Goal: Task Accomplishment & Management: Use online tool/utility

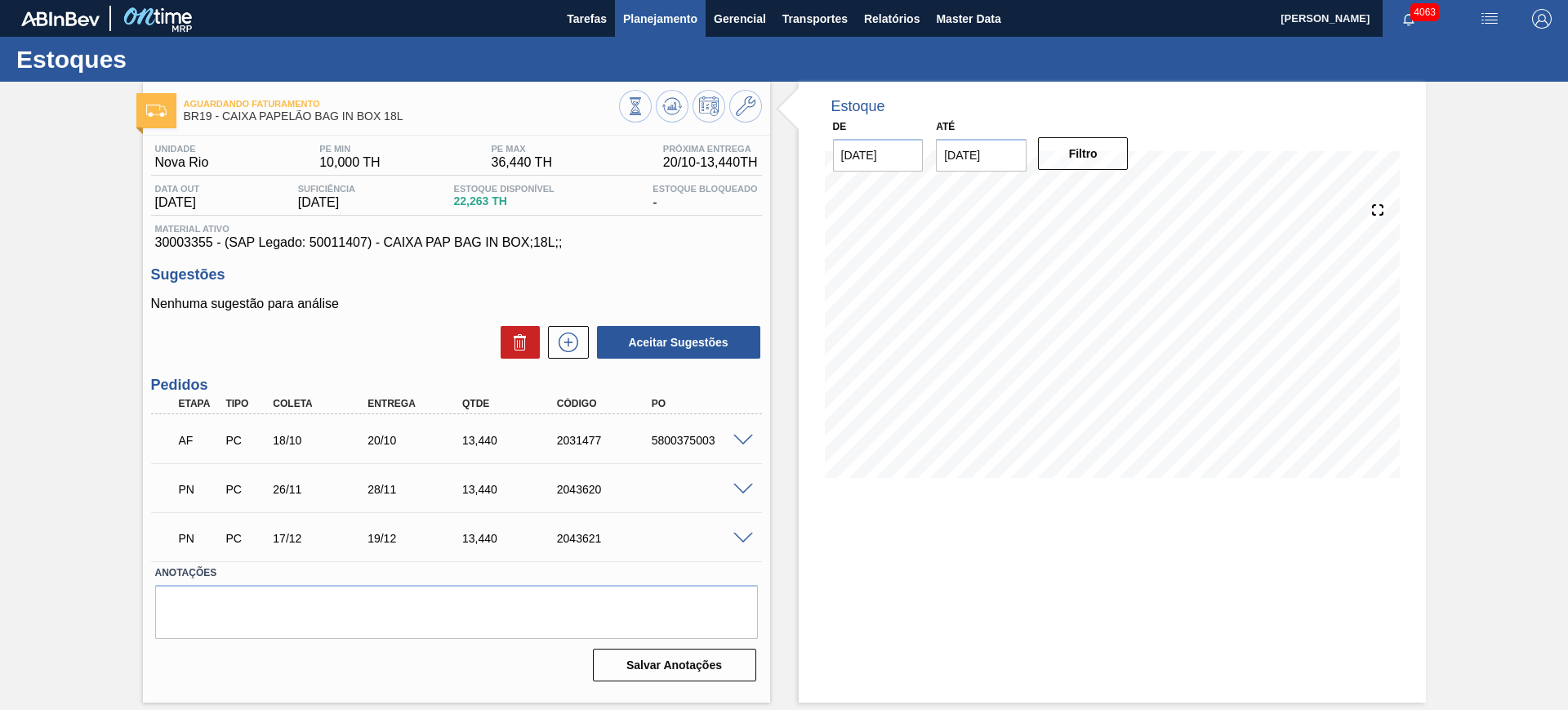
click at [662, 23] on span "Planejamento" at bounding box center [660, 18] width 75 height 20
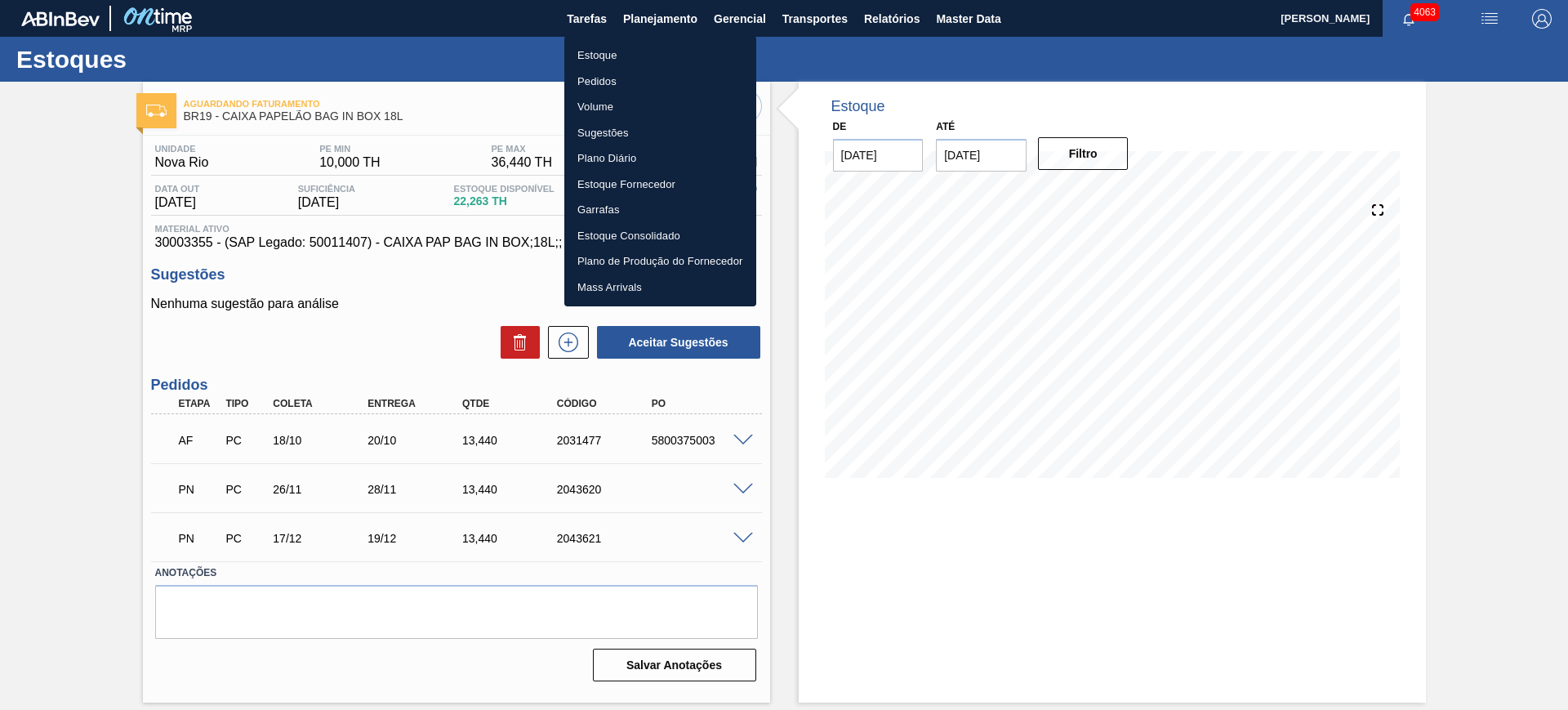
click at [619, 46] on li "Estoque" at bounding box center [660, 55] width 192 height 26
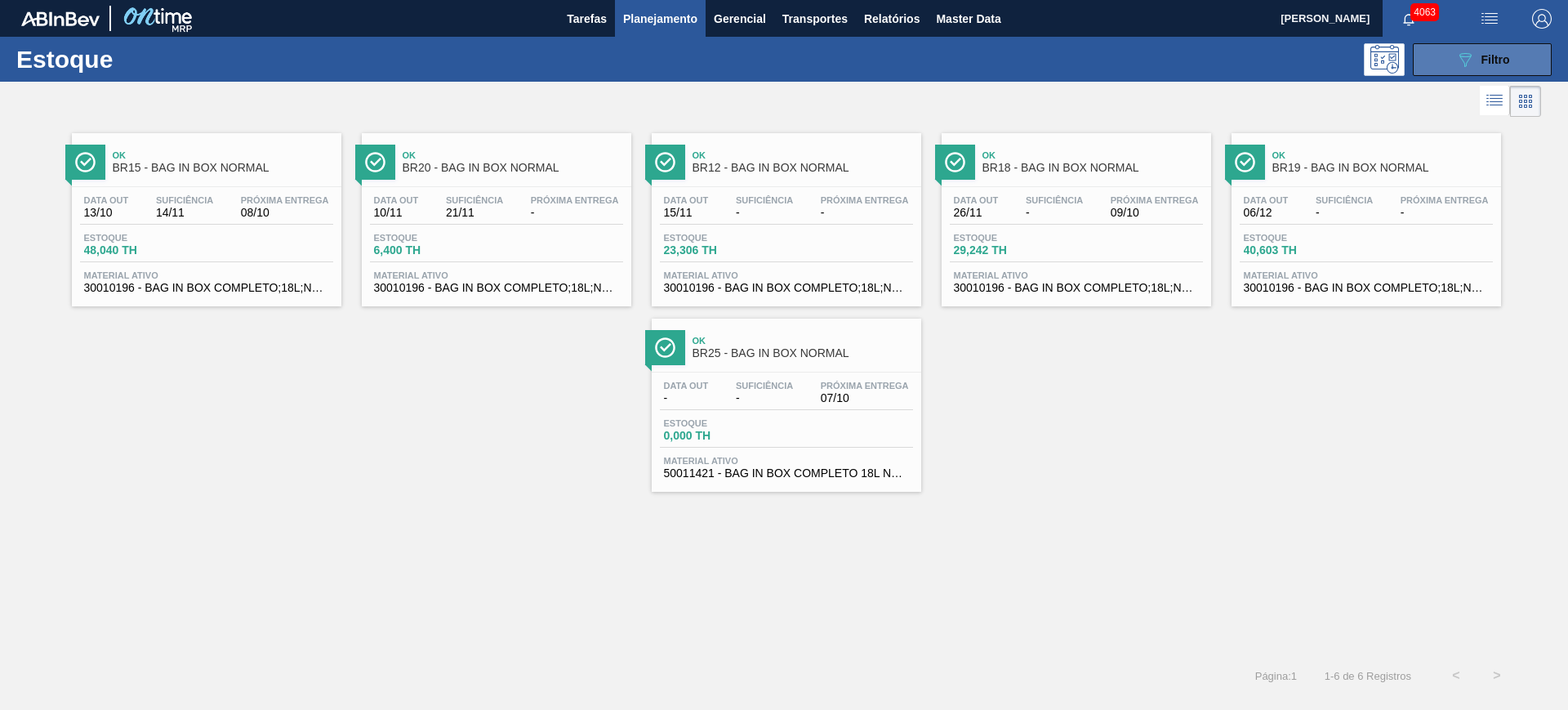
click at [1468, 60] on icon "089F7B8B-B2A5-4AFE-B5C0-19BA573D28AC" at bounding box center [1464, 59] width 20 height 20
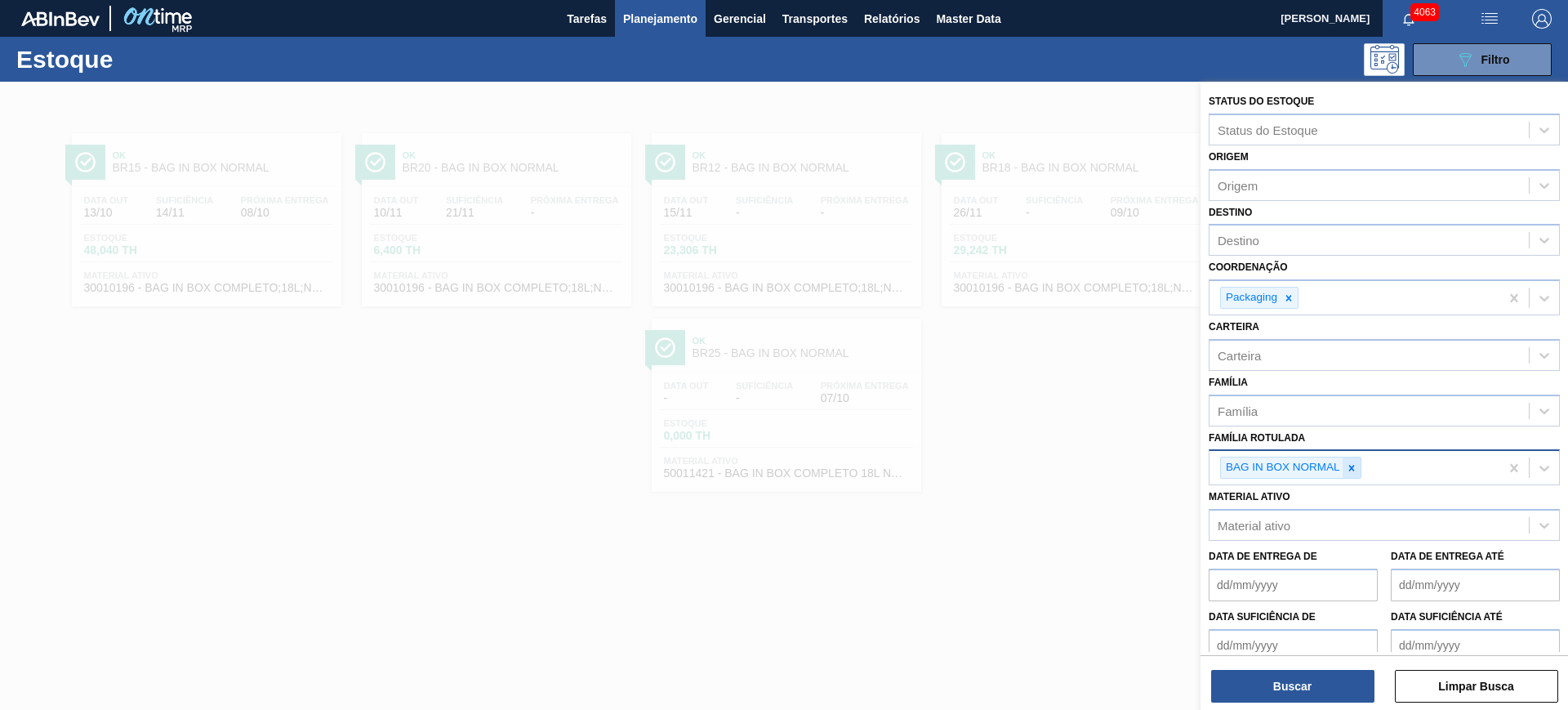
click at [1355, 466] on icon at bounding box center [1351, 467] width 11 height 11
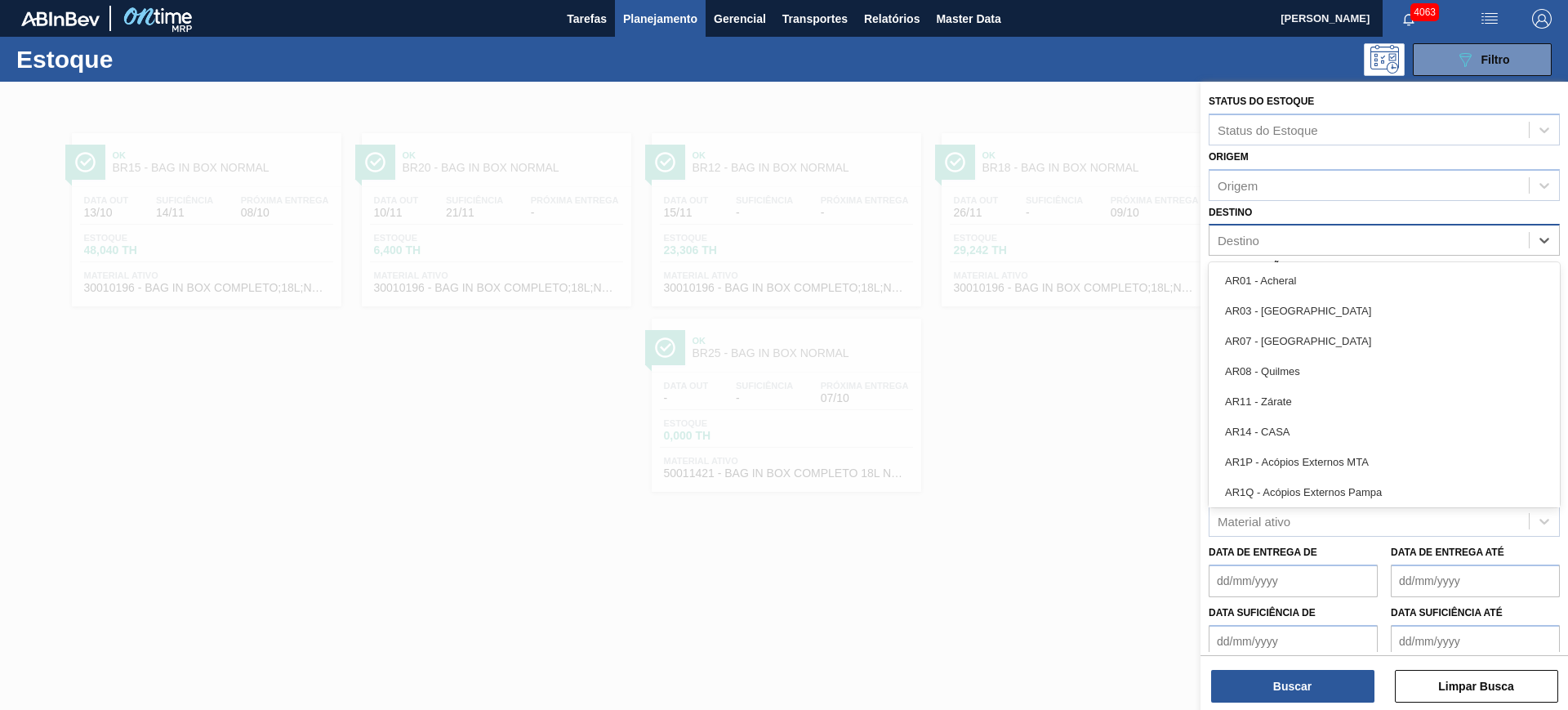
click at [1220, 242] on div "Destino" at bounding box center [1238, 240] width 42 height 14
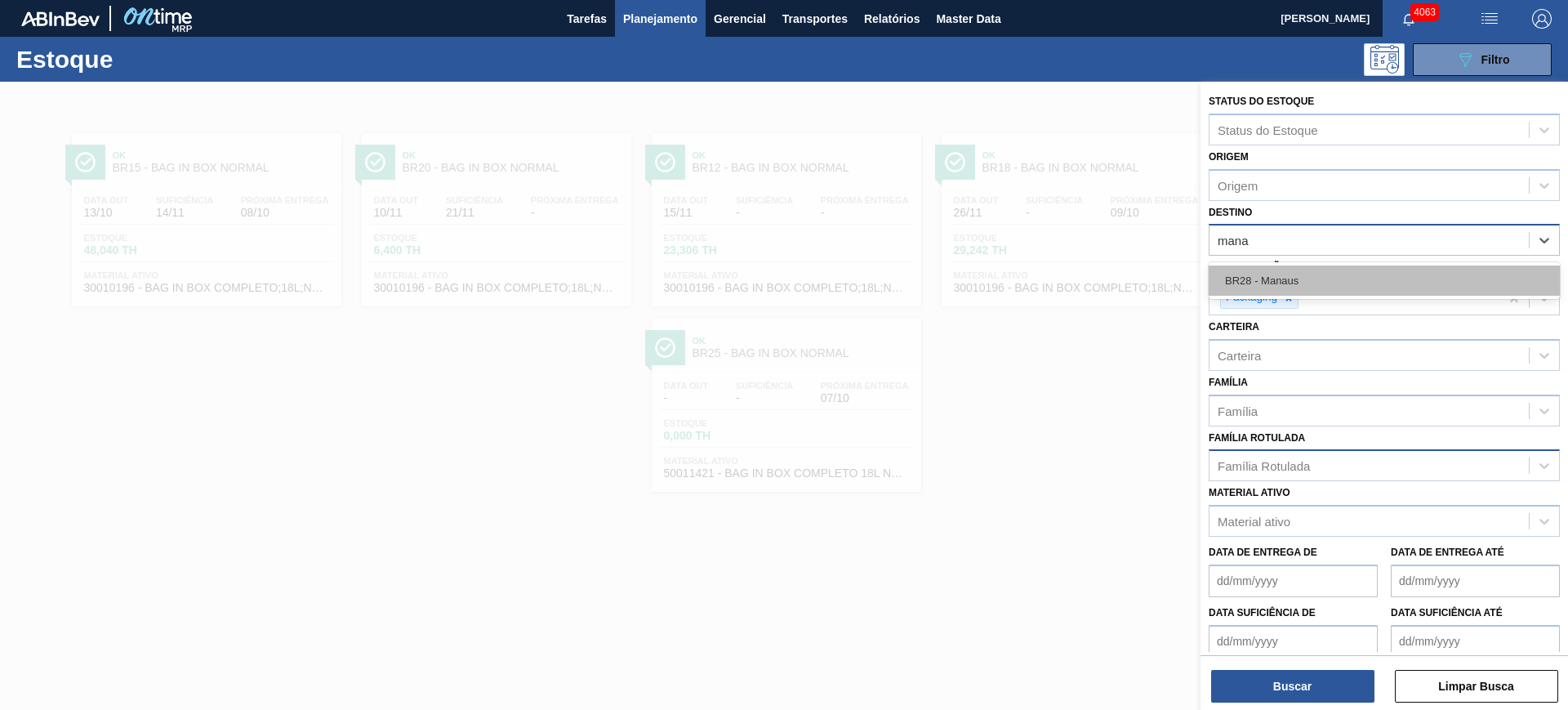
type input "mana"
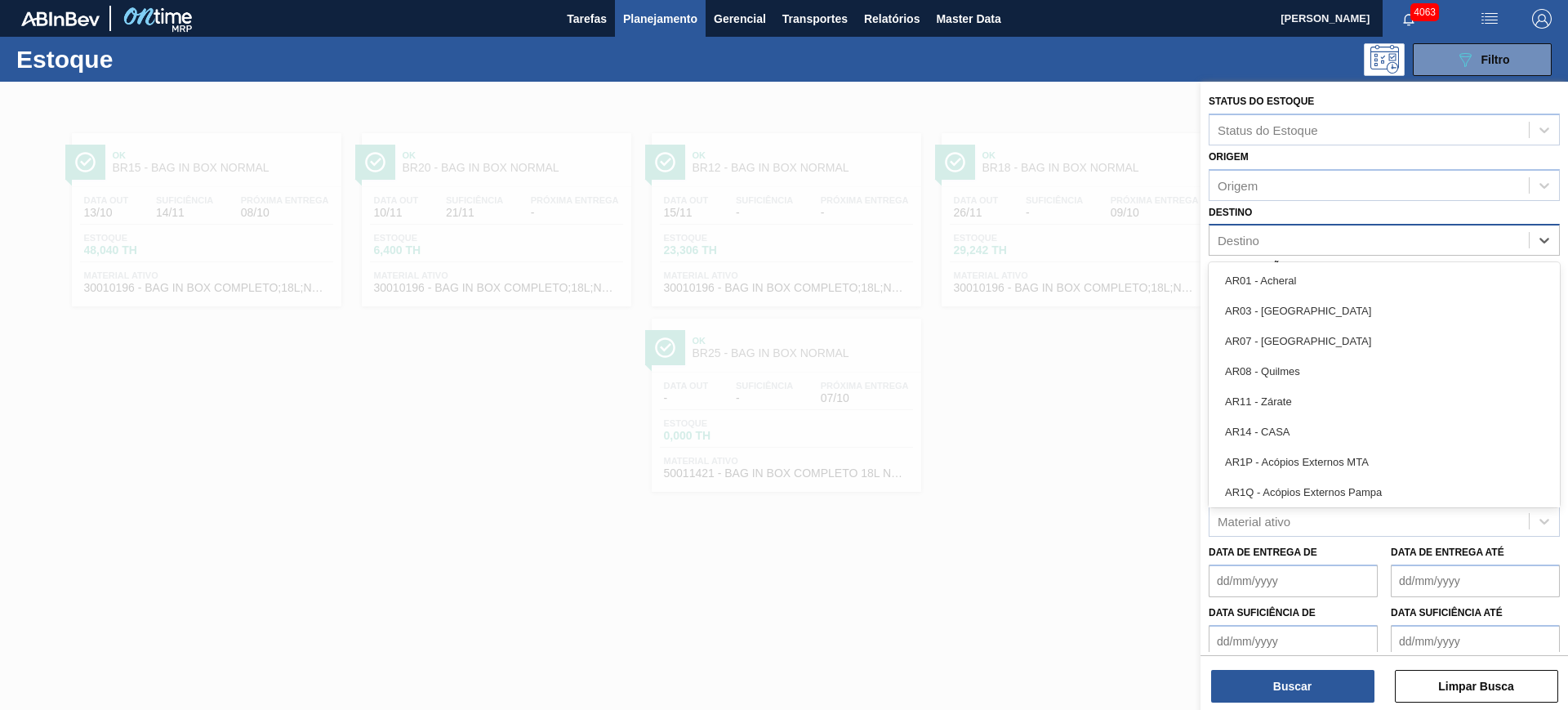
click at [1268, 240] on div "Destino" at bounding box center [1369, 240] width 319 height 24
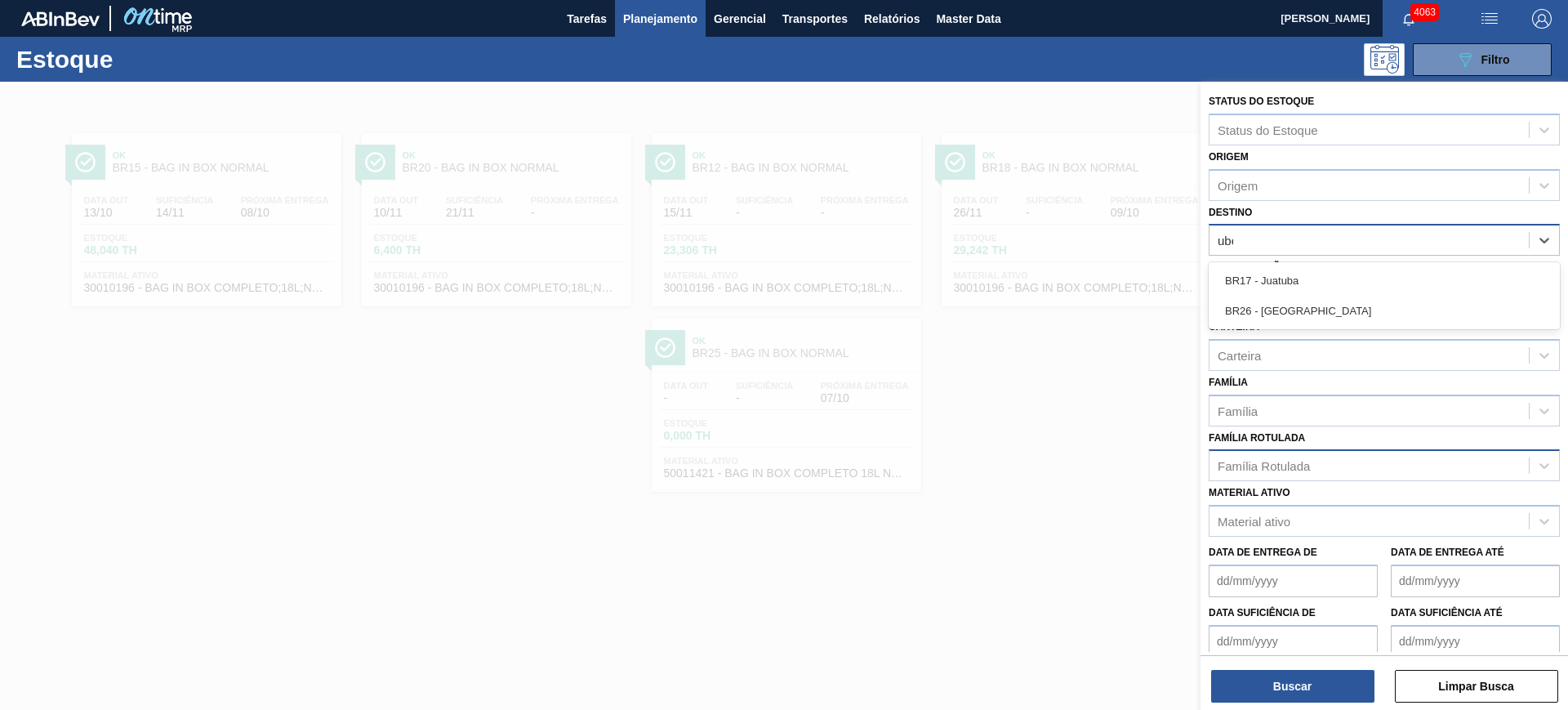
type input "uber"
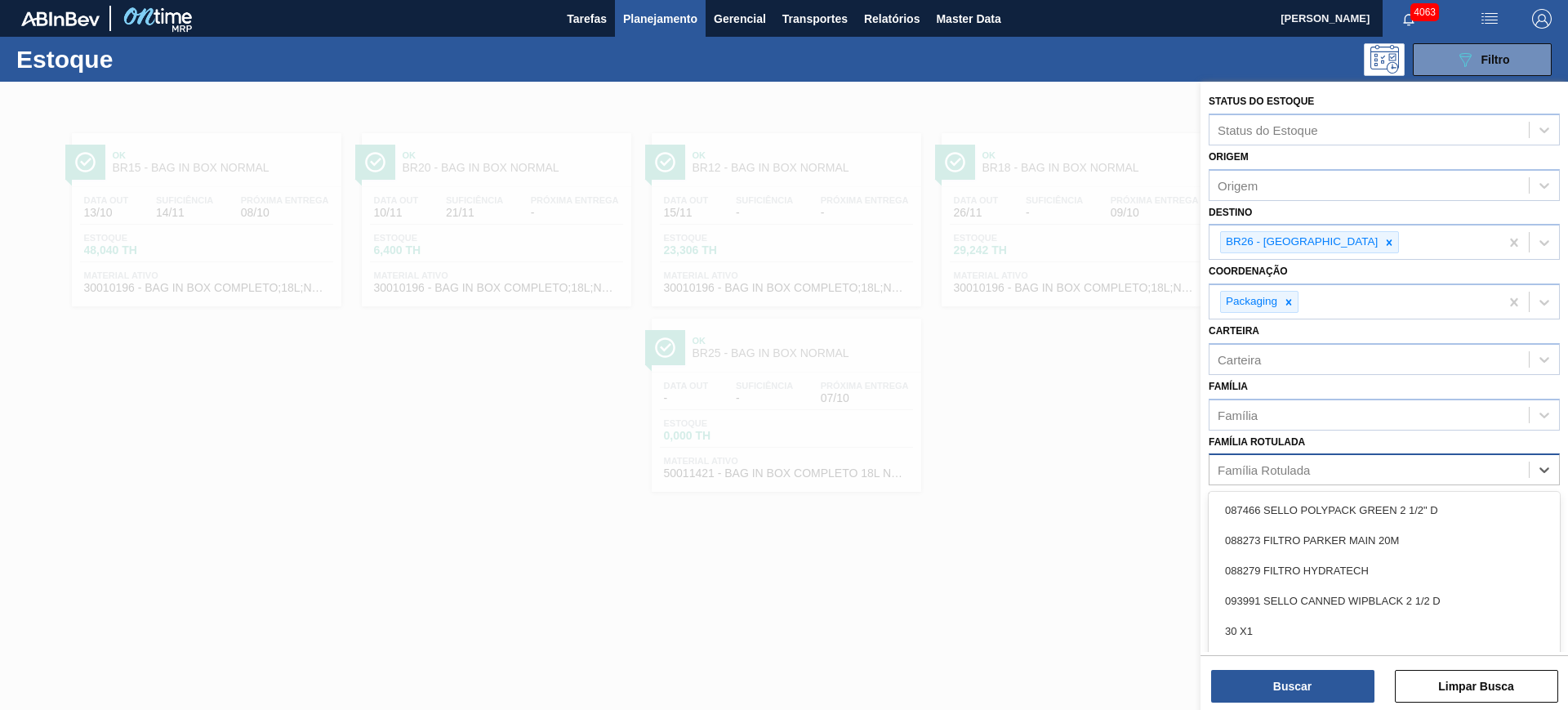
click at [1323, 462] on div "Família Rotulada" at bounding box center [1369, 470] width 319 height 24
click at [1275, 366] on div "Carteira" at bounding box center [1369, 359] width 319 height 24
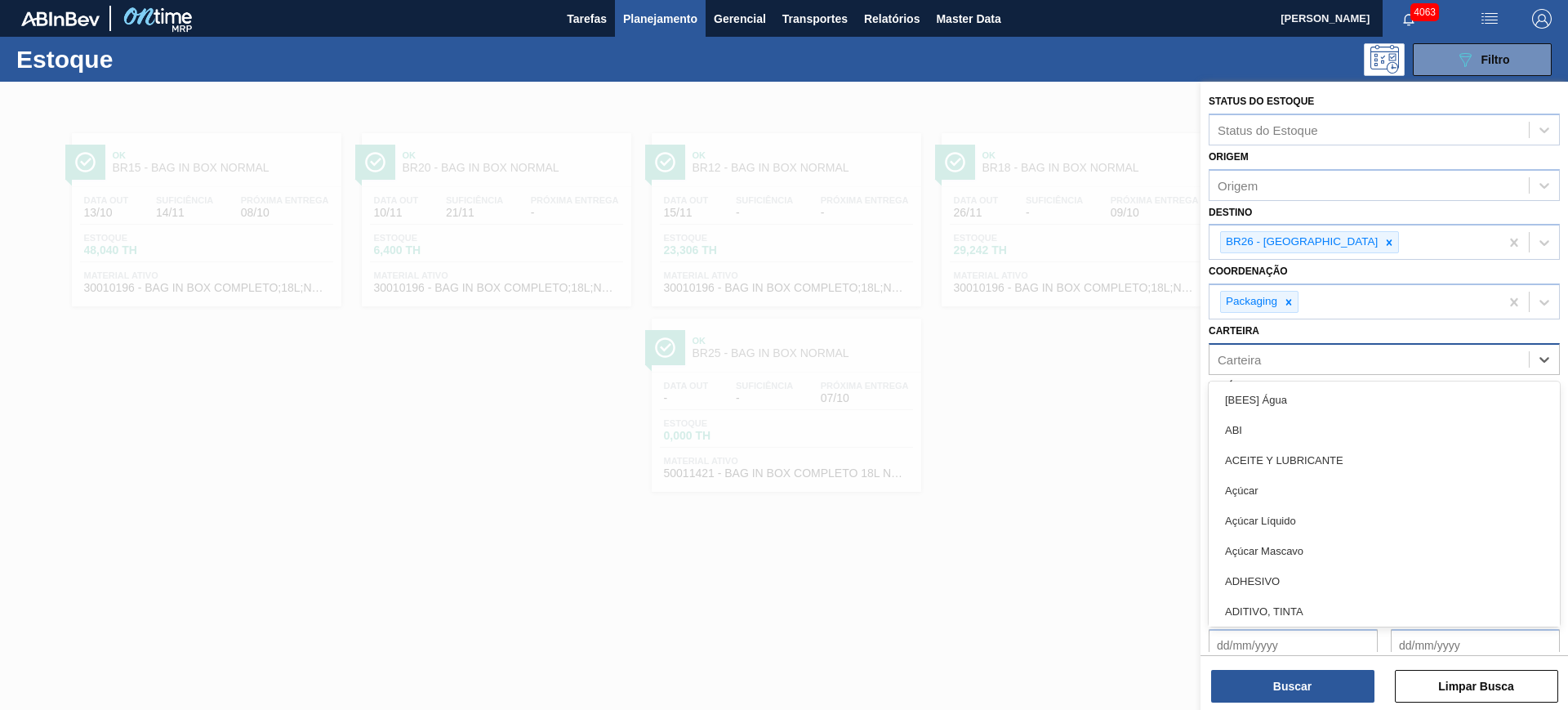
type input "a"
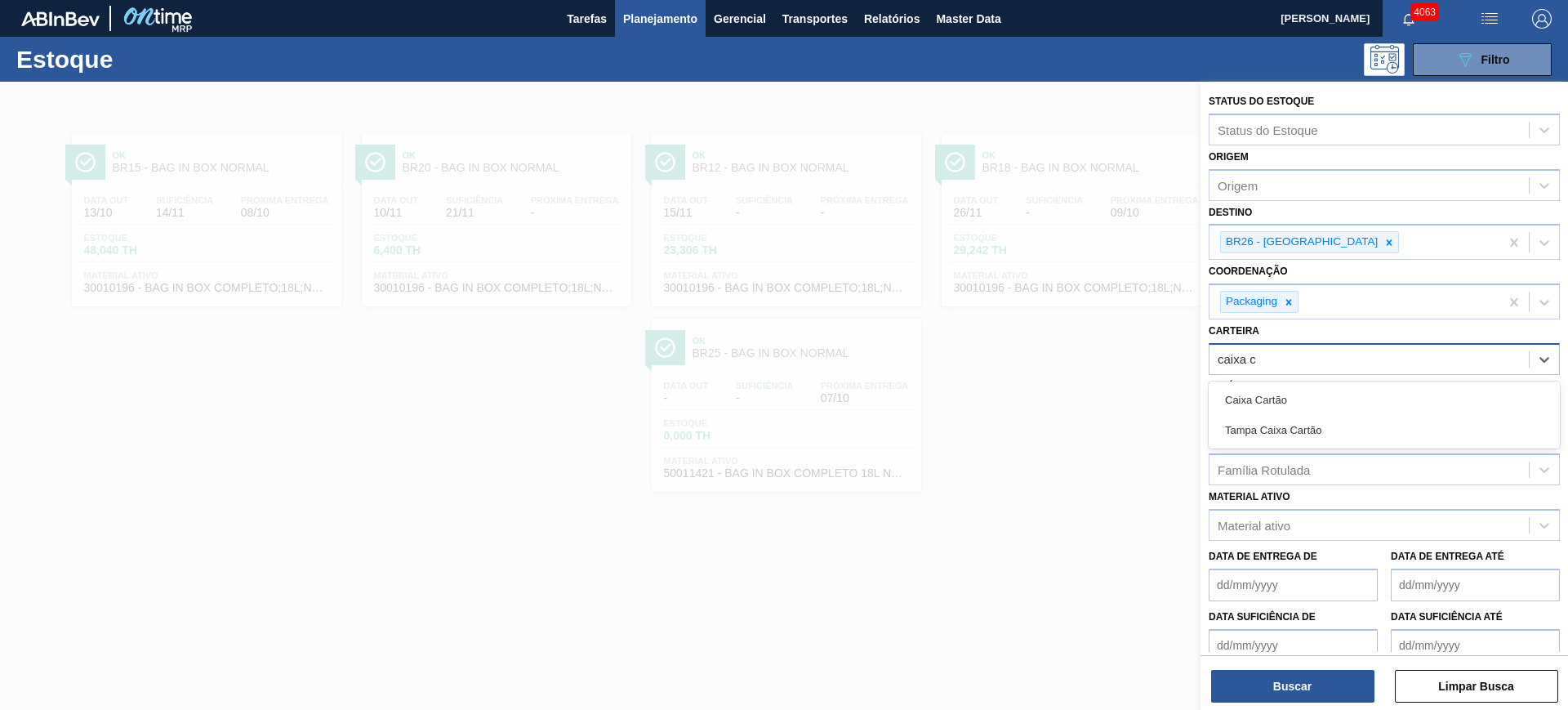
type input "caixa ca"
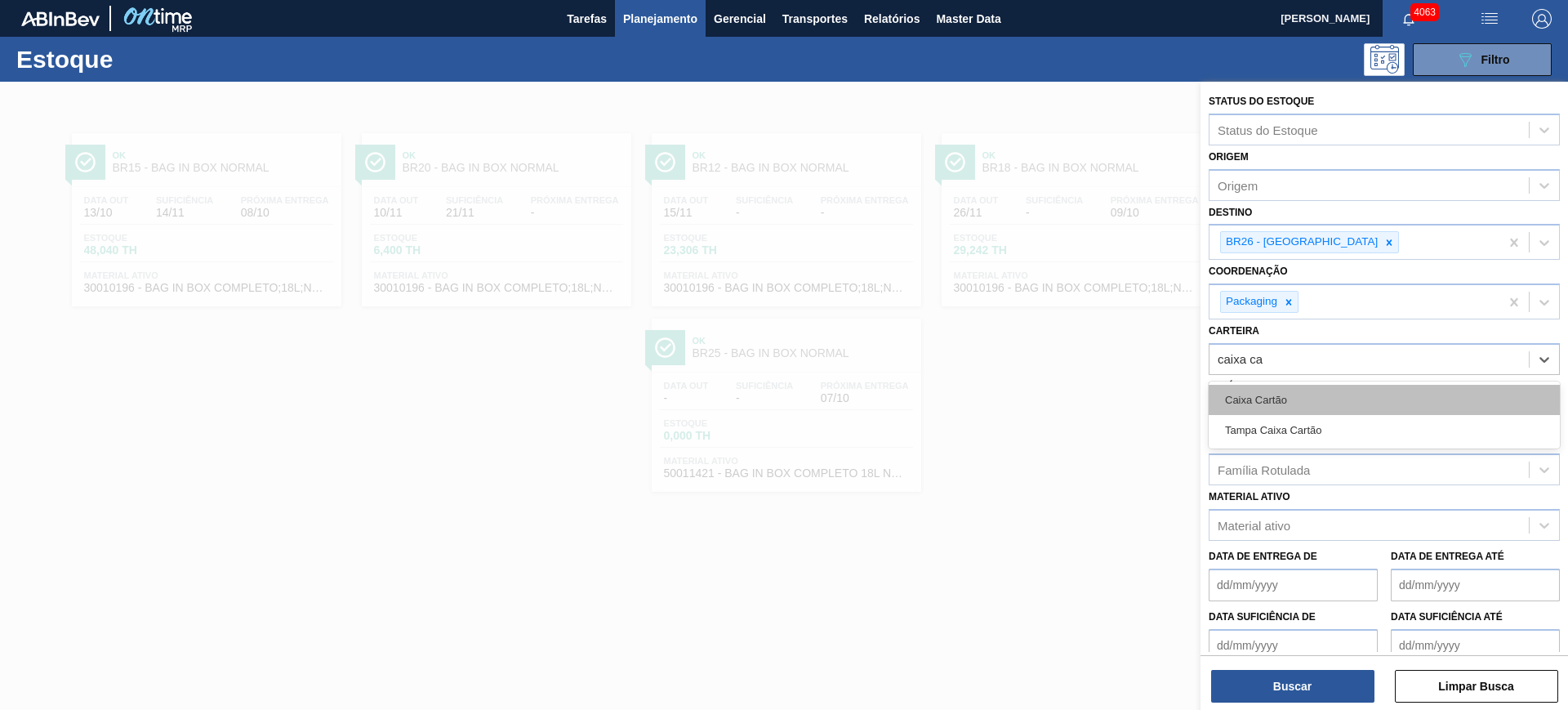
click at [1328, 409] on div "Caixa Cartão" at bounding box center [1383, 399] width 351 height 30
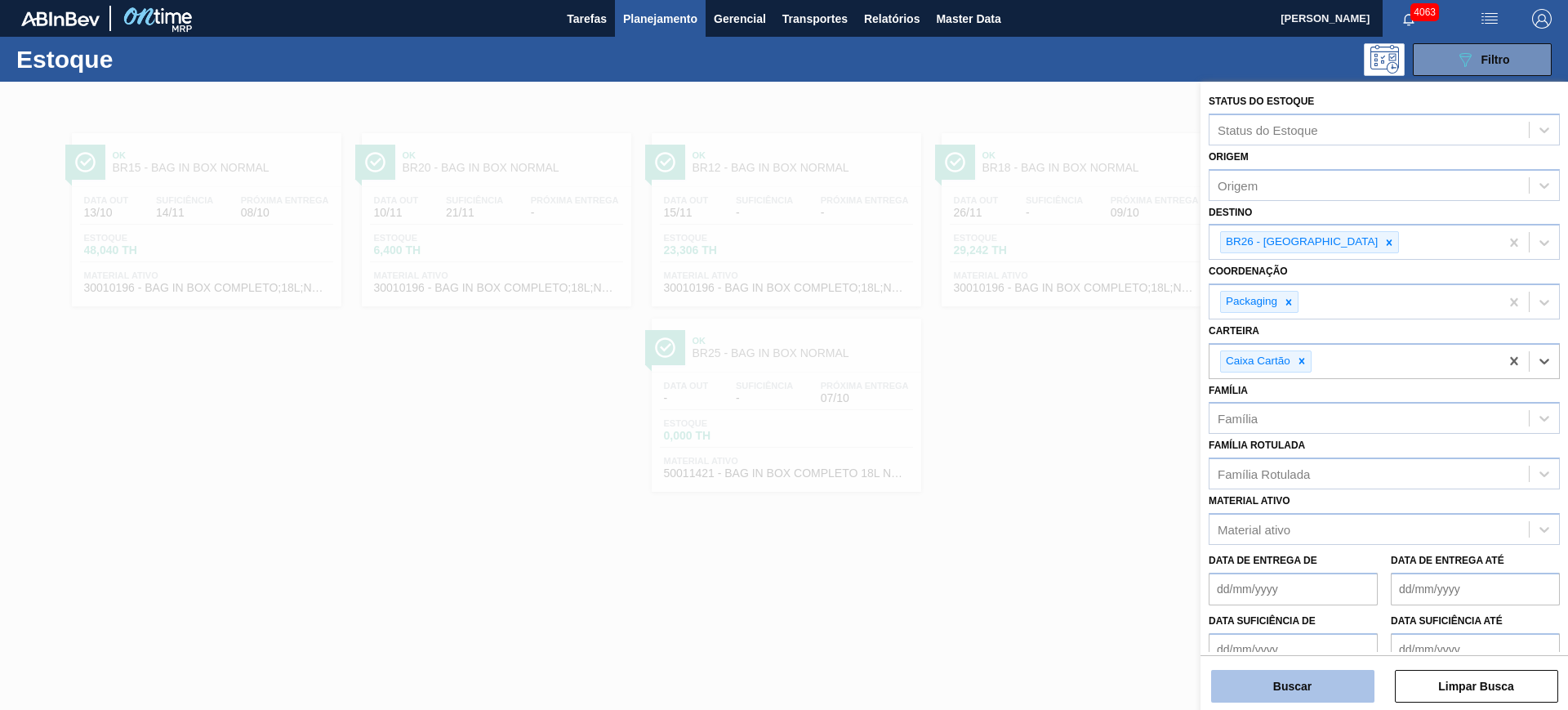
click at [1338, 677] on button "Buscar" at bounding box center [1293, 686] width 163 height 33
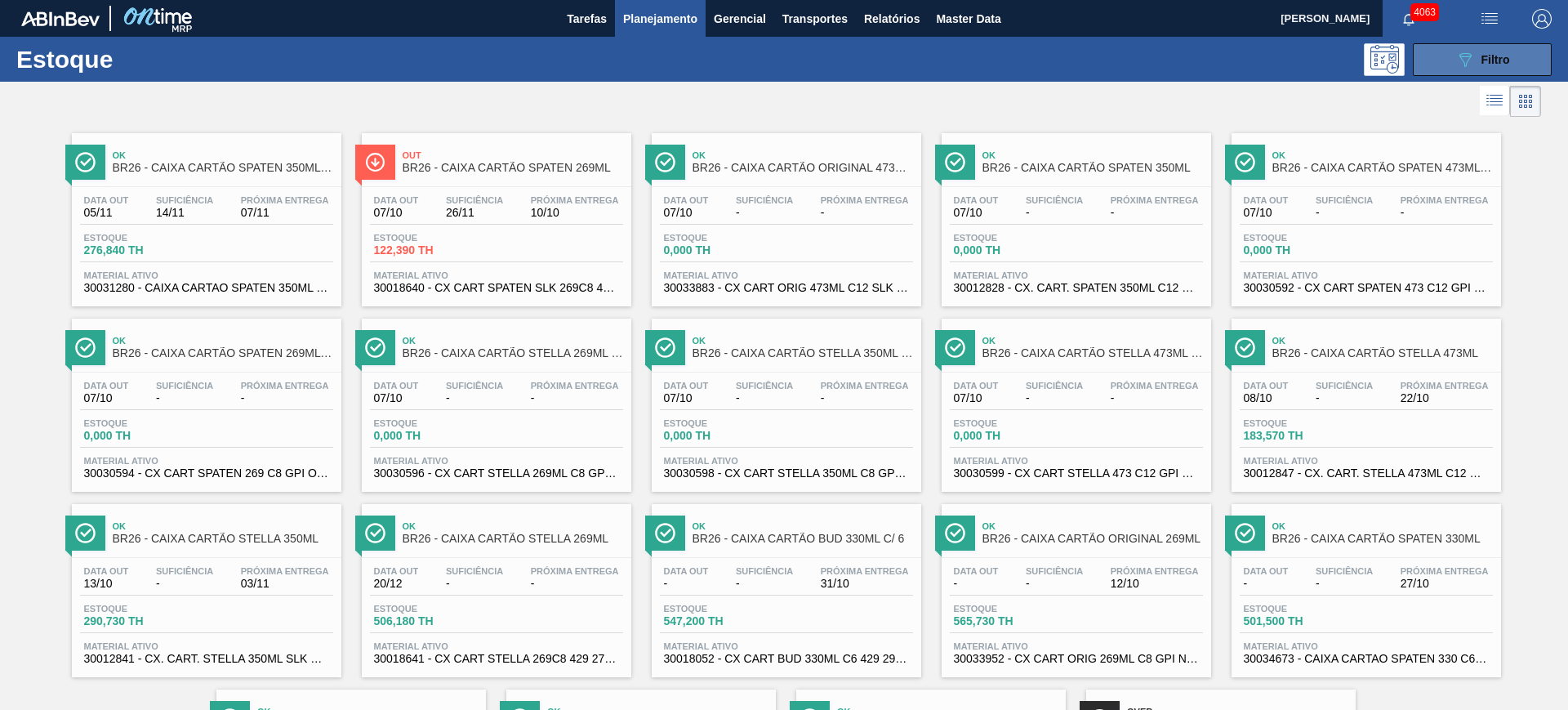
click at [1456, 72] on button "089F7B8B-B2A5-4AFE-B5C0-19BA573D28AC Filtro" at bounding box center [1482, 59] width 139 height 33
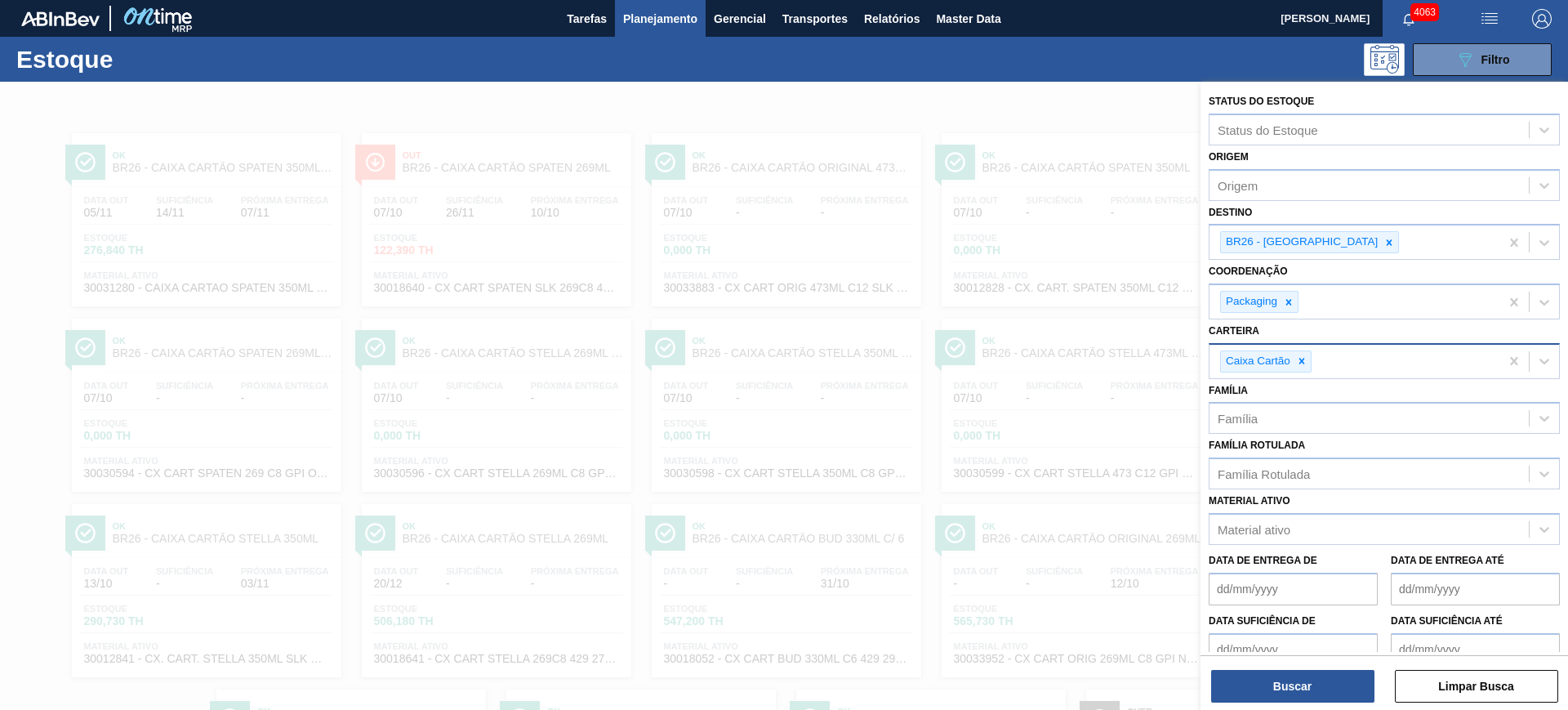
click at [1385, 362] on div "Caixa Cartão" at bounding box center [1354, 361] width 290 height 33
type input "caixa pape"
click at [1317, 695] on button "Buscar" at bounding box center [1293, 686] width 163 height 33
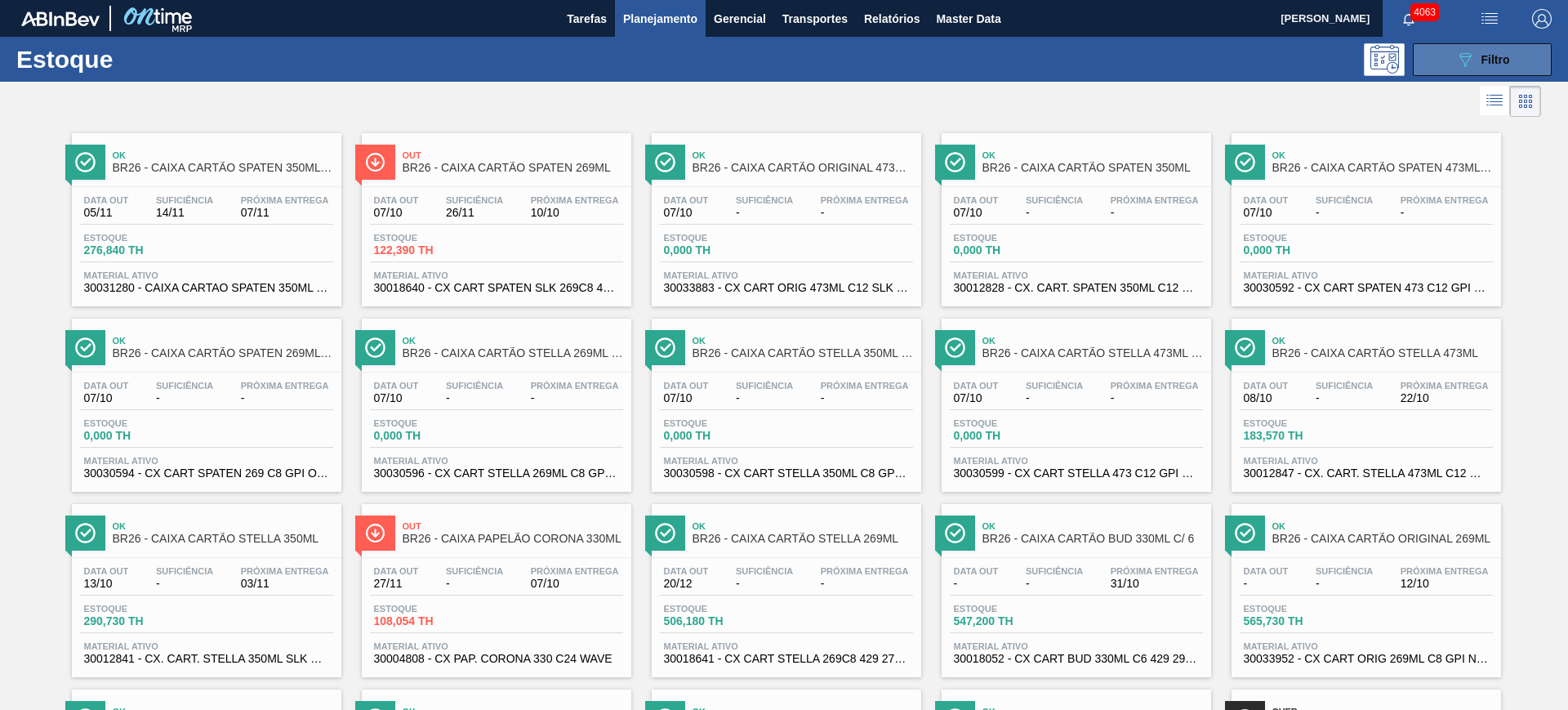
click at [1486, 55] on span "Filtro" at bounding box center [1495, 59] width 28 height 13
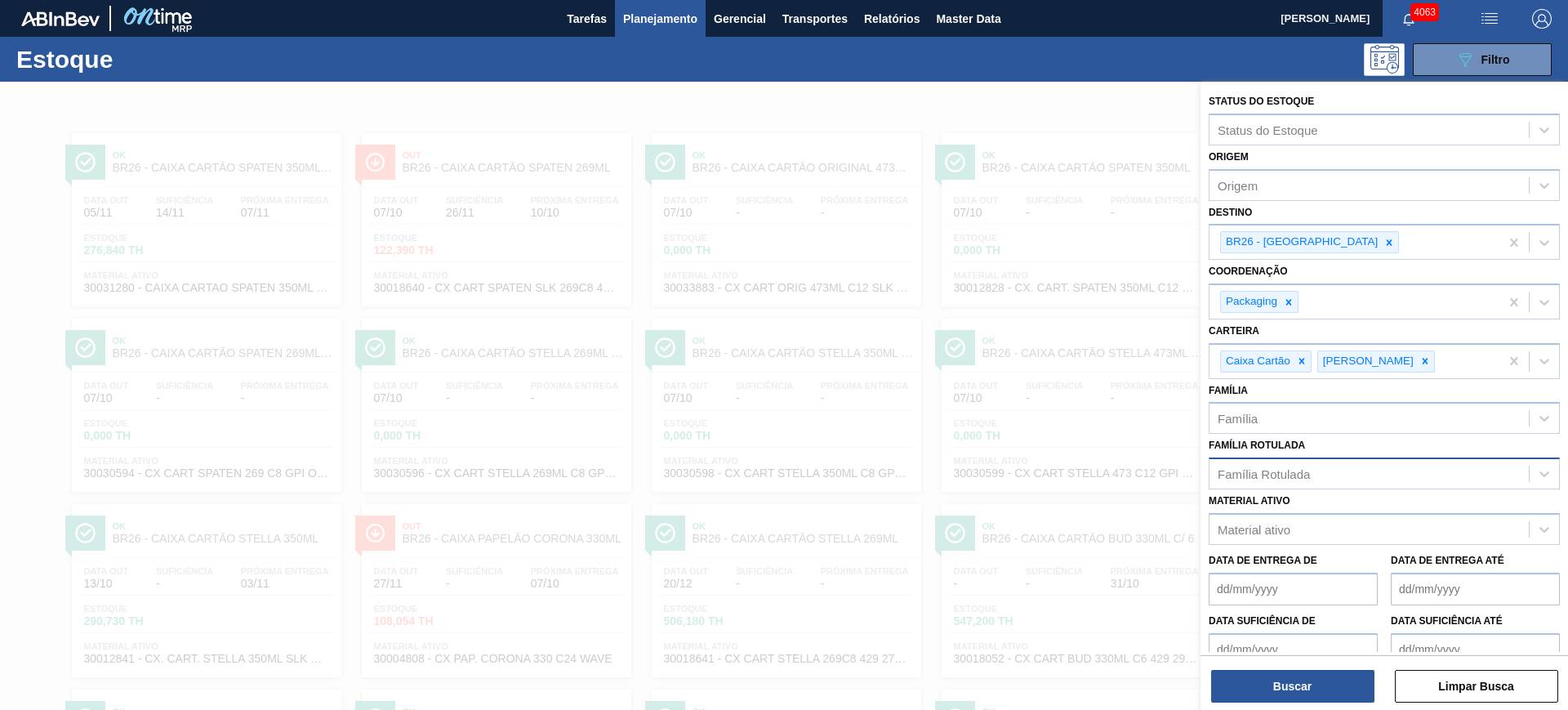
click at [1371, 479] on div "Família Rotulada" at bounding box center [1369, 474] width 319 height 24
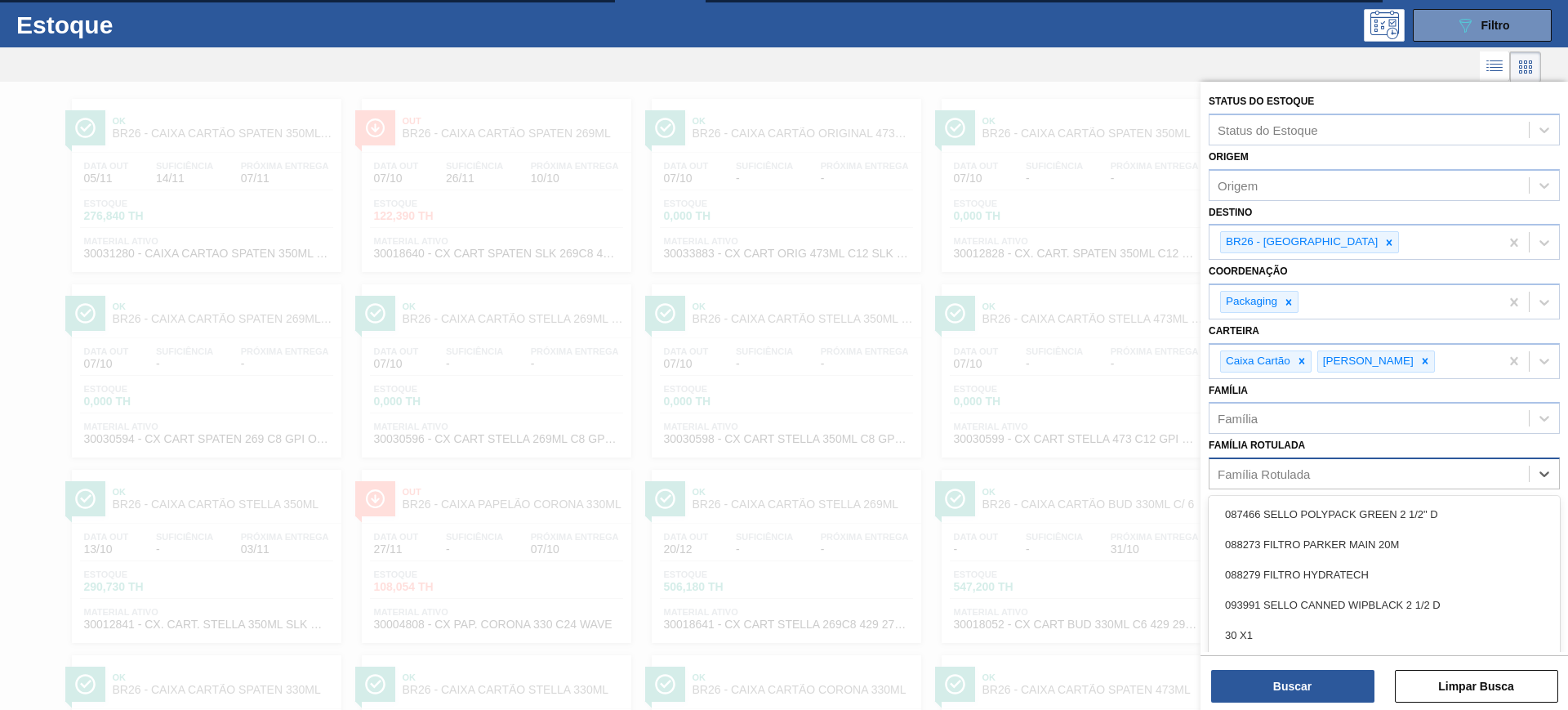
scroll to position [38, 0]
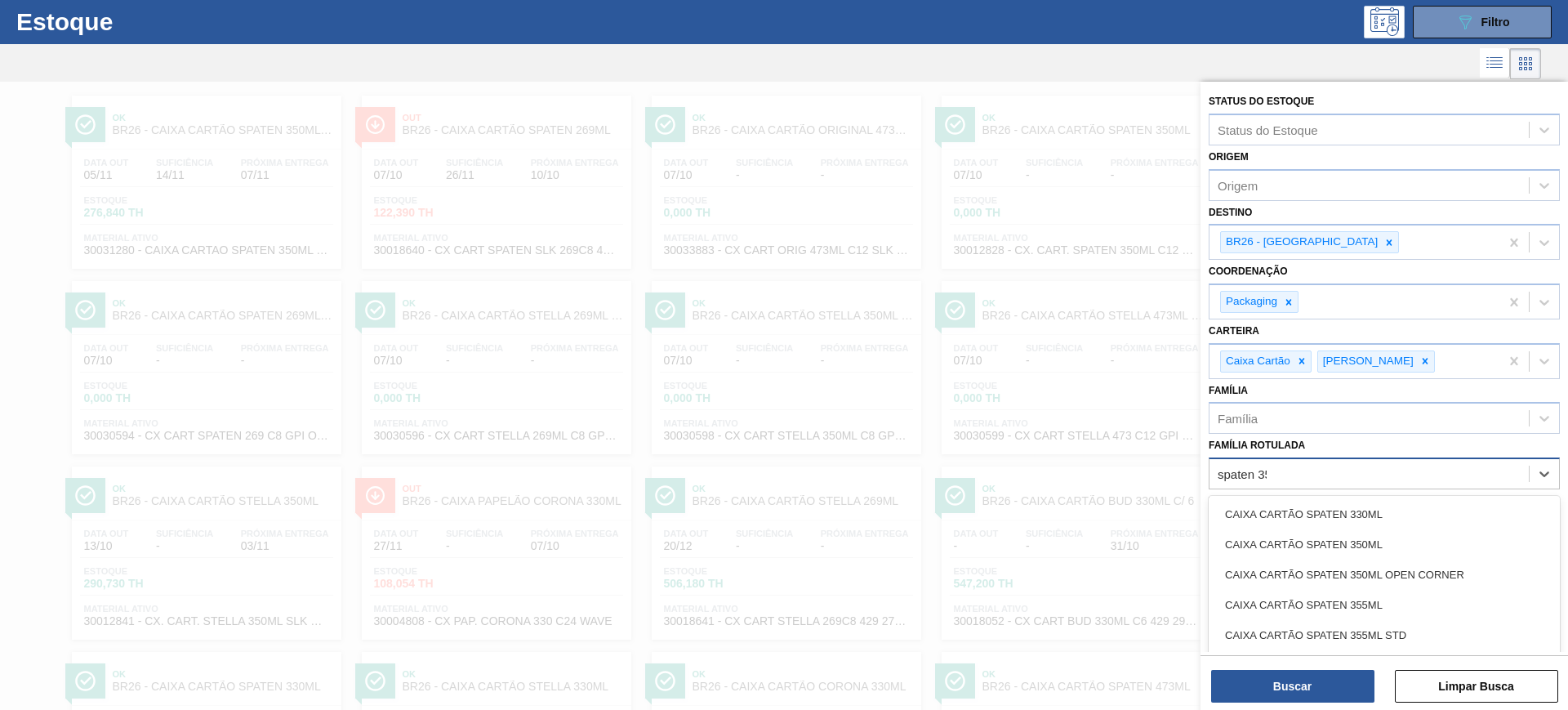
type Rotulada "spaten 350"
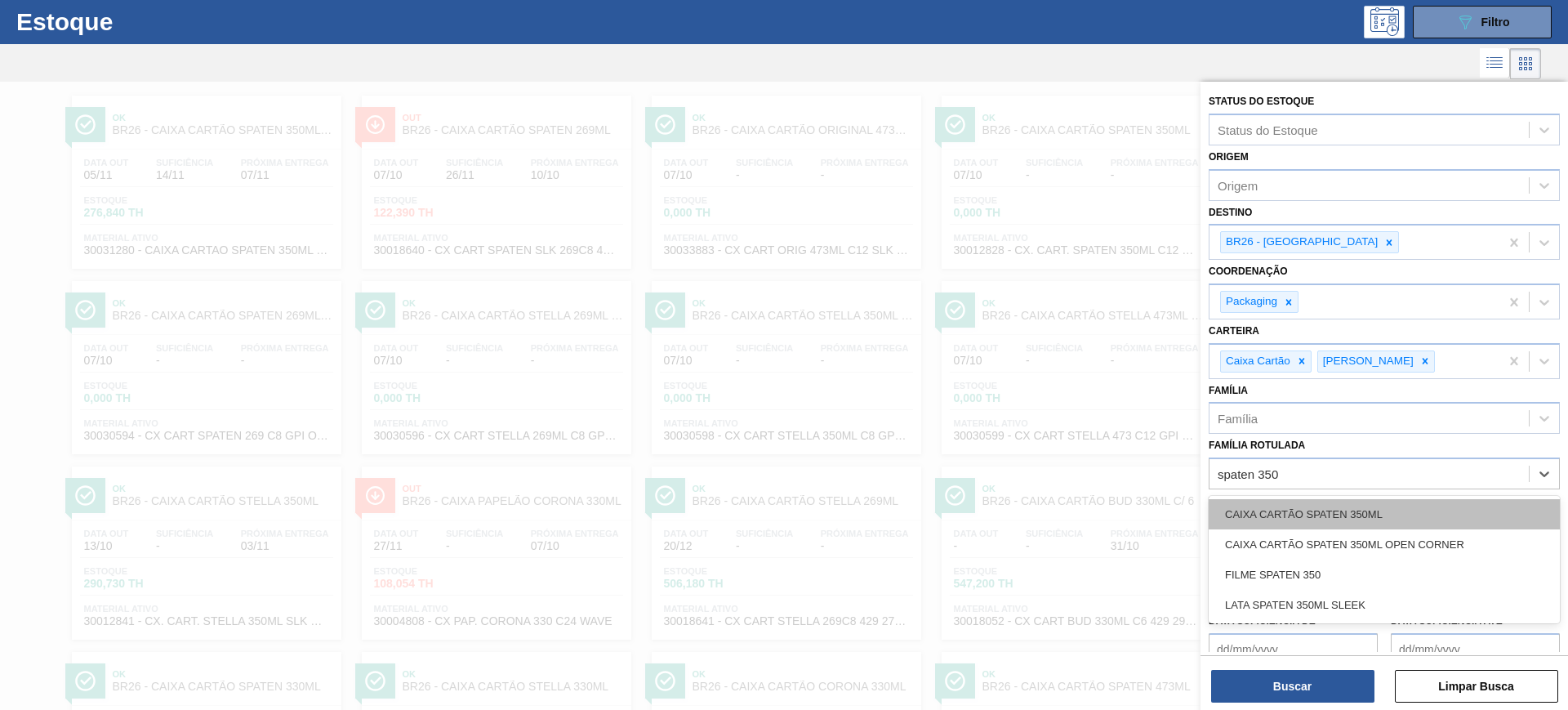
click at [1359, 500] on div "CAIXA CARTÃO SPATEN 350ML" at bounding box center [1383, 513] width 351 height 30
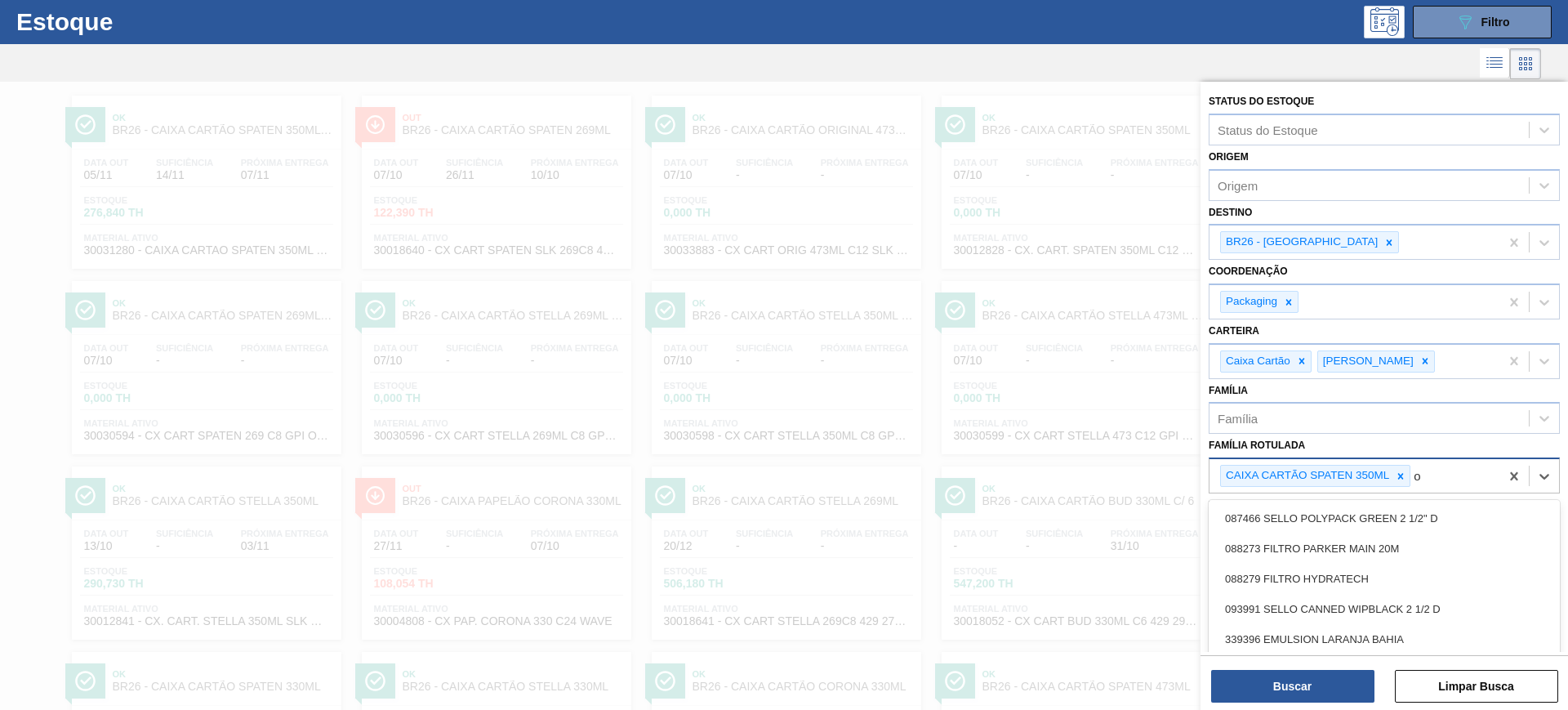
scroll to position [79, 0]
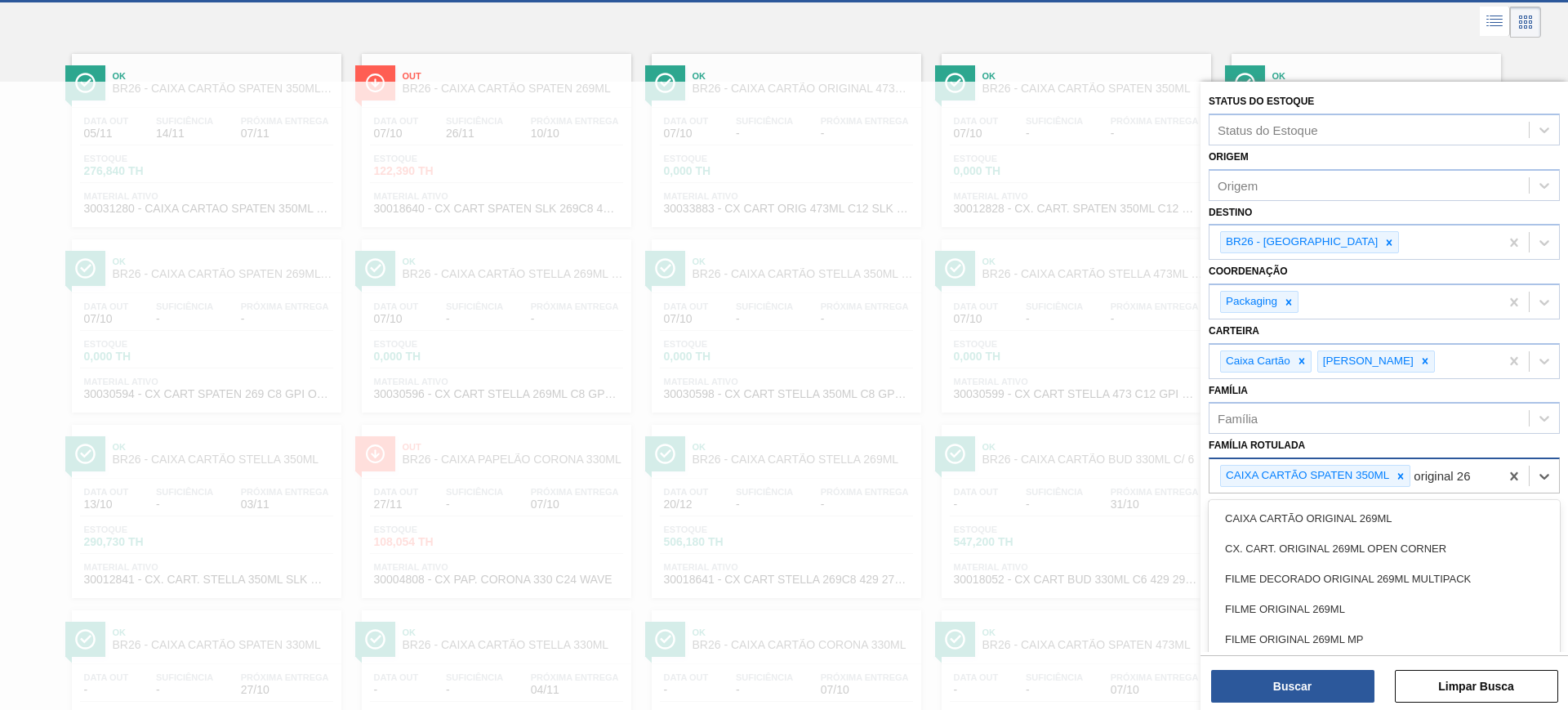
type Rotulada "original 269"
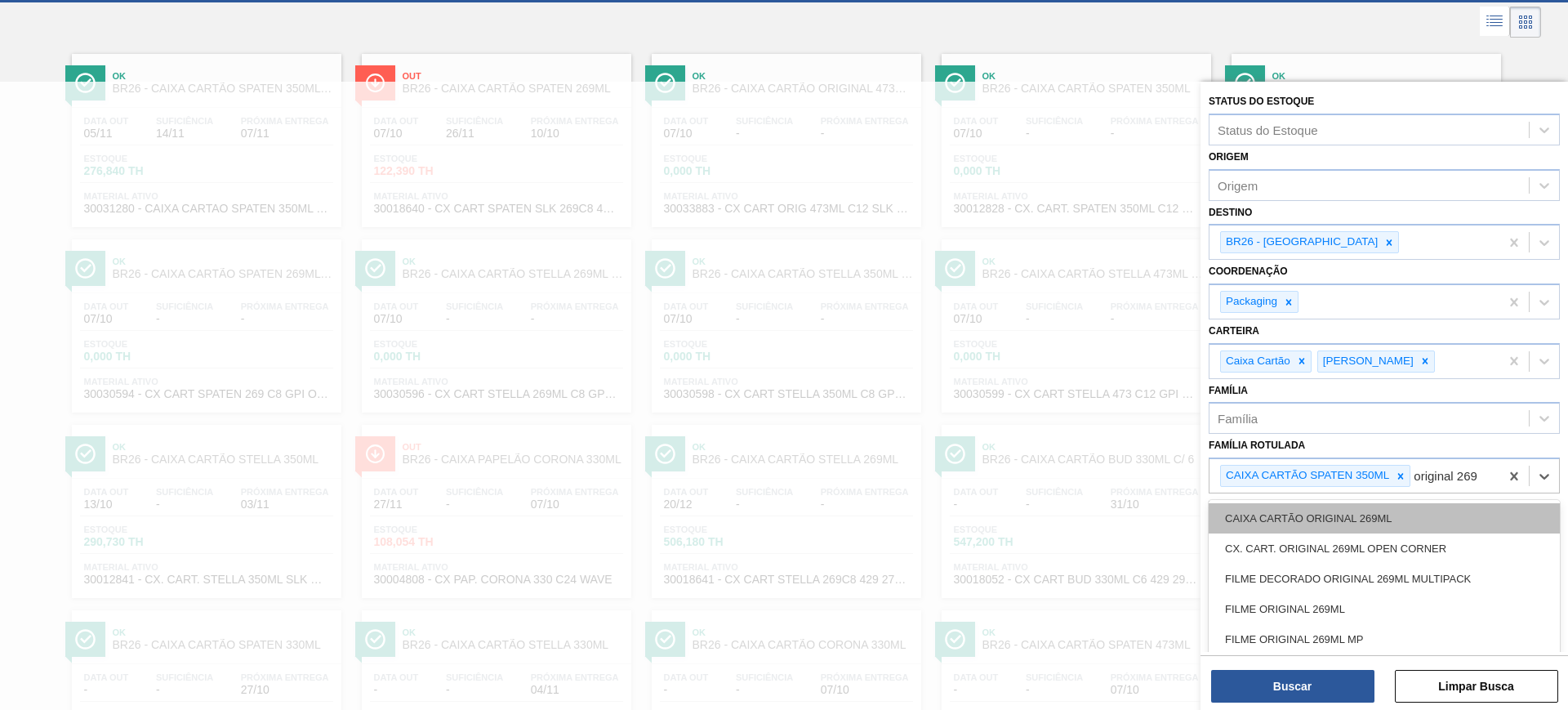
click at [1404, 525] on div "CAIXA CARTÃO ORIGINAL 269ML" at bounding box center [1383, 518] width 351 height 30
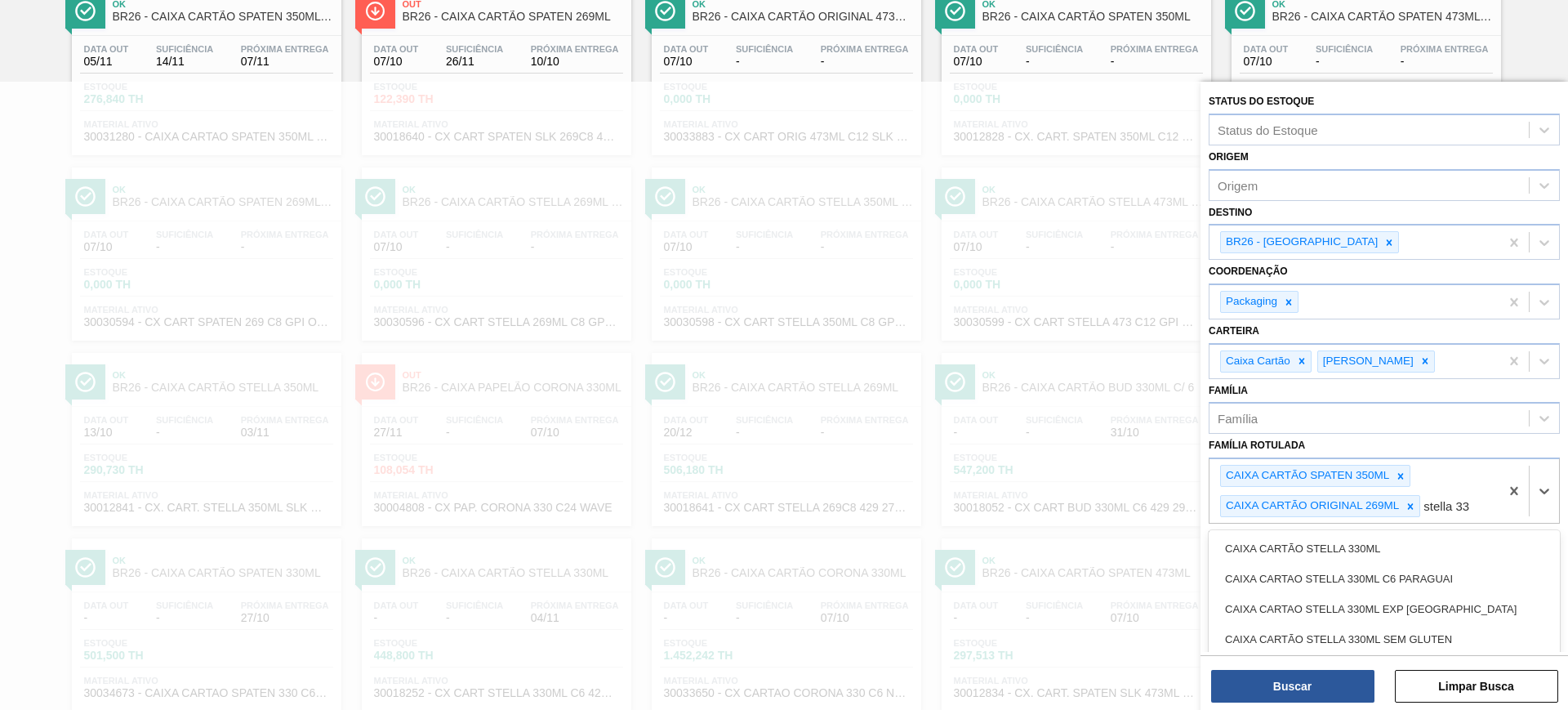
type Rotulada "stella 330"
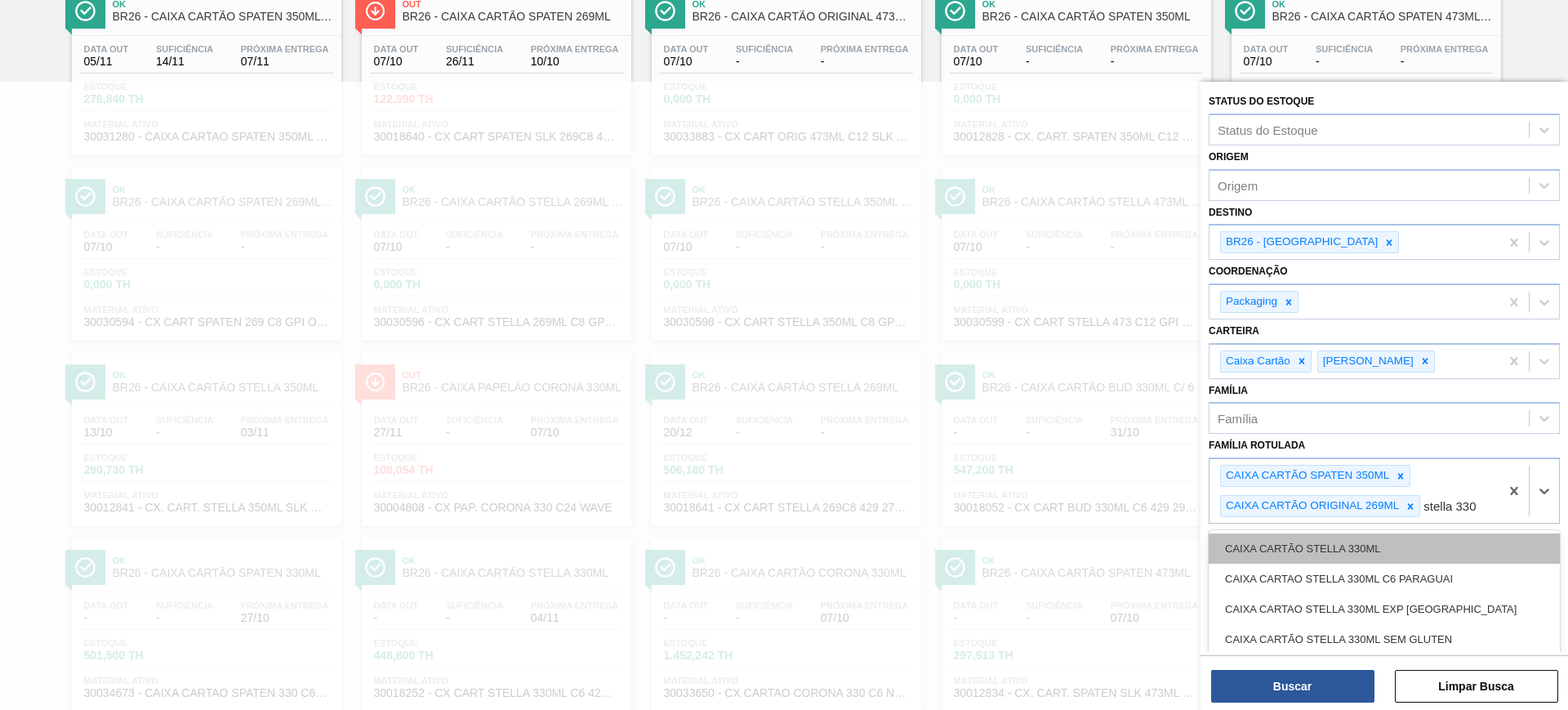
click at [1410, 543] on div "CAIXA CARTÃO STELLA 330ML" at bounding box center [1383, 548] width 351 height 30
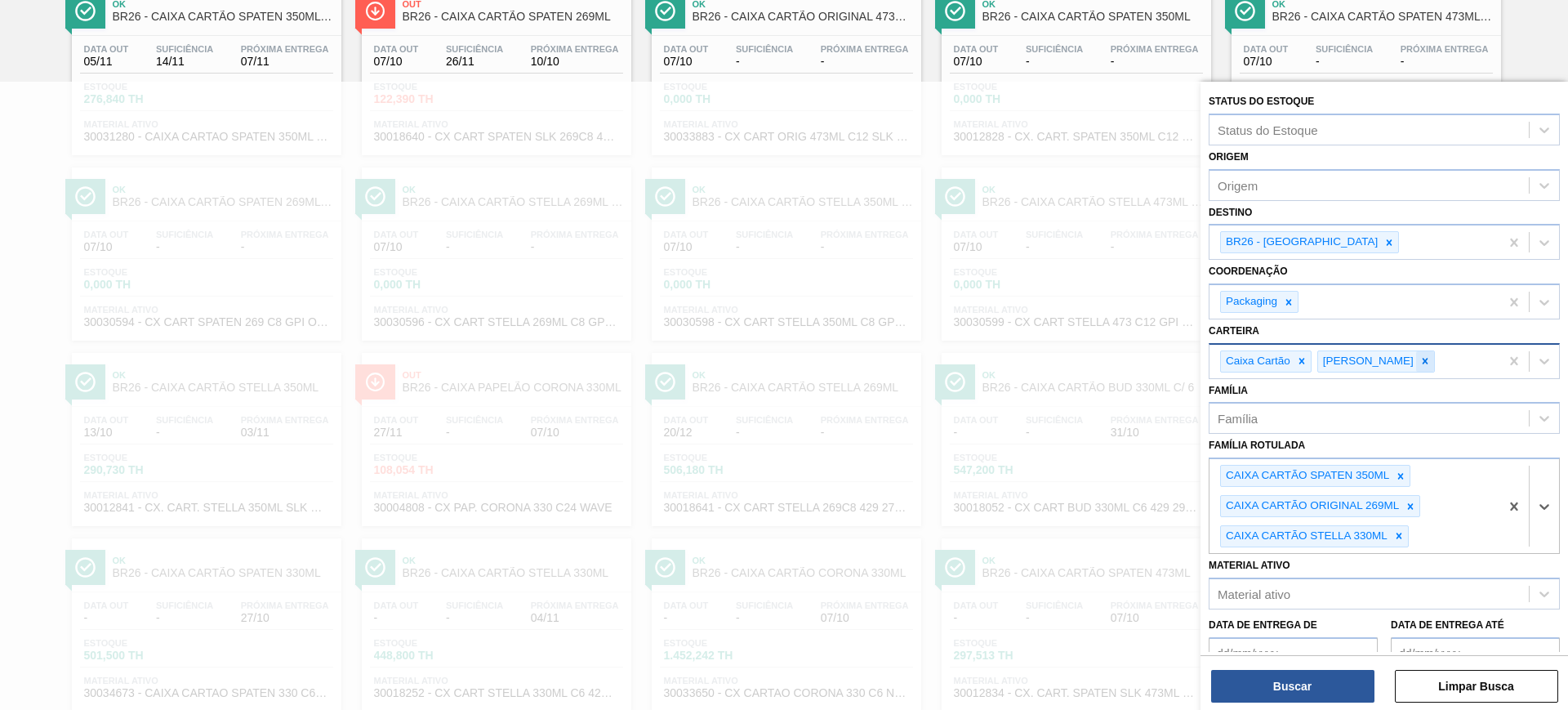
click at [1422, 361] on icon at bounding box center [1425, 361] width 6 height 6
click at [1343, 681] on button "Buscar" at bounding box center [1293, 686] width 163 height 33
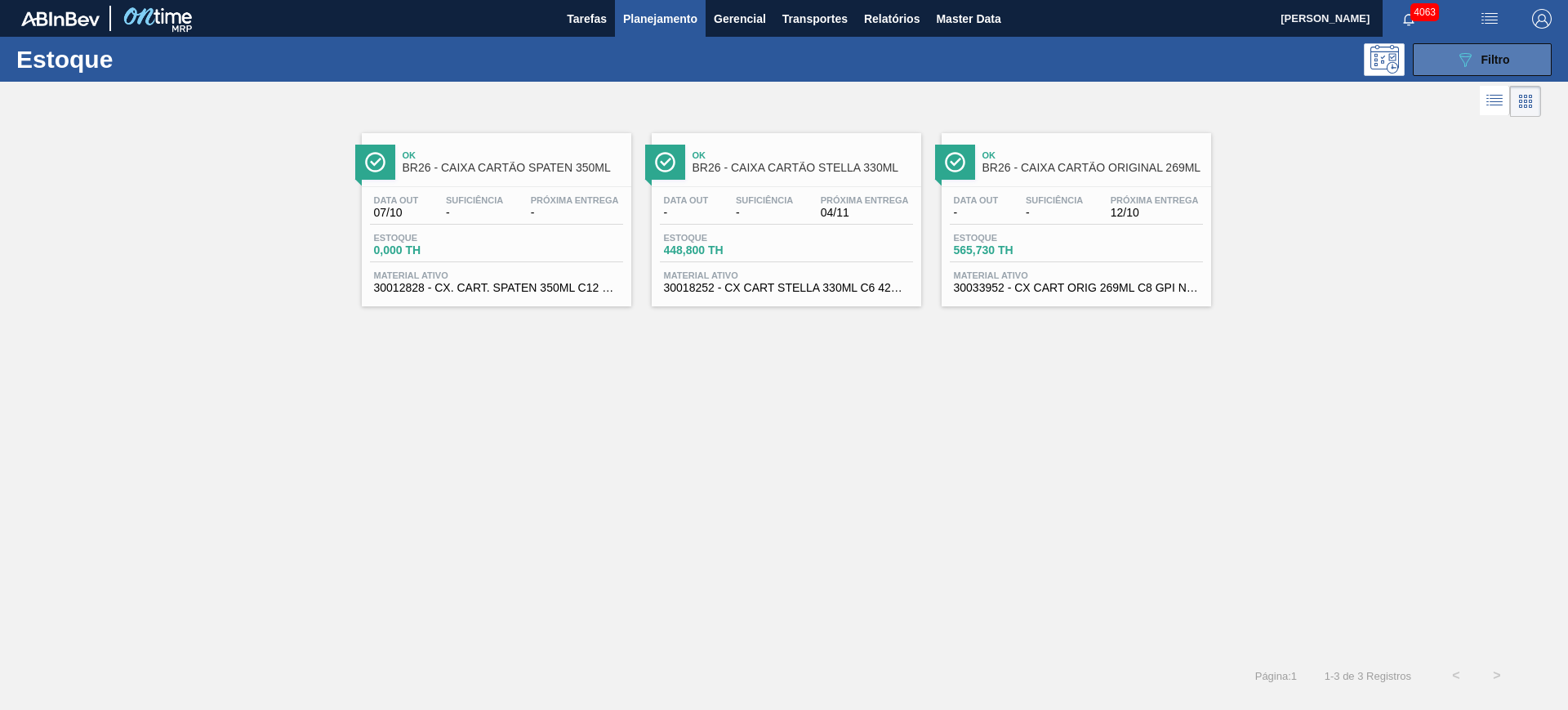
click at [1472, 60] on icon "089F7B8B-B2A5-4AFE-B5C0-19BA573D28AC" at bounding box center [1464, 59] width 20 height 20
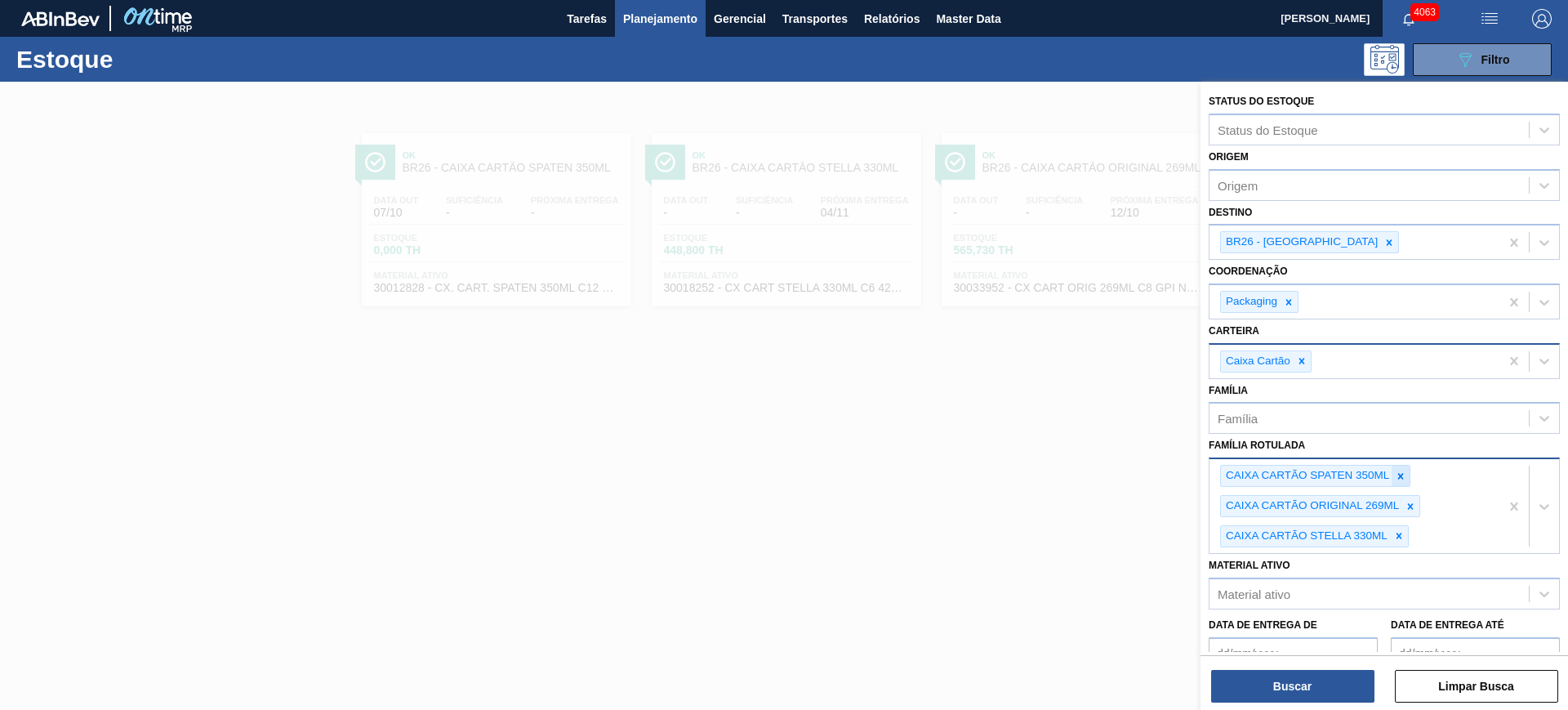
click at [1403, 478] on icon at bounding box center [1400, 476] width 11 height 11
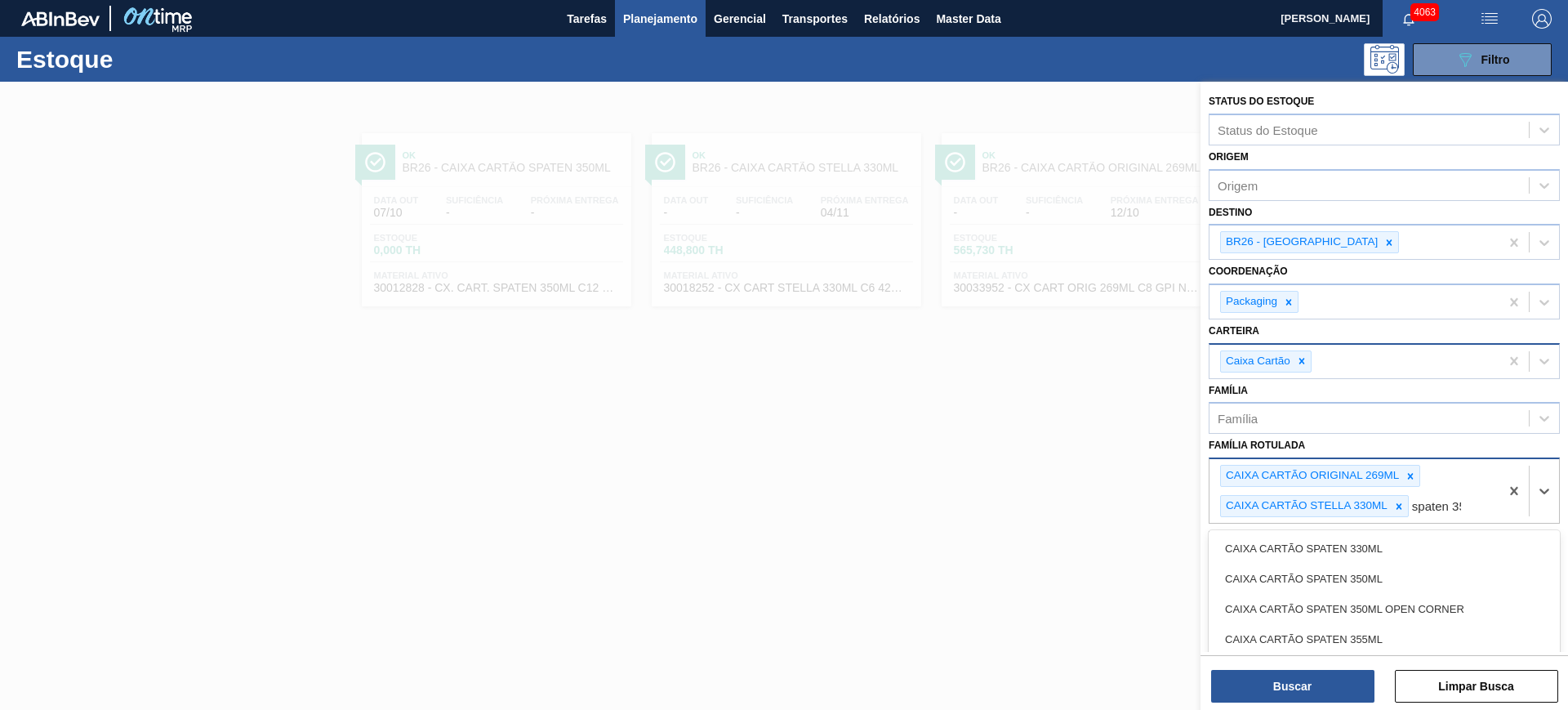
type Rotulada "spaten 350"
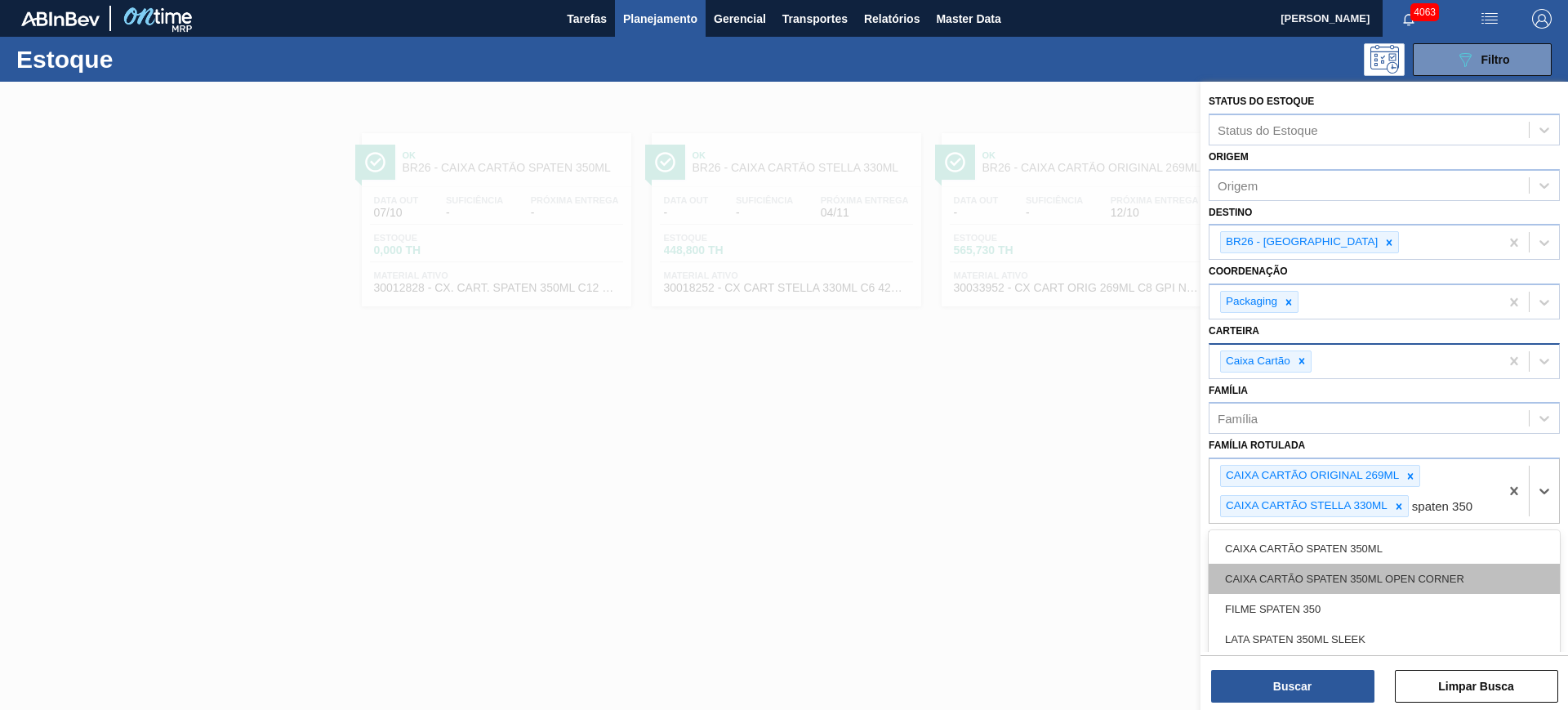
click at [1437, 567] on div "CAIXA CARTÃO SPATEN 350ML OPEN CORNER" at bounding box center [1383, 578] width 351 height 30
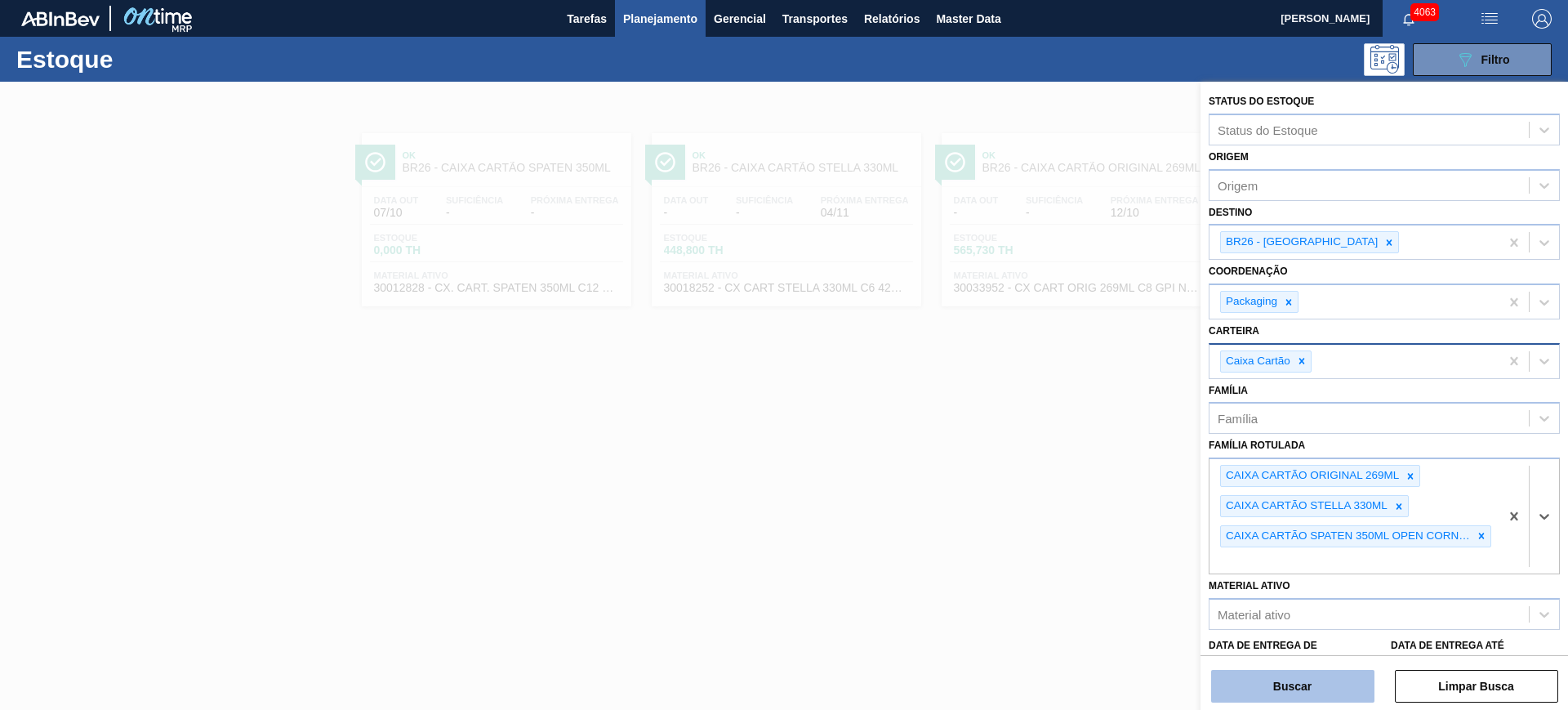
click at [1357, 682] on button "Buscar" at bounding box center [1293, 686] width 163 height 33
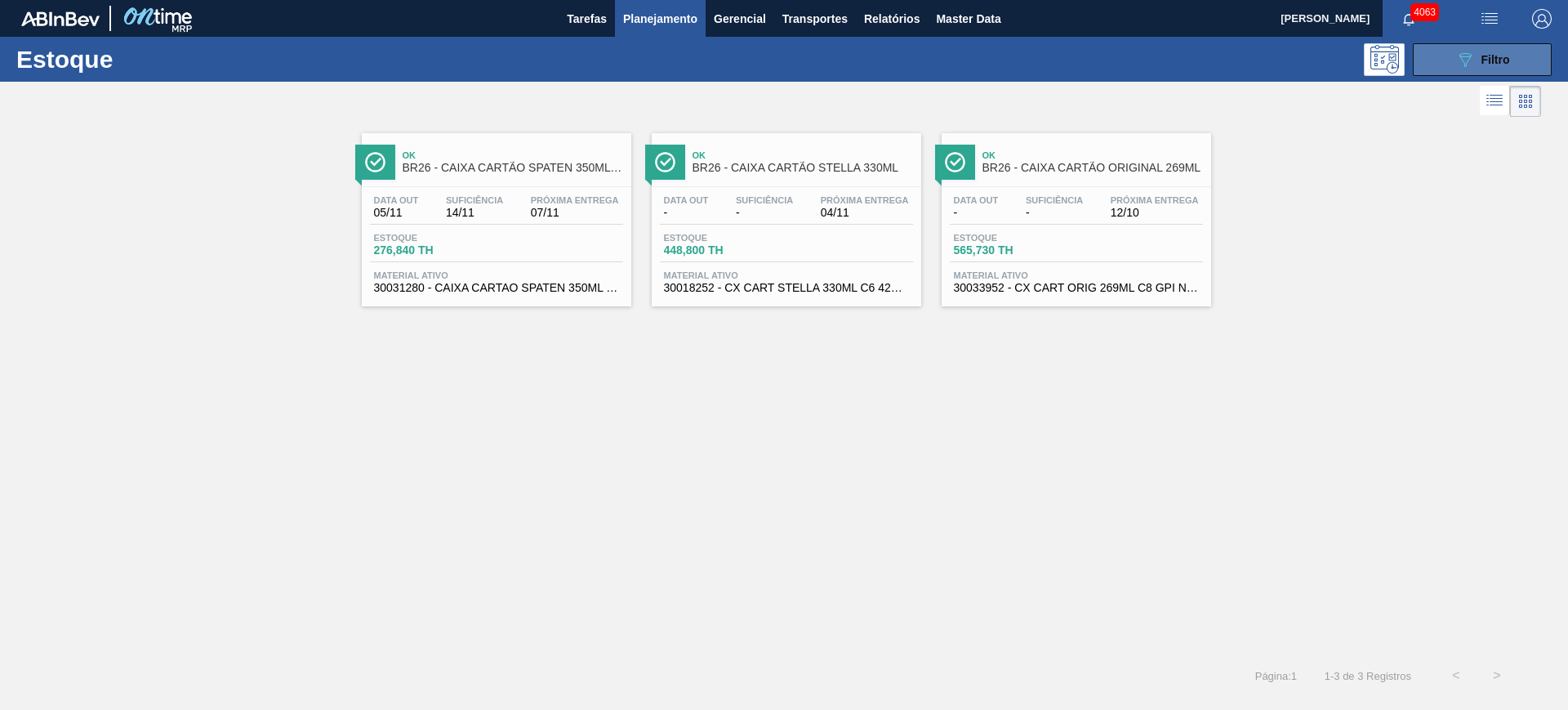
click at [1456, 61] on icon "089F7B8B-B2A5-4AFE-B5C0-19BA573D28AC" at bounding box center [1464, 59] width 20 height 20
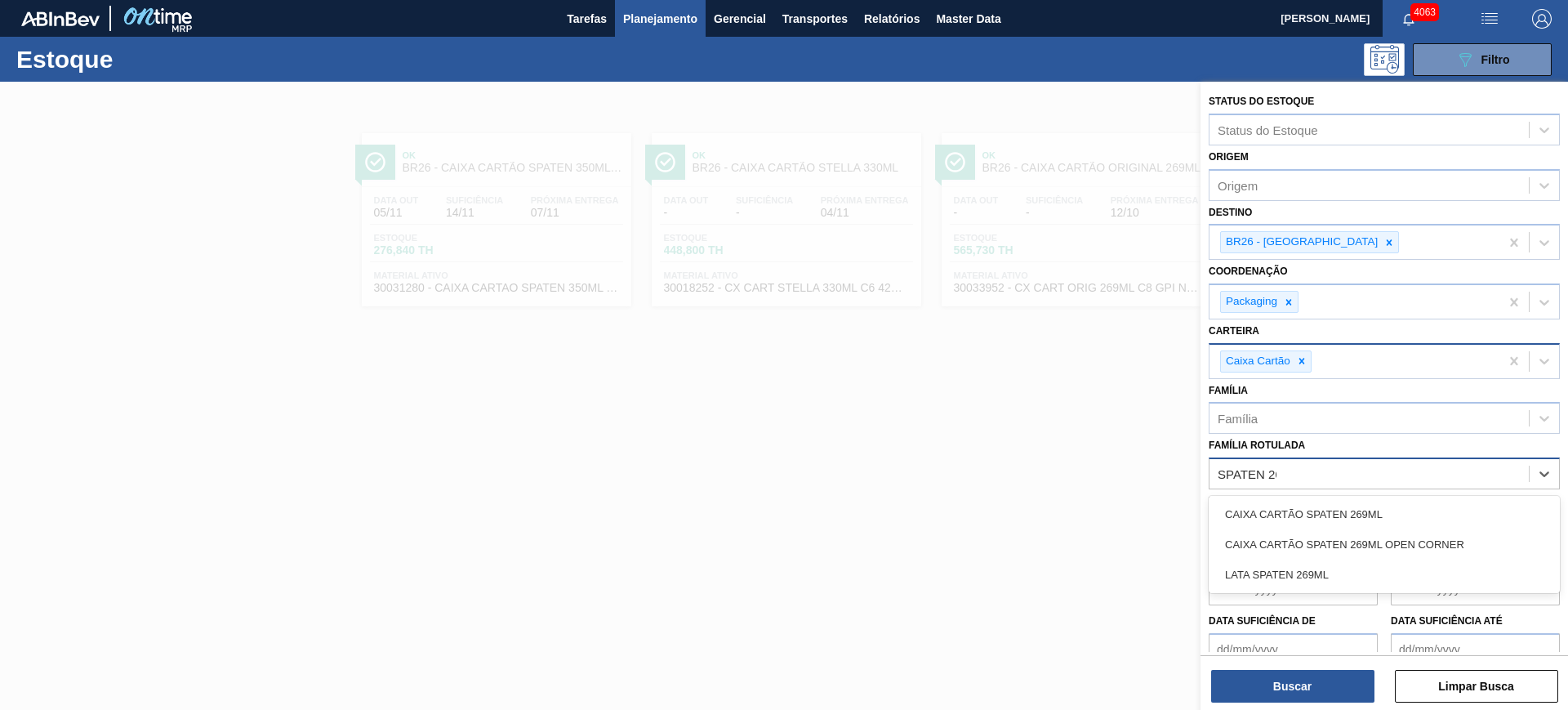
type Rotulada "SPATEN 269"
click at [1506, 513] on div "CAIXA CARTÃO SPATEN 269ML" at bounding box center [1383, 513] width 351 height 30
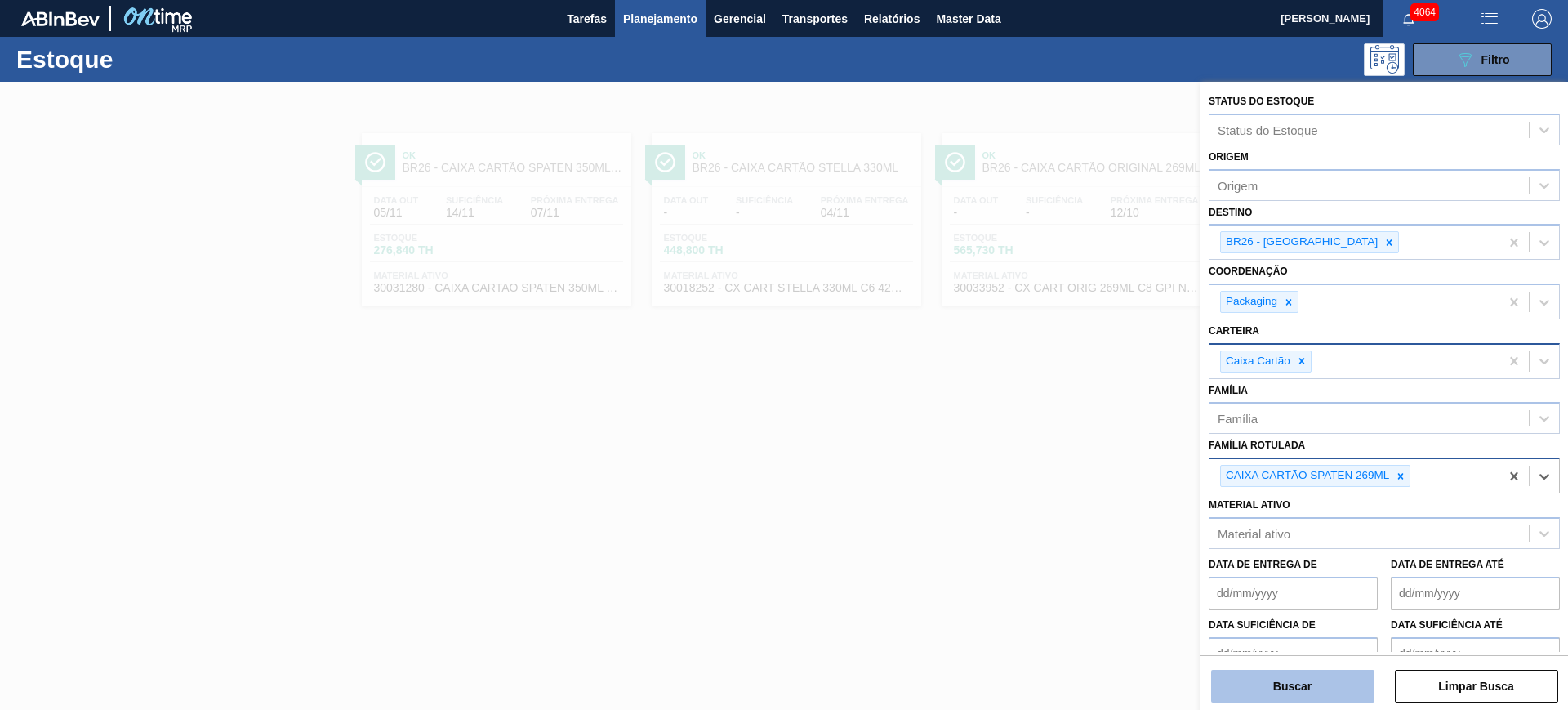
click at [1316, 692] on button "Buscar" at bounding box center [1293, 686] width 163 height 33
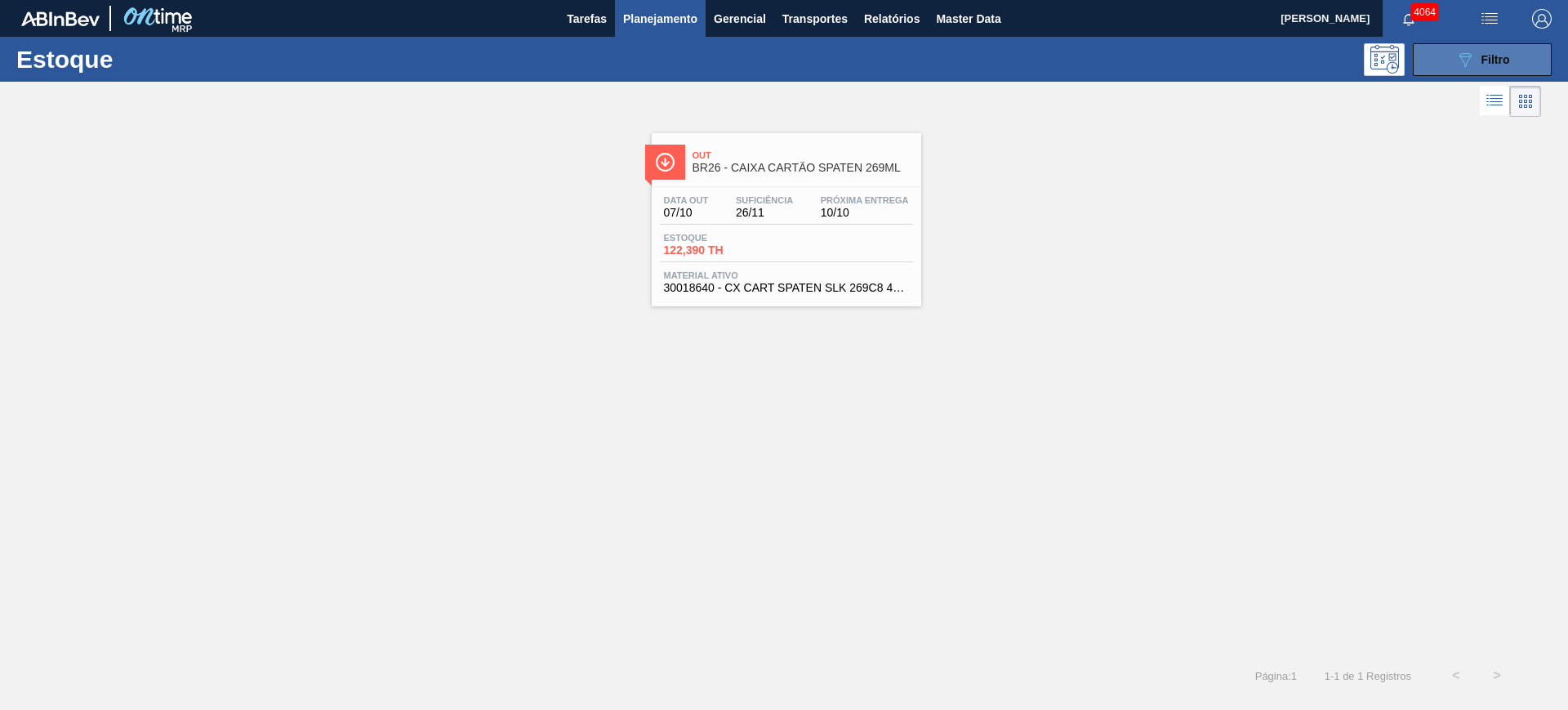
click at [1437, 52] on button "089F7B8B-B2A5-4AFE-B5C0-19BA573D28AC Filtro" at bounding box center [1482, 59] width 139 height 33
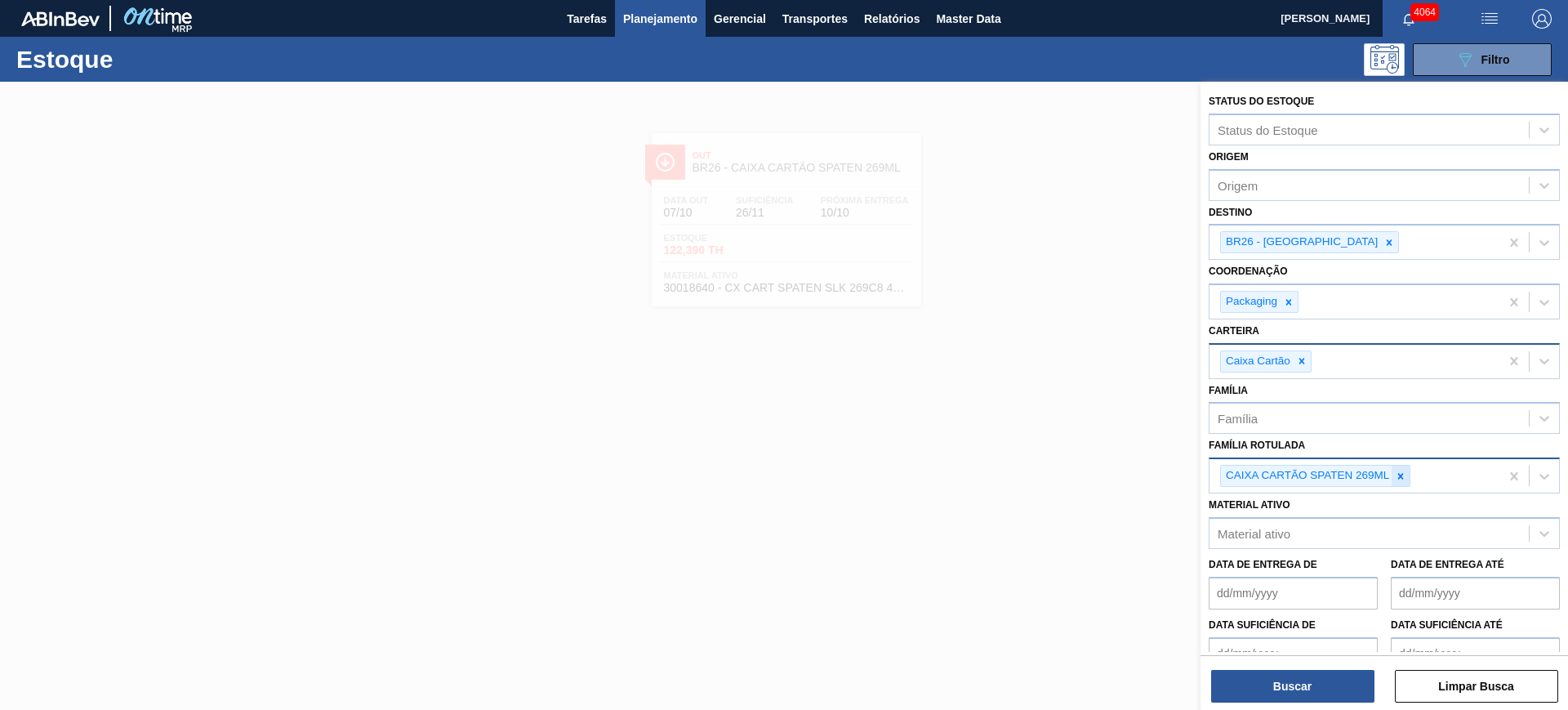
click at [1403, 476] on icon at bounding box center [1400, 476] width 11 height 11
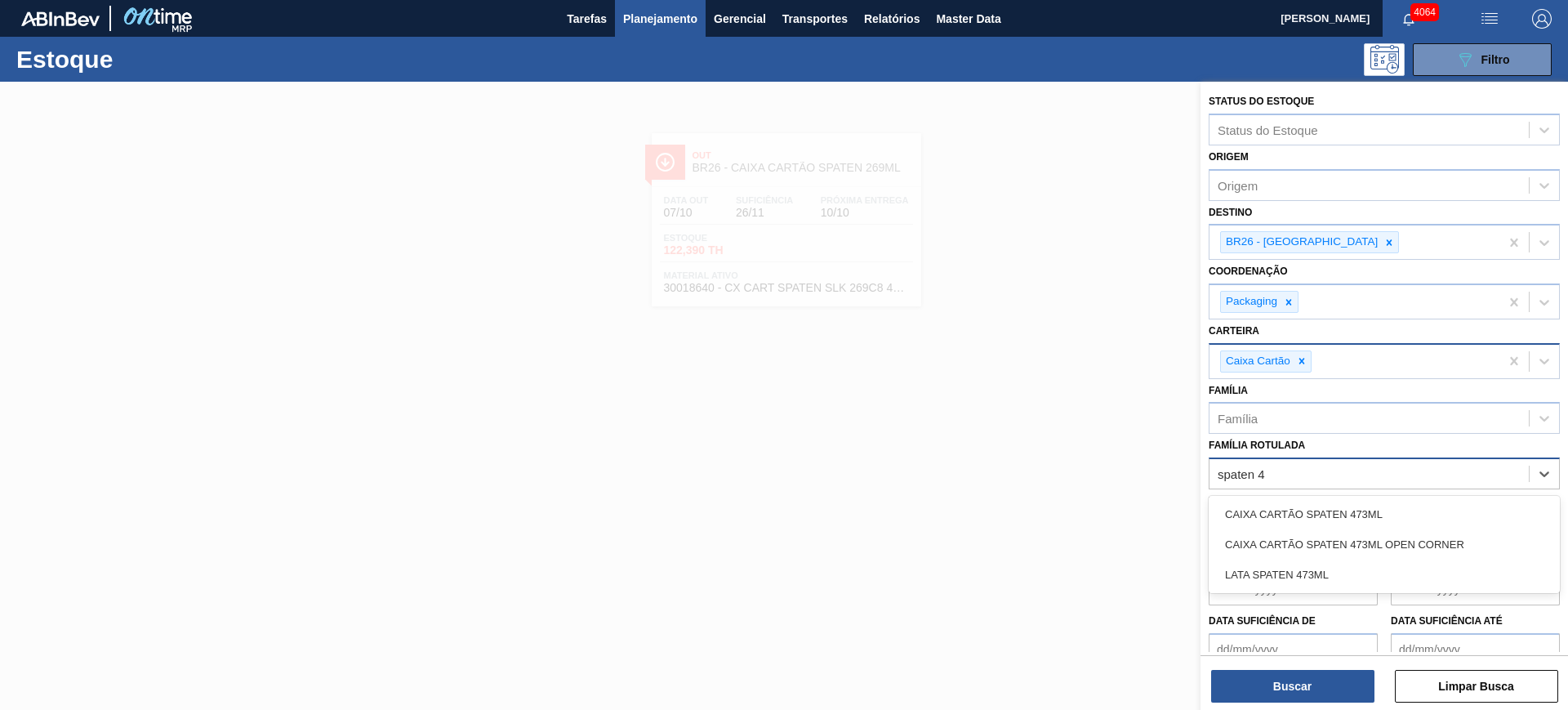
type Rotulada "spaten 47"
click at [1402, 507] on div "CAIXA CARTÃO SPATEN 473ML" at bounding box center [1383, 513] width 351 height 30
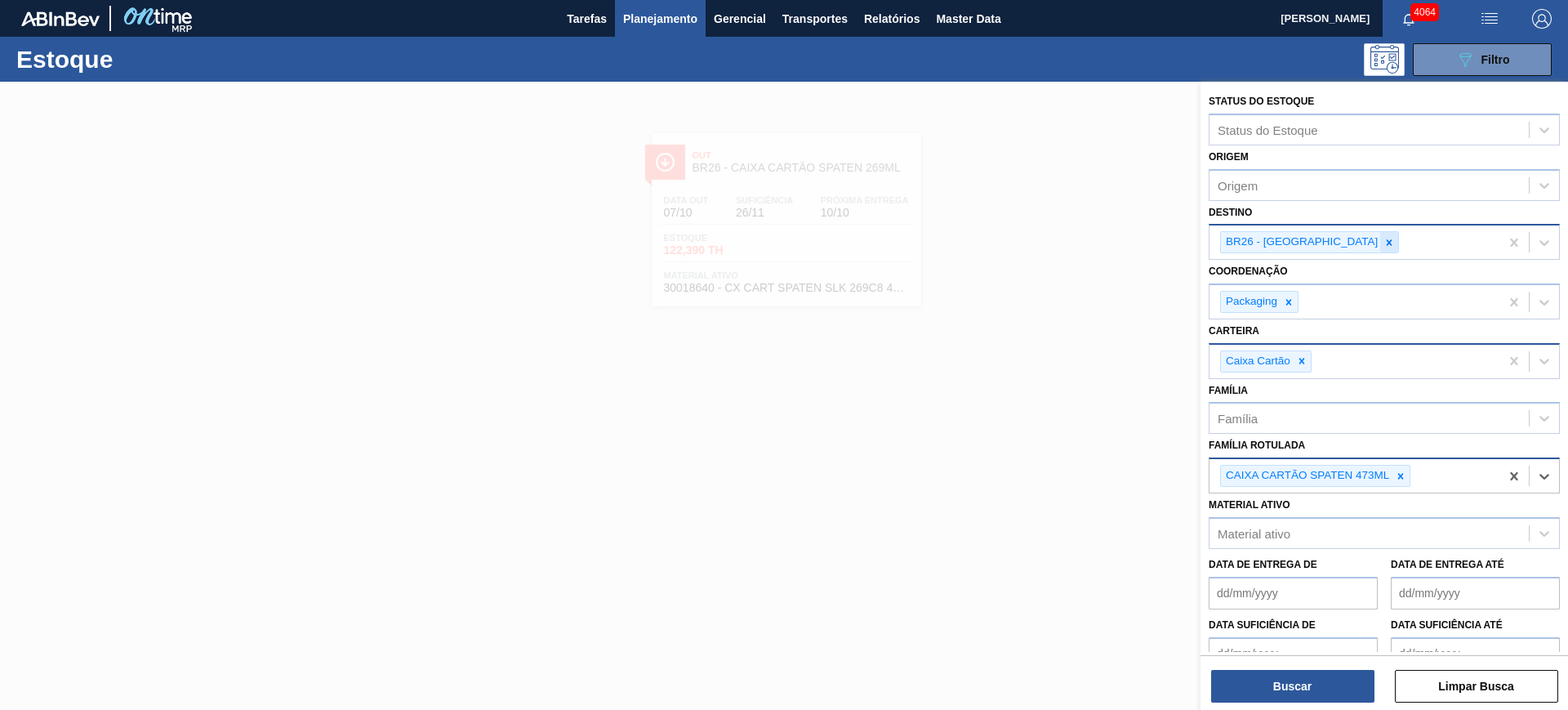
click at [1383, 240] on icon at bounding box center [1389, 242] width 11 height 11
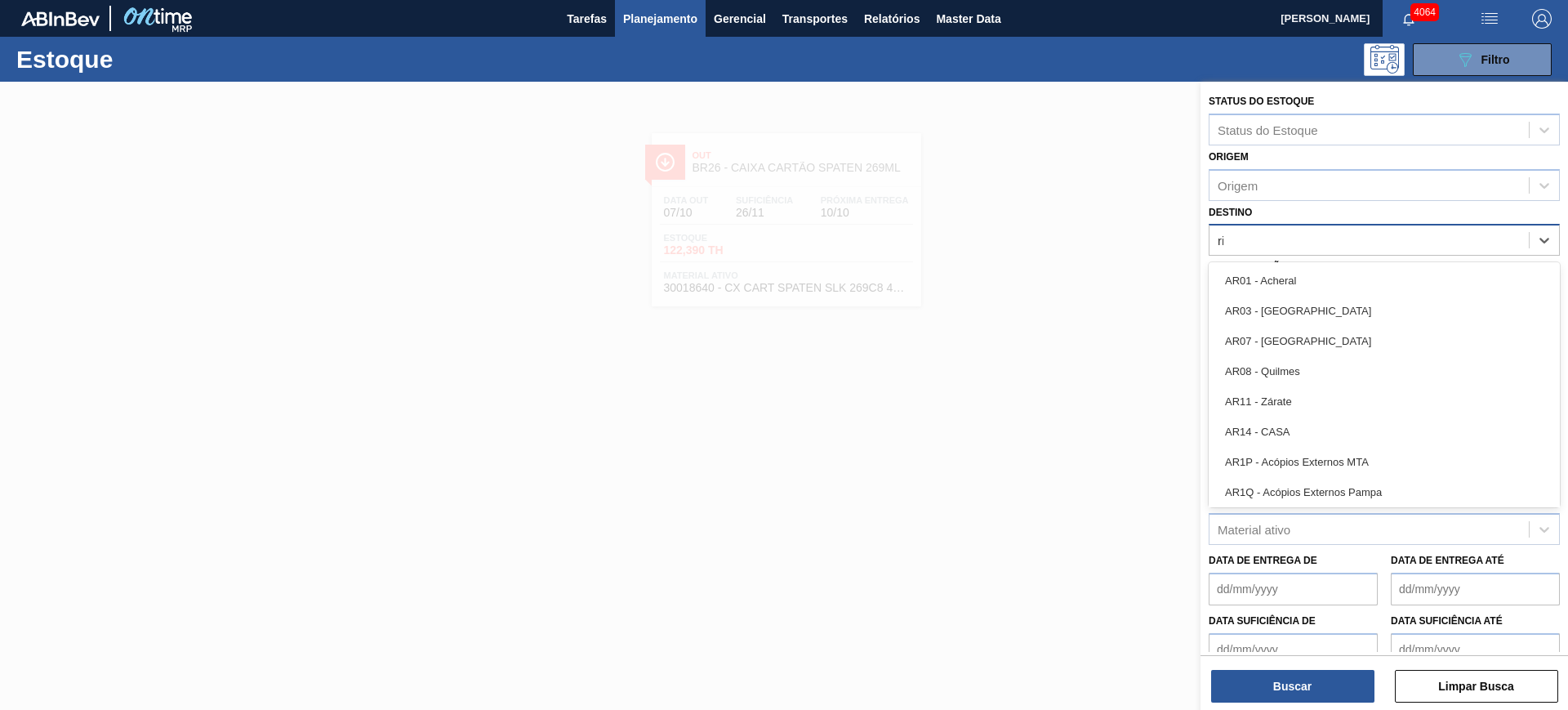
type input "rio"
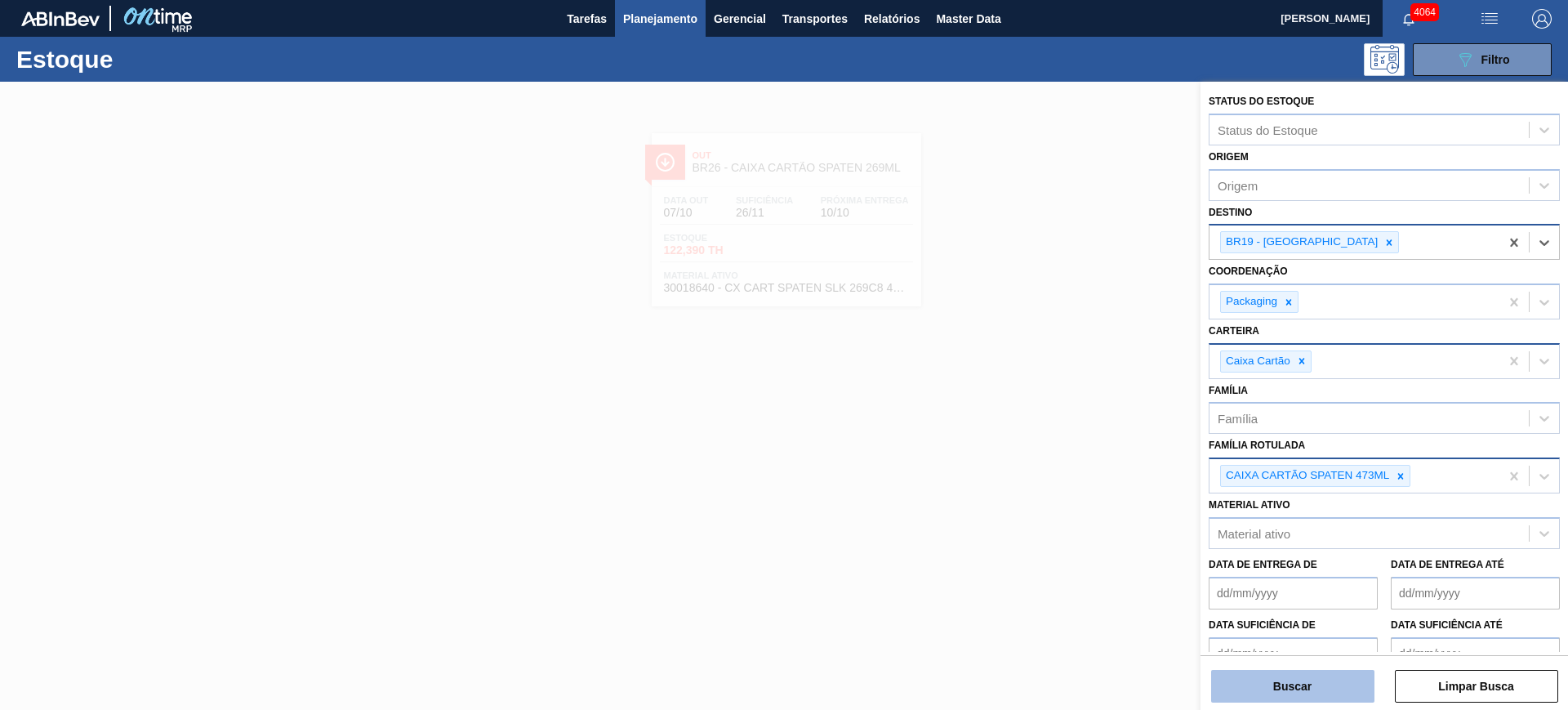
drag, startPoint x: 1319, startPoint y: 704, endPoint x: 1307, endPoint y: 701, distance: 12.4
click at [1318, 704] on div "Status do Estoque Status do Estoque Origem Origem Destino option BR19 - Nova Ri…" at bounding box center [1383, 397] width 367 height 631
click at [1307, 700] on button "Buscar" at bounding box center [1293, 686] width 163 height 33
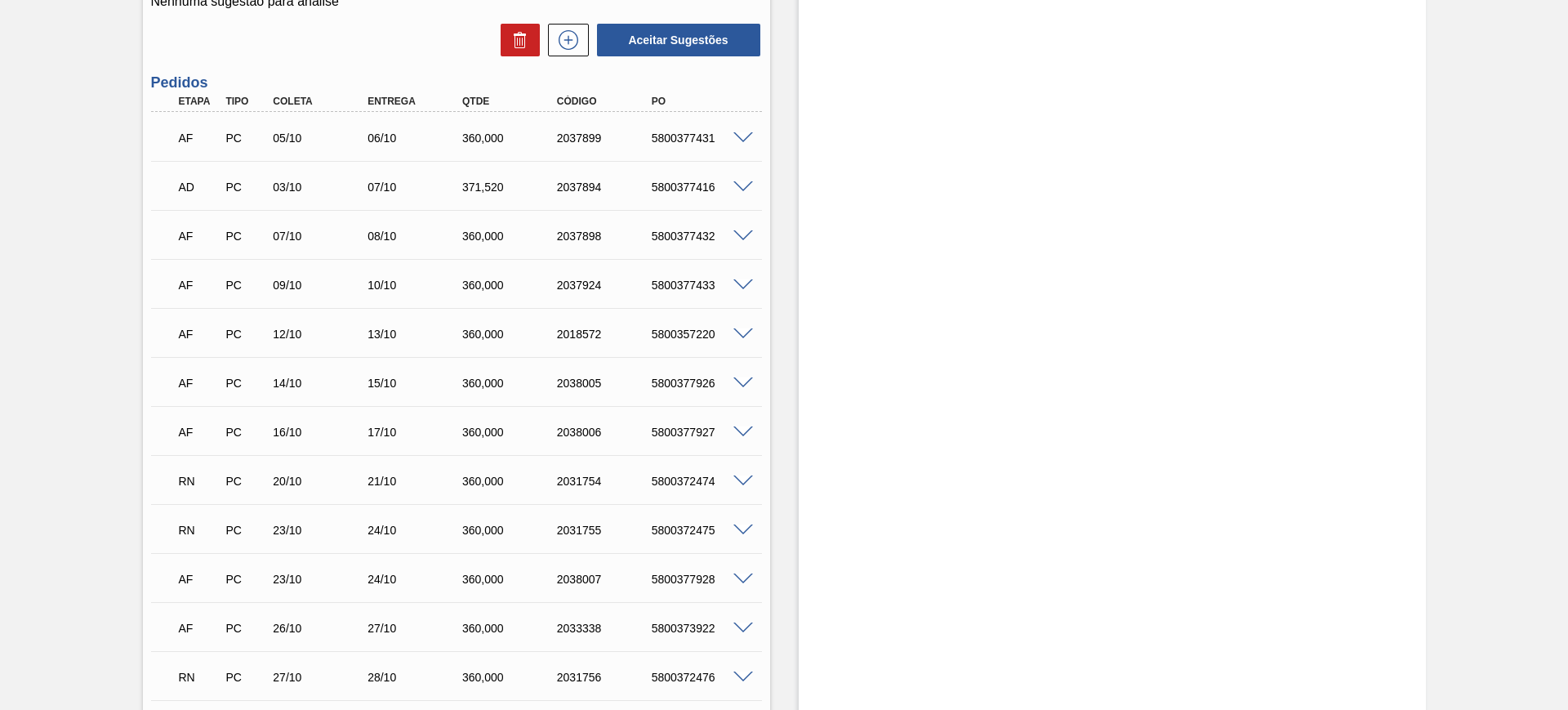
scroll to position [511, 0]
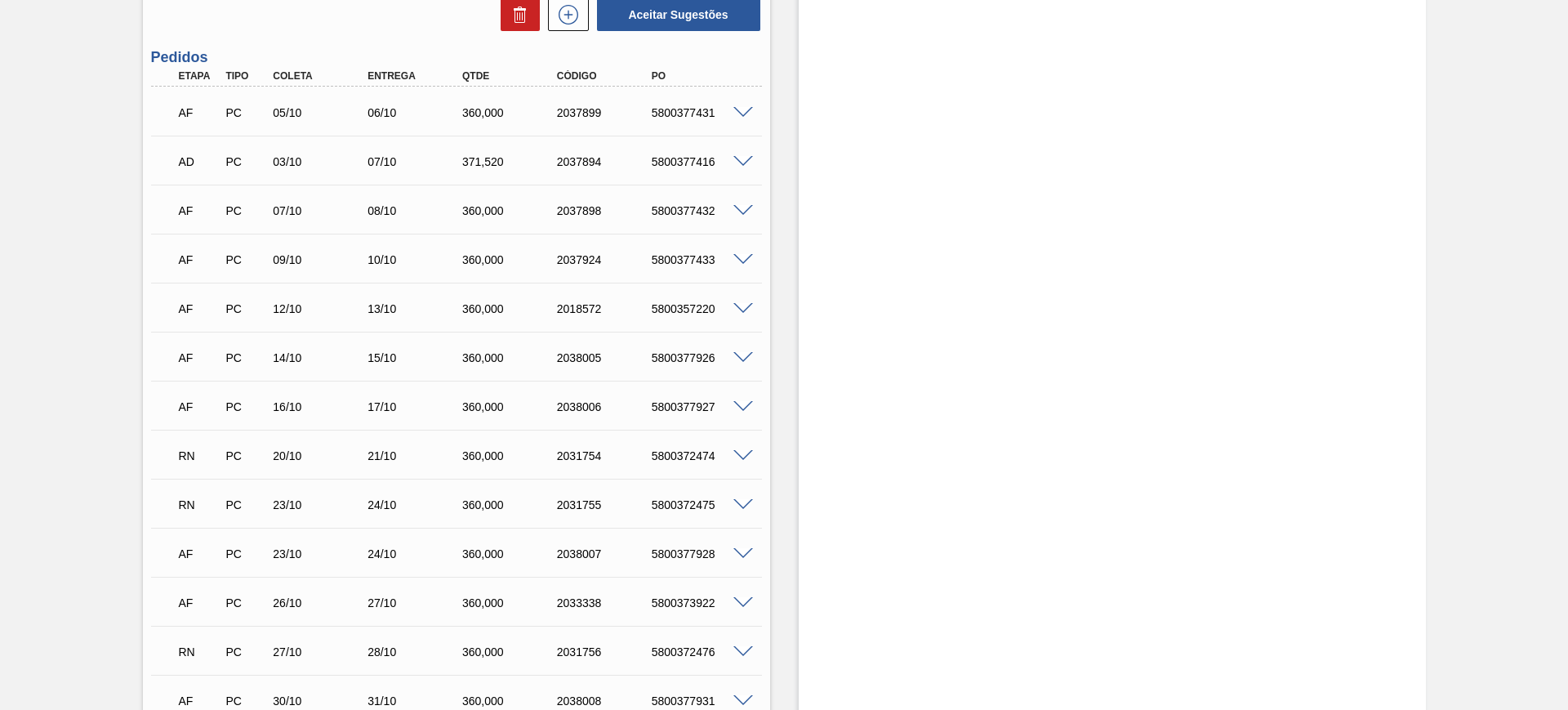
click at [747, 404] on span at bounding box center [742, 407] width 20 height 12
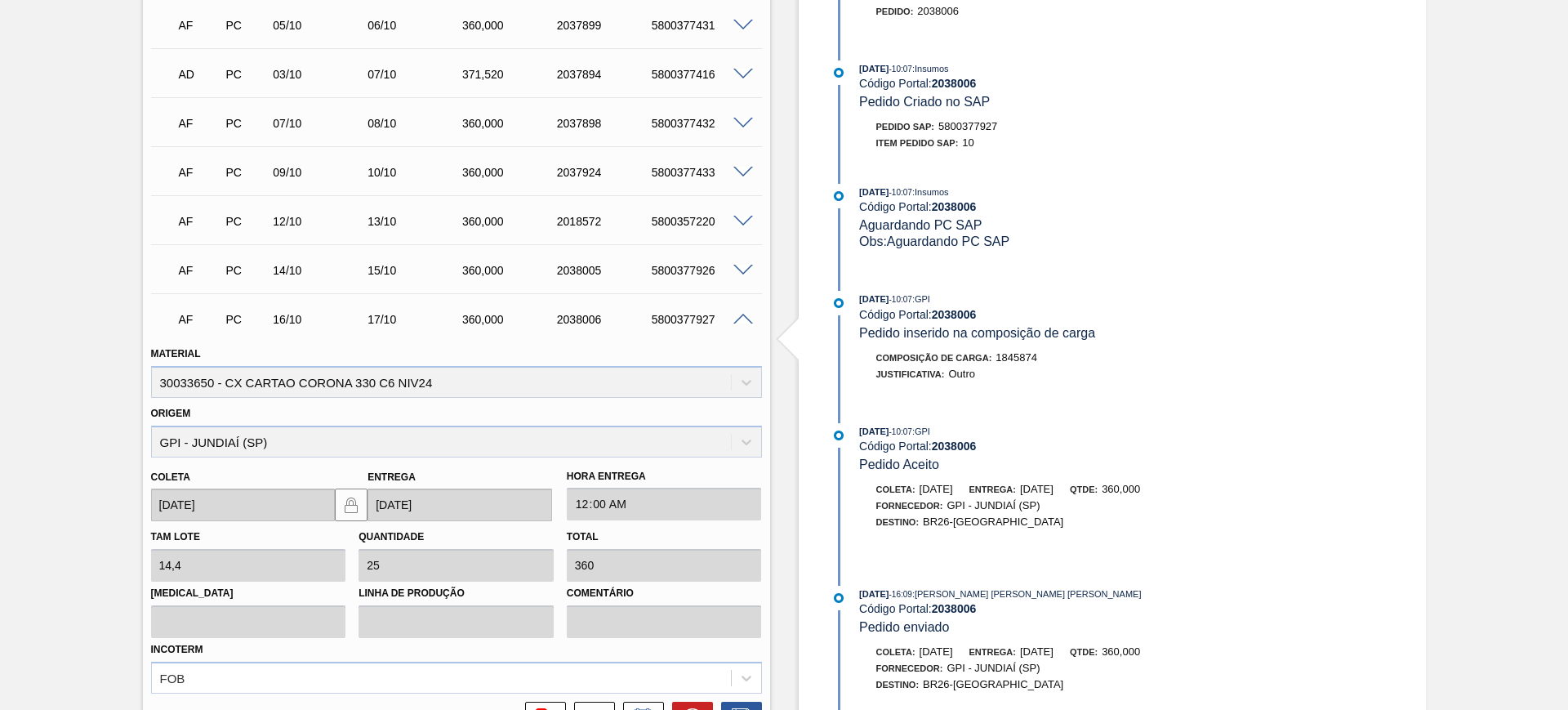
scroll to position [612, 0]
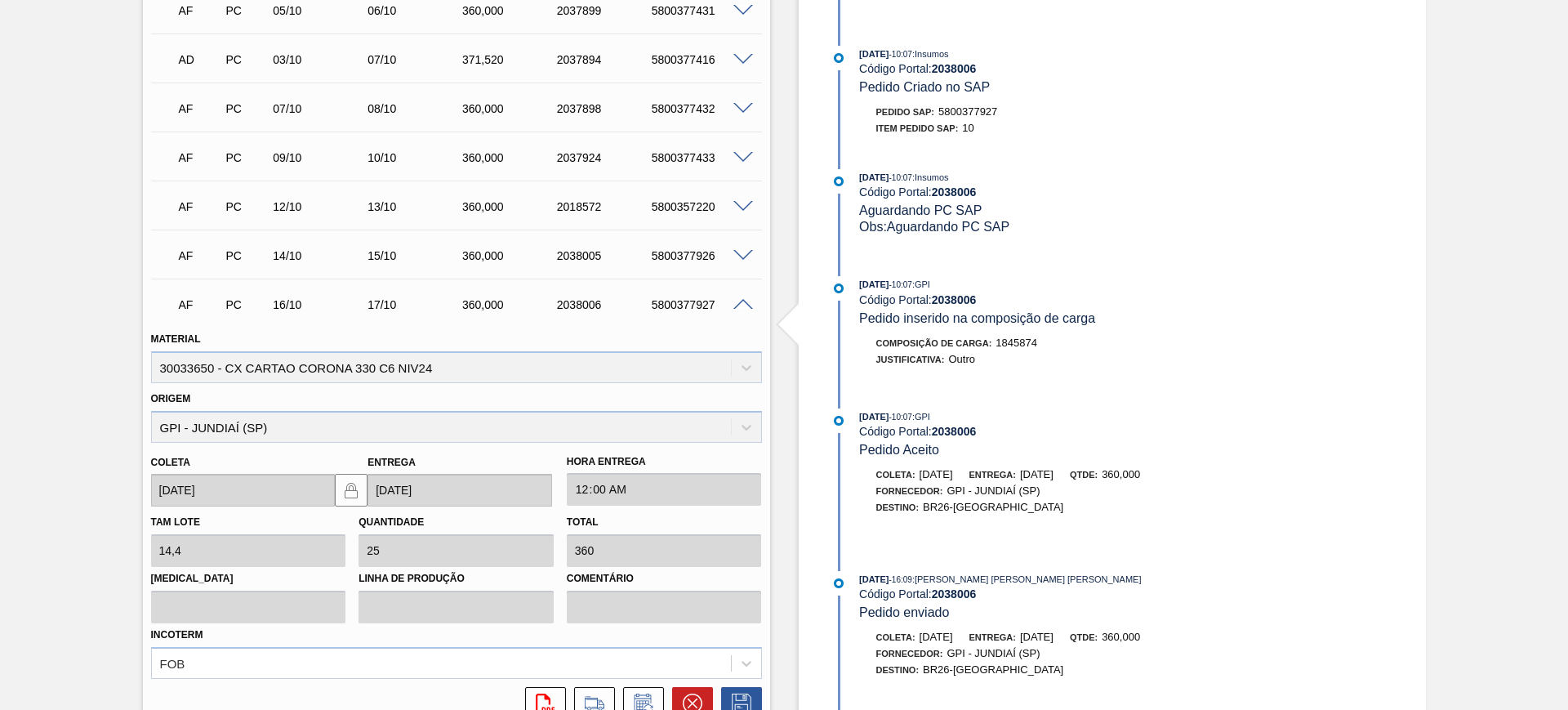
click at [742, 301] on span at bounding box center [742, 305] width 20 height 12
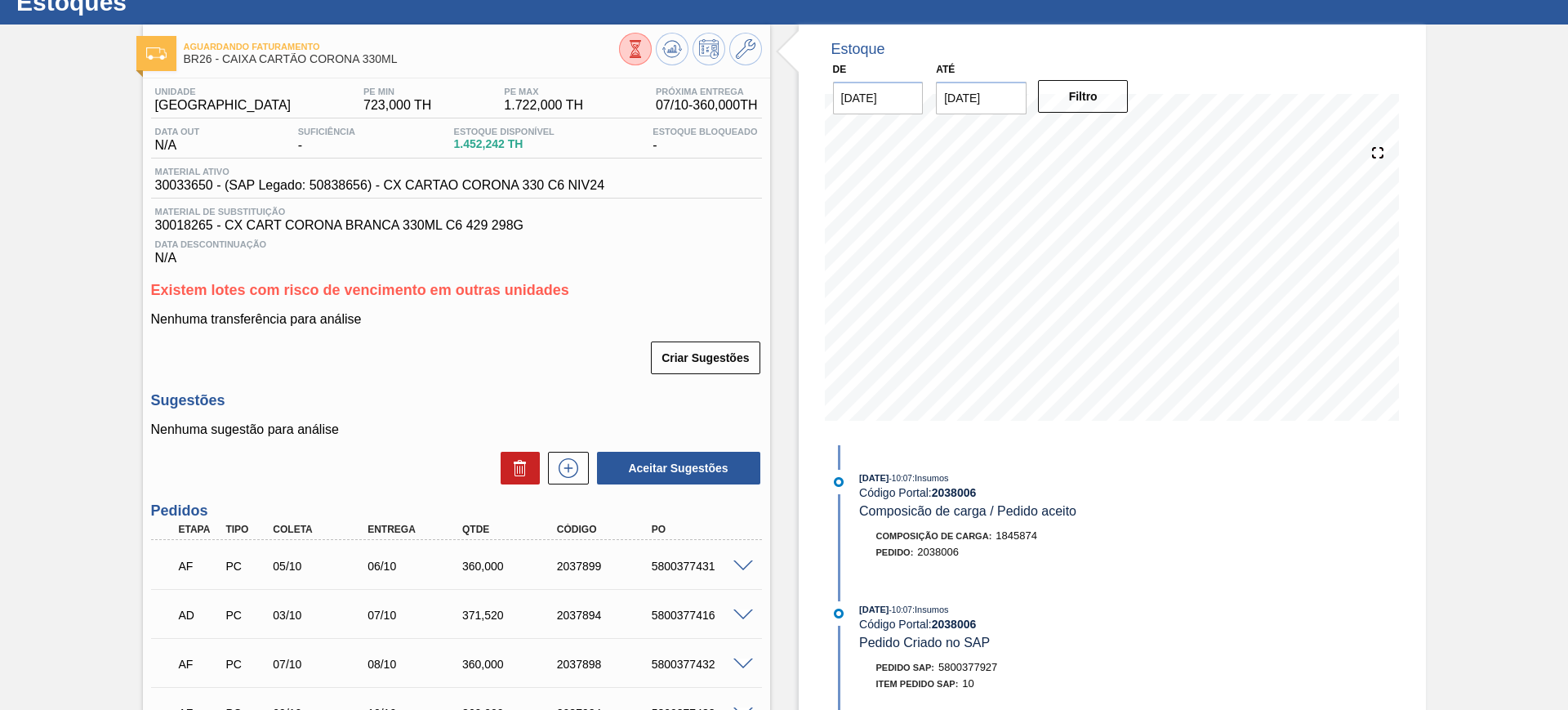
scroll to position [0, 0]
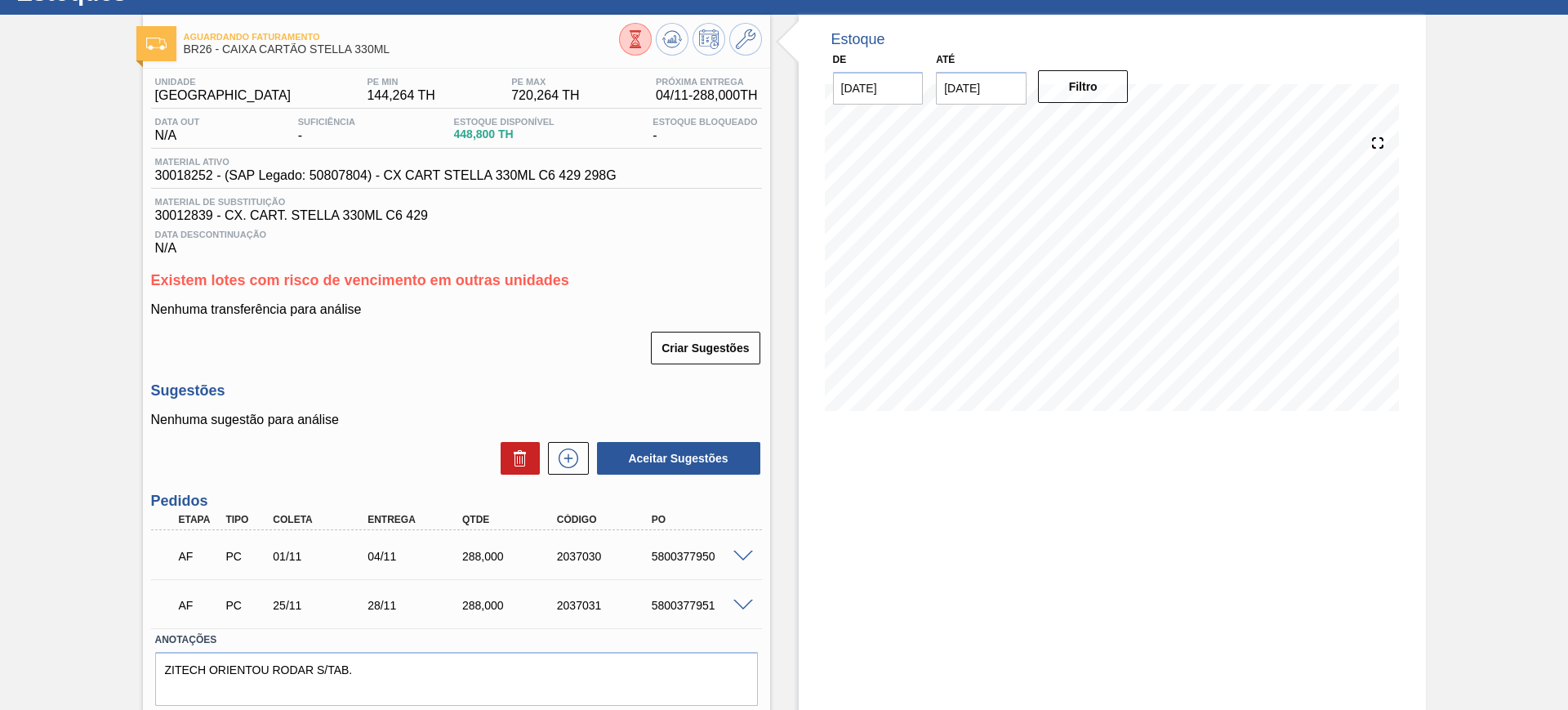
scroll to position [102, 0]
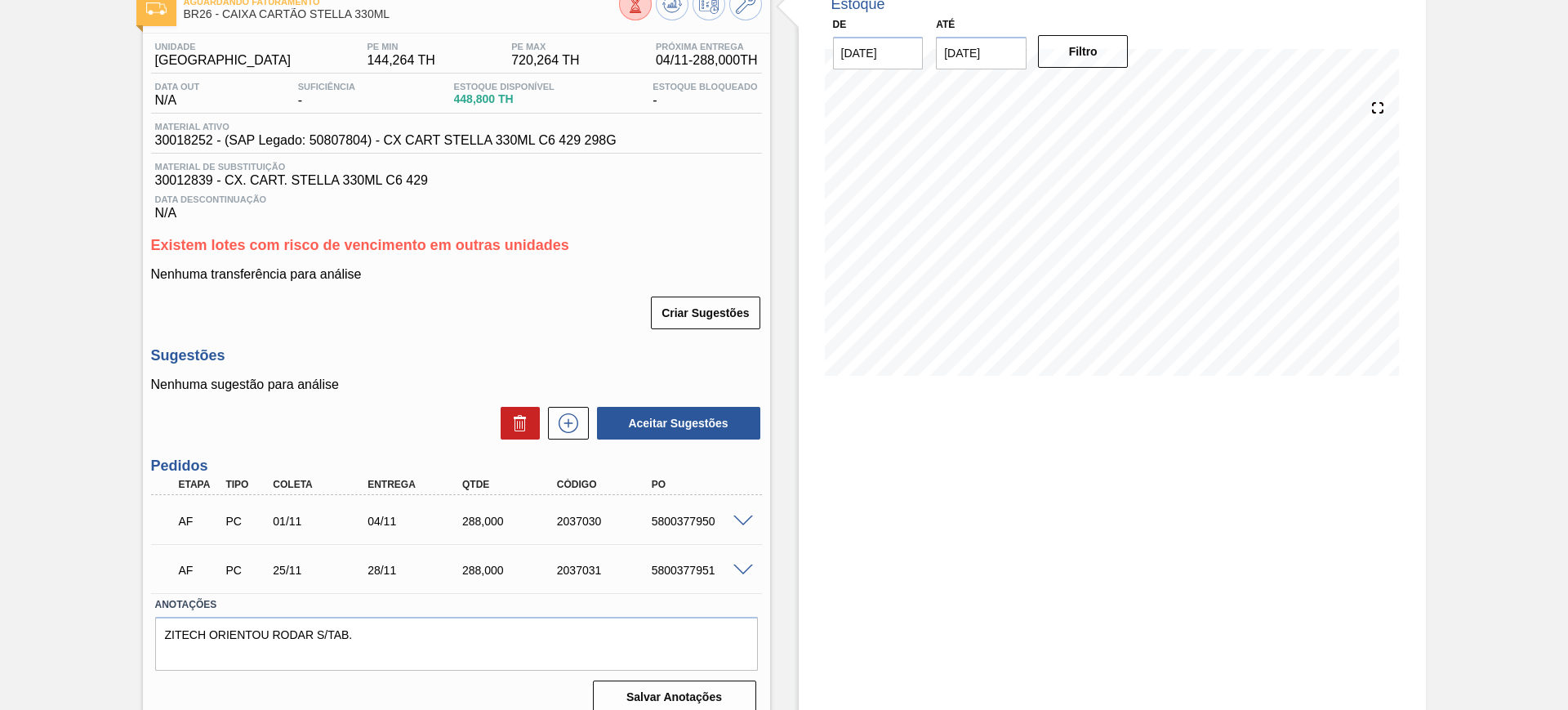
click at [742, 569] on span at bounding box center [742, 570] width 20 height 12
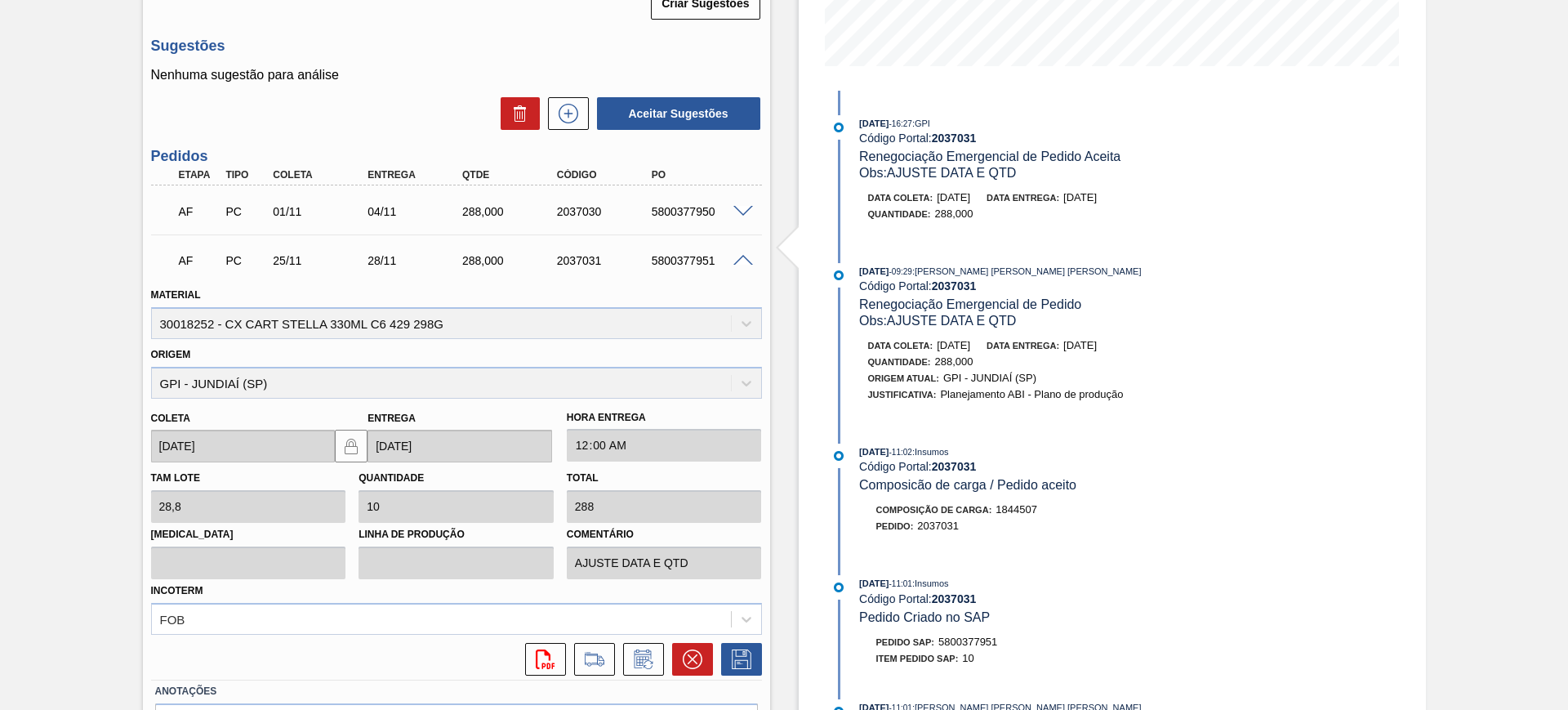
scroll to position [511, 0]
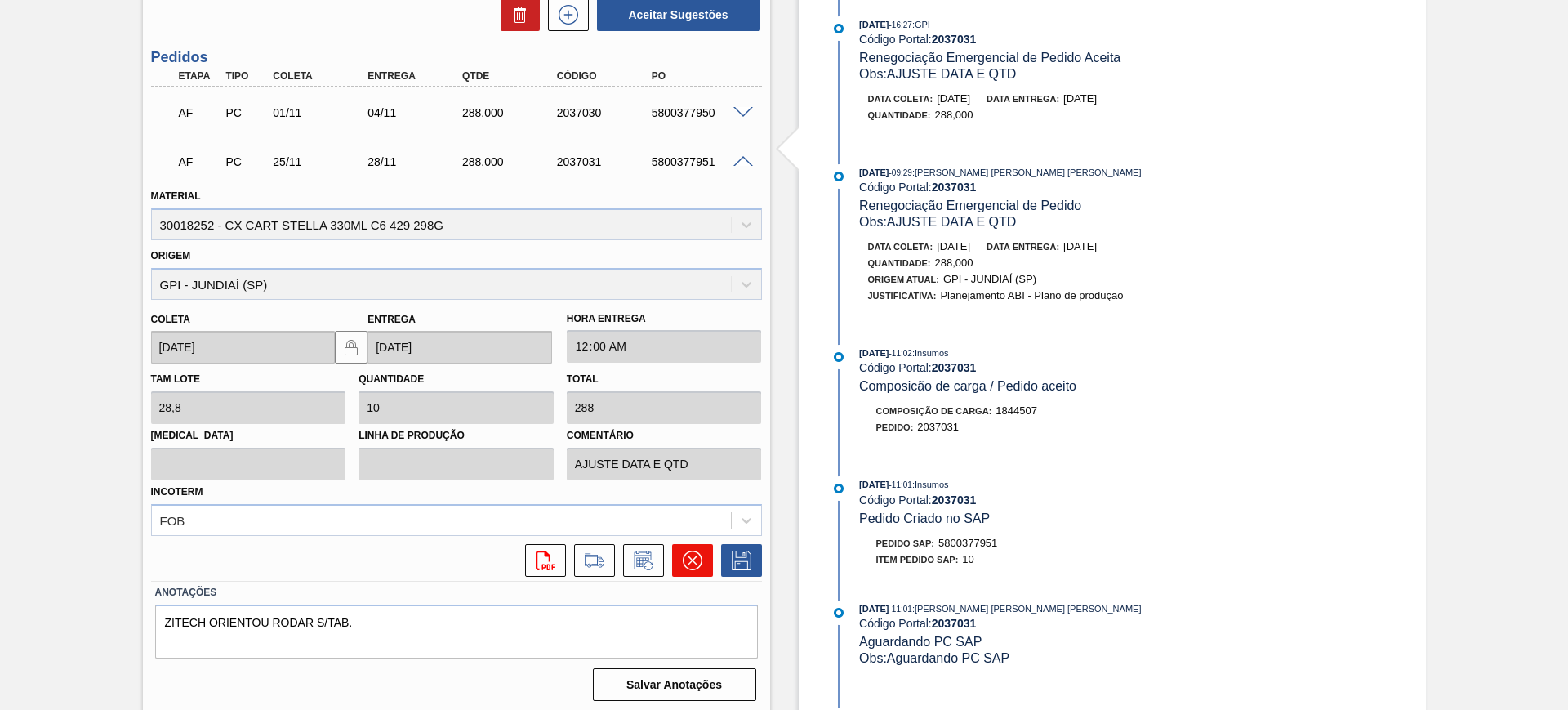
click at [694, 562] on icon at bounding box center [691, 560] width 9 height 9
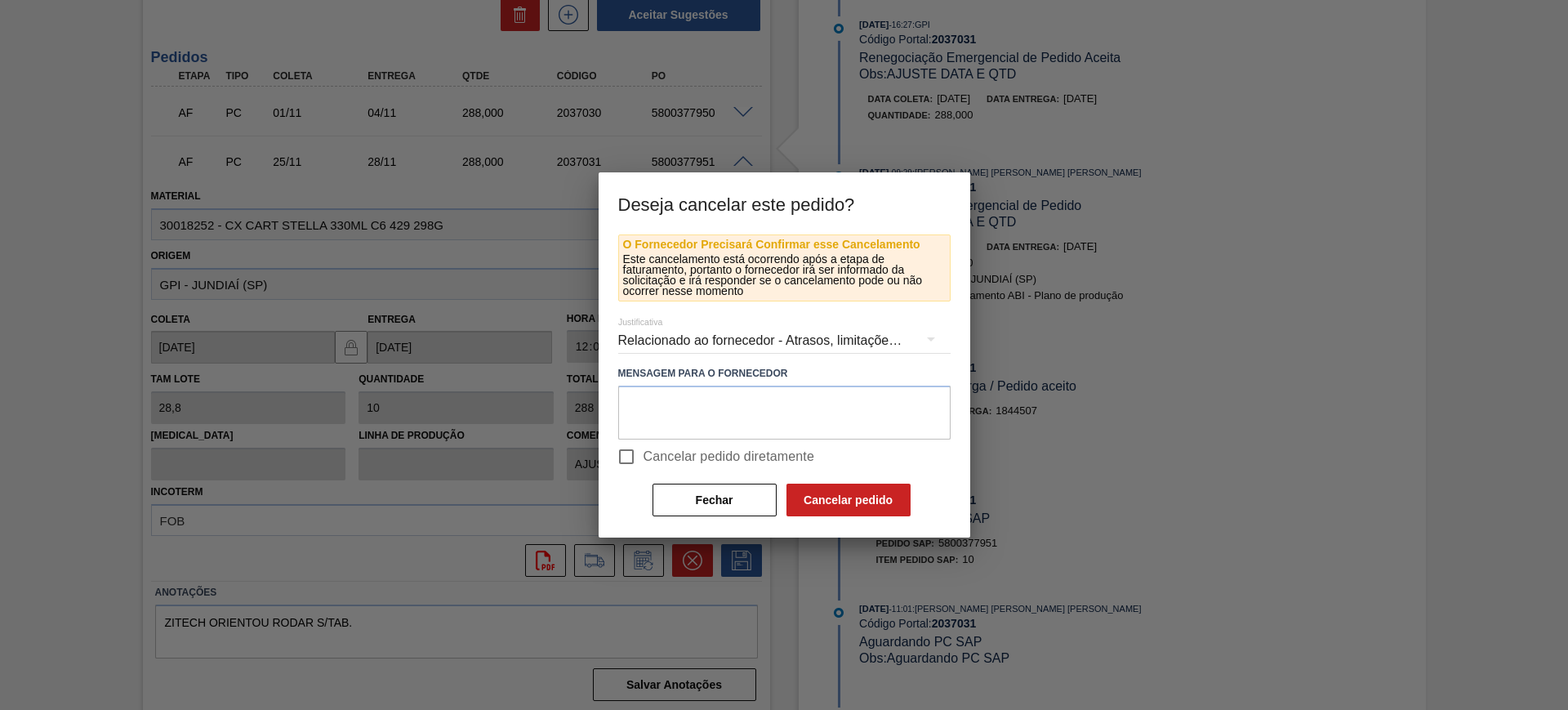
click at [659, 461] on span "Cancelar pedido diretamente" at bounding box center [730, 456] width 172 height 20
click at [644, 461] on input "Cancelar pedido diretamente" at bounding box center [627, 457] width 34 height 34
checkbox input "true"
click at [832, 488] on button "Cancelar pedido" at bounding box center [848, 500] width 124 height 33
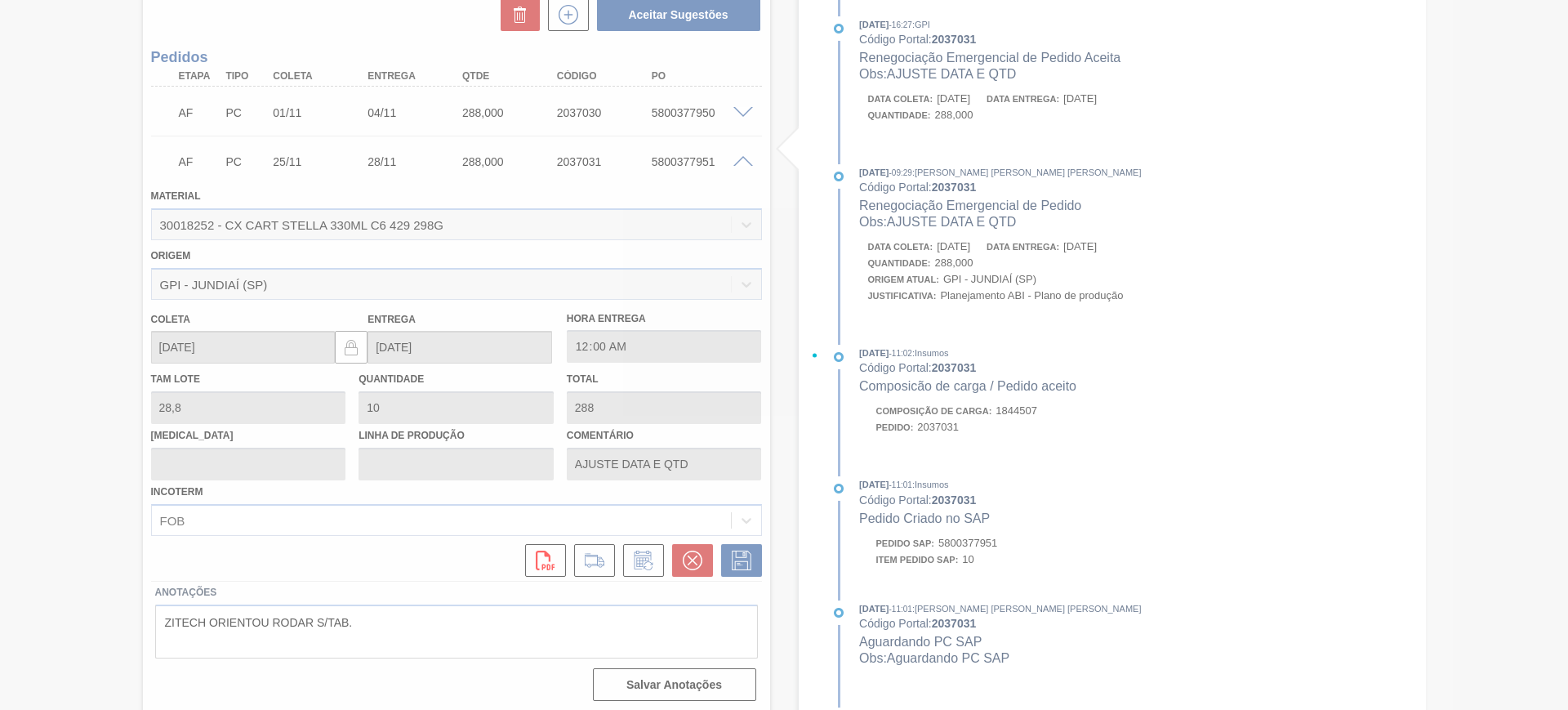
scroll to position [119, 0]
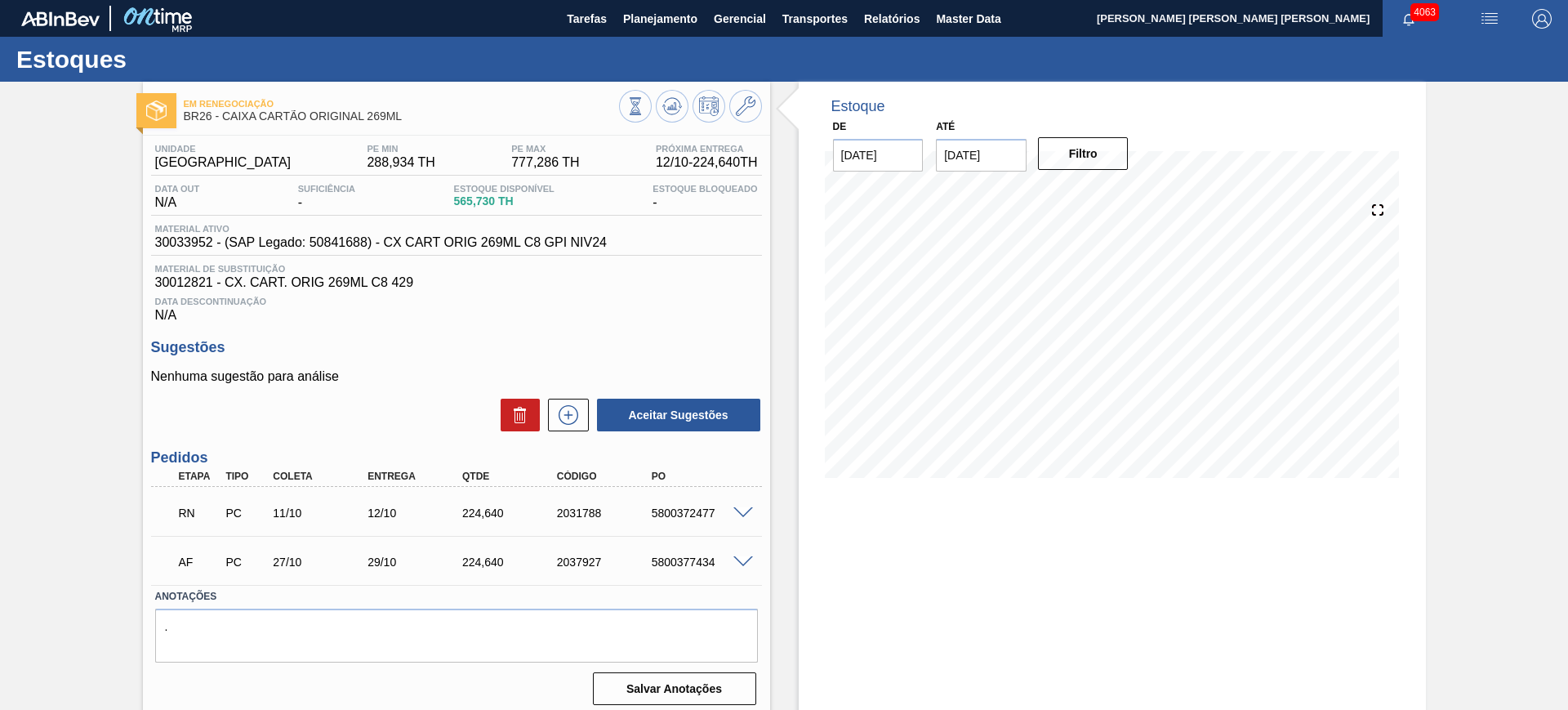
click at [736, 509] on span at bounding box center [742, 513] width 20 height 12
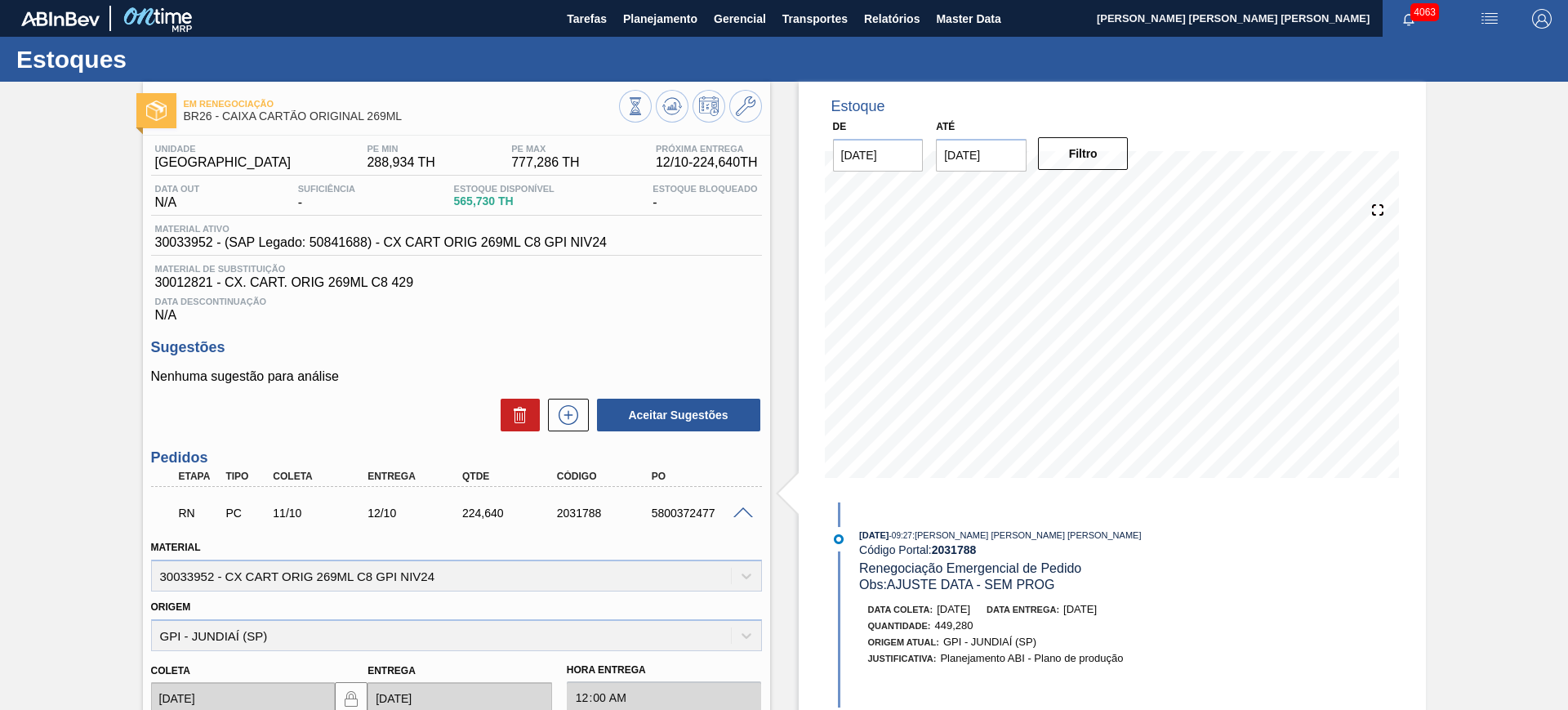
click at [736, 509] on span at bounding box center [742, 513] width 20 height 12
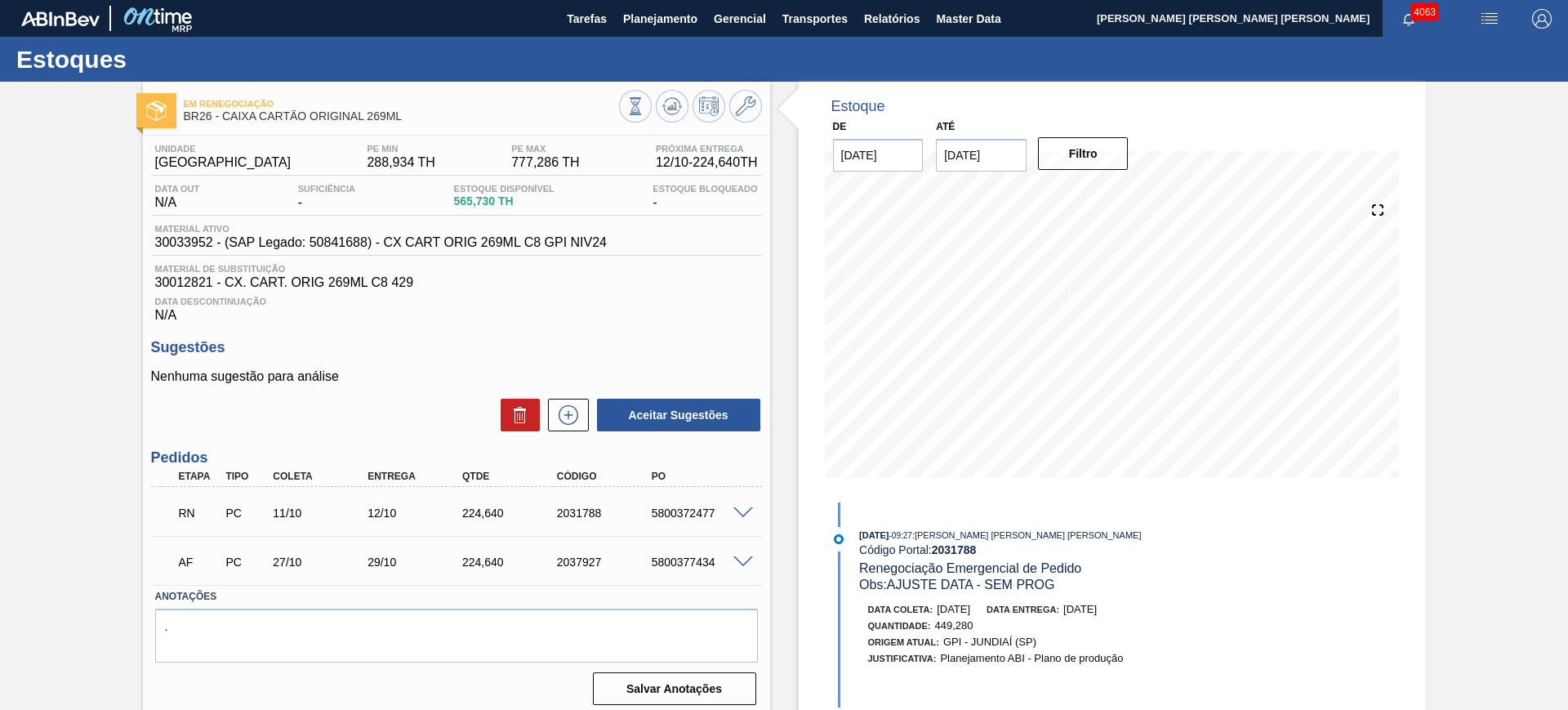
click at [736, 512] on span at bounding box center [742, 513] width 20 height 12
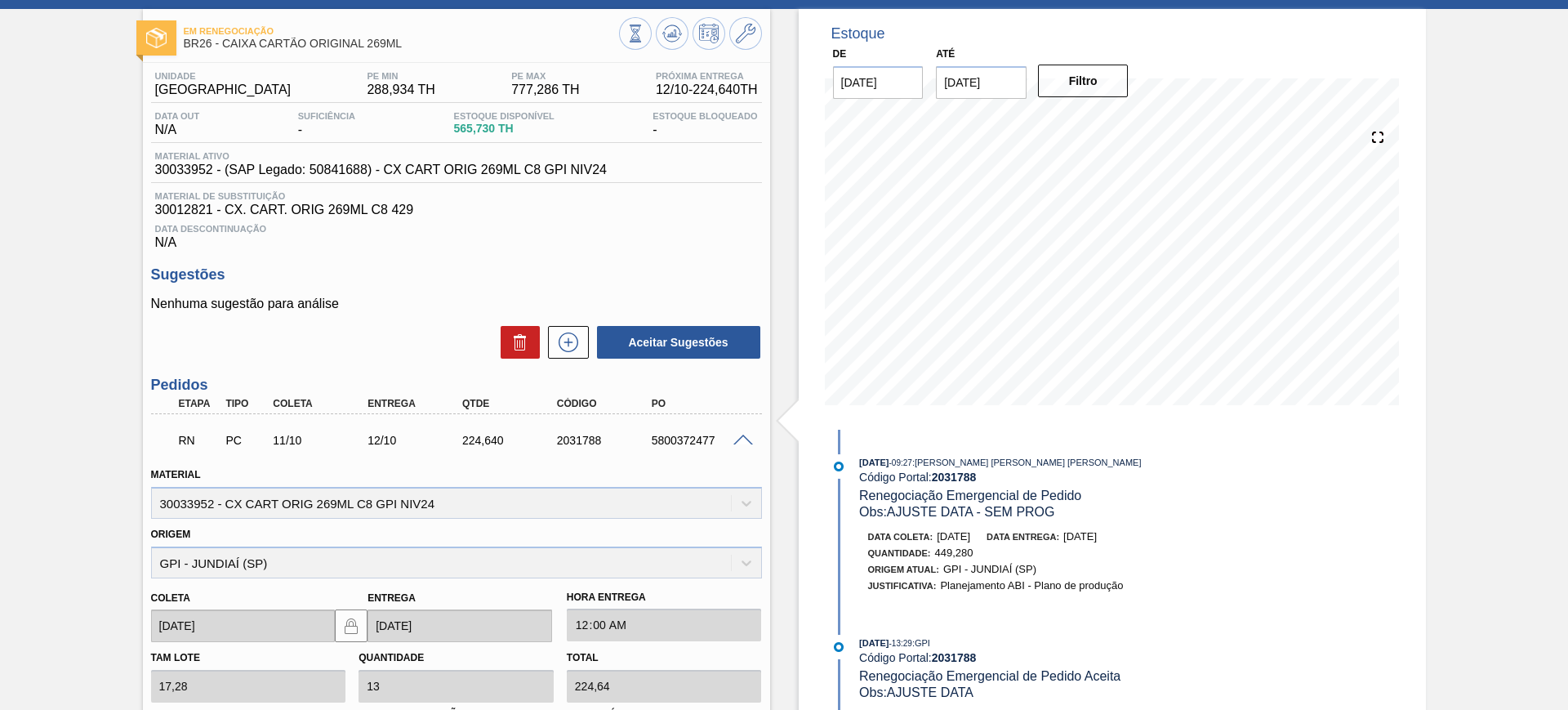
scroll to position [306, 0]
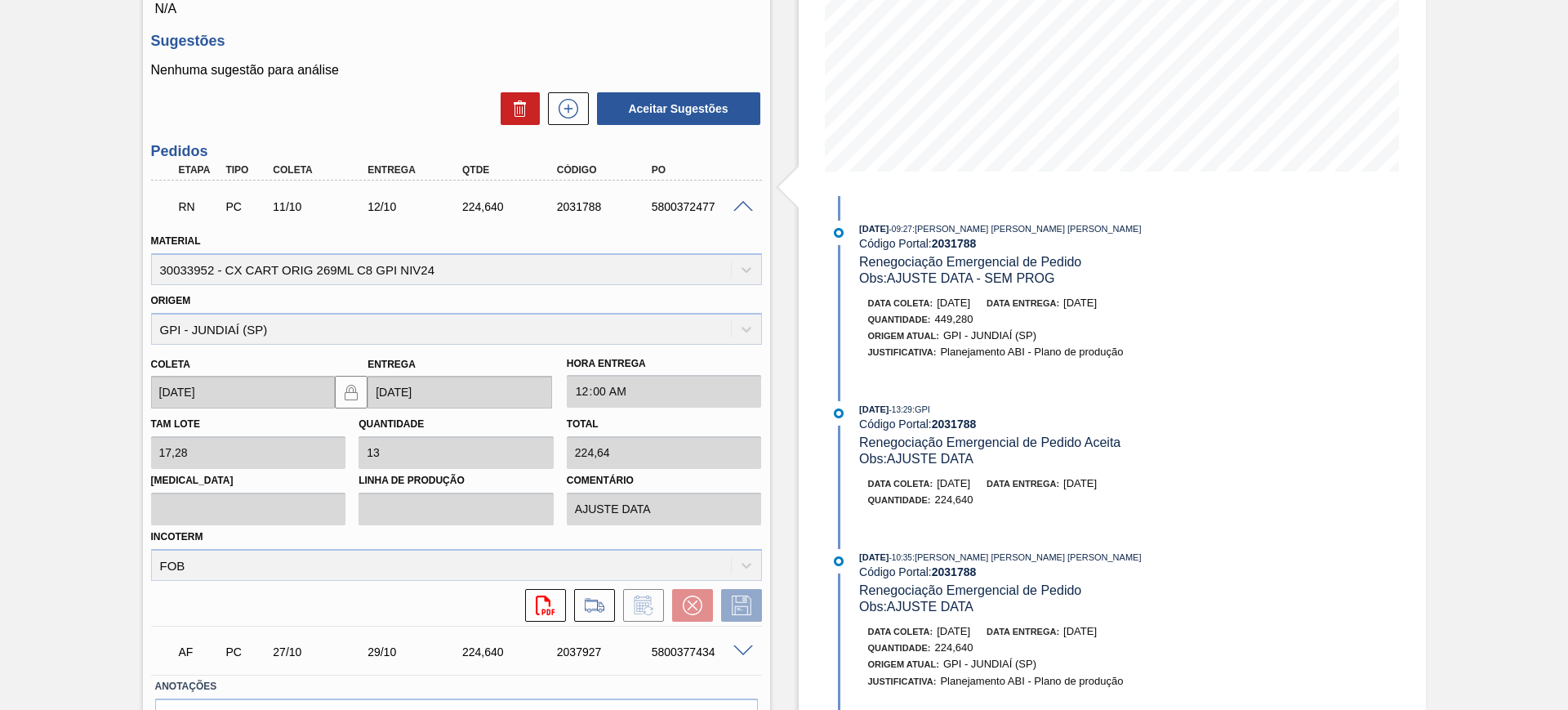
click at [743, 201] on span at bounding box center [742, 207] width 20 height 12
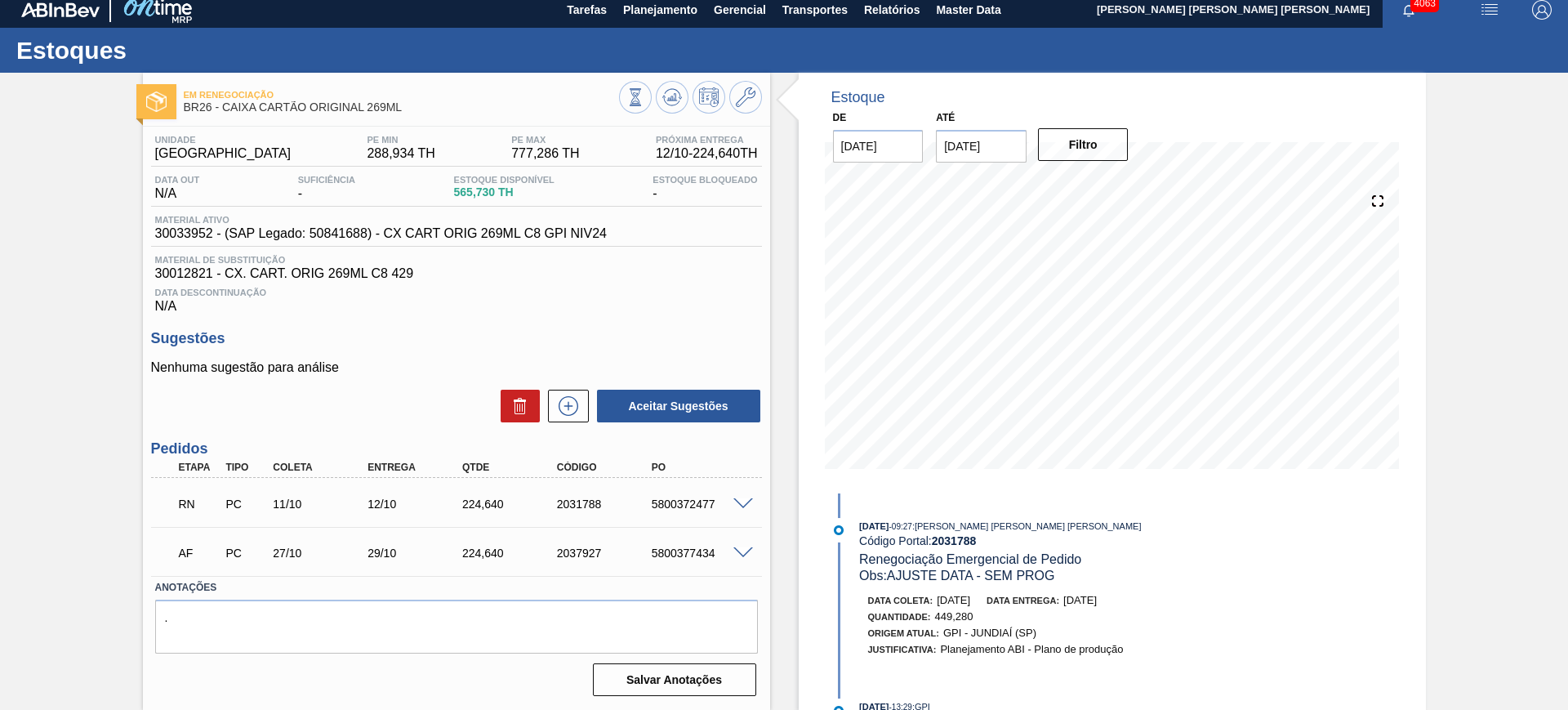
scroll to position [9, 0]
click at [742, 503] on span at bounding box center [742, 504] width 20 height 12
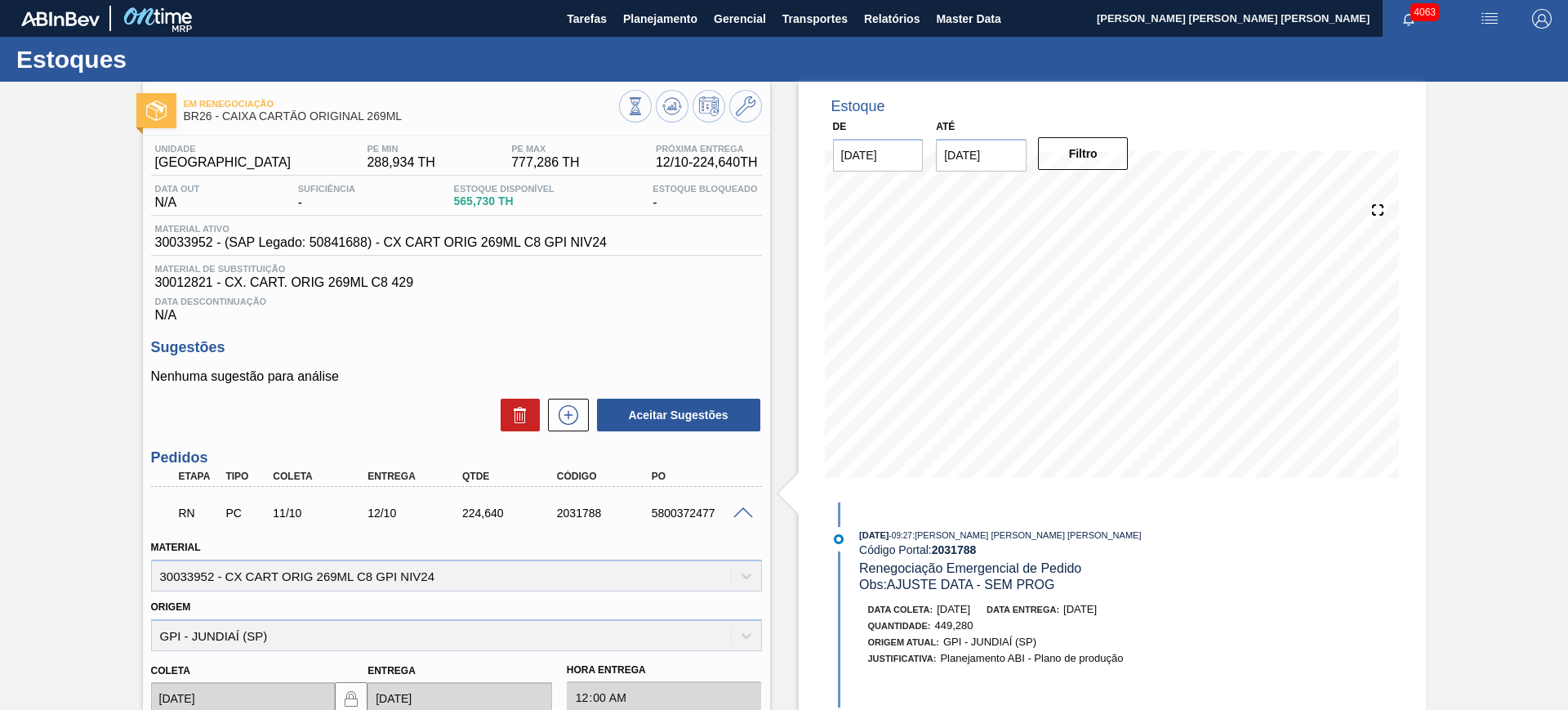
scroll to position [405, 0]
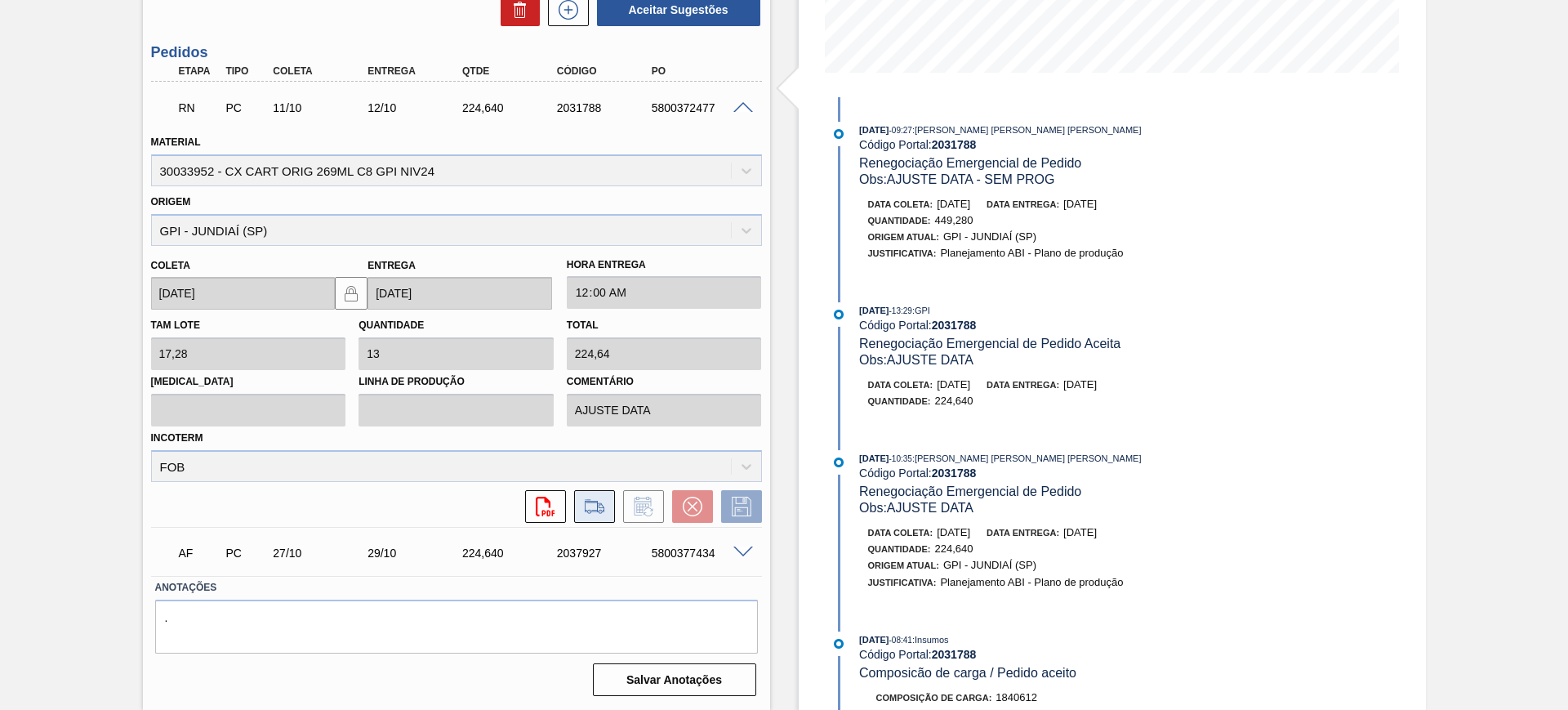
click at [596, 507] on icon at bounding box center [594, 506] width 26 height 20
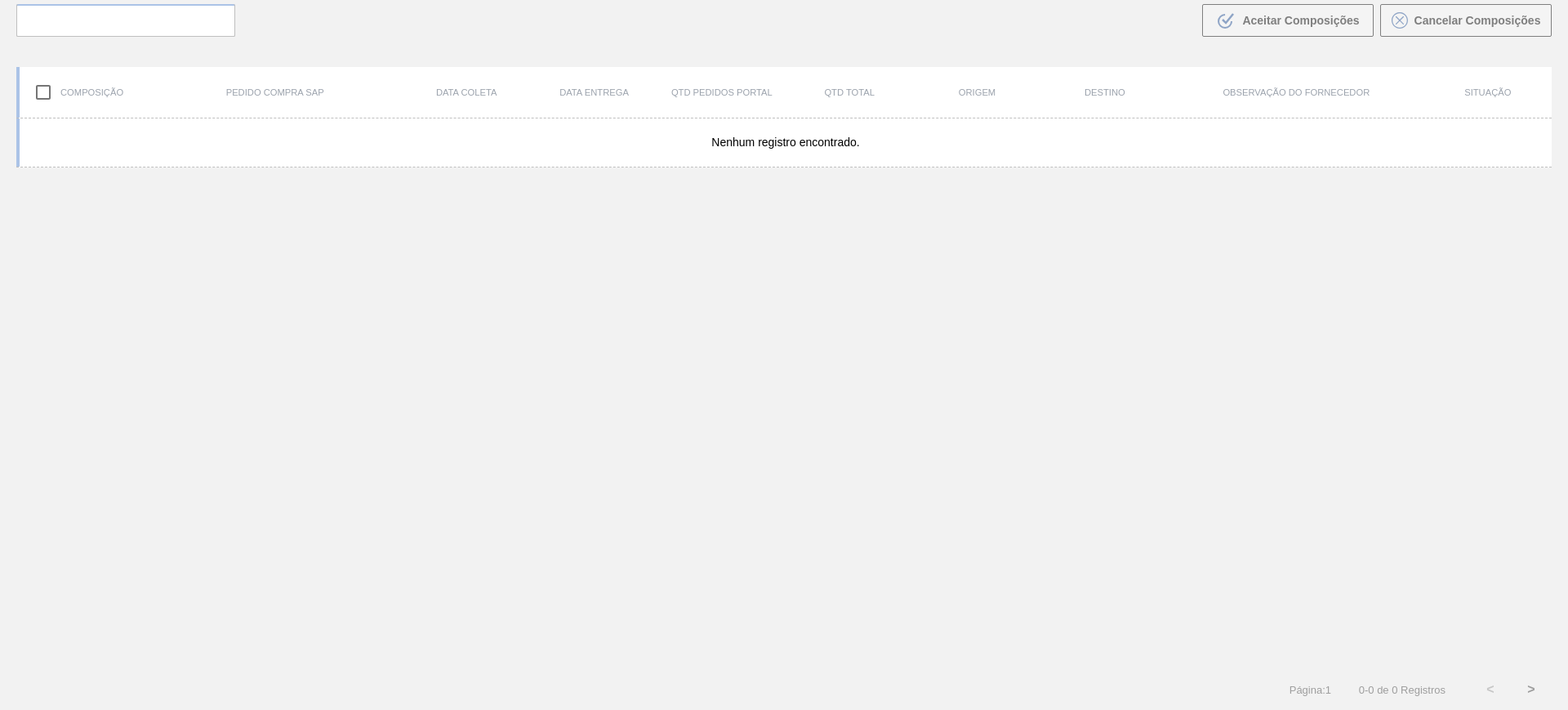
scroll to position [118, 0]
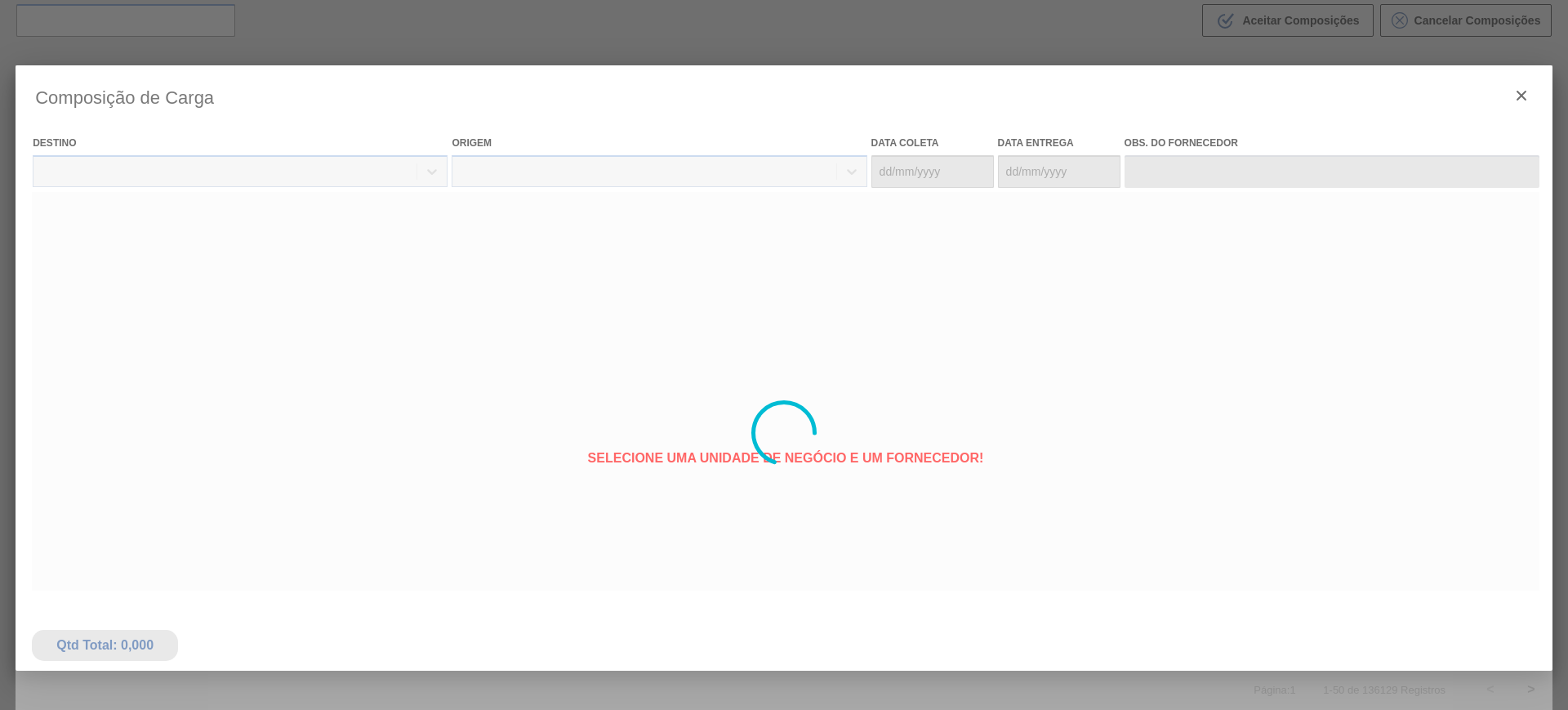
type coleta "11/10/2025"
type Entrega "12/10/2025"
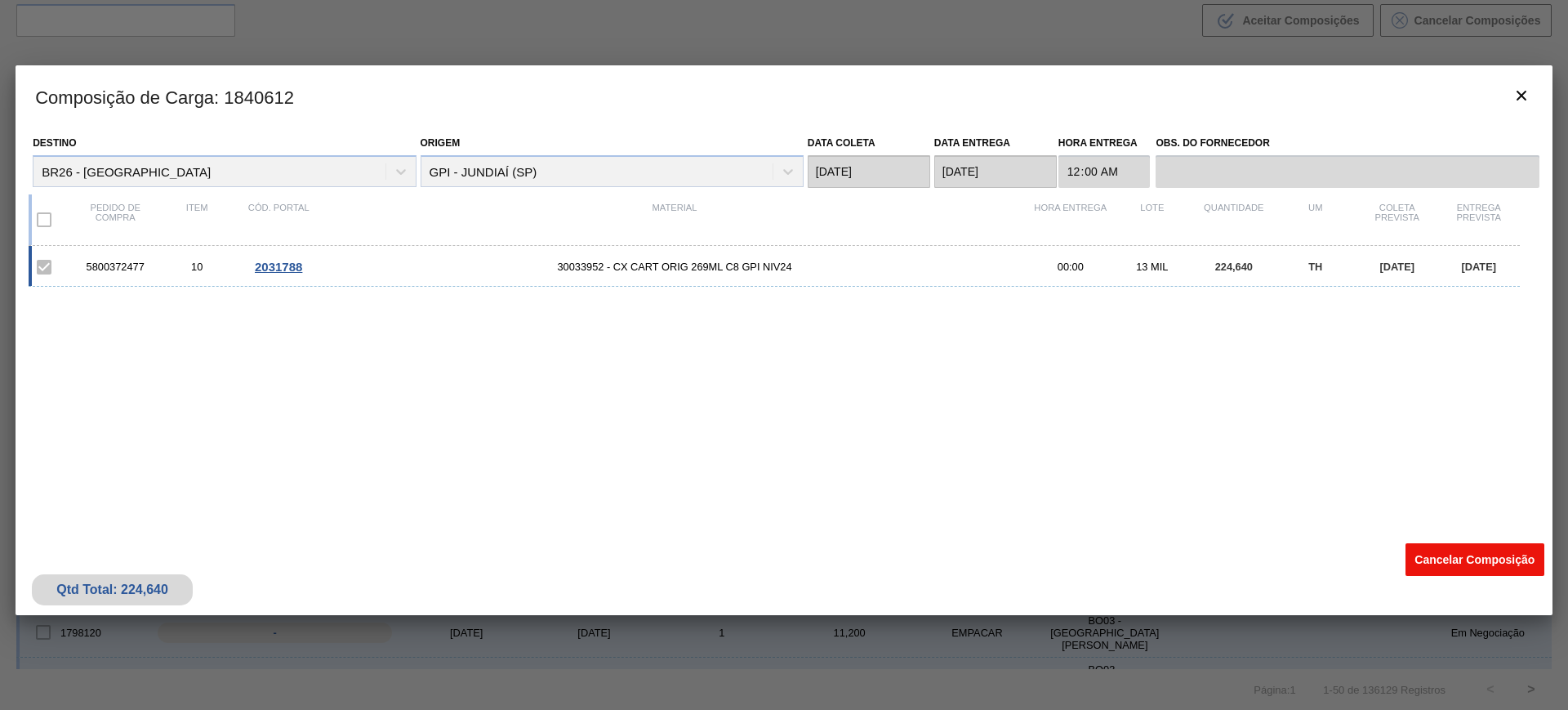
click at [1472, 559] on button "Cancelar Composição" at bounding box center [1474, 560] width 139 height 33
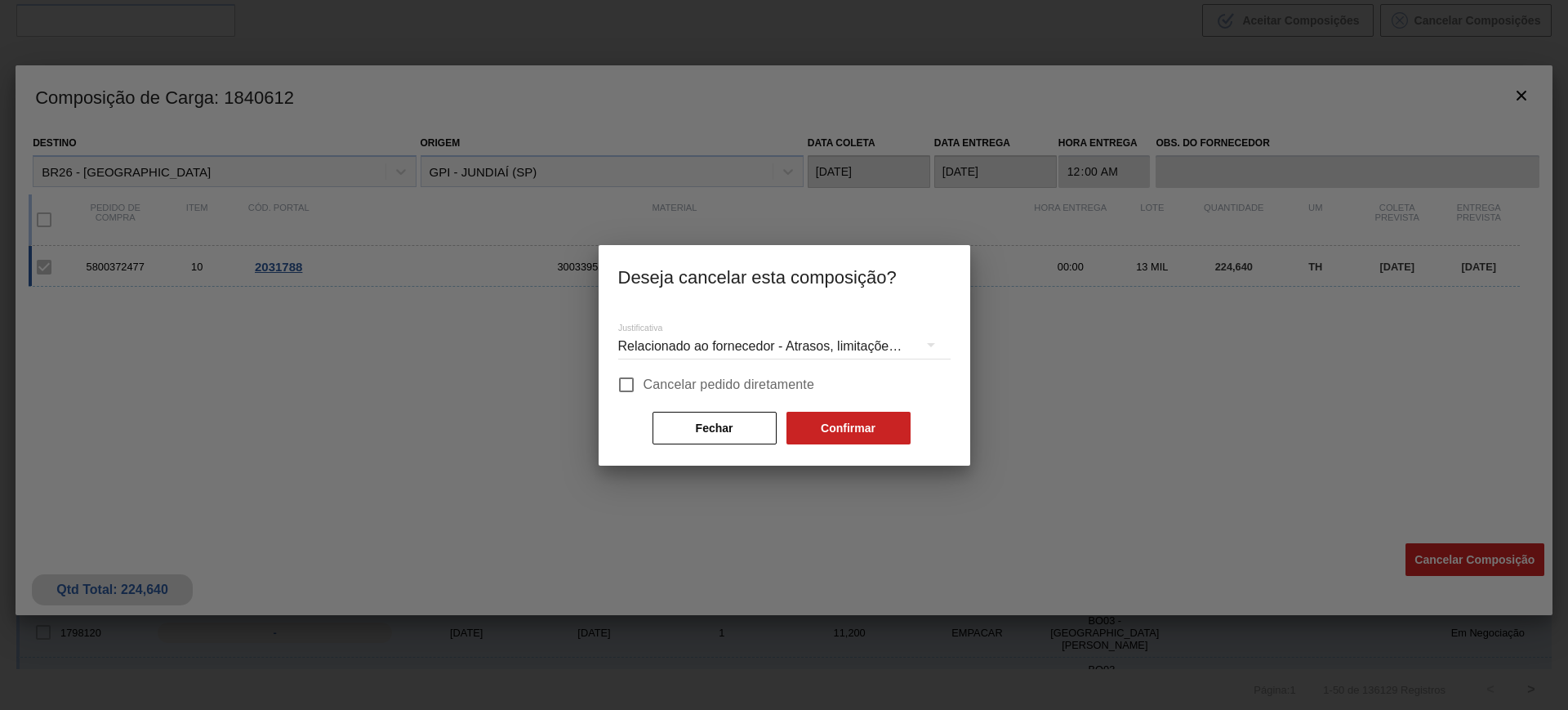
click at [643, 378] on input "Cancelar pedido diretamente" at bounding box center [627, 385] width 34 height 34
checkbox input "true"
click at [843, 425] on button "Confirmar" at bounding box center [848, 428] width 124 height 33
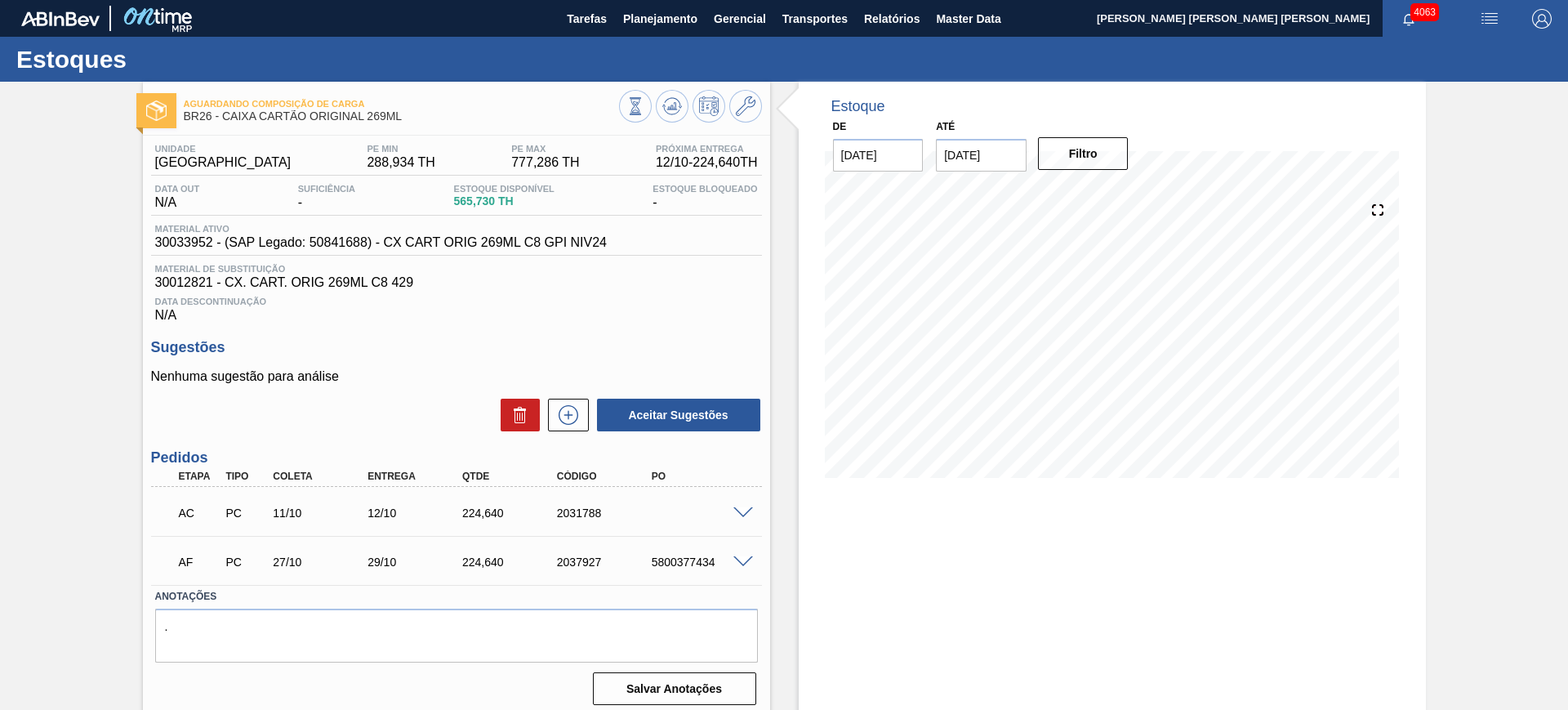
click at [743, 509] on span at bounding box center [742, 513] width 20 height 12
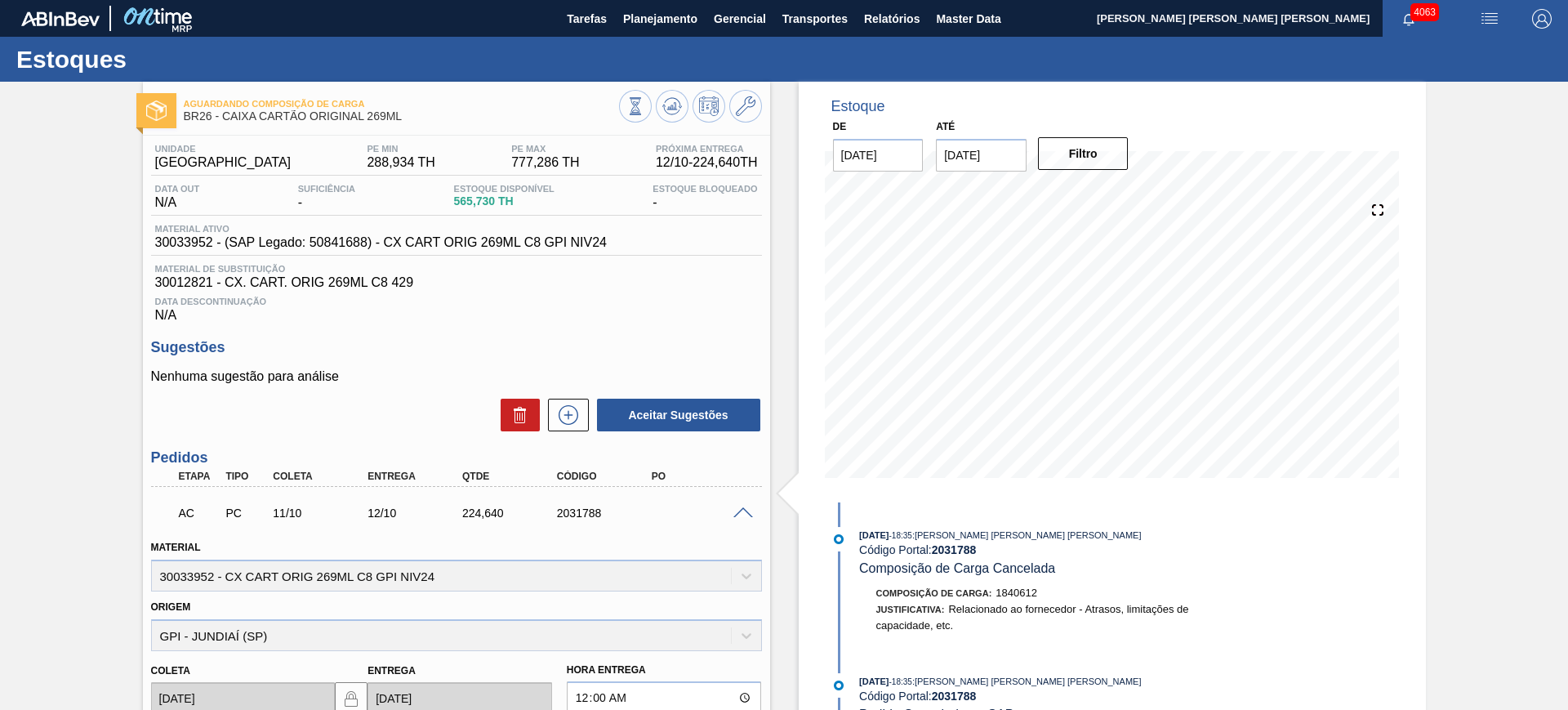
scroll to position [306, 0]
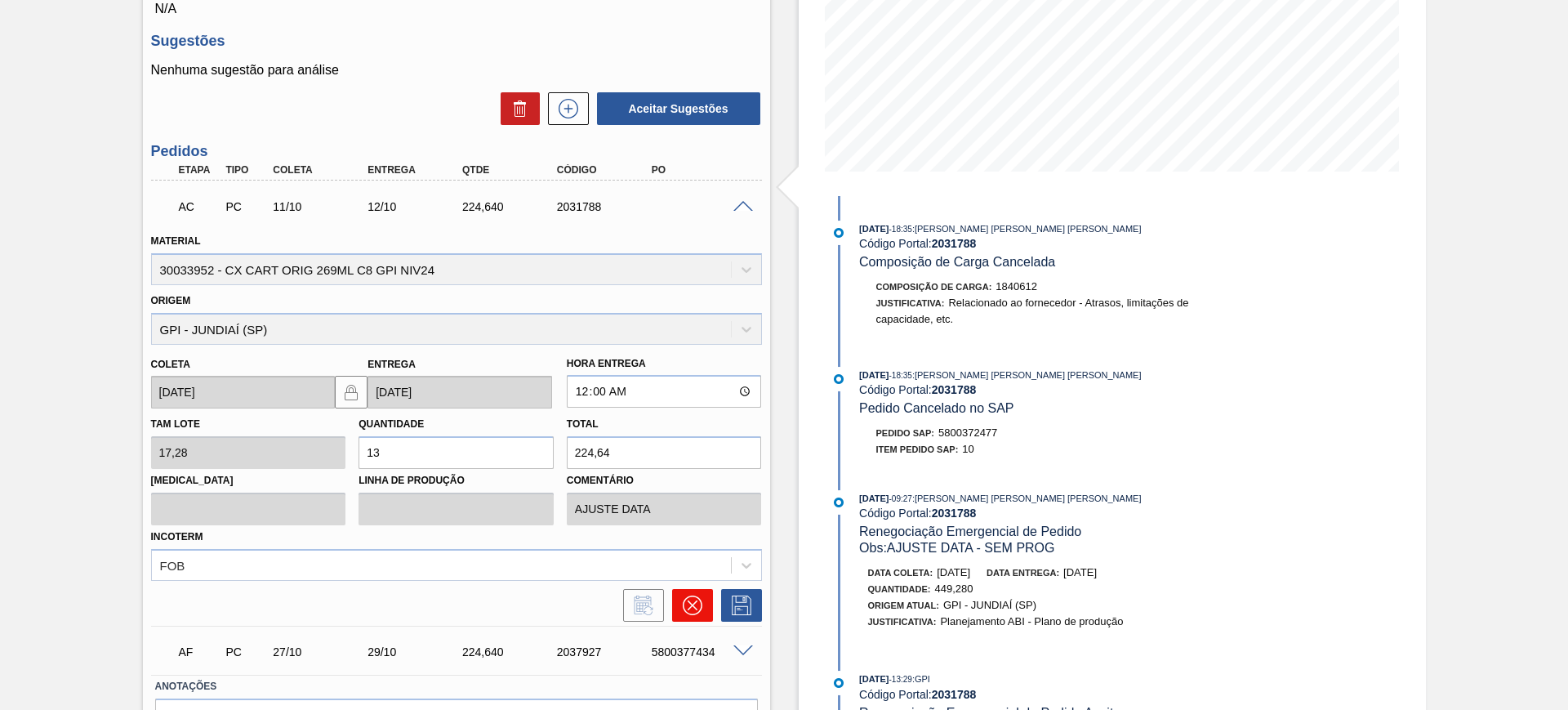
click at [701, 612] on button at bounding box center [693, 605] width 41 height 33
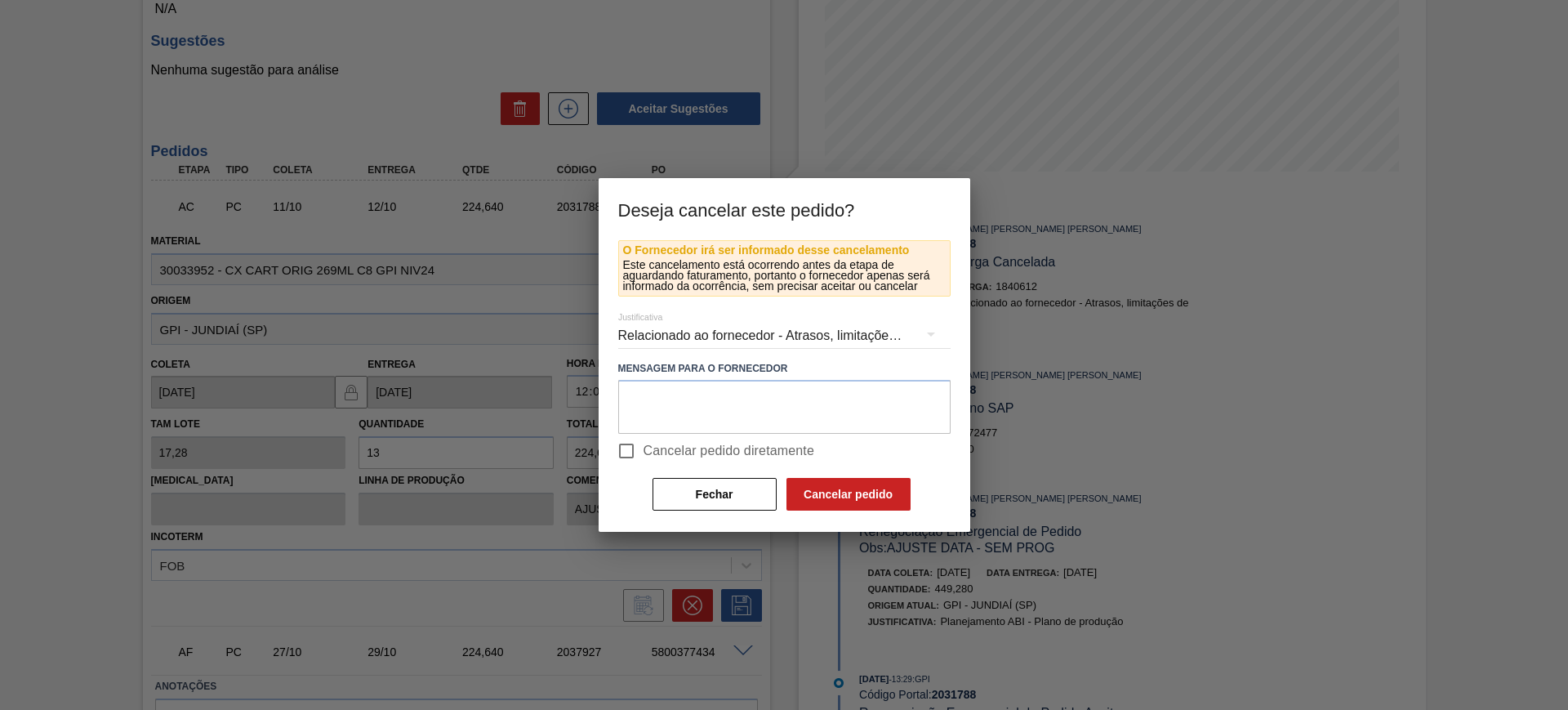
click at [665, 447] on span "Cancelar pedido diretamente" at bounding box center [730, 451] width 172 height 20
click at [644, 447] on input "Cancelar pedido diretamente" at bounding box center [627, 451] width 34 height 34
checkbox input "true"
click at [838, 490] on button "Cancelar pedido" at bounding box center [848, 495] width 124 height 33
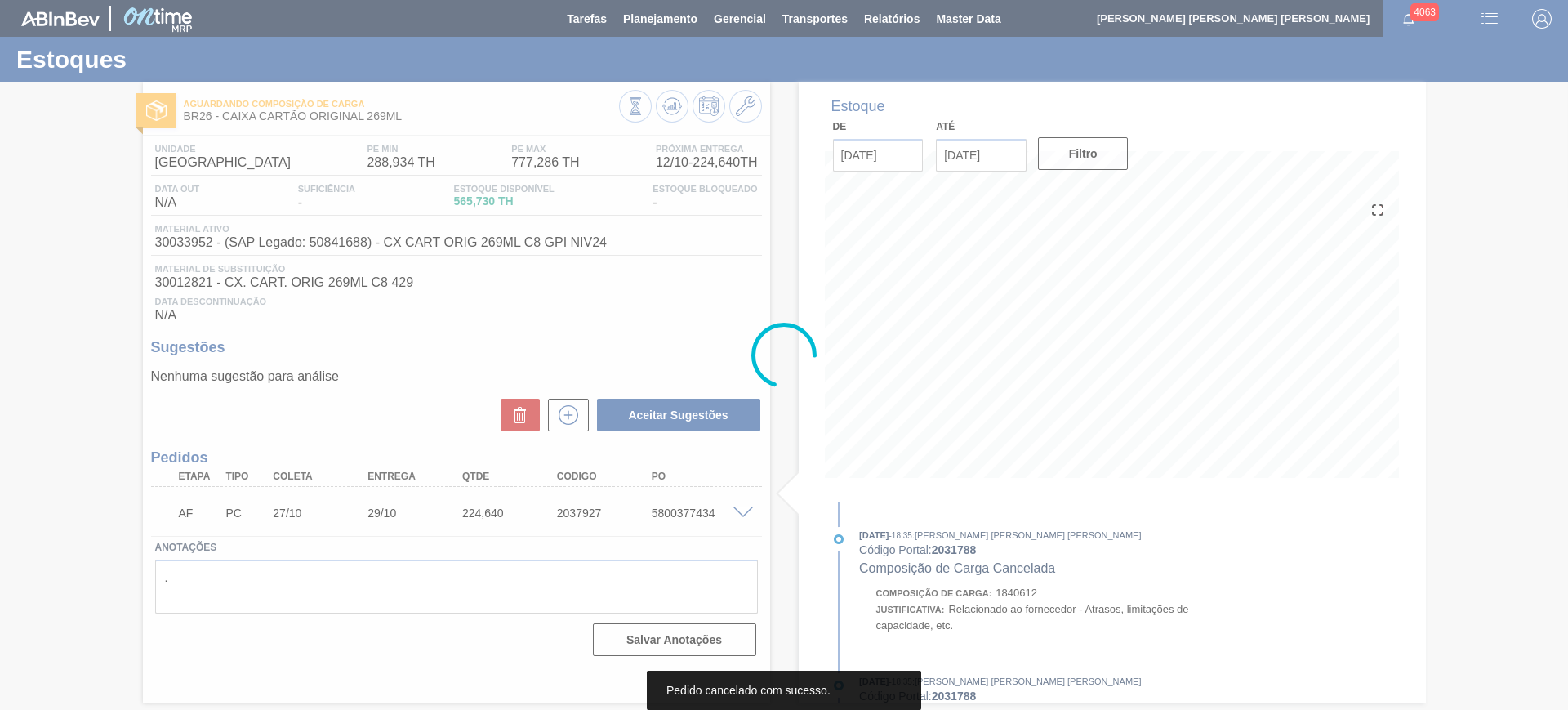
scroll to position [0, 0]
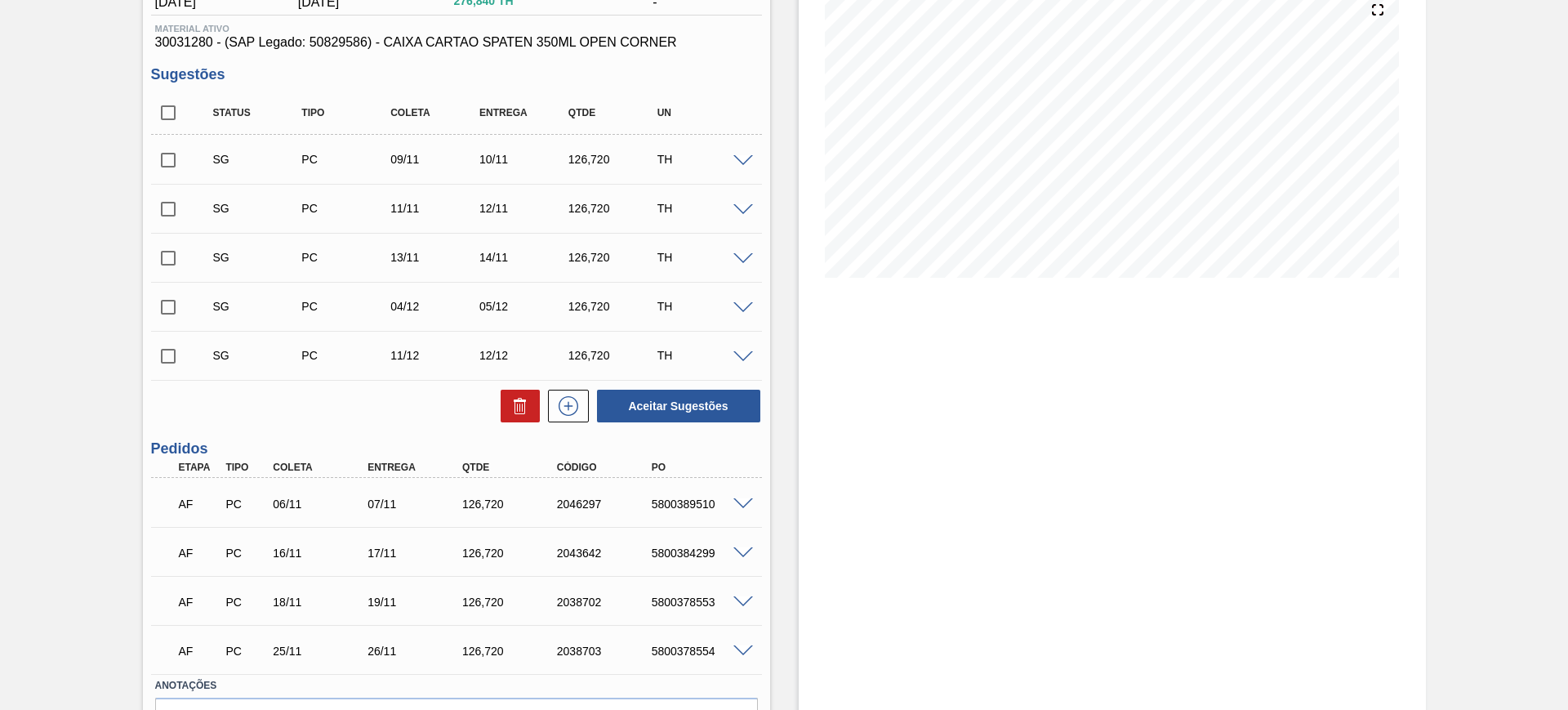
scroll to position [204, 0]
click at [744, 503] on span at bounding box center [742, 501] width 20 height 12
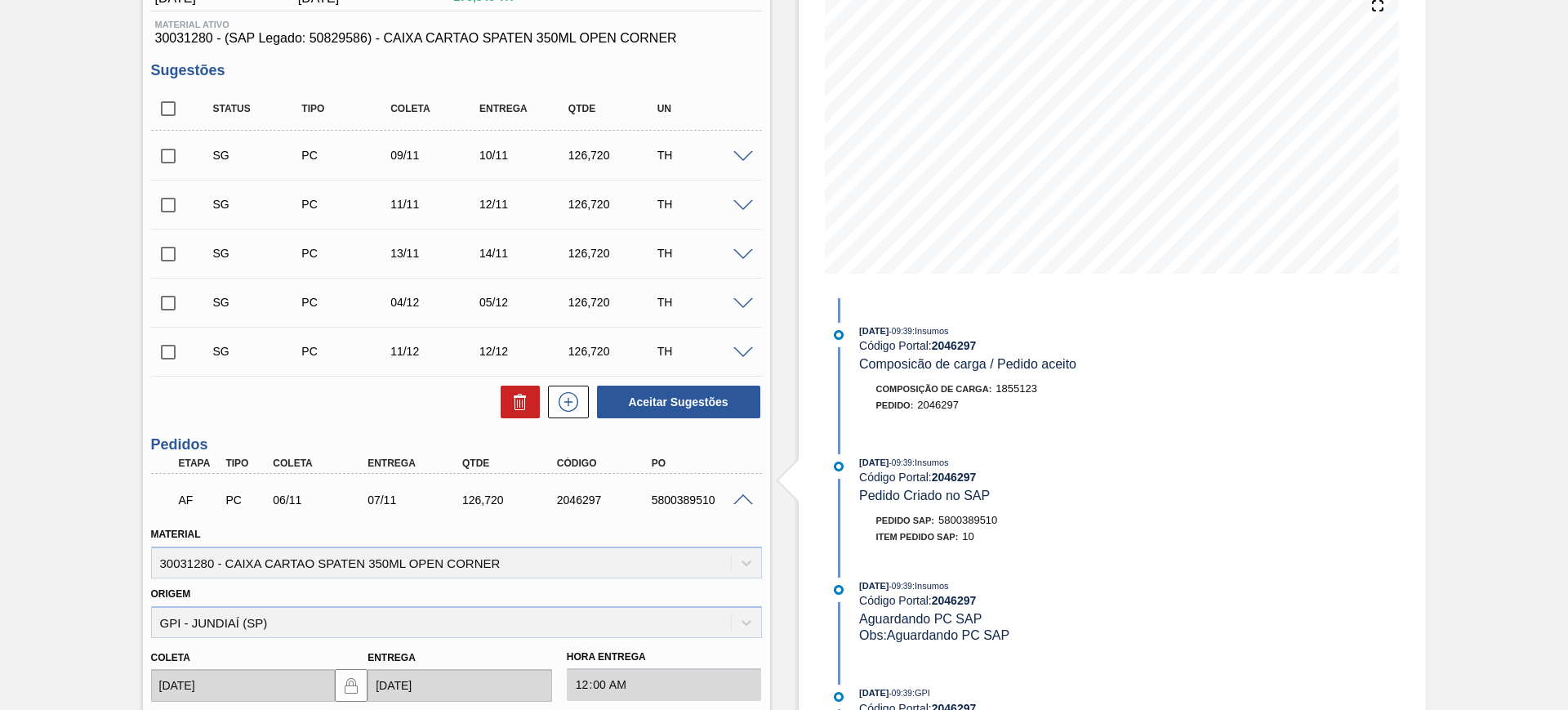
scroll to position [409, 0]
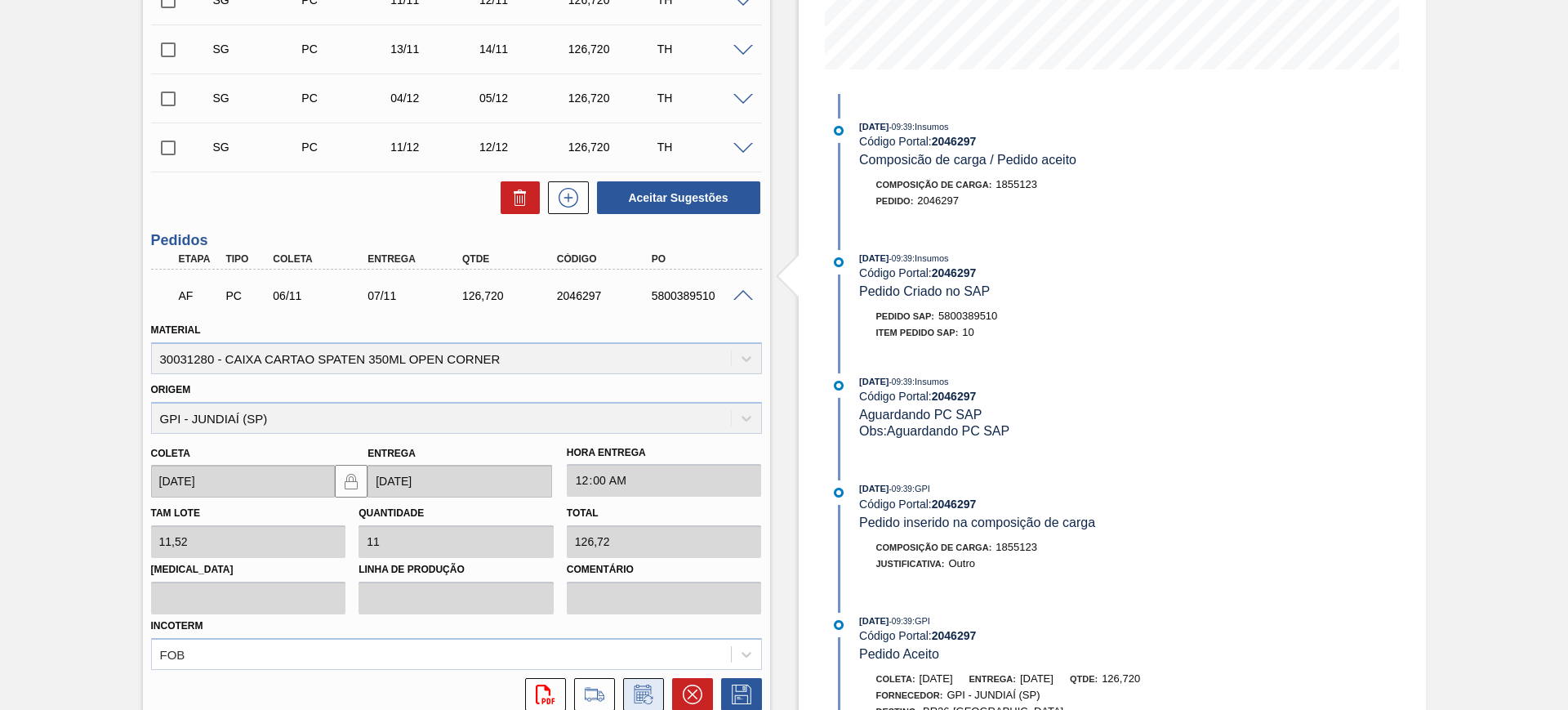
click at [656, 685] on button at bounding box center [644, 695] width 41 height 33
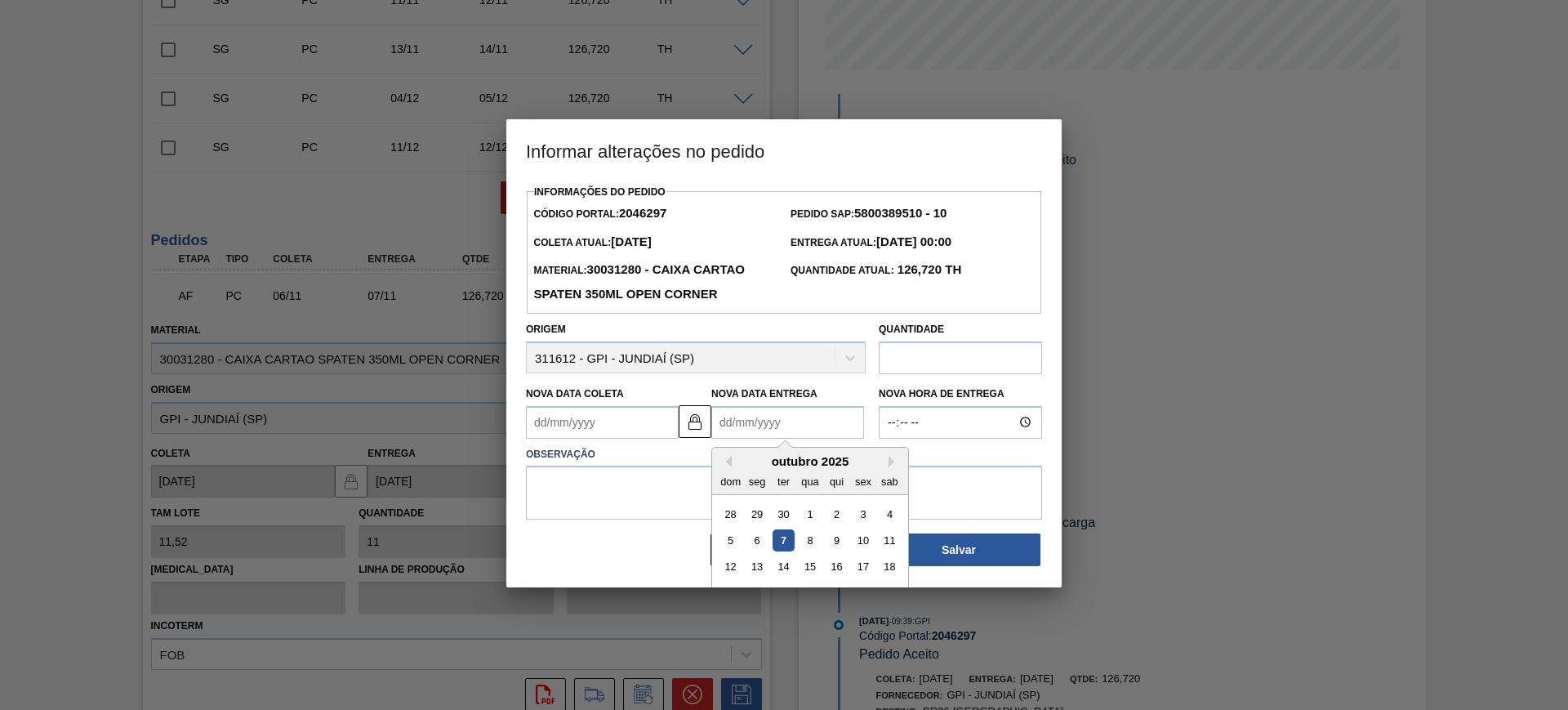
click at [750, 424] on Entrega2046297 "Nova Data Entrega" at bounding box center [788, 422] width 153 height 33
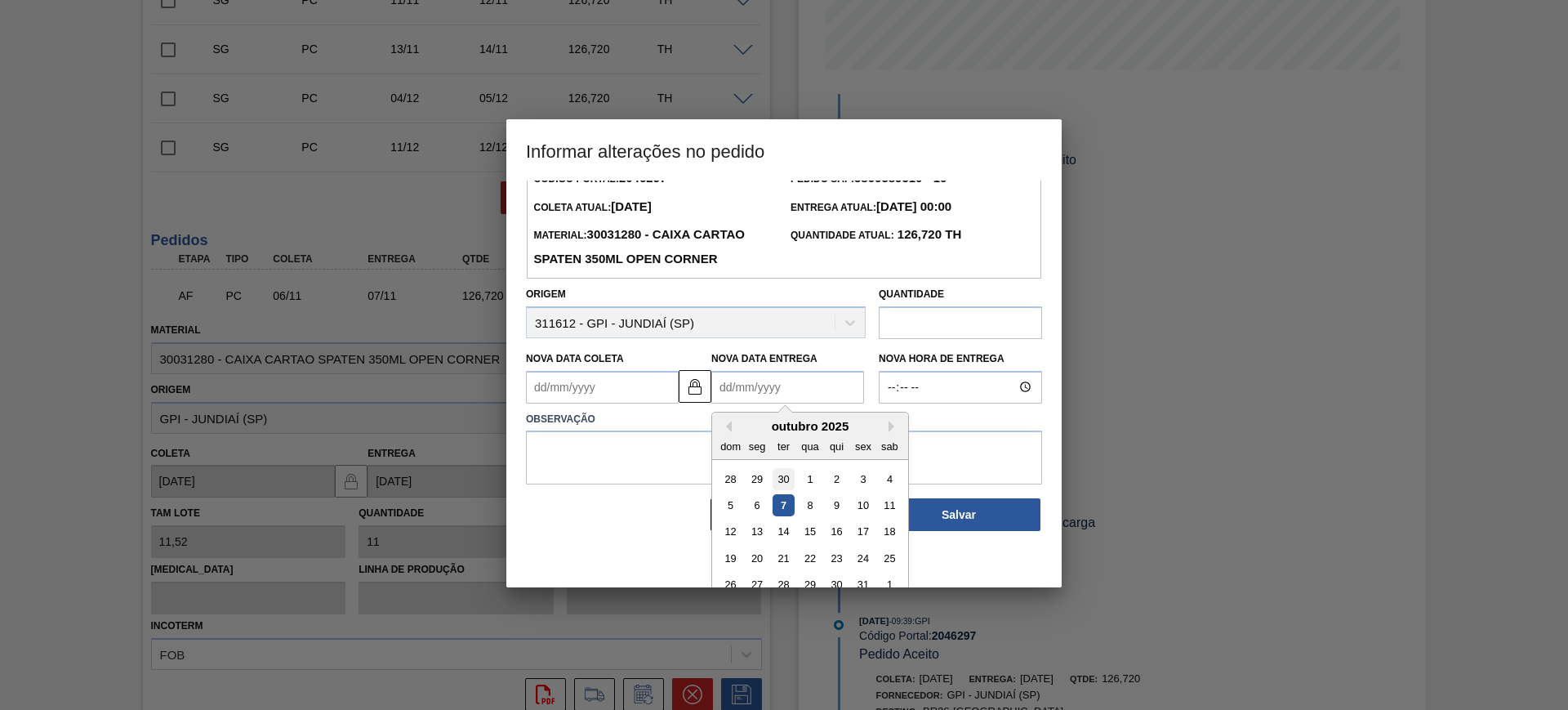
scroll to position [55, 0]
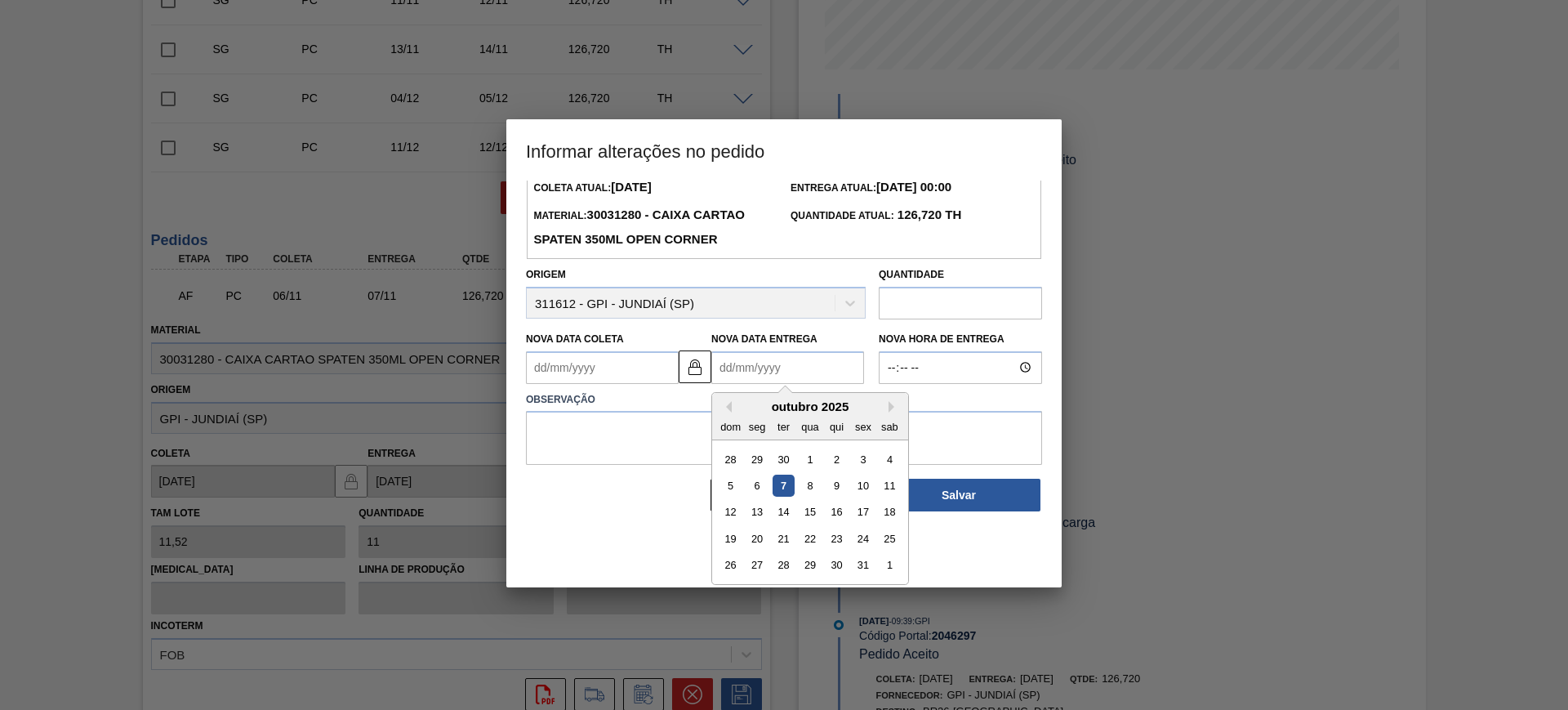
click at [892, 403] on div "outubro 2025" at bounding box center [810, 406] width 196 height 14
click at [888, 408] on button "Next Month" at bounding box center [893, 406] width 11 height 11
click at [755, 493] on div "3" at bounding box center [758, 486] width 22 height 22
type Coleta2046297 "[DATE]"
type Entrega2046297 "[DATE]"
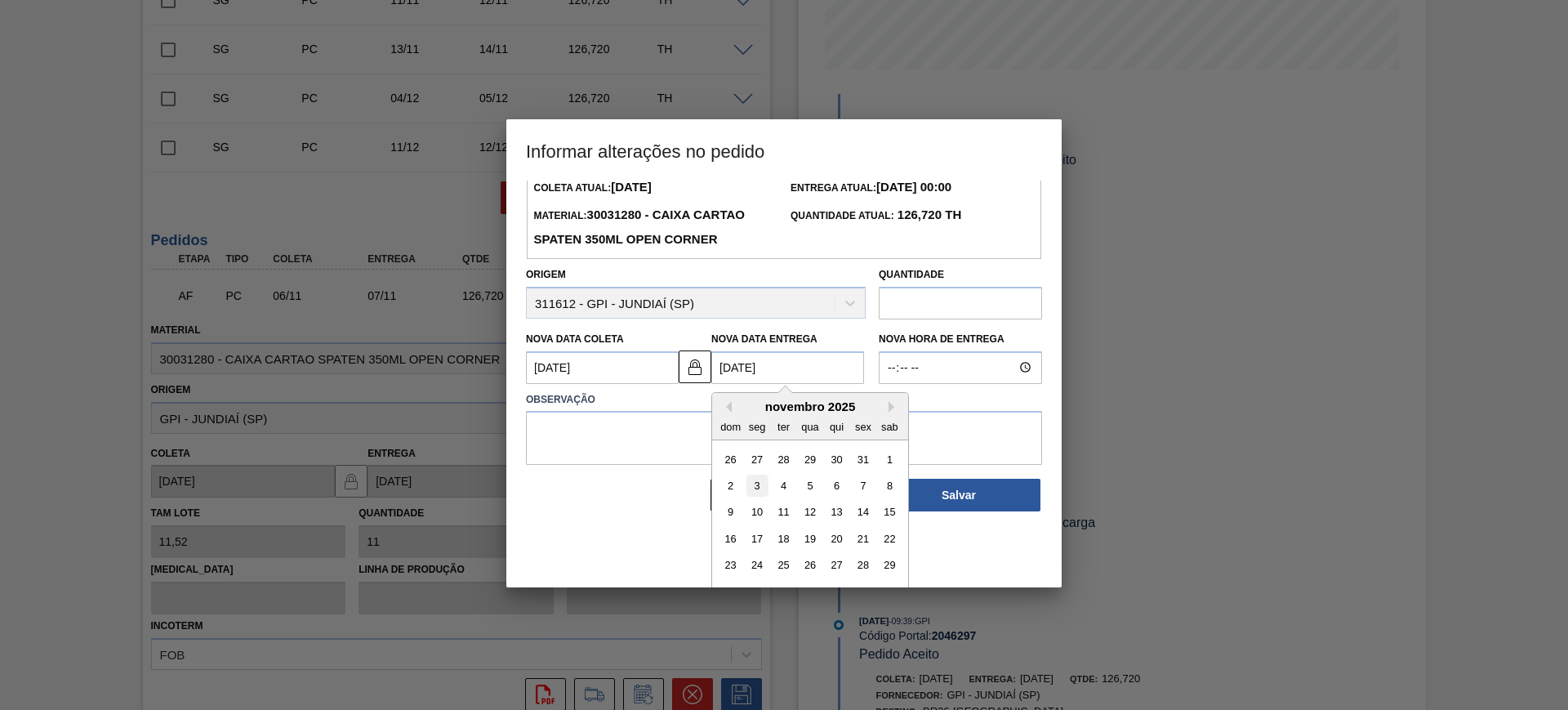
scroll to position [0, 0]
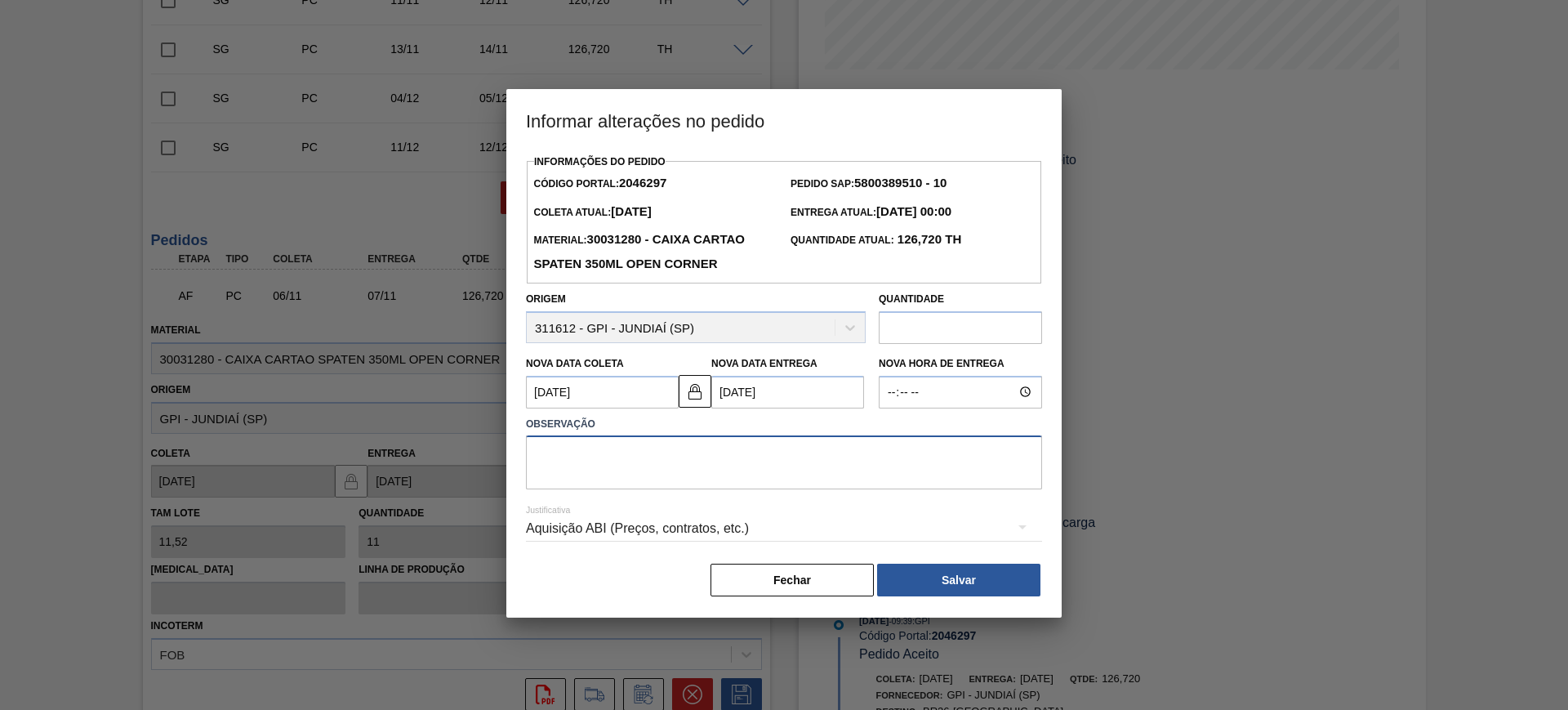
click at [700, 472] on textarea at bounding box center [784, 462] width 516 height 54
type textarea "AJUSTE DATA"
click at [820, 526] on div "Aquisição ABI (Preços, contratos, etc.)" at bounding box center [784, 528] width 516 height 46
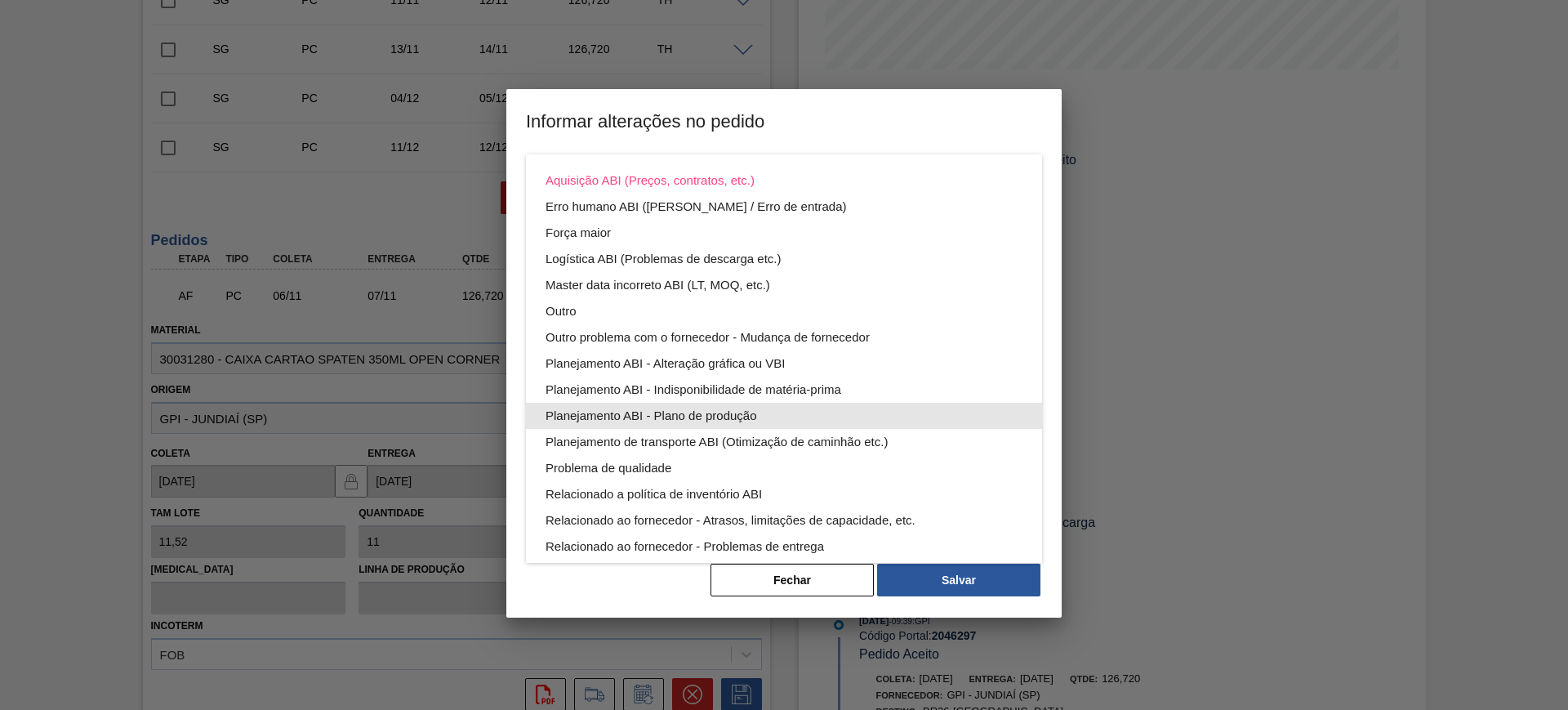
click at [777, 415] on div "Planejamento ABI - Plano de produção" at bounding box center [784, 416] width 477 height 26
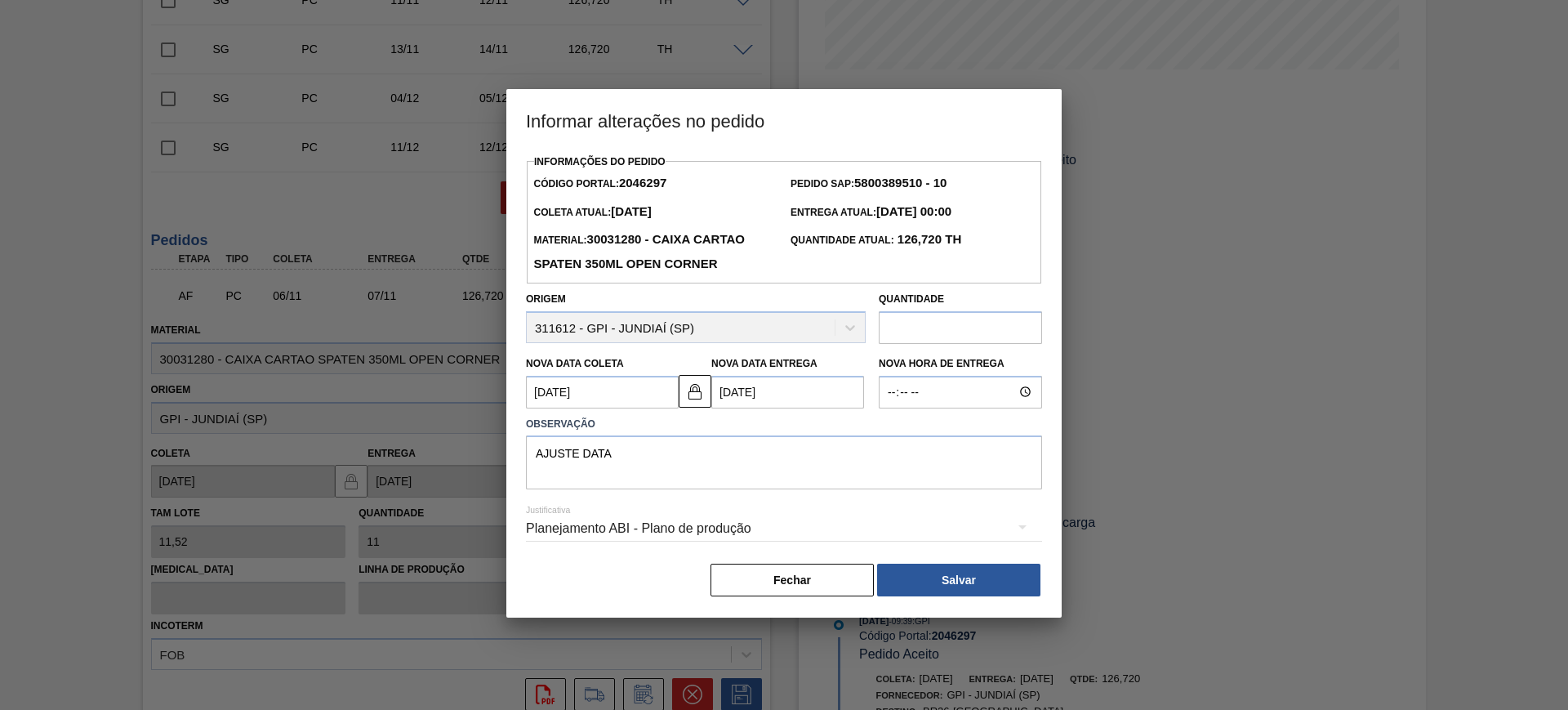
click at [1006, 580] on button "Salvar" at bounding box center [959, 580] width 163 height 33
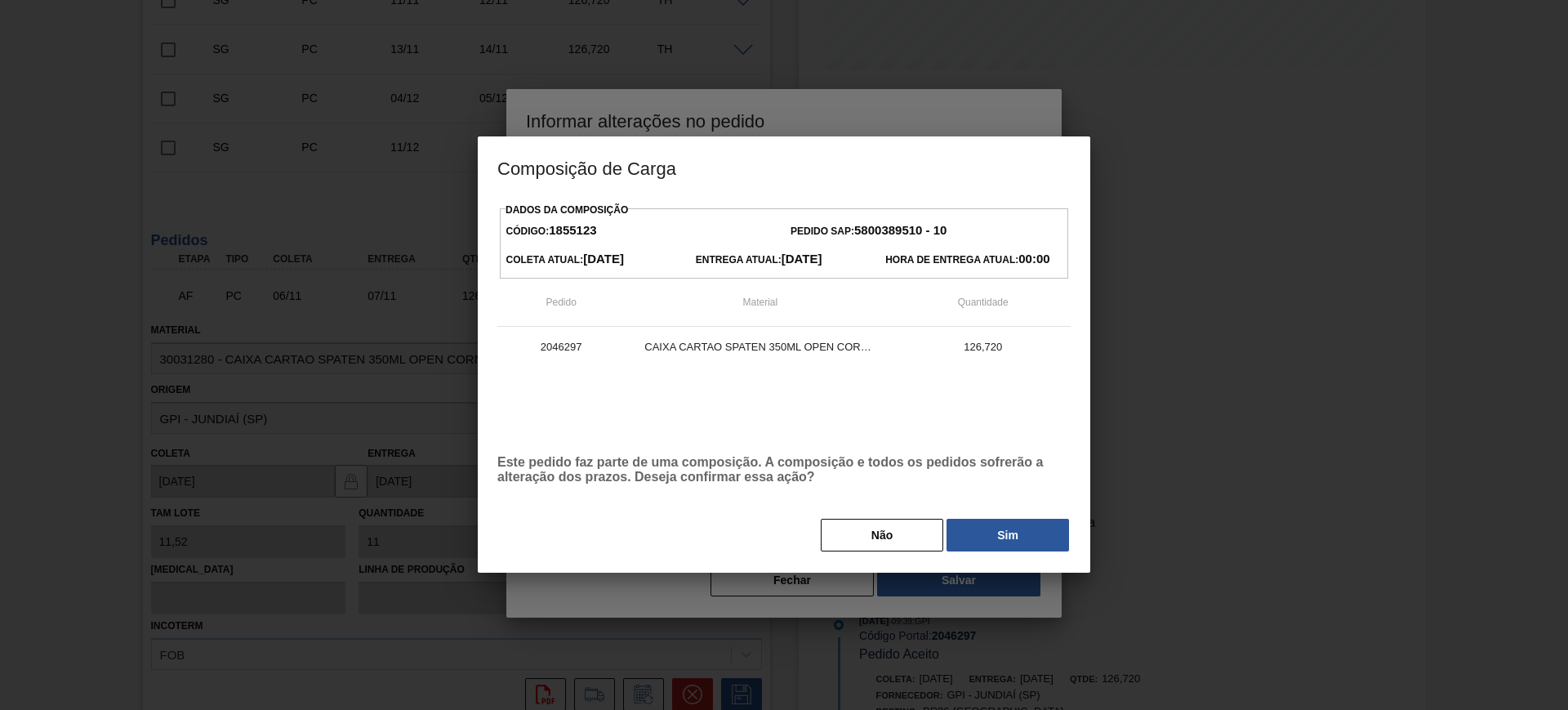
click at [993, 519] on div "Não Sim" at bounding box center [784, 535] width 573 height 36
click at [1001, 531] on button "Sim" at bounding box center [1008, 535] width 123 height 33
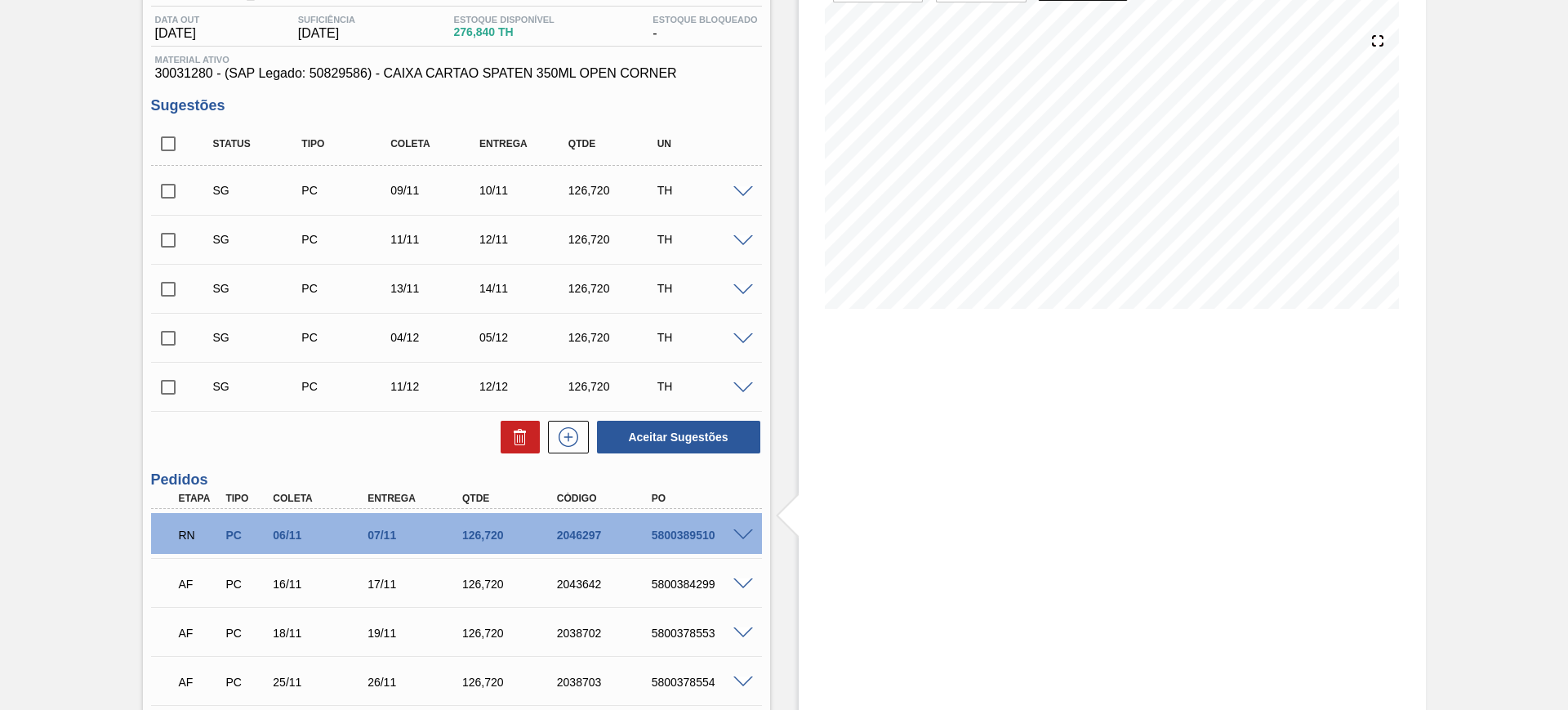
scroll to position [204, 0]
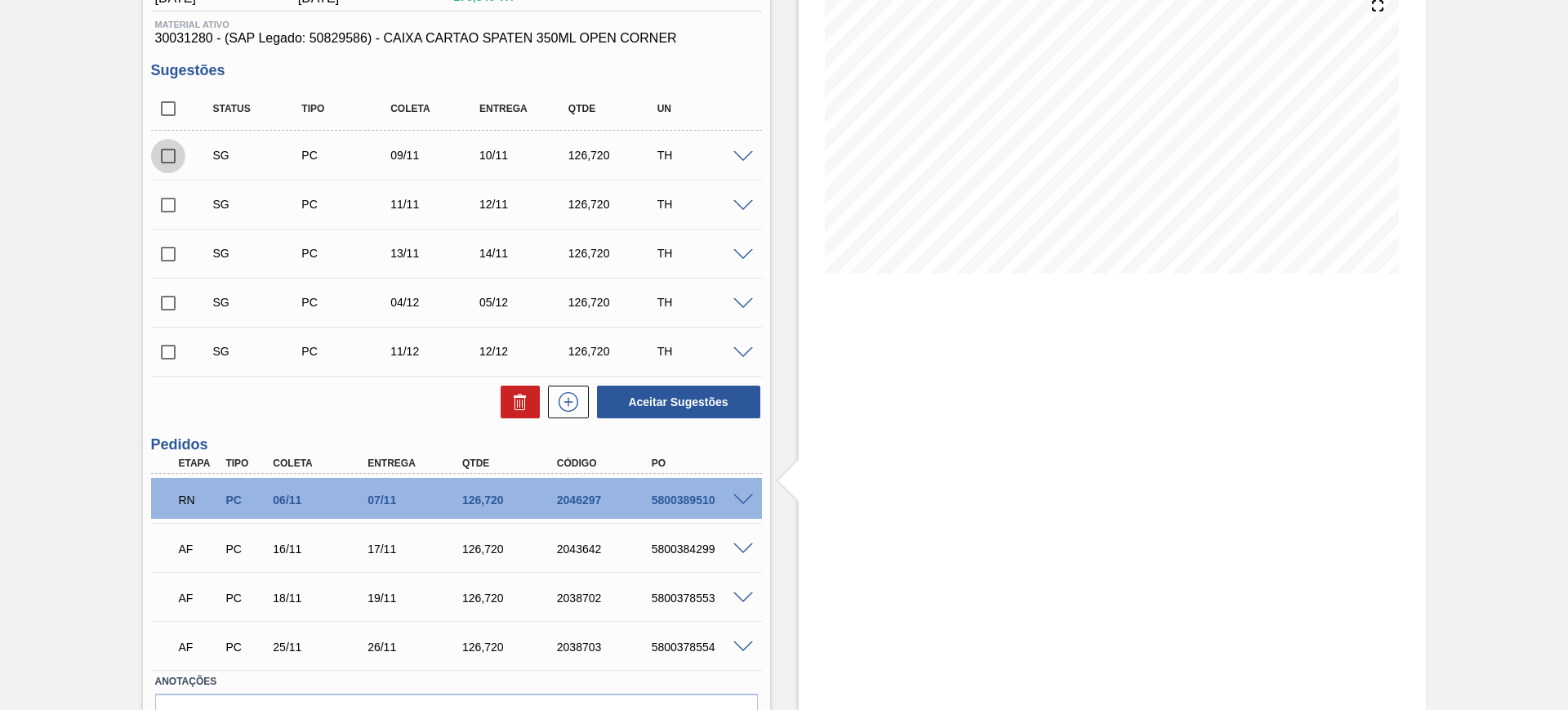
click at [167, 165] on input "checkbox" at bounding box center [168, 156] width 34 height 34
click at [655, 385] on button "Aceitar Sugestões" at bounding box center [678, 402] width 163 height 33
checkbox input "false"
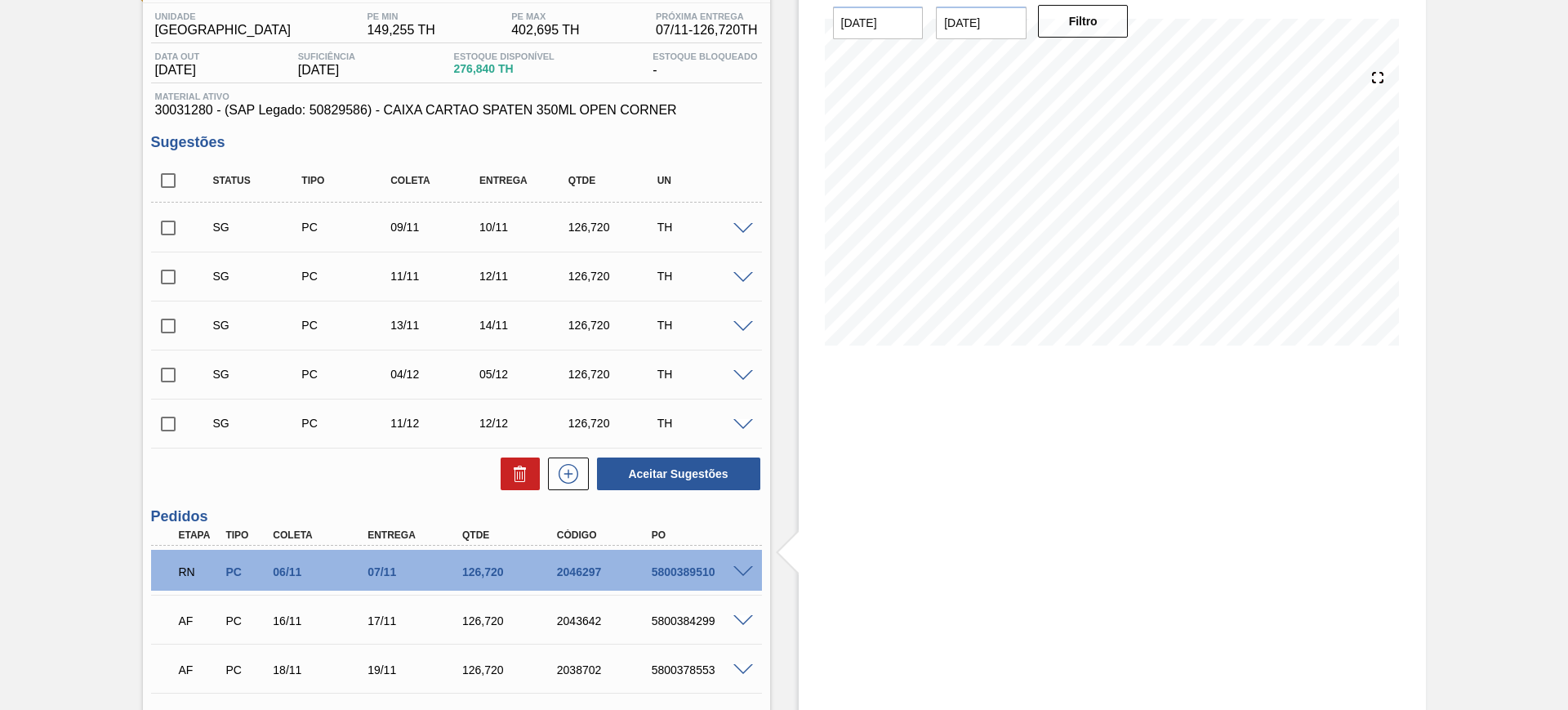
scroll to position [102, 0]
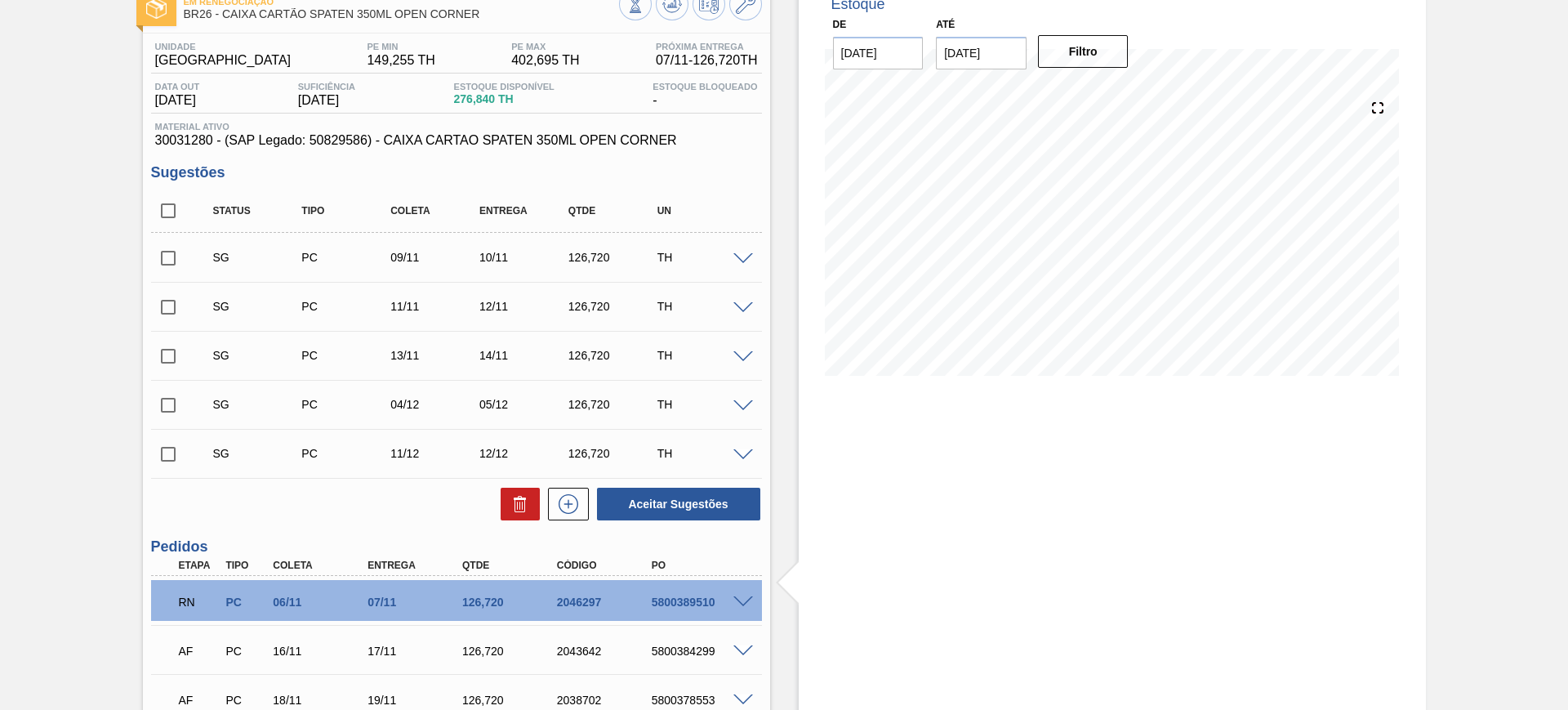
click at [169, 254] on input "checkbox" at bounding box center [168, 258] width 34 height 34
click at [646, 487] on div "Aceitar Sugestões" at bounding box center [675, 504] width 173 height 36
click at [669, 510] on button "Aceitar Sugestões" at bounding box center [678, 504] width 163 height 33
checkbox input "false"
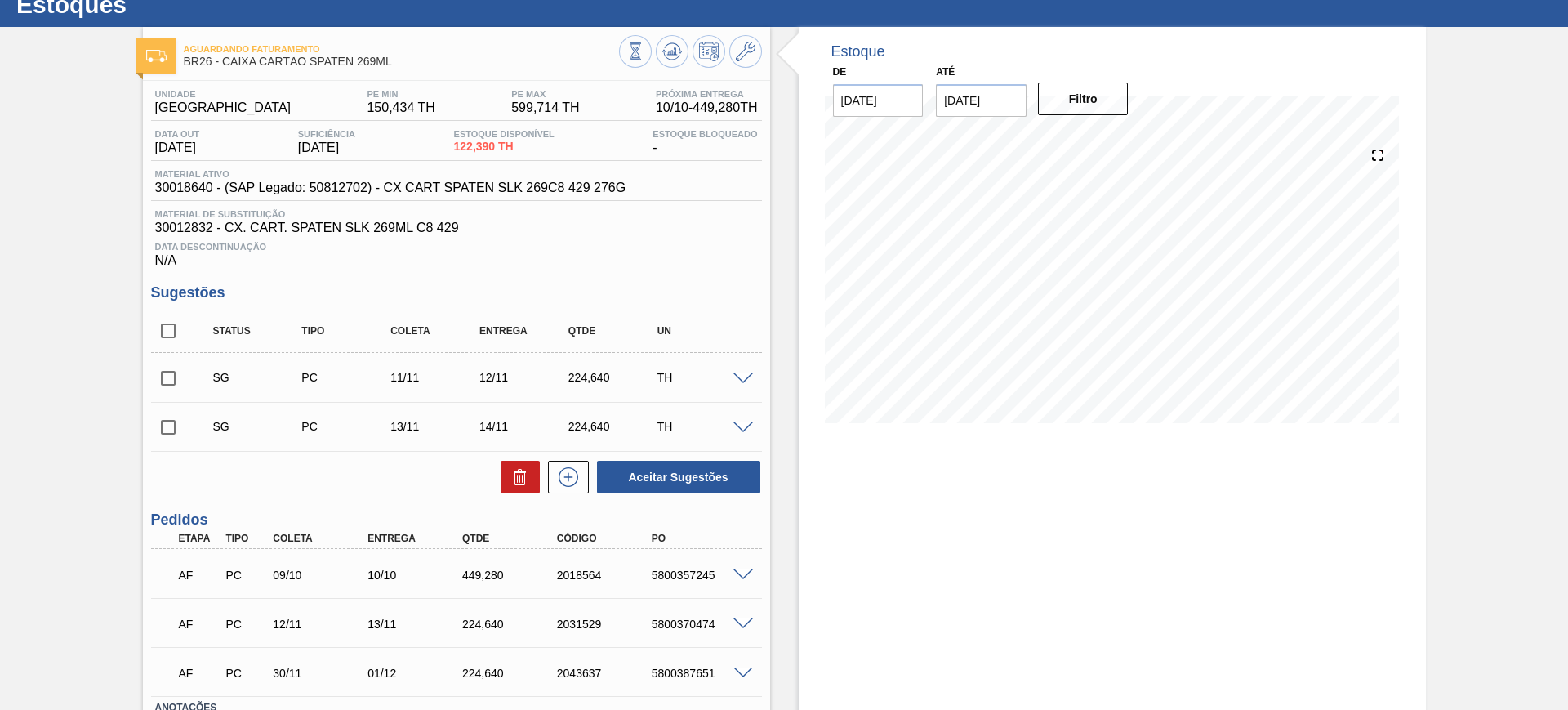
scroll to position [102, 0]
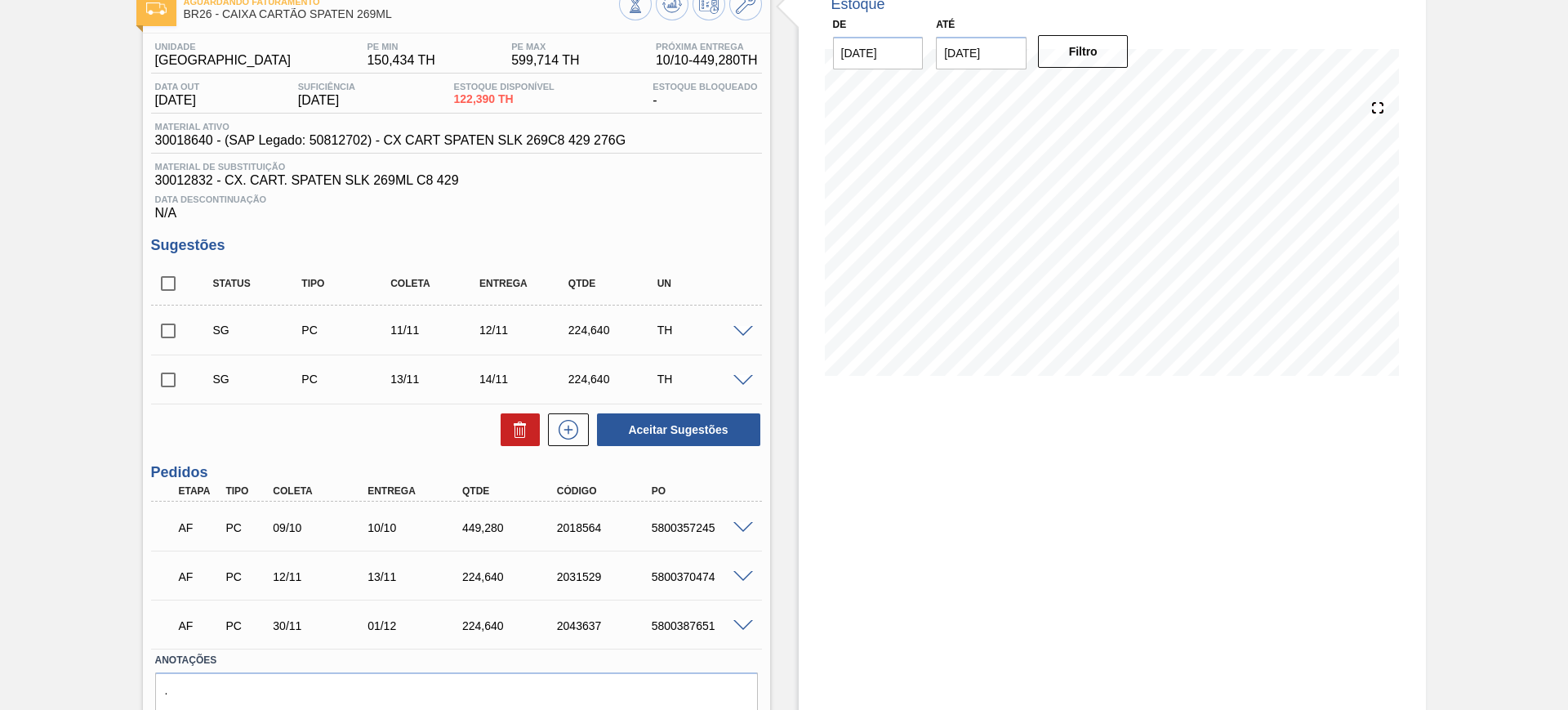
click at [747, 523] on span at bounding box center [742, 528] width 20 height 12
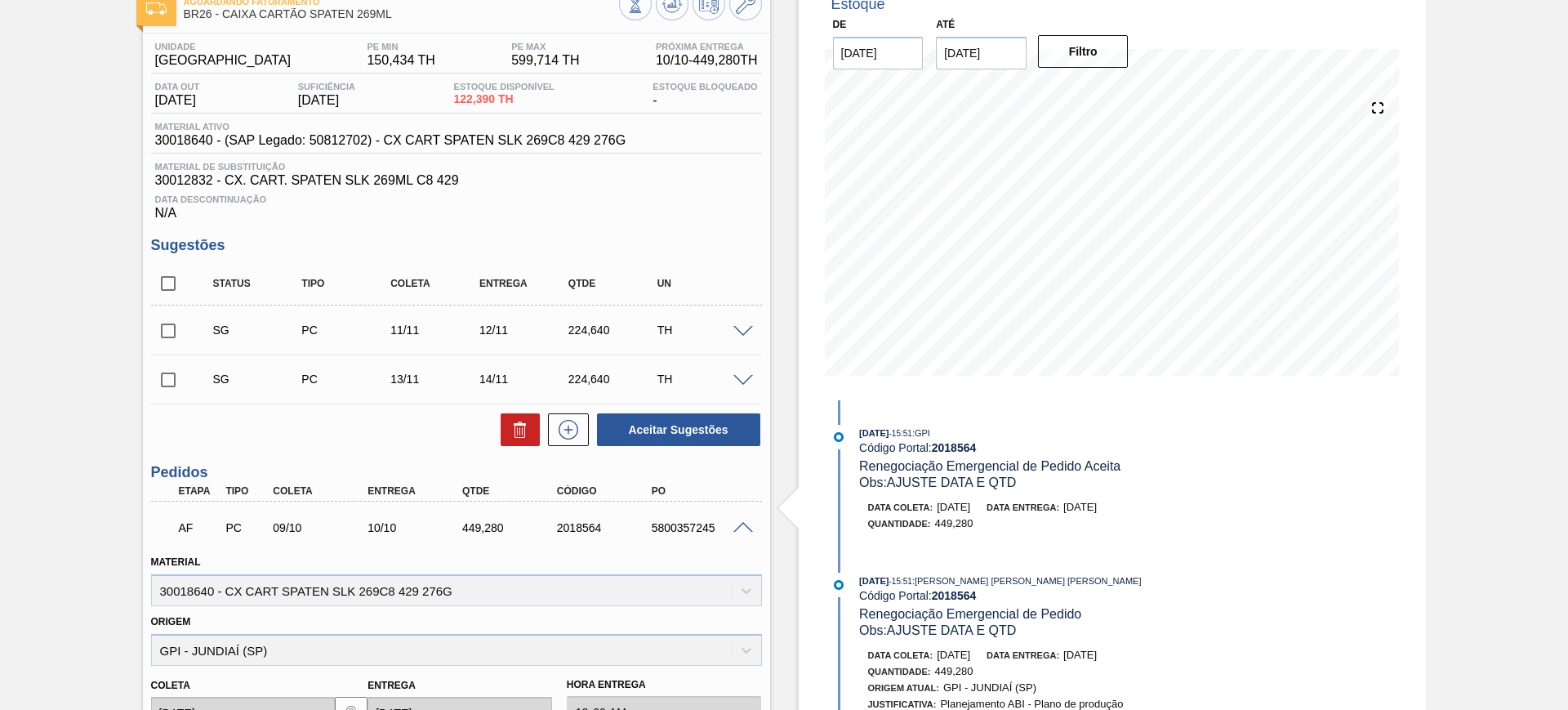
click at [744, 523] on span at bounding box center [742, 528] width 20 height 12
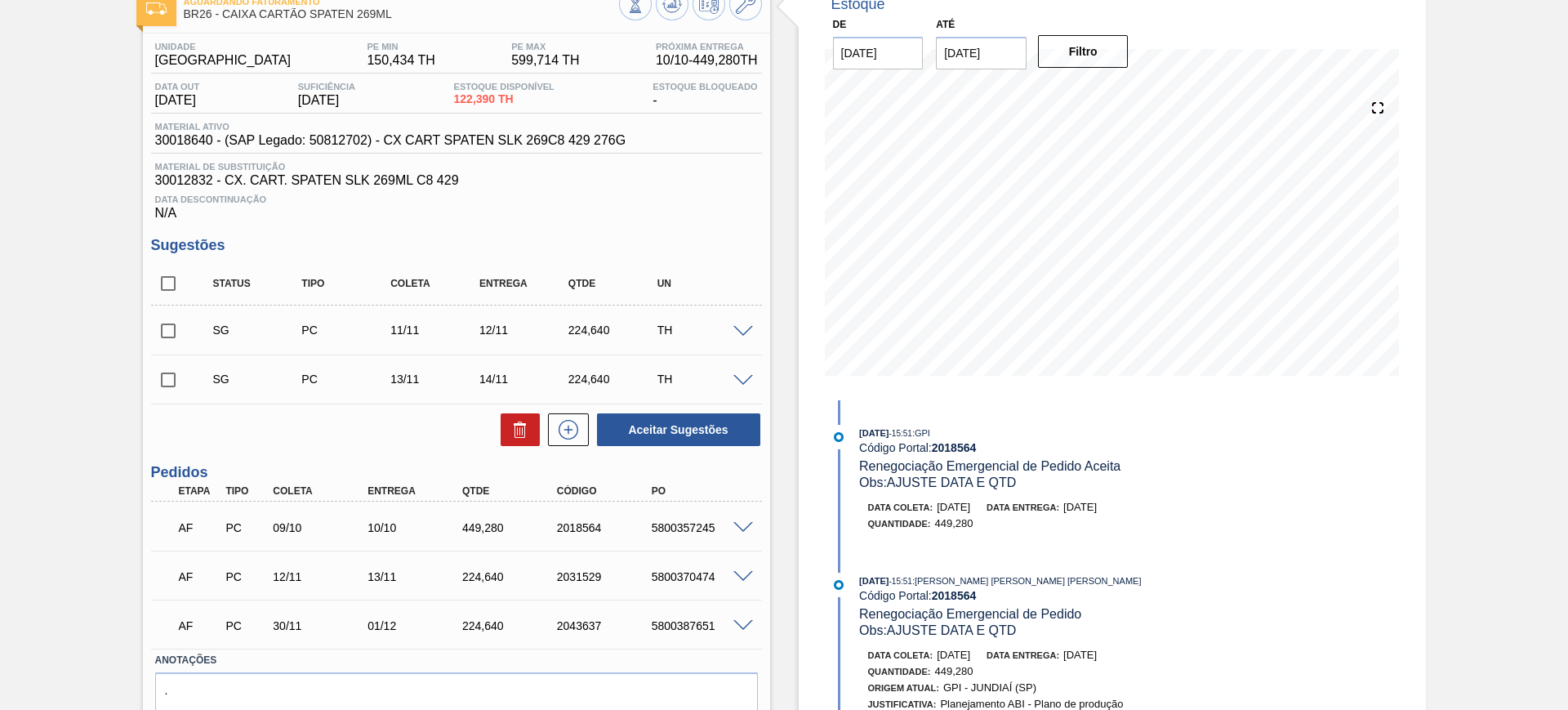
click at [741, 524] on span at bounding box center [742, 528] width 20 height 12
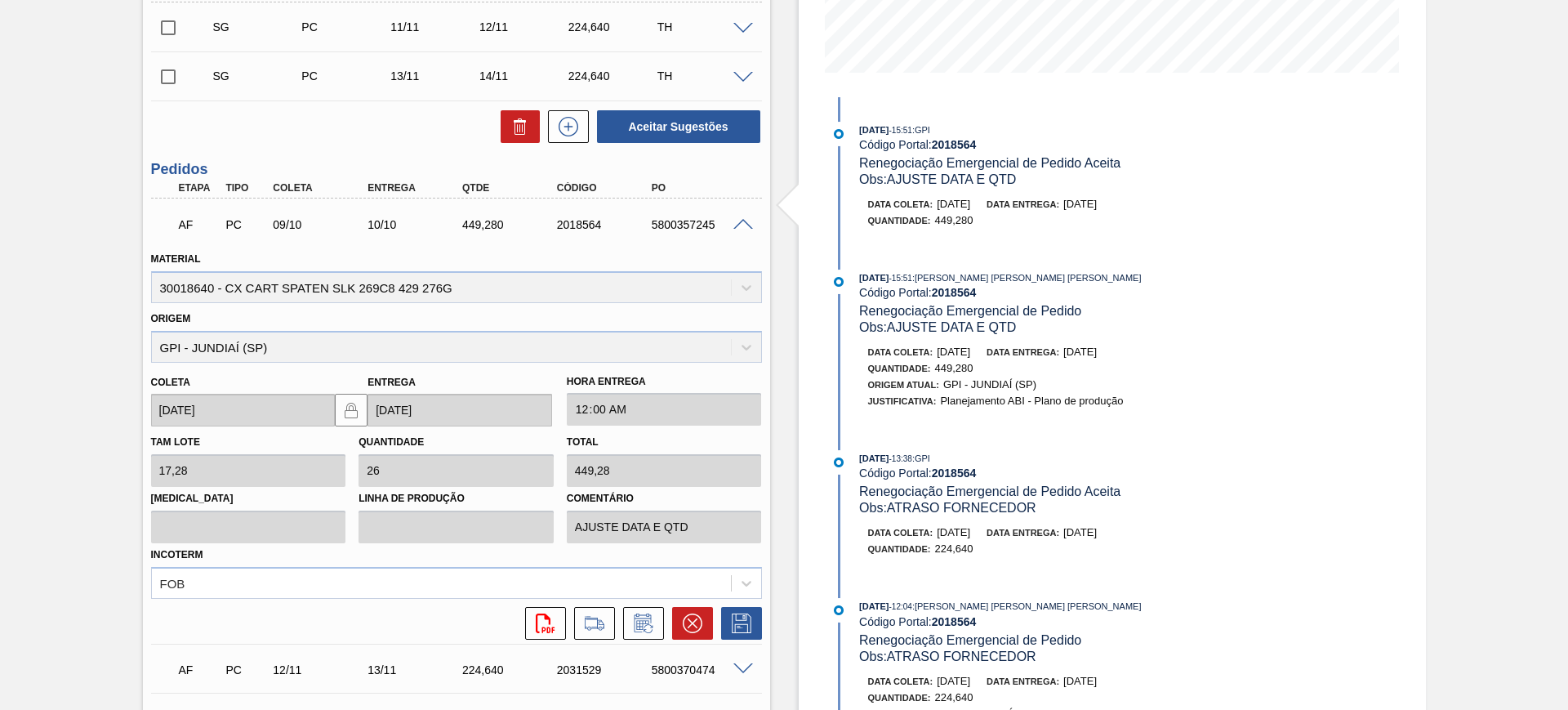
scroll to position [409, 0]
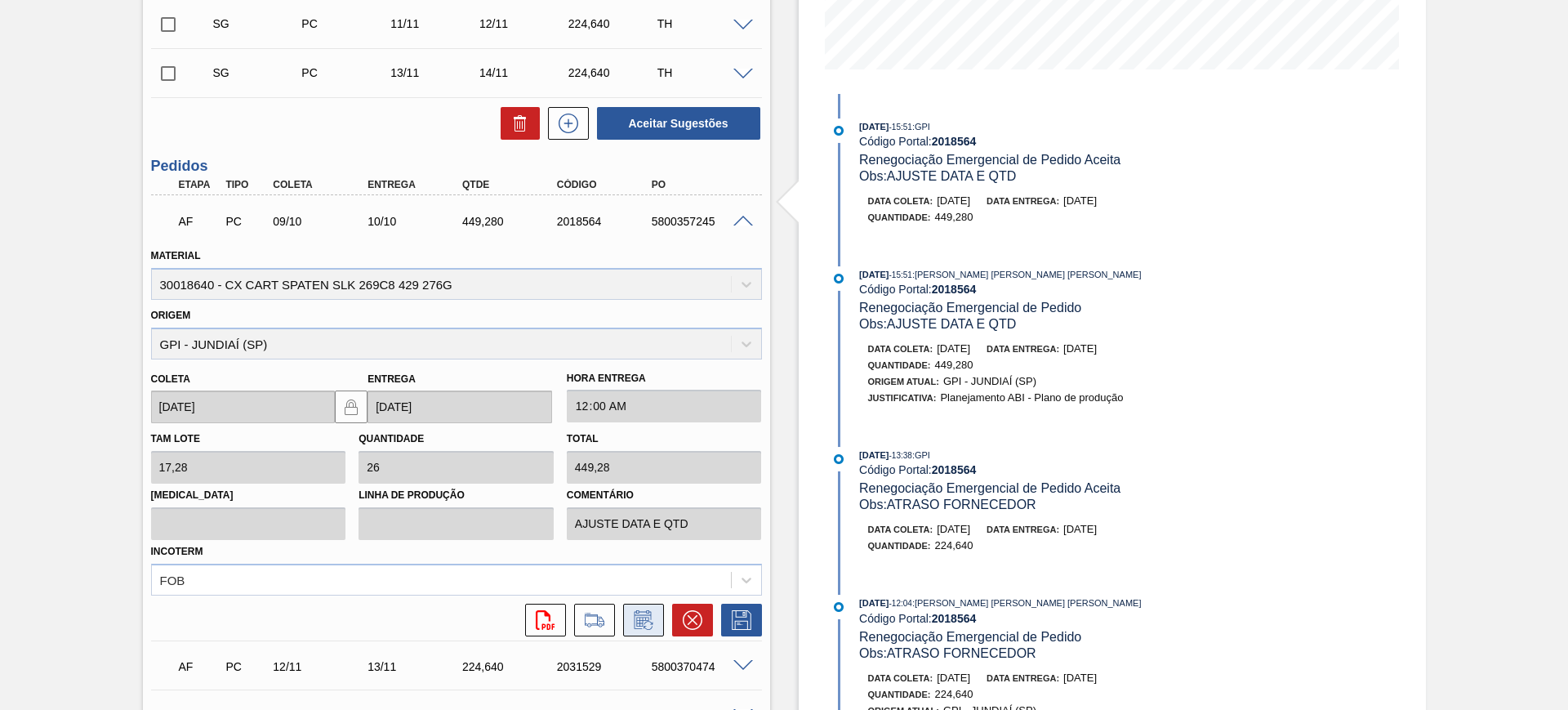
click at [639, 622] on icon at bounding box center [642, 621] width 12 height 9
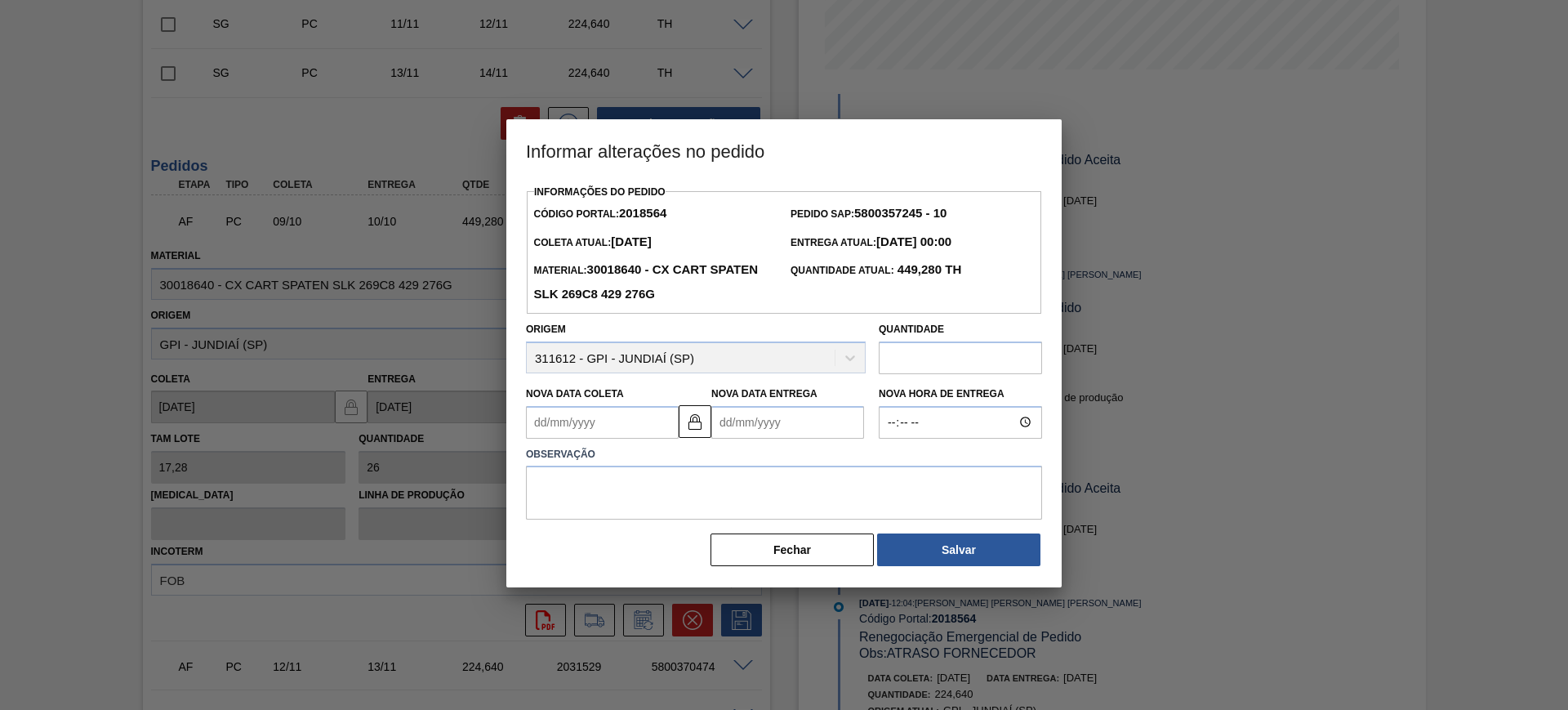
click at [742, 417] on Entrega2018564 "Nova Data Entrega" at bounding box center [788, 422] width 153 height 33
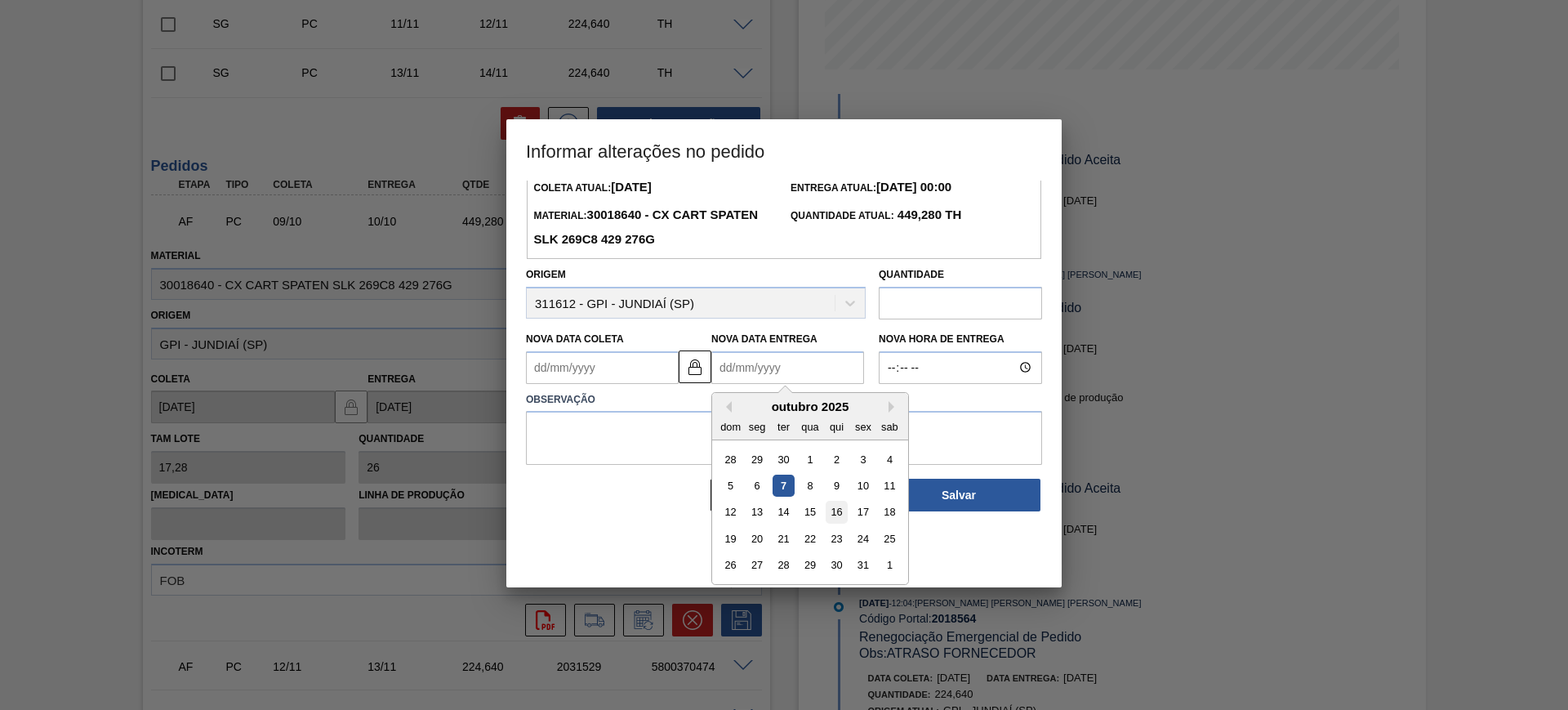
click at [842, 510] on div "16" at bounding box center [837, 512] width 22 height 22
type Coleta2018564 "15/10/2025"
type Entrega2018564 "16/10/2025"
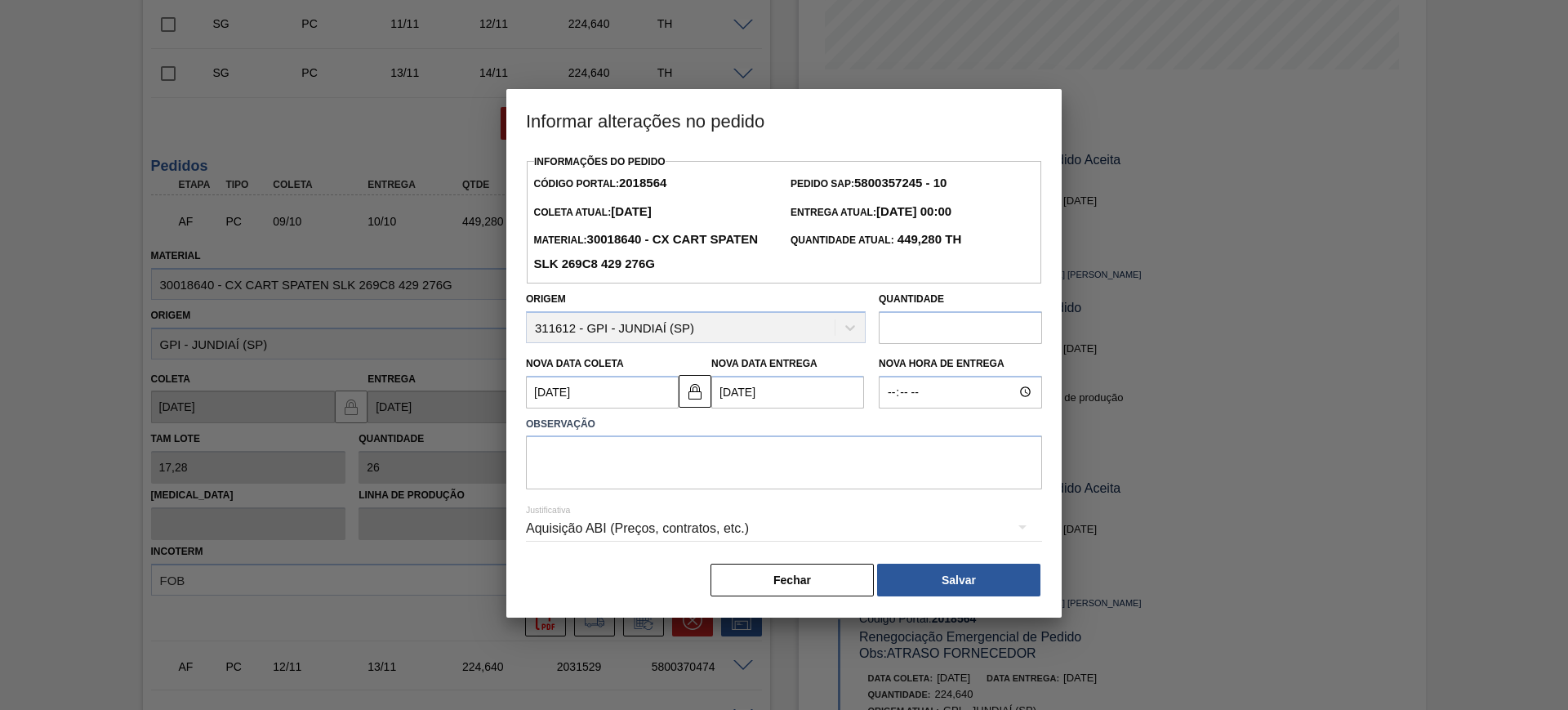
scroll to position [0, 0]
click at [765, 470] on textarea at bounding box center [784, 462] width 516 height 54
type textarea "AJUSTE DATA"
click at [605, 545] on div "Aquisição ABI (Preços, contratos, etc.)" at bounding box center [784, 528] width 516 height 46
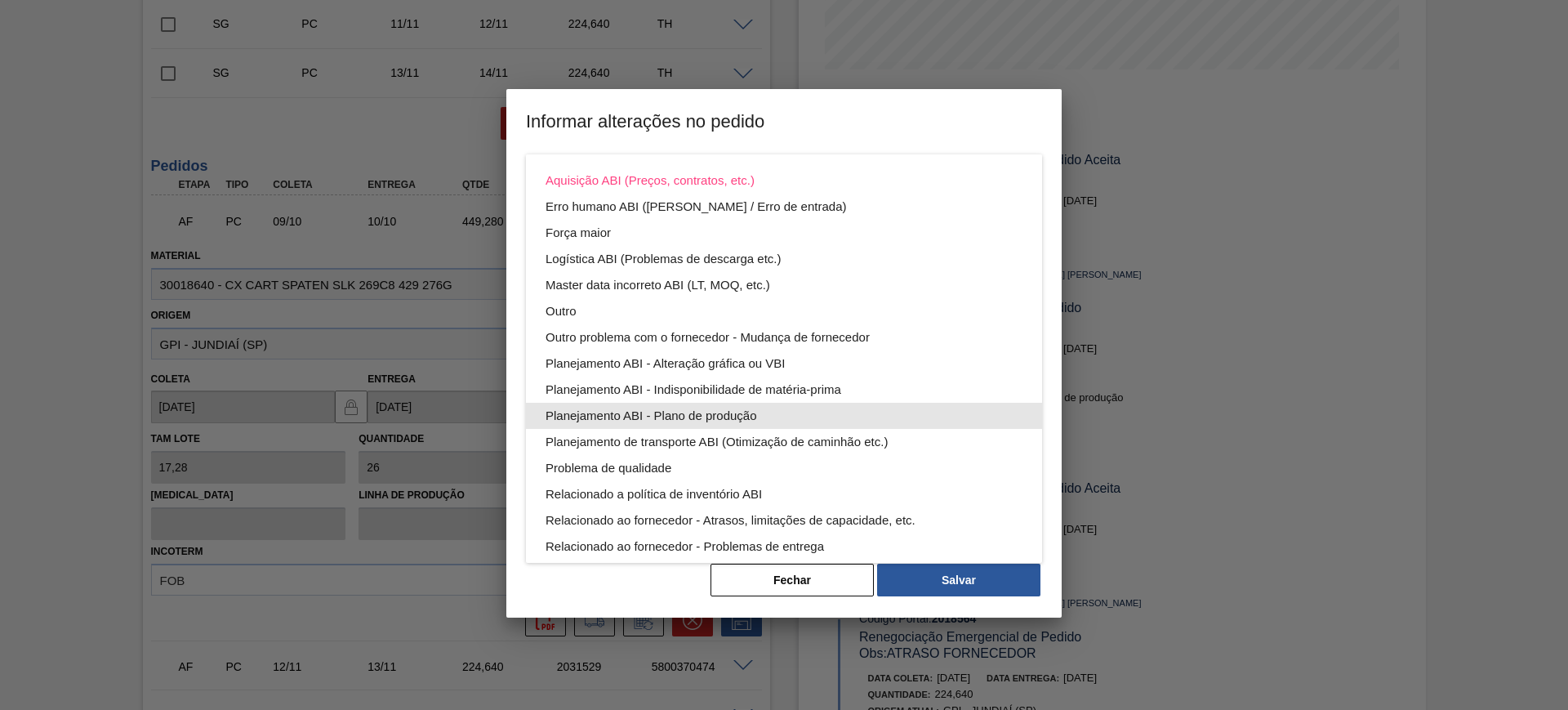
click at [759, 407] on div "Planejamento ABI - Plano de produção" at bounding box center [784, 416] width 477 height 26
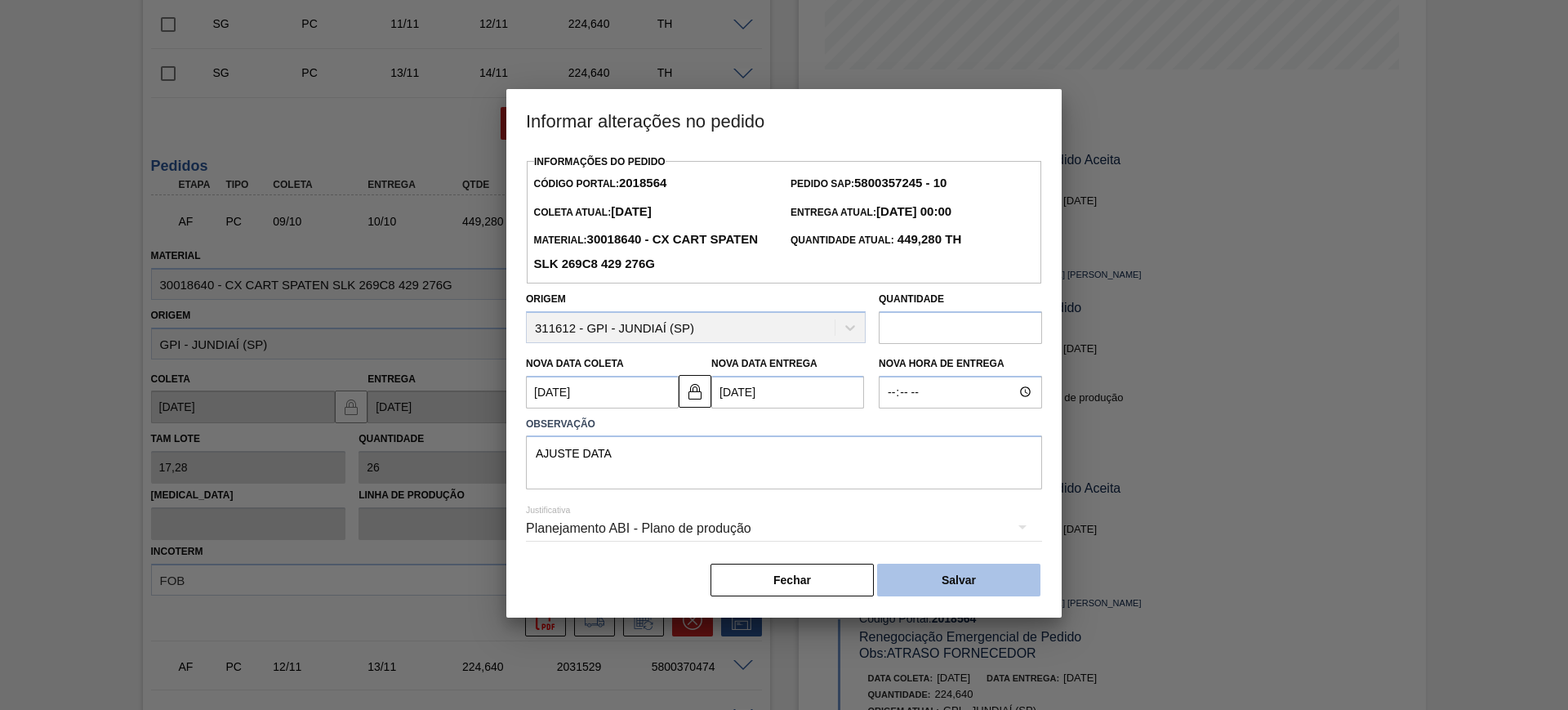
click at [959, 578] on button "Salvar" at bounding box center [959, 580] width 163 height 33
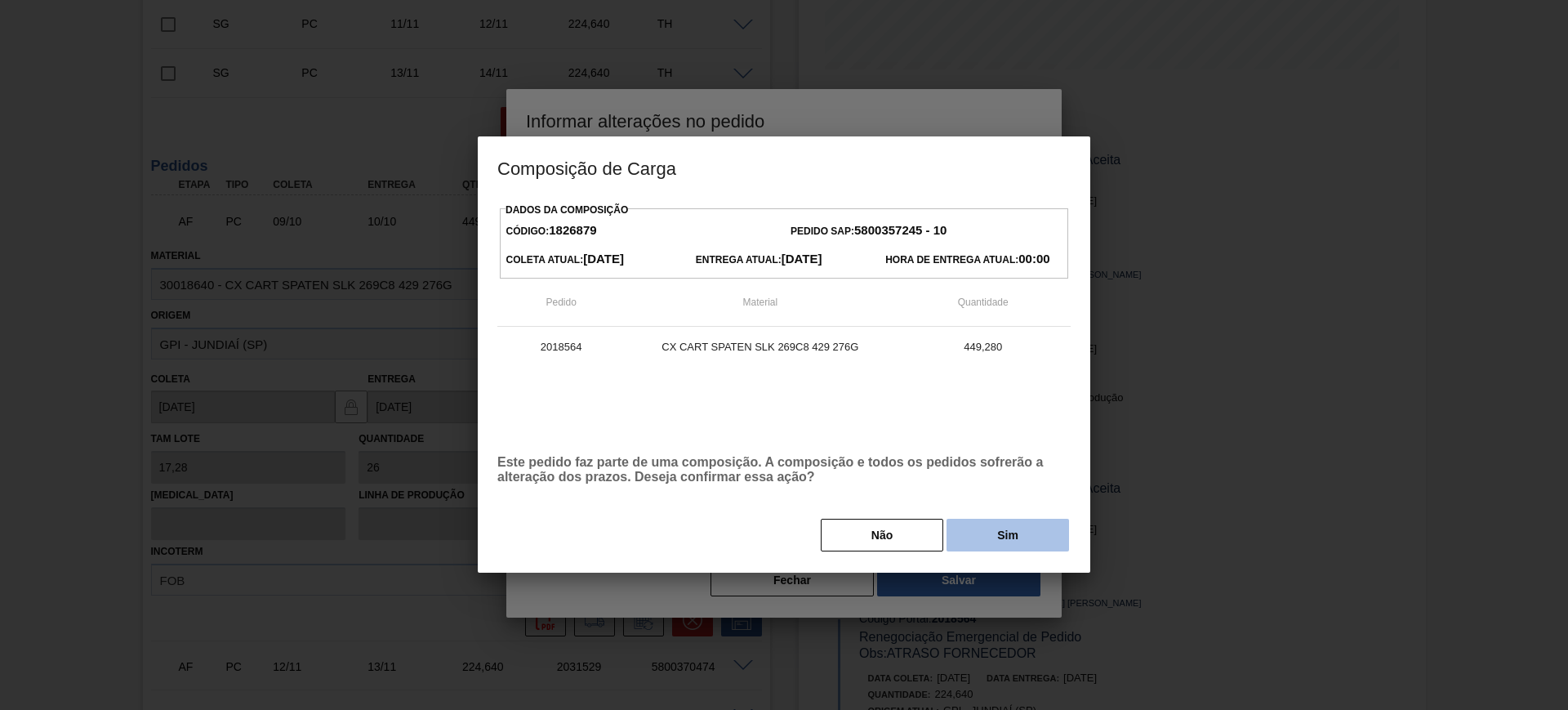
click at [1013, 536] on button "Sim" at bounding box center [1008, 535] width 123 height 33
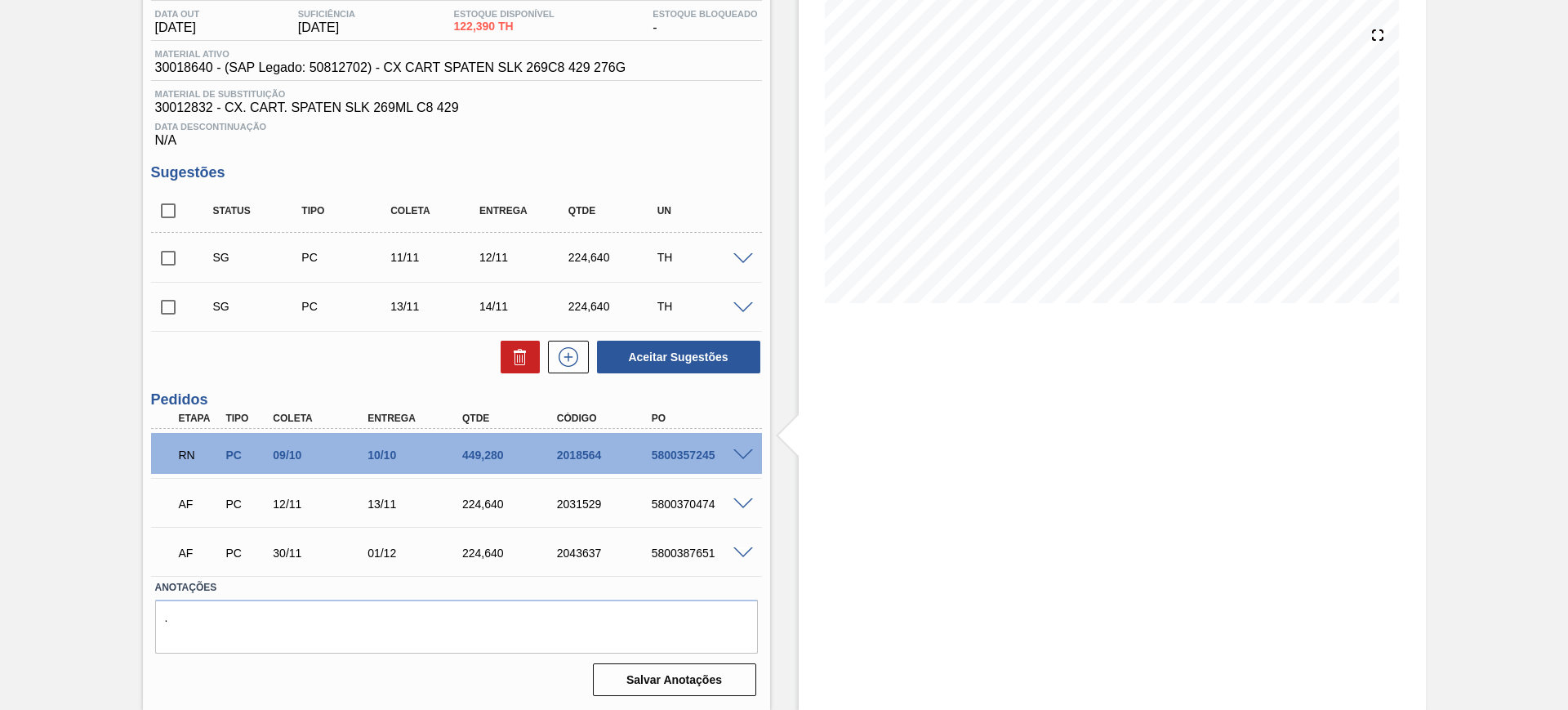
scroll to position [73, 0]
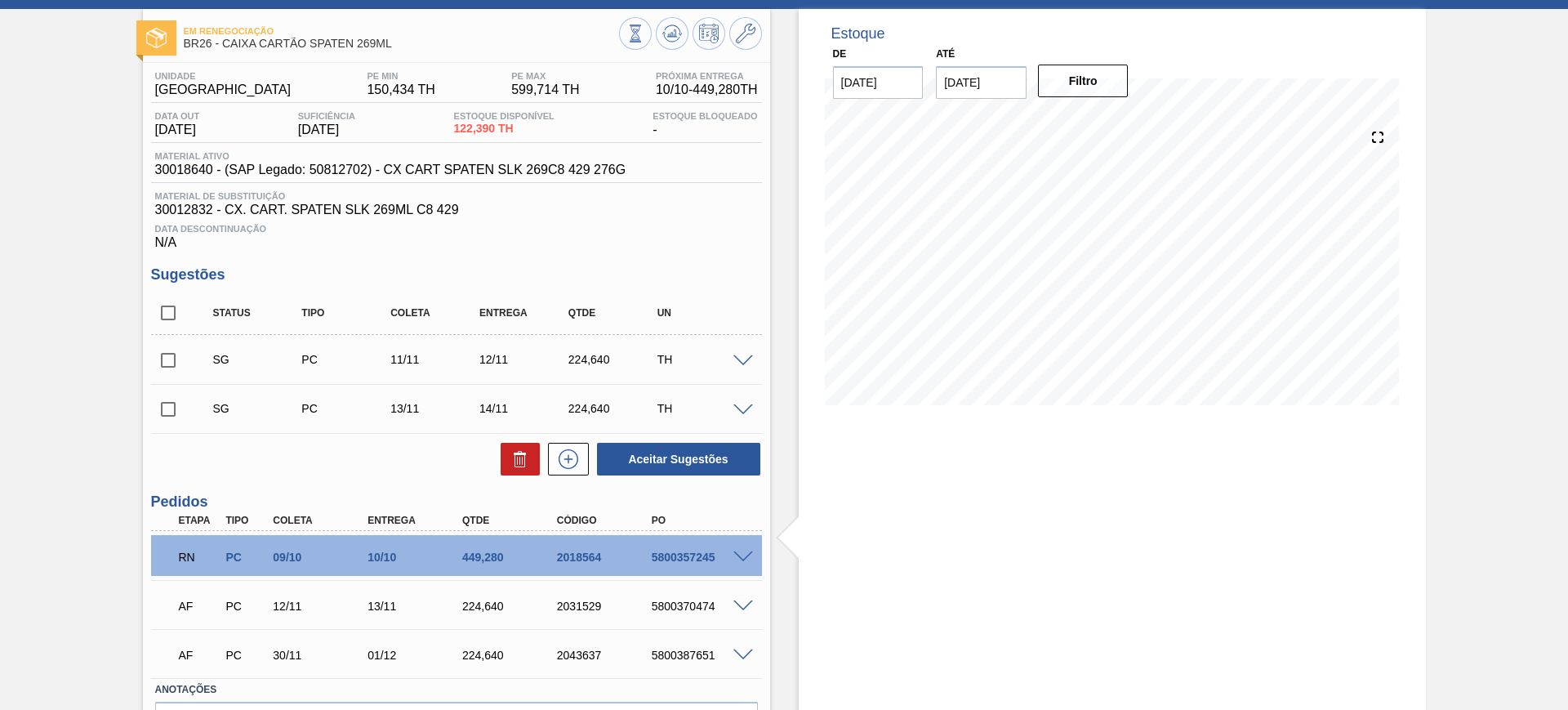
click at [176, 408] on input "checkbox" at bounding box center [168, 410] width 34 height 34
click at [676, 451] on button "Aceitar Sugestões" at bounding box center [678, 459] width 163 height 33
checkbox input "false"
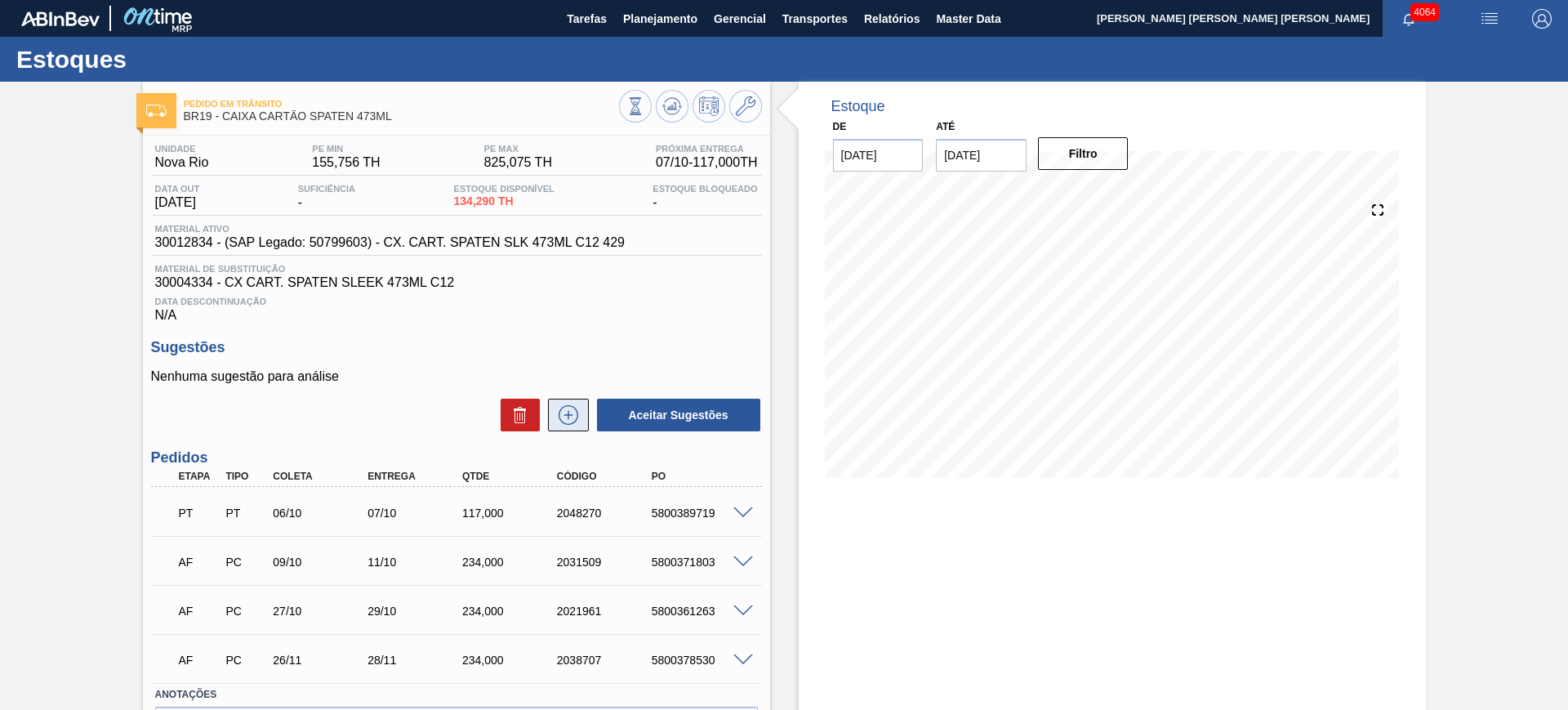
click at [568, 420] on icon at bounding box center [568, 415] width 26 height 20
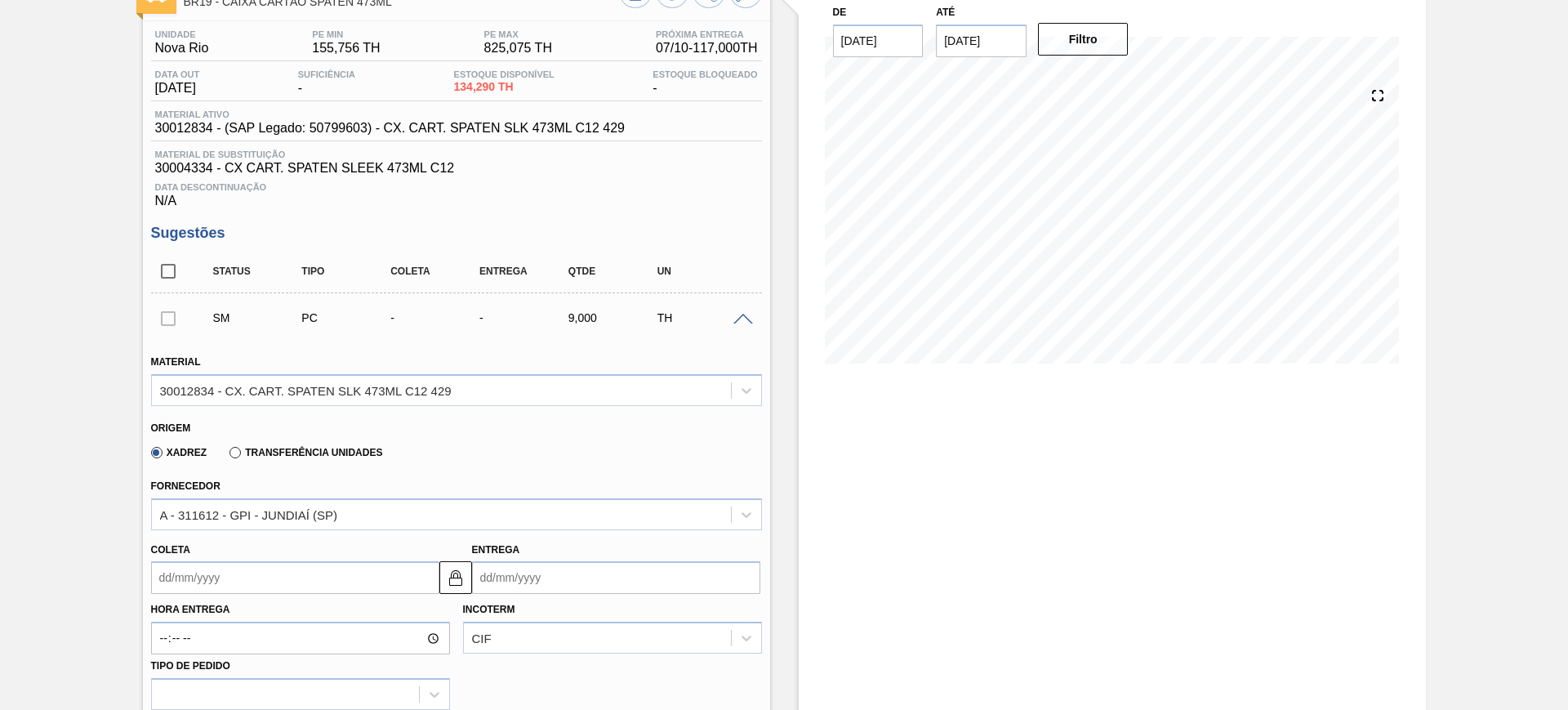
scroll to position [306, 0]
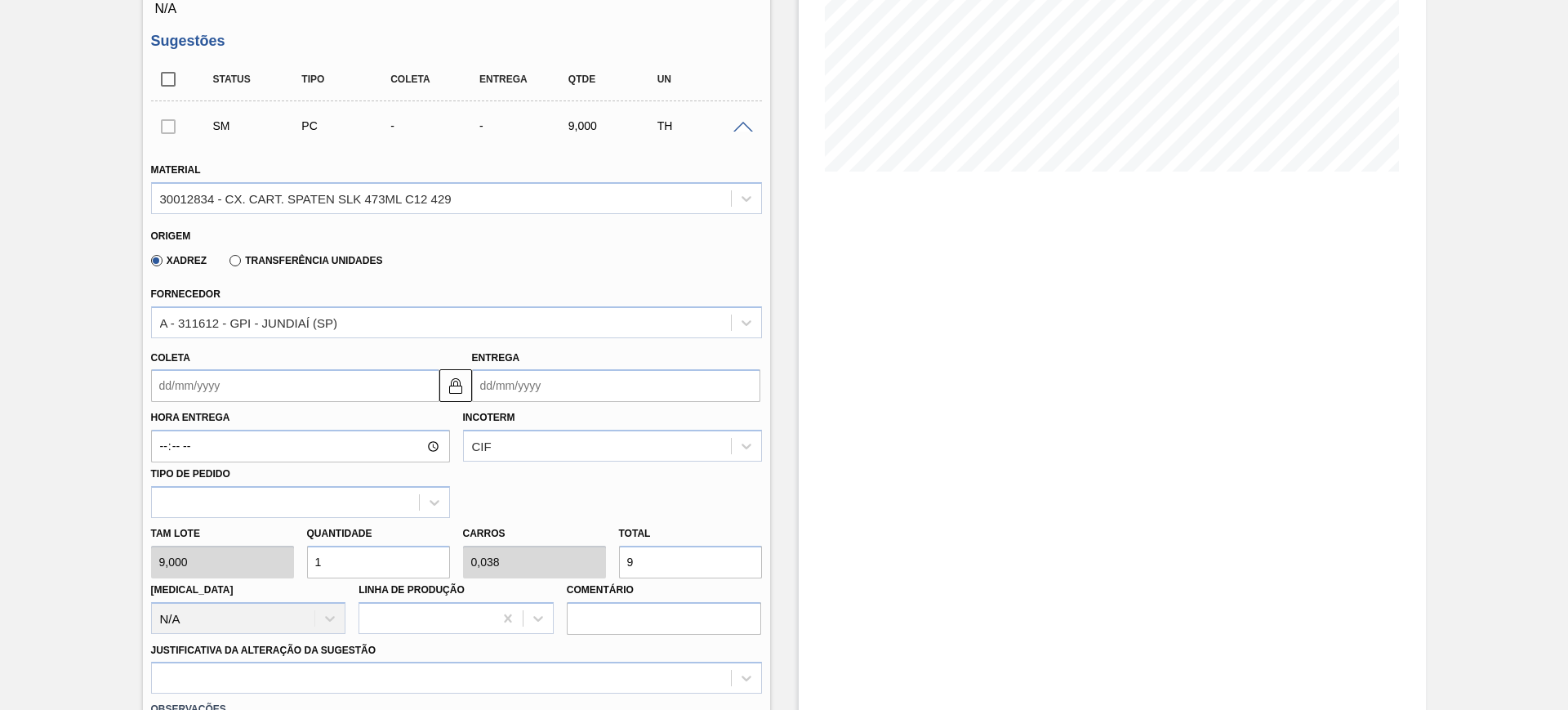
click at [655, 561] on input "9" at bounding box center [690, 561] width 142 height 33
type input "10"
type input "0,385"
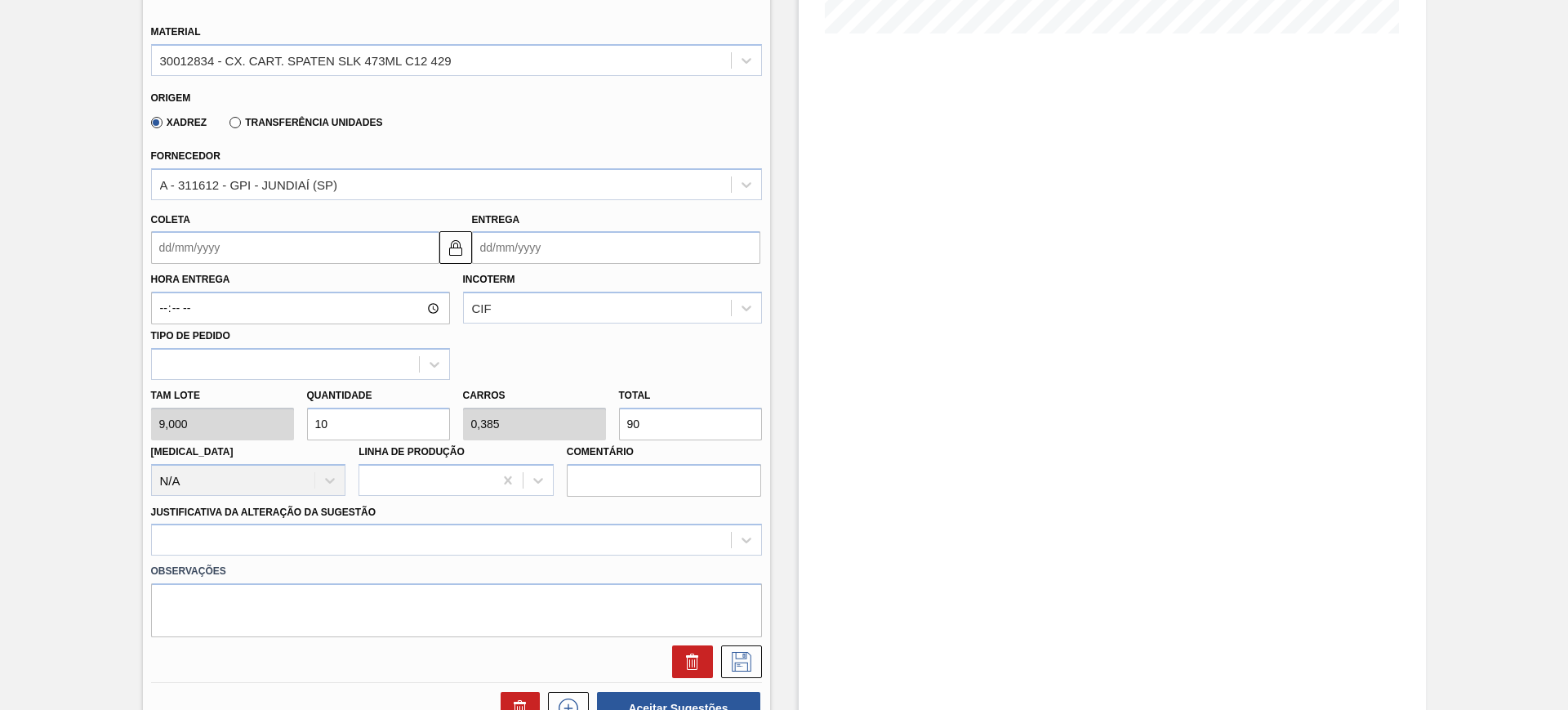
scroll to position [612, 0]
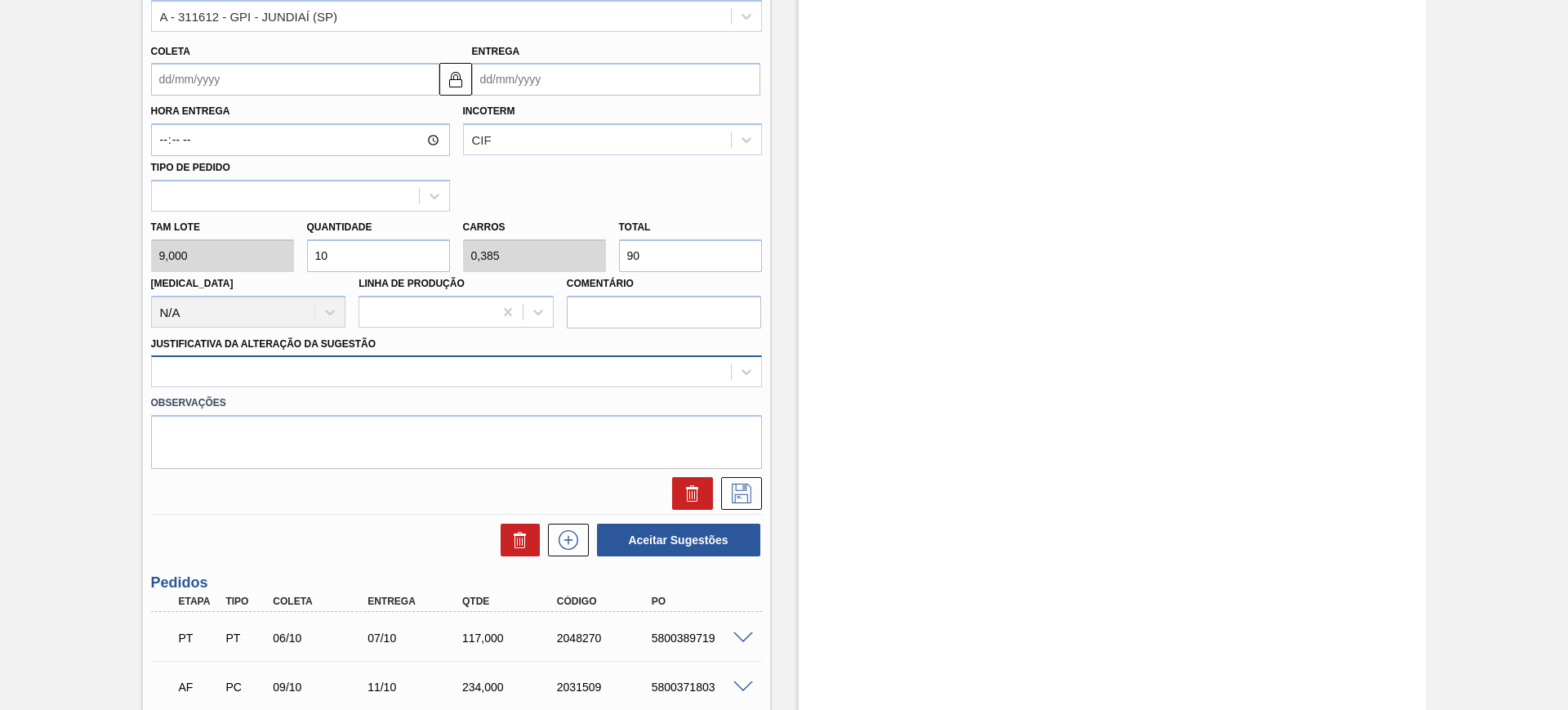
type input "90"
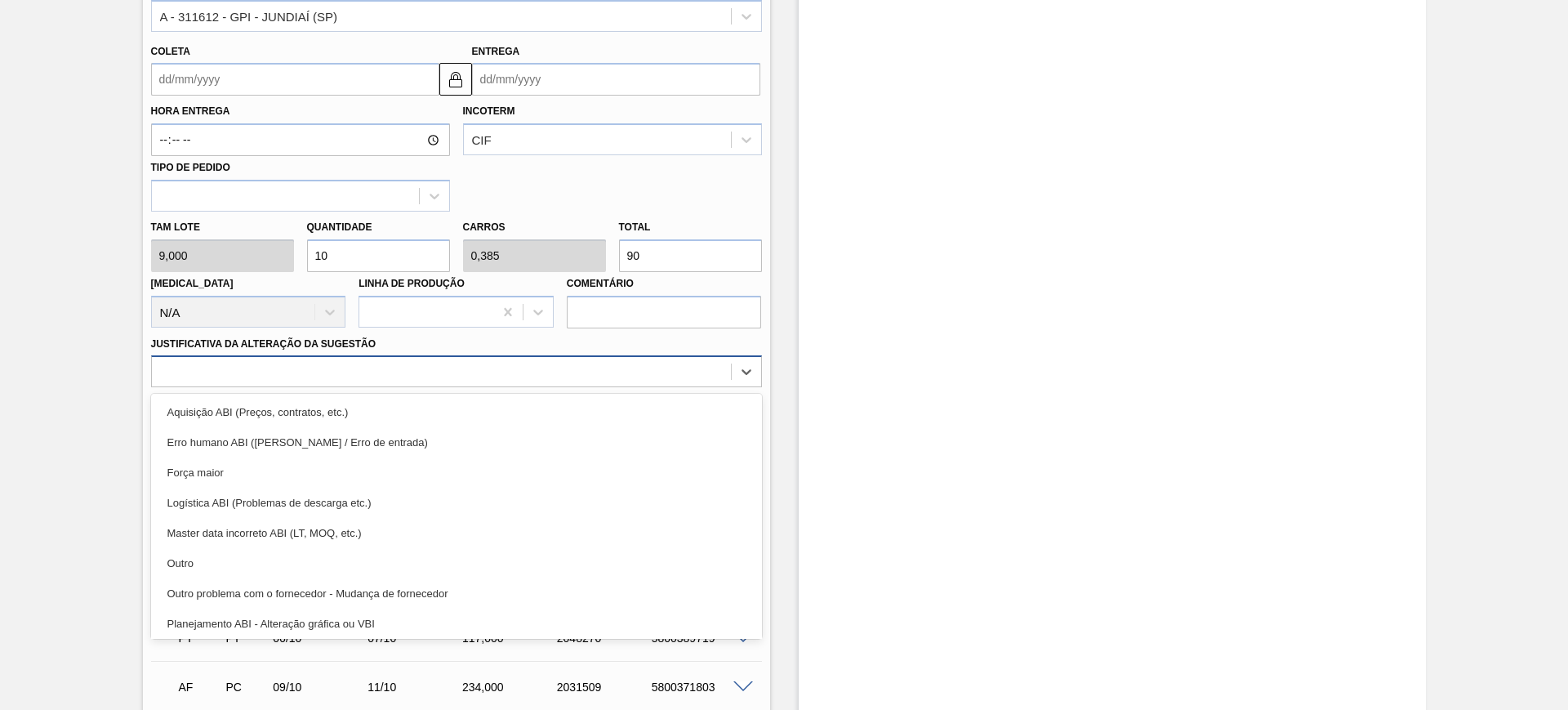
click at [342, 371] on div at bounding box center [441, 373] width 578 height 24
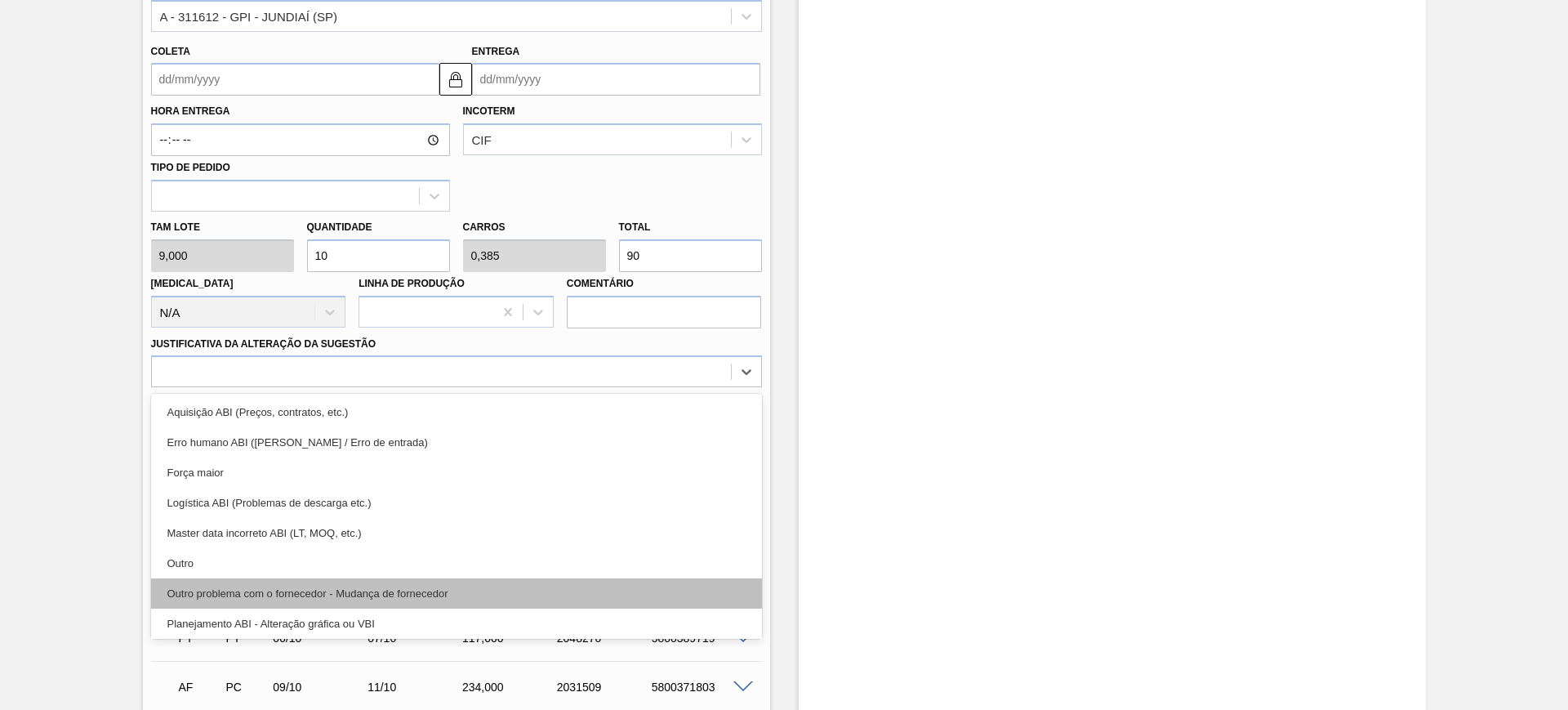
scroll to position [102, 0]
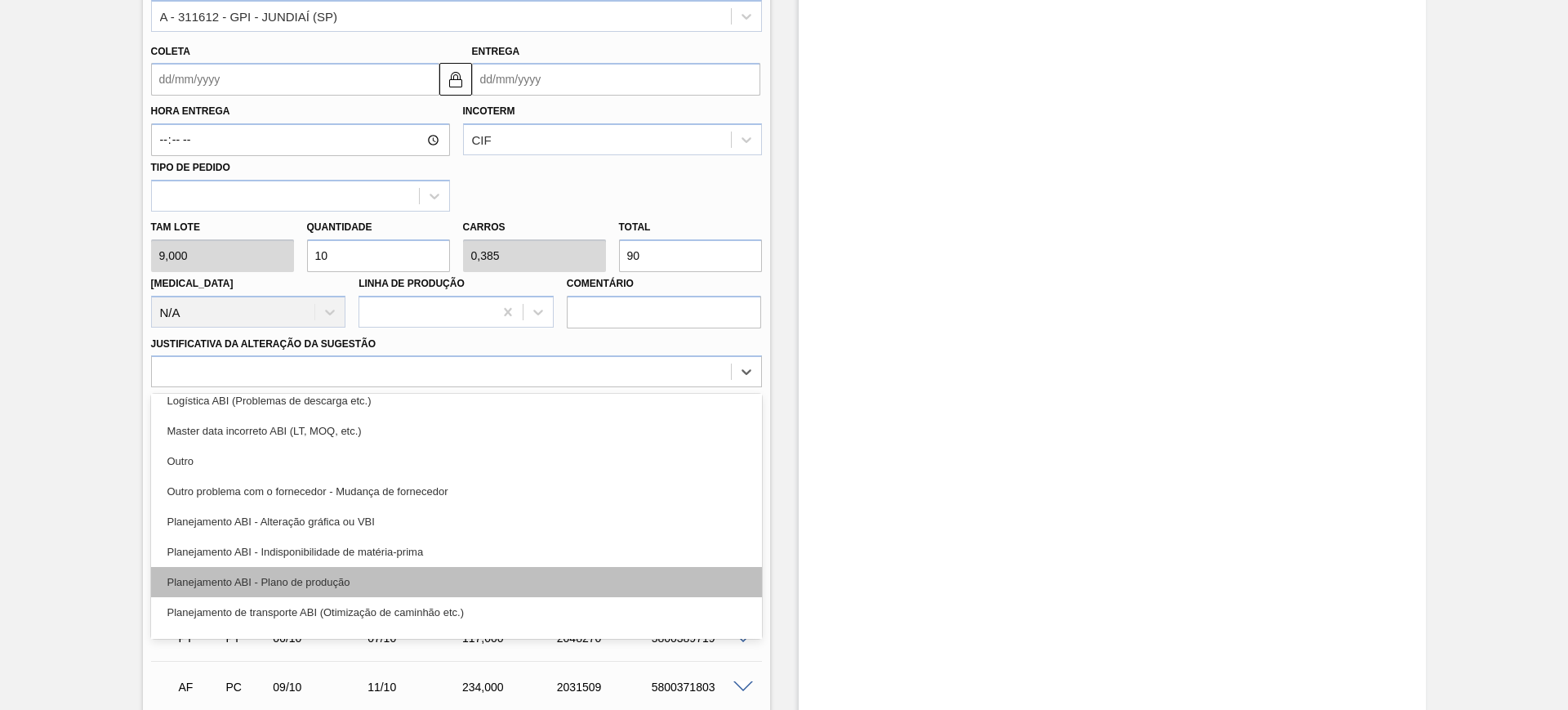
click at [435, 578] on div "Planejamento ABI - Plano de produção" at bounding box center [457, 581] width 611 height 30
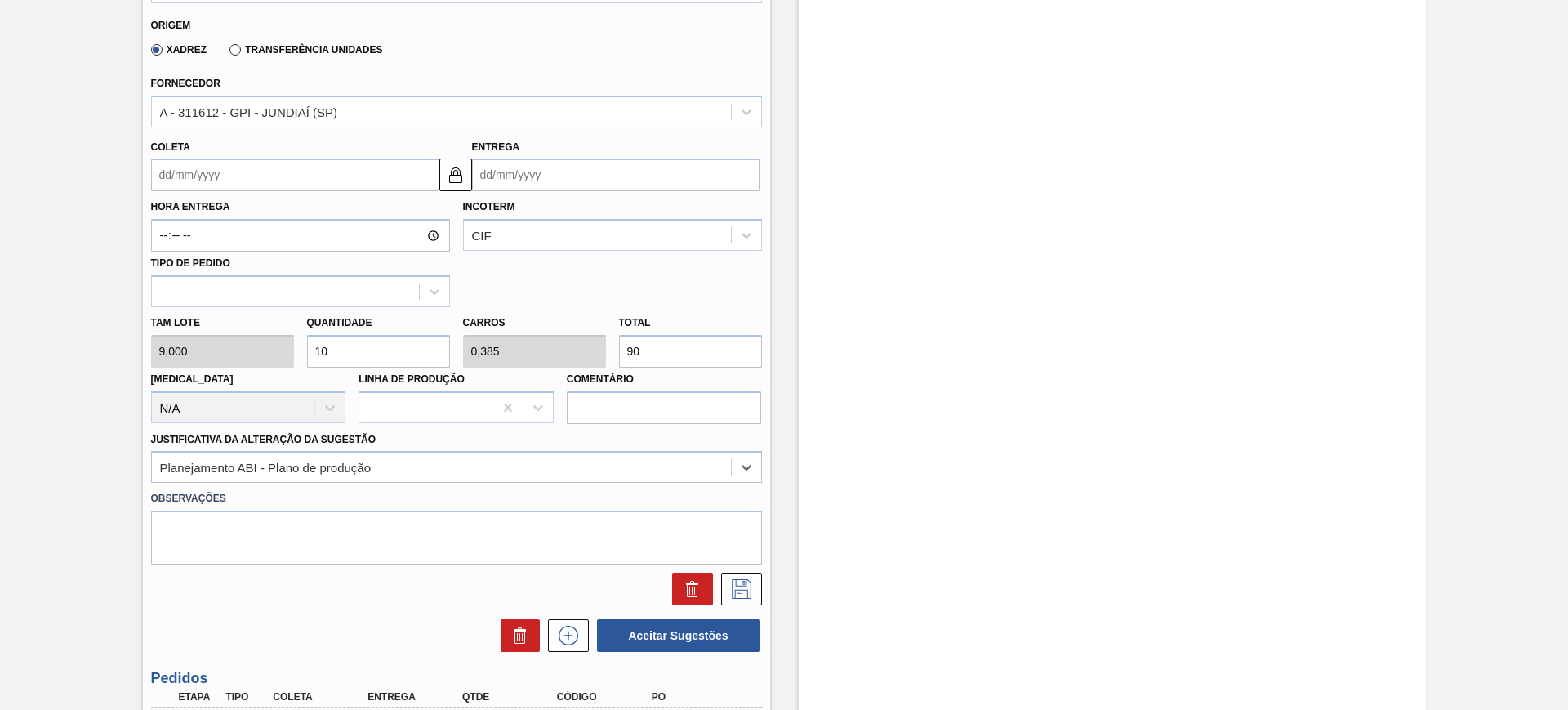
scroll to position [409, 0]
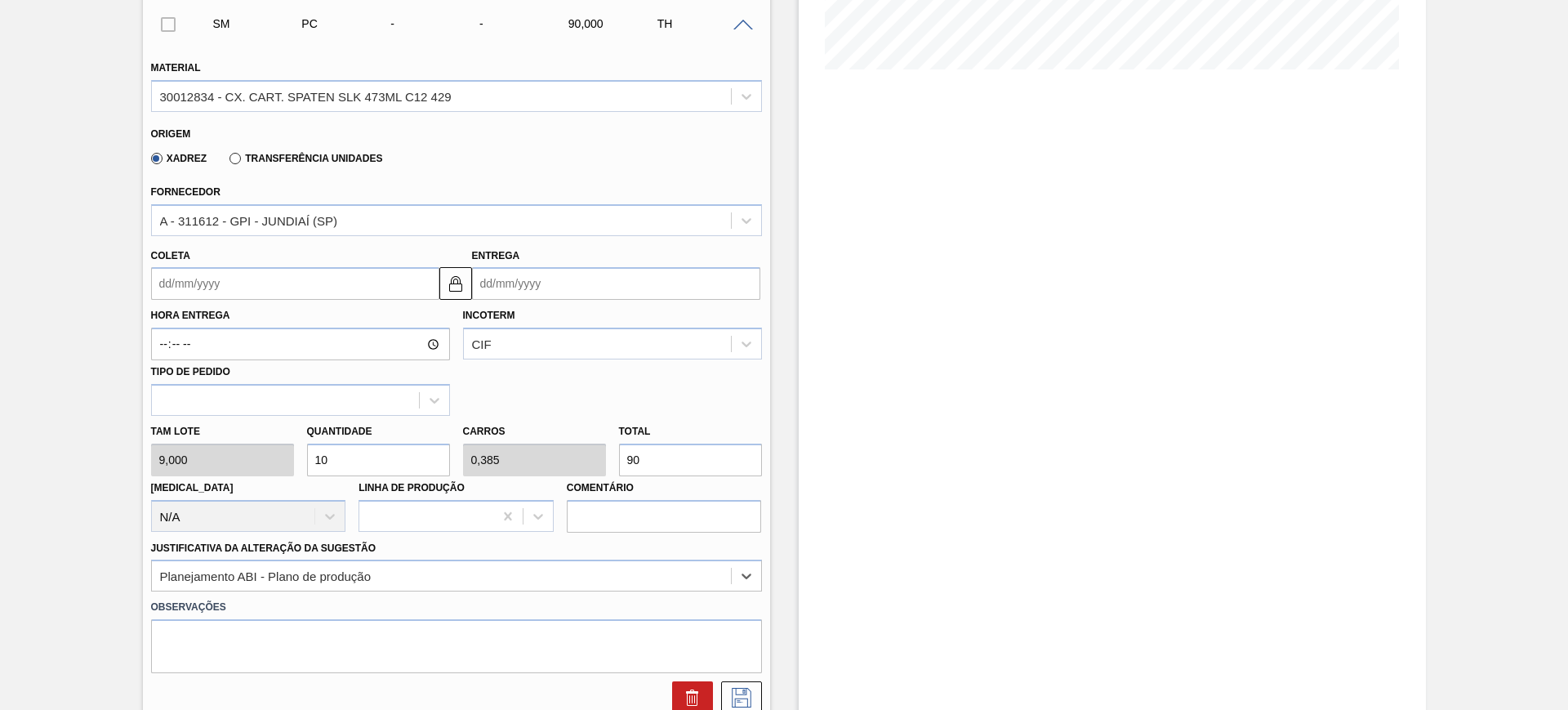
click at [236, 159] on label "Transferência Unidades" at bounding box center [306, 158] width 153 height 11
click at [227, 161] on input "Transferência Unidades" at bounding box center [227, 161] width 0 height 0
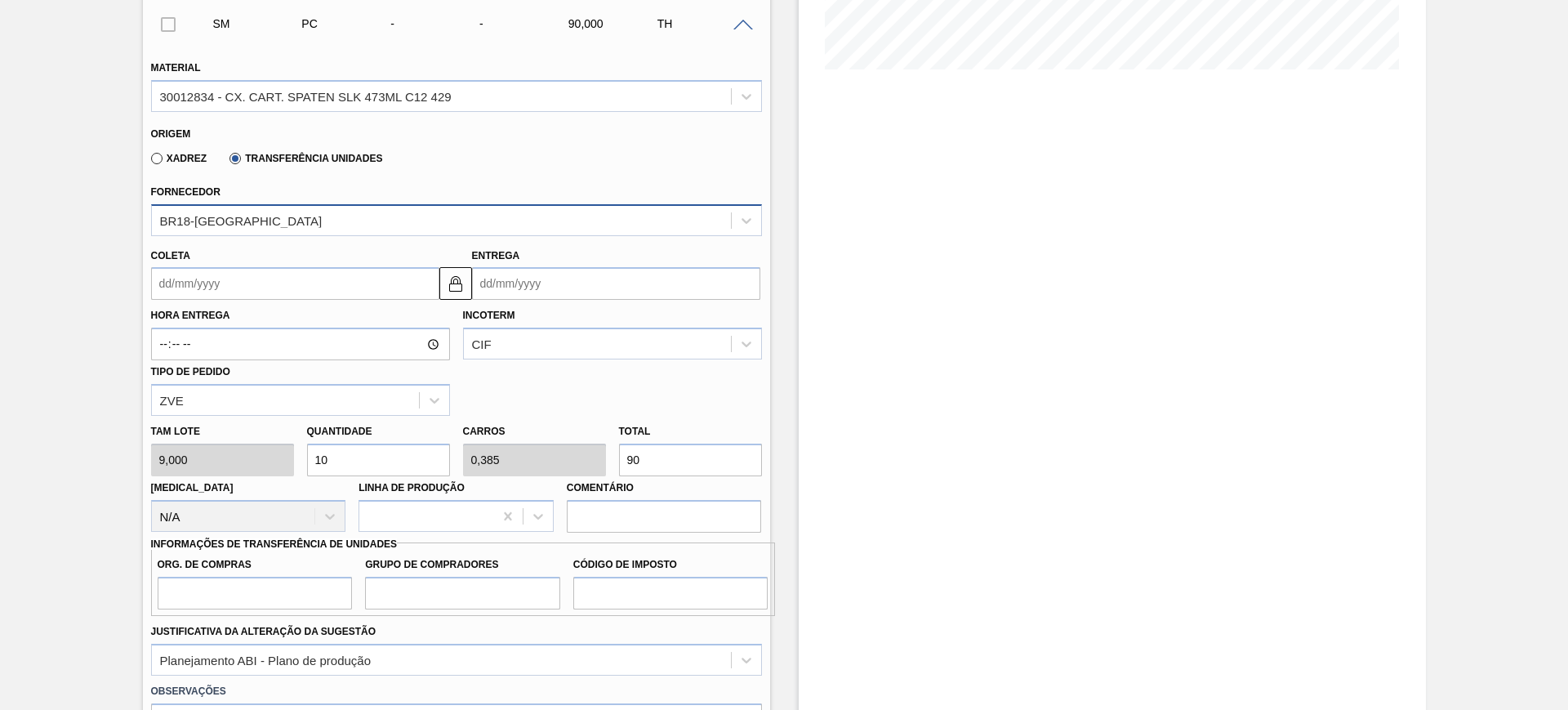
click at [276, 218] on div "BR18-[GEOGRAPHIC_DATA]" at bounding box center [441, 221] width 578 height 24
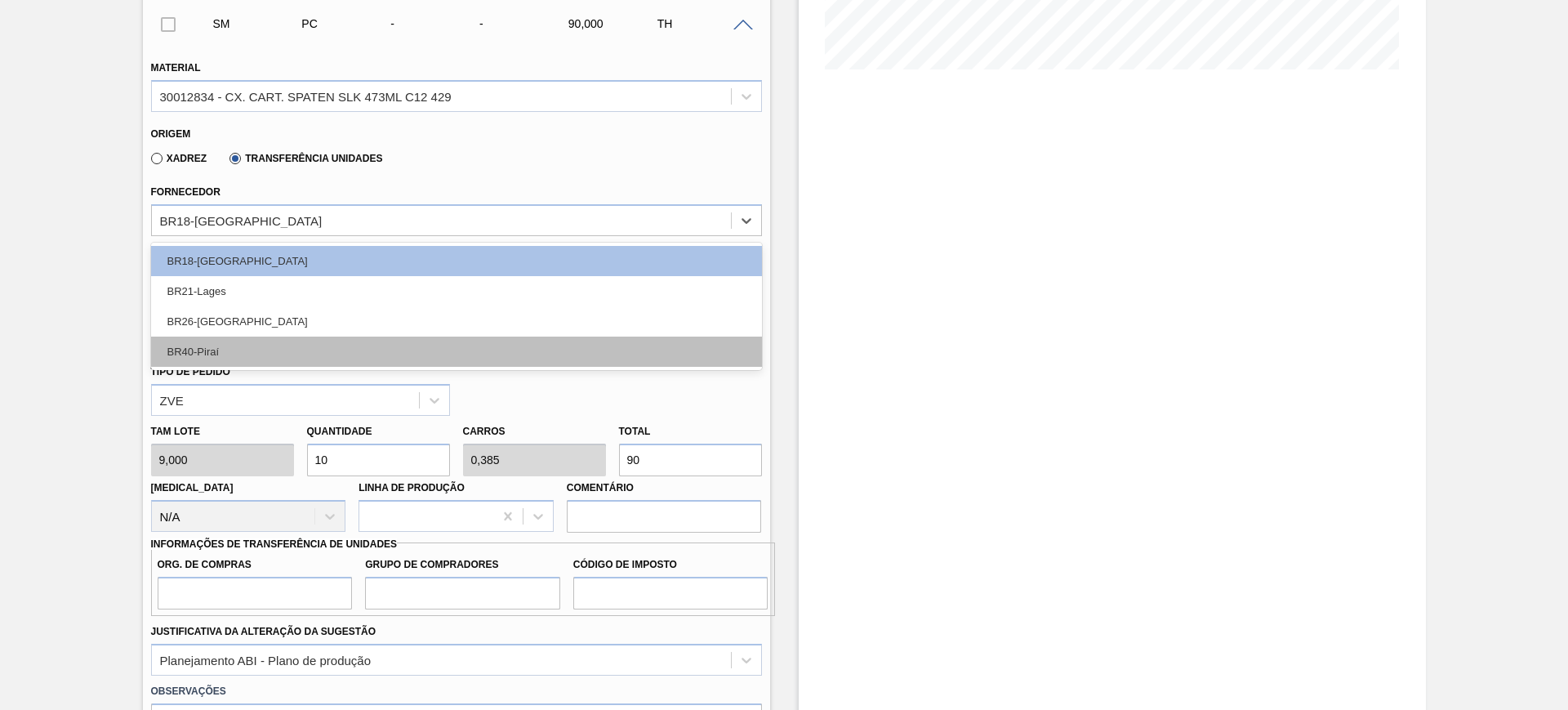
click at [307, 348] on div "BR40-Piraí" at bounding box center [457, 351] width 611 height 30
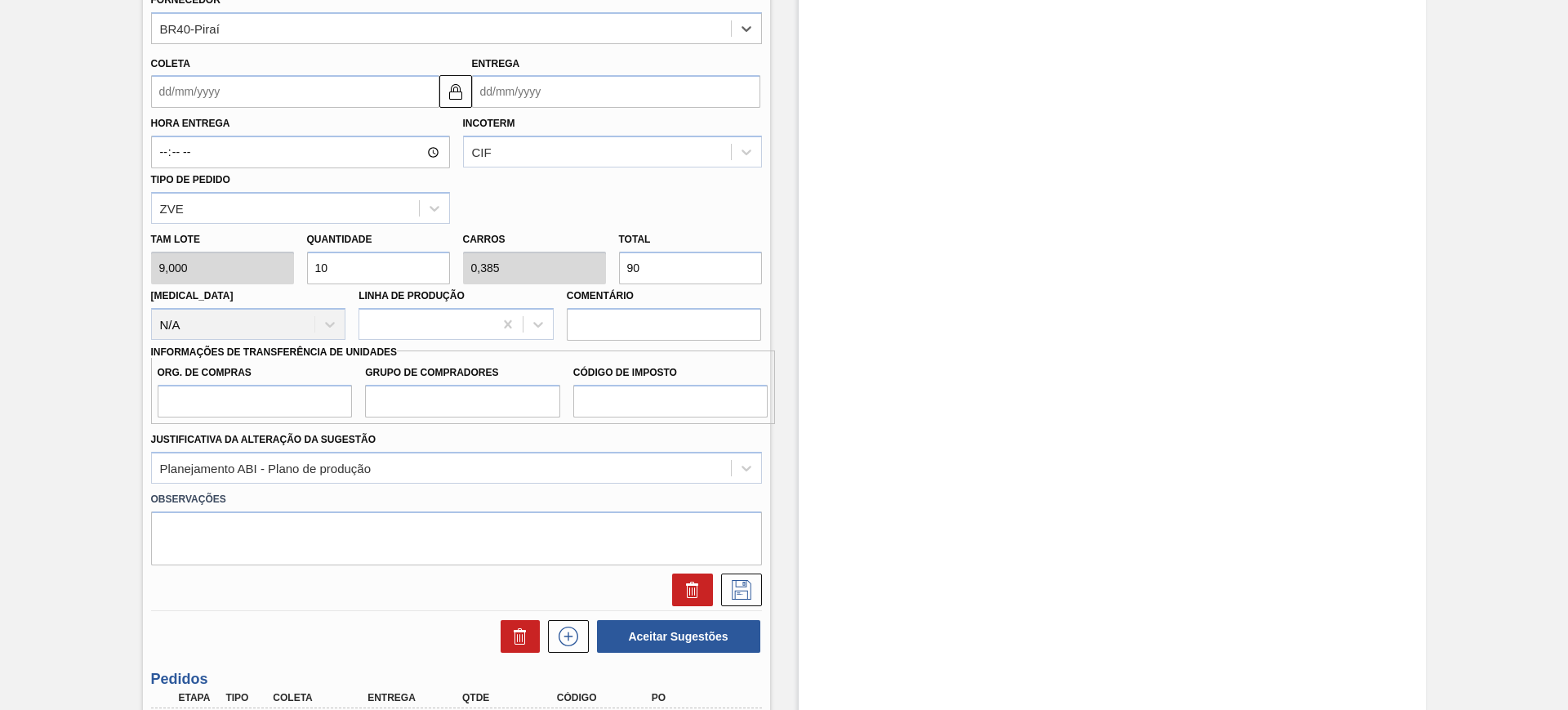
scroll to position [612, 0]
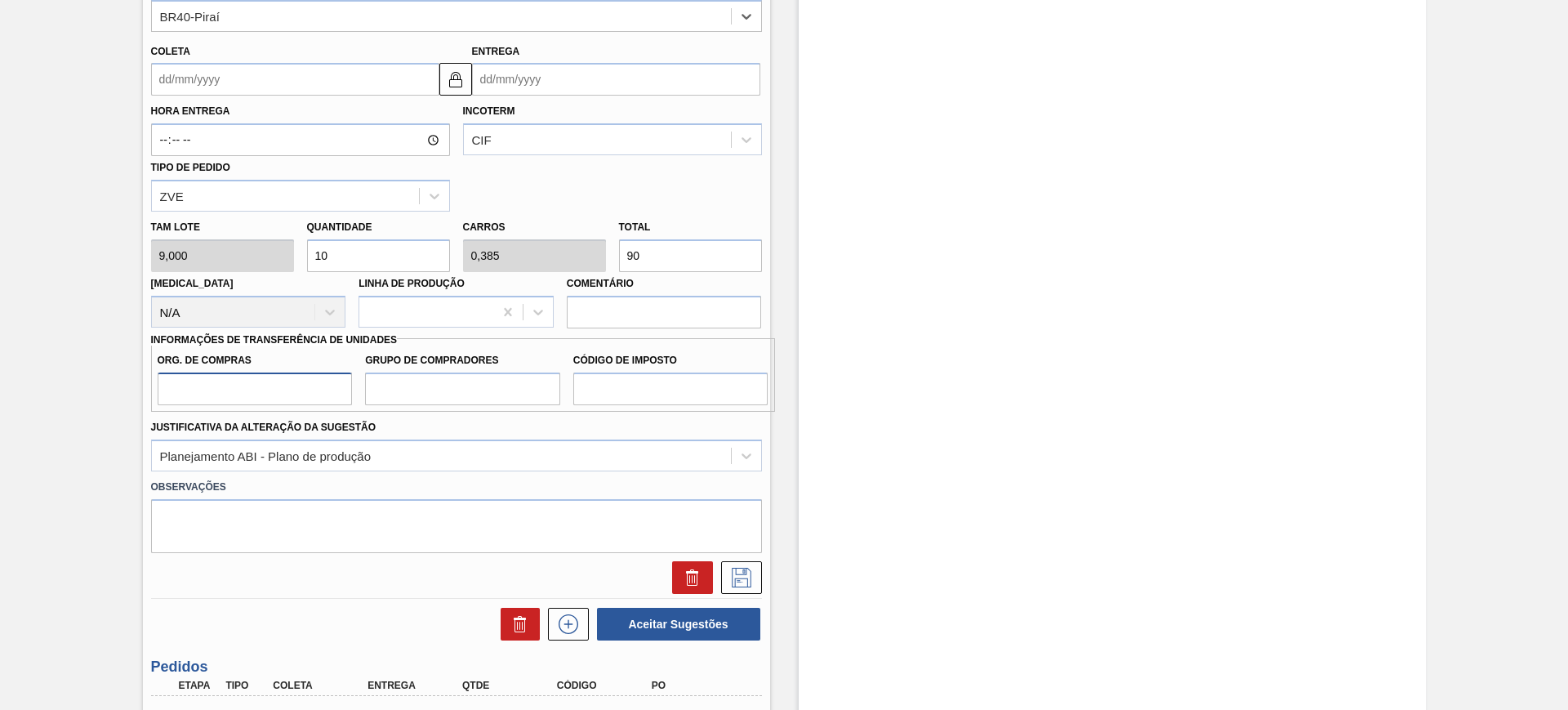
click at [269, 391] on input "Org. de Compras" at bounding box center [255, 389] width 195 height 33
type input "BR00"
type input "A01"
type input "I1"
click at [731, 573] on icon at bounding box center [742, 577] width 26 height 20
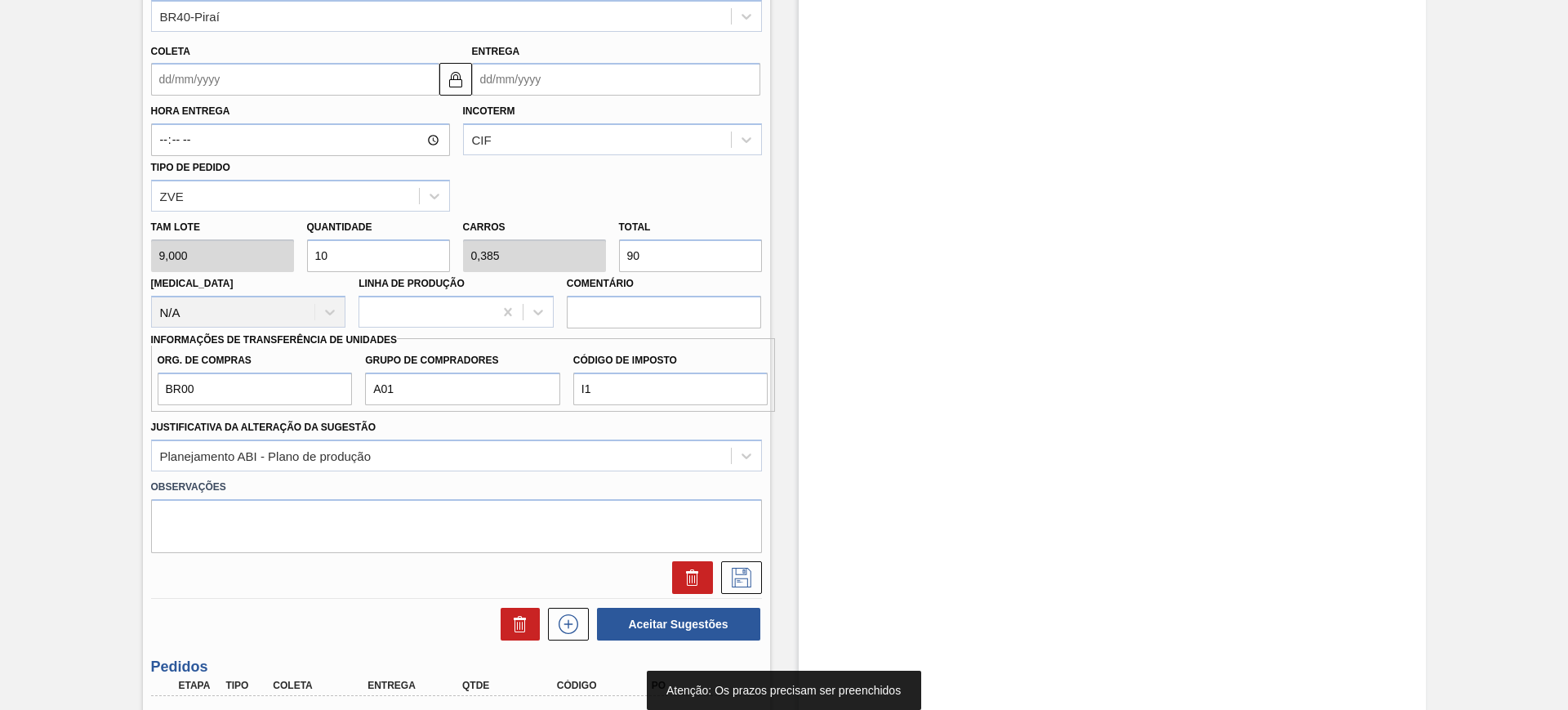
click at [557, 71] on input "Entrega" at bounding box center [616, 79] width 288 height 33
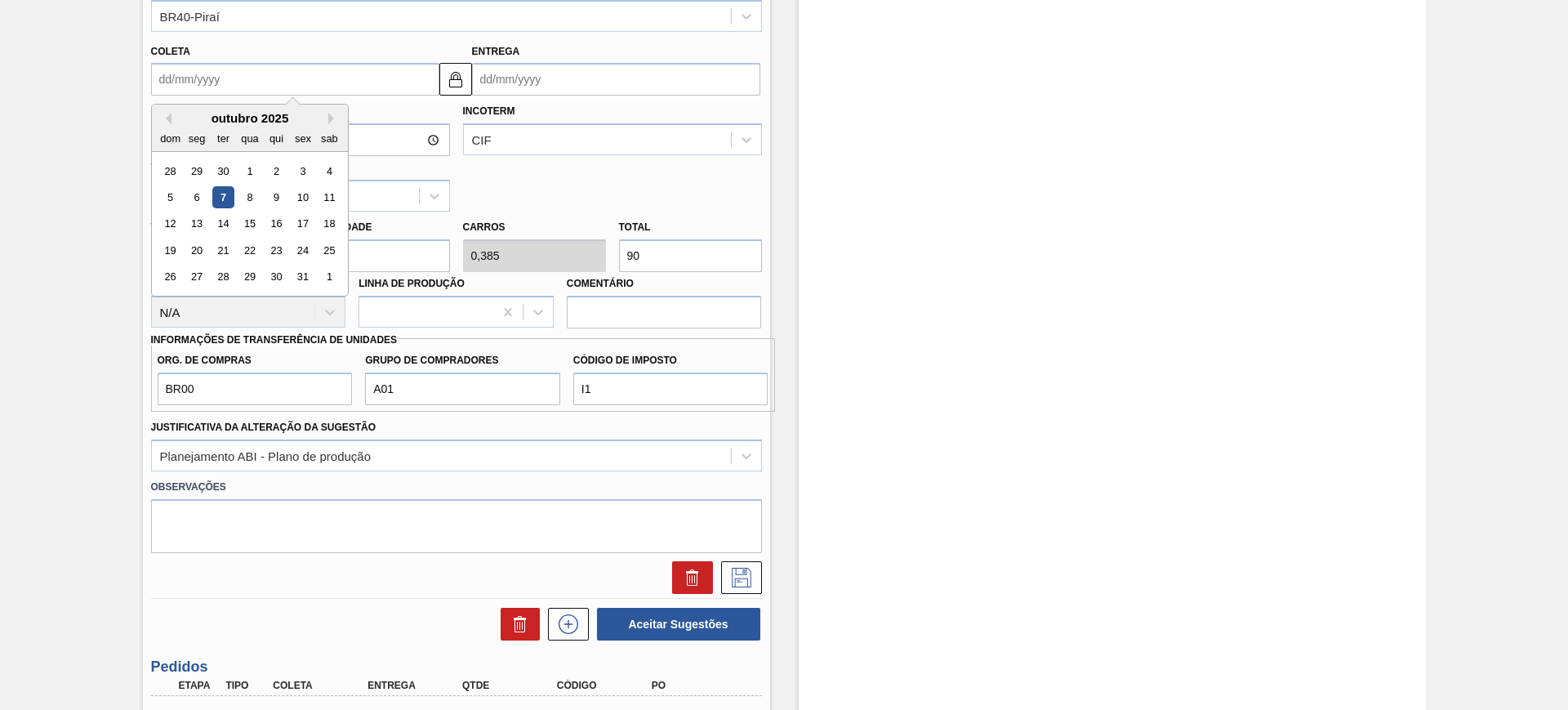
click at [316, 84] on input "Coleta" at bounding box center [295, 79] width 288 height 33
click at [212, 193] on div "7" at bounding box center [222, 197] width 22 height 22
type input "[DATE]"
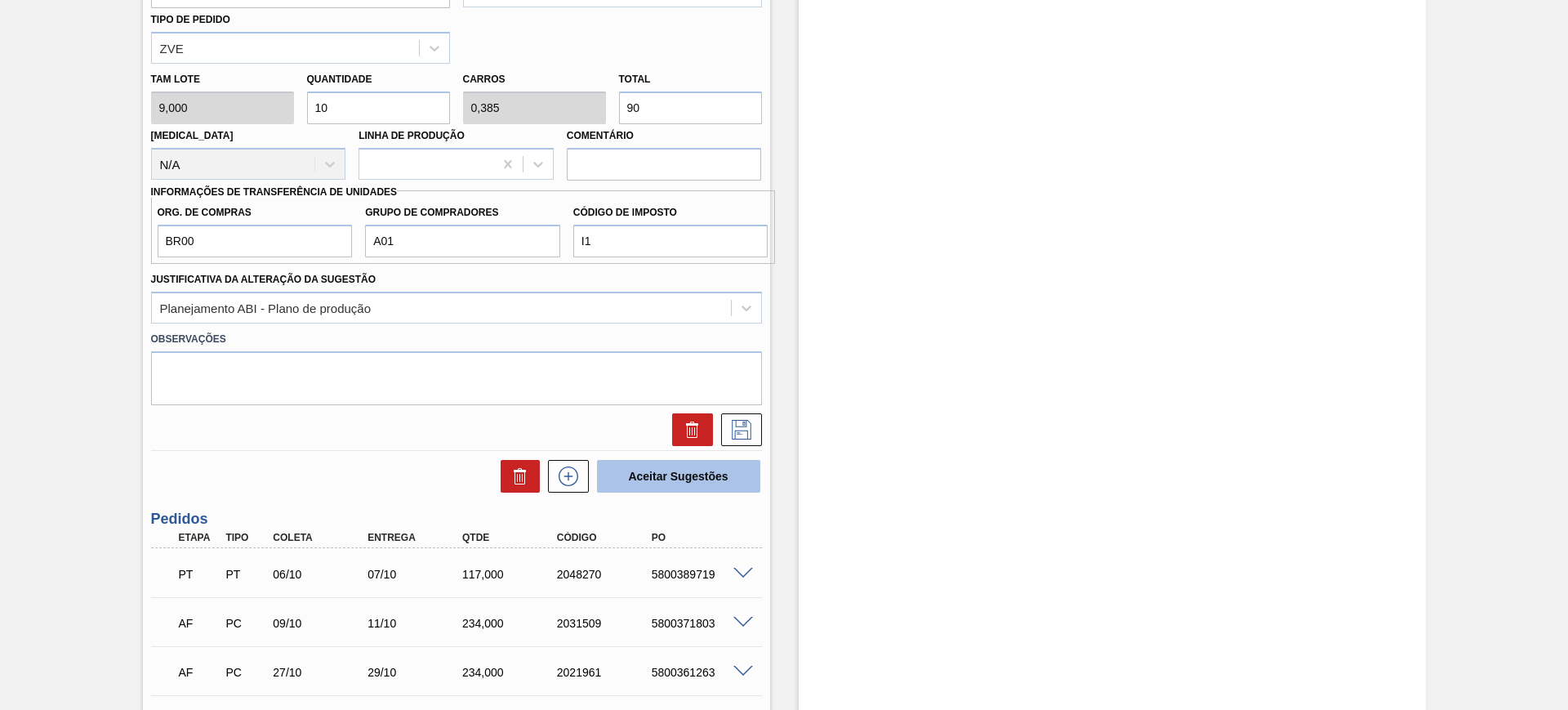
scroll to position [816, 0]
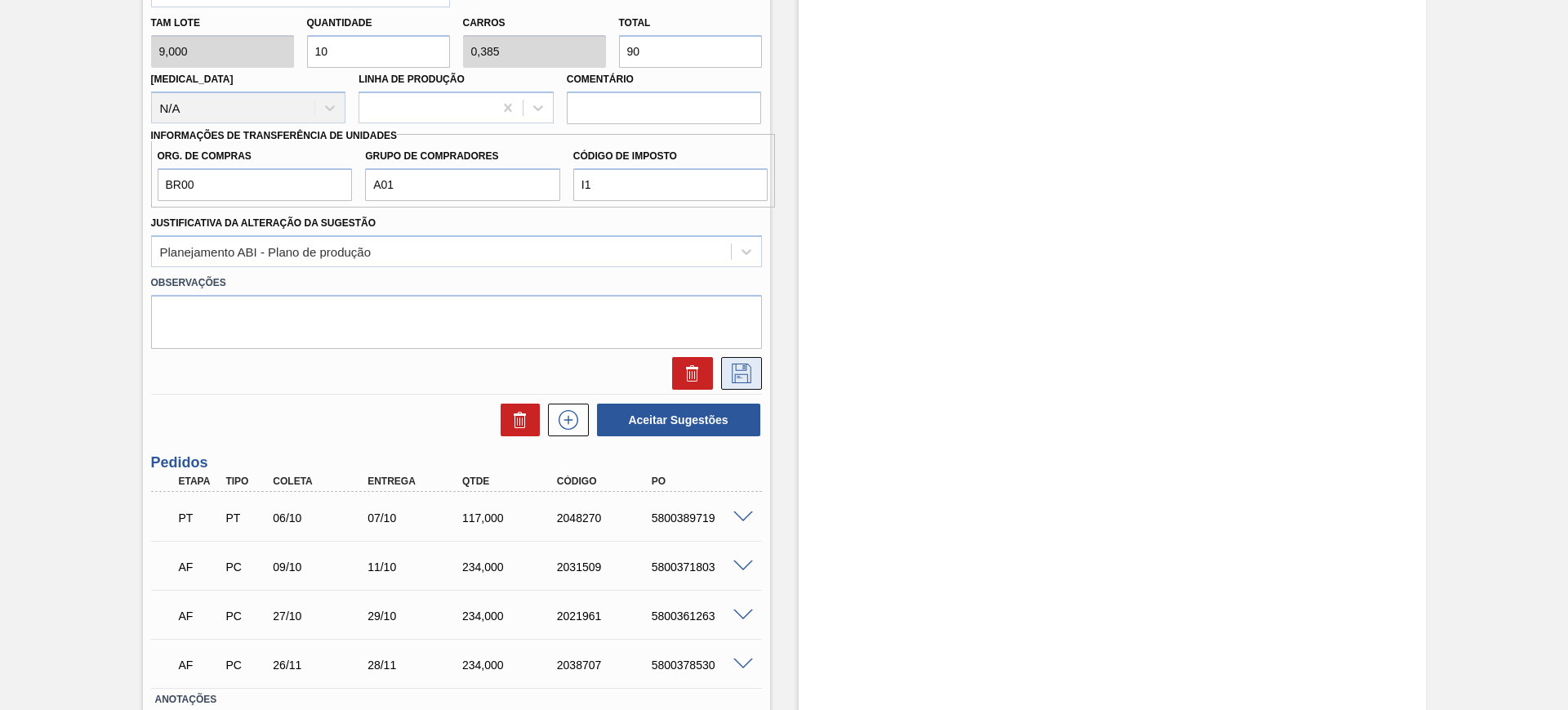
click at [732, 369] on icon at bounding box center [742, 373] width 26 height 20
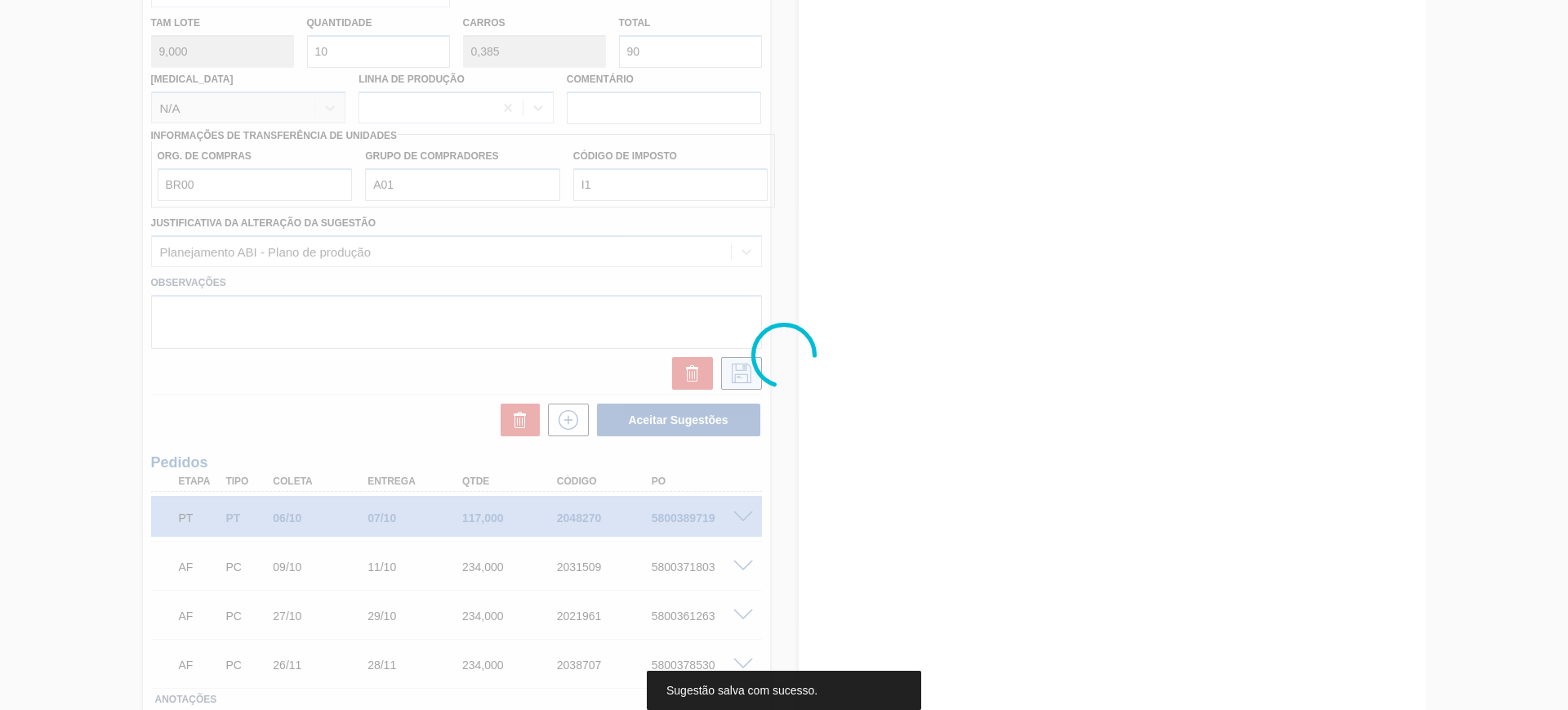
scroll to position [175, 0]
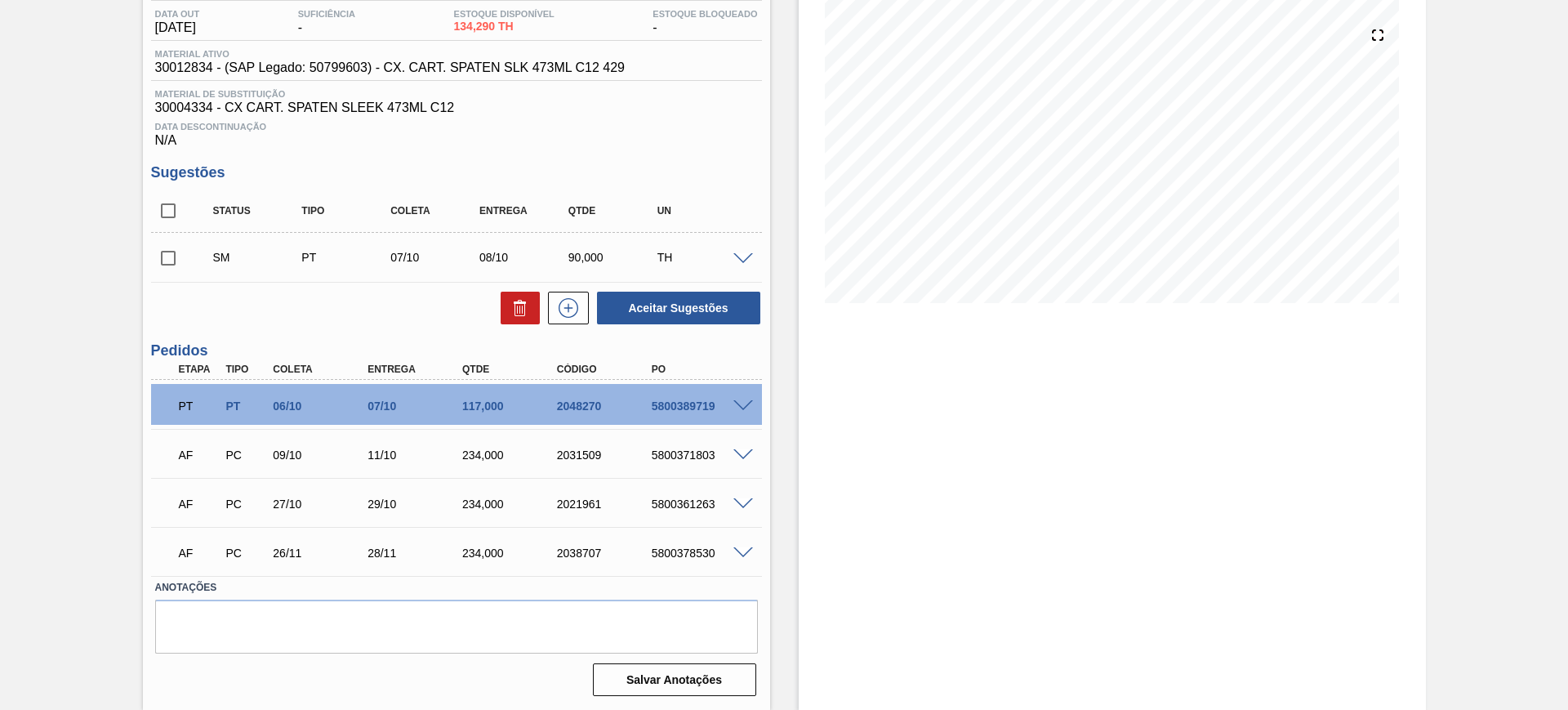
click at [164, 208] on input "checkbox" at bounding box center [168, 210] width 34 height 34
checkbox input "true"
click at [704, 321] on button "Aceitar Sugestões" at bounding box center [678, 308] width 163 height 33
checkbox input "false"
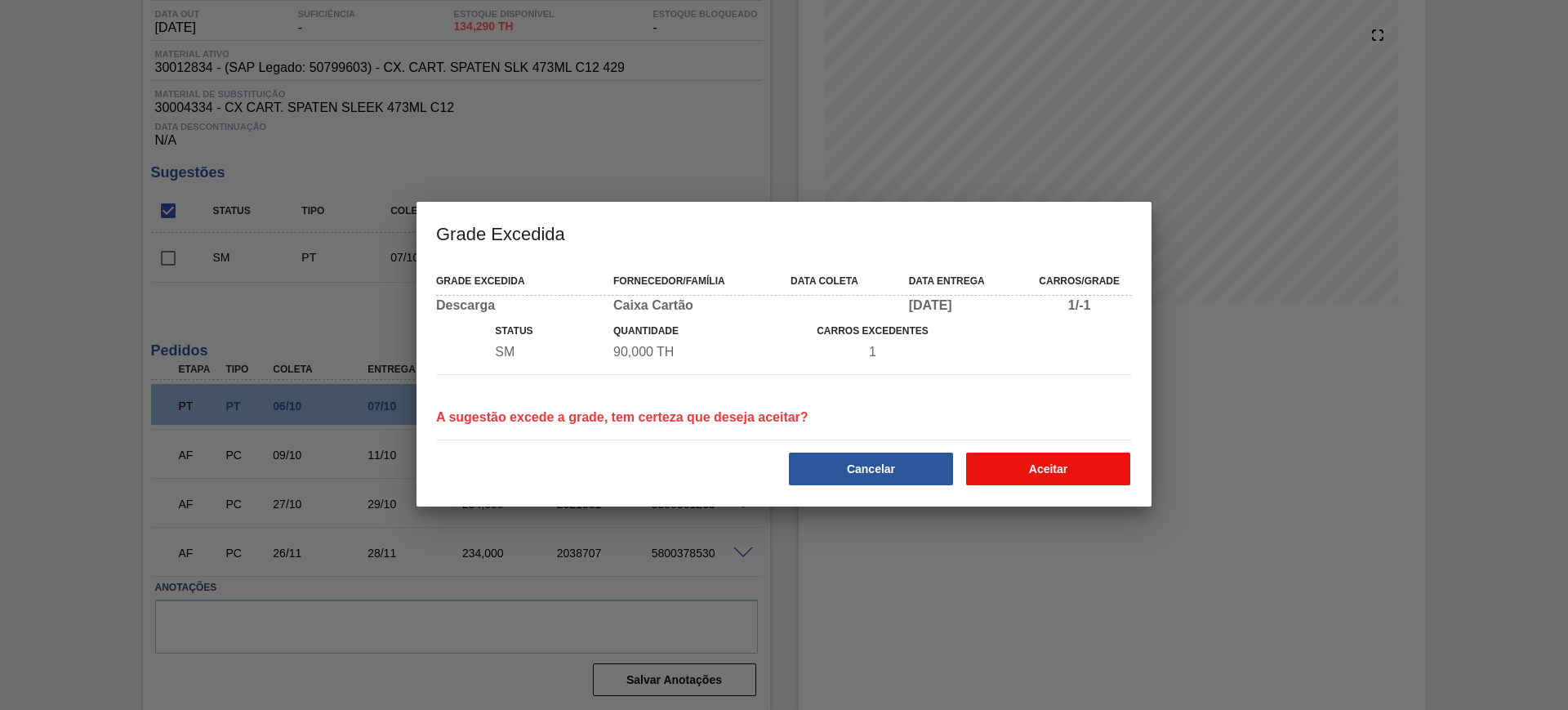
click at [1045, 462] on button "Aceitar" at bounding box center [1047, 469] width 164 height 33
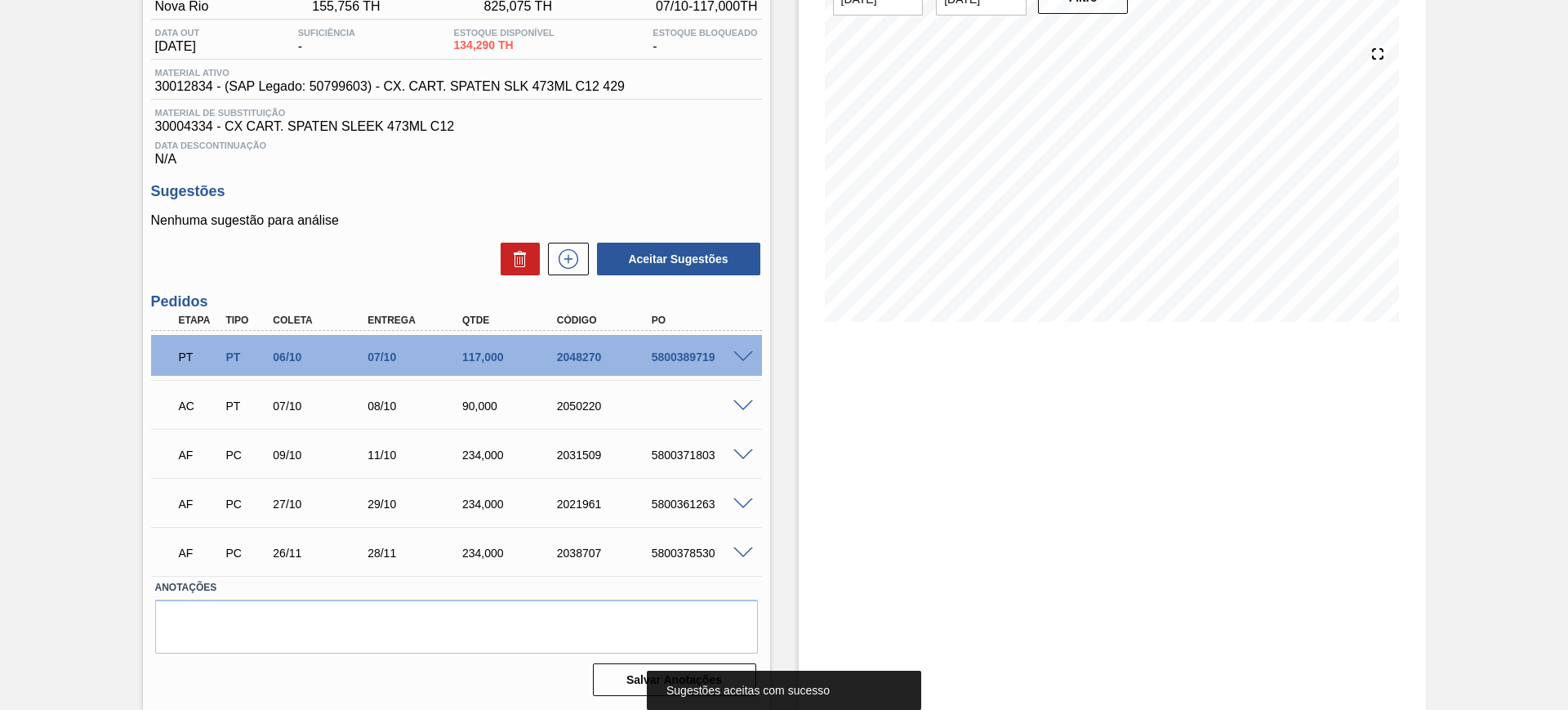
scroll to position [156, 0]
click at [742, 407] on span at bounding box center [742, 406] width 20 height 12
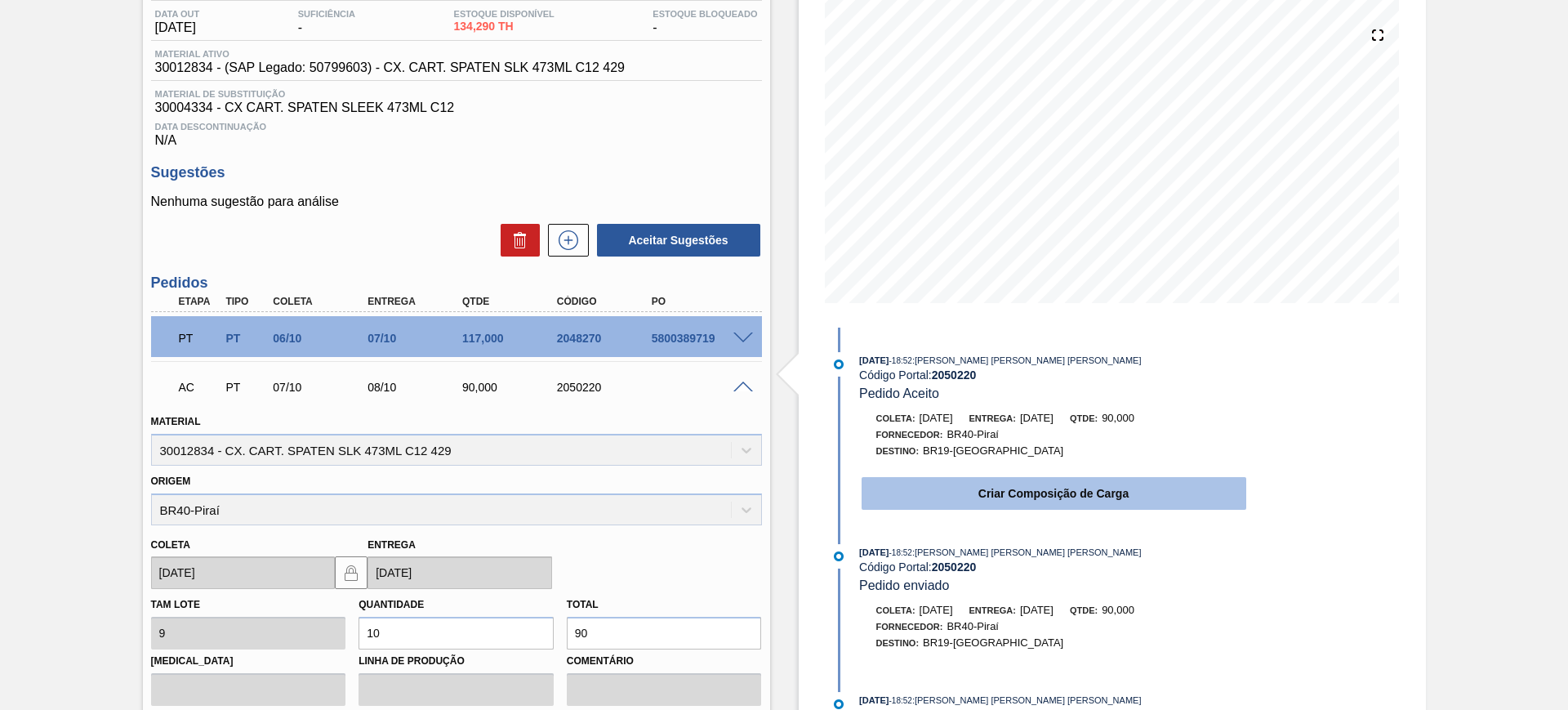
click at [1087, 489] on button "Criar Composição de Carga" at bounding box center [1054, 494] width 384 height 33
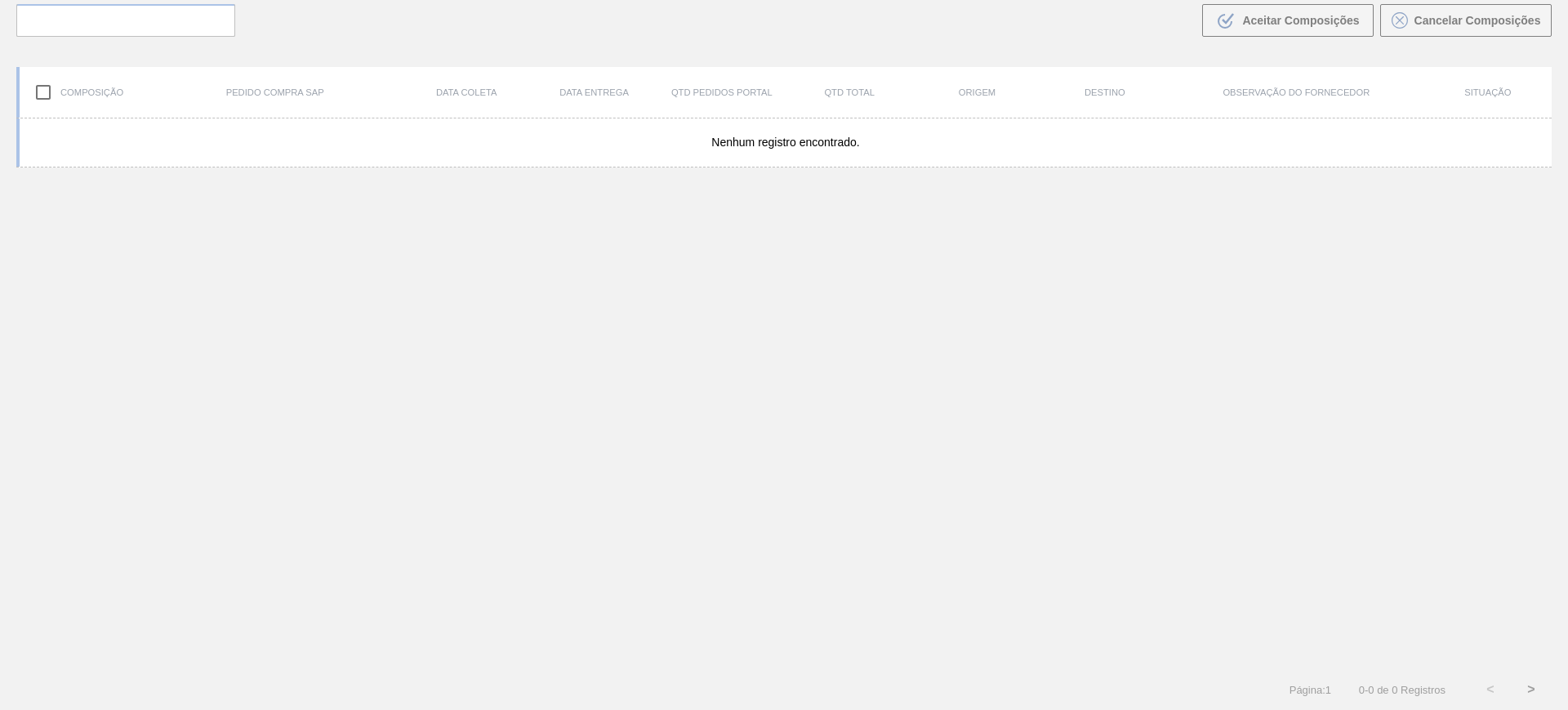
scroll to position [118, 0]
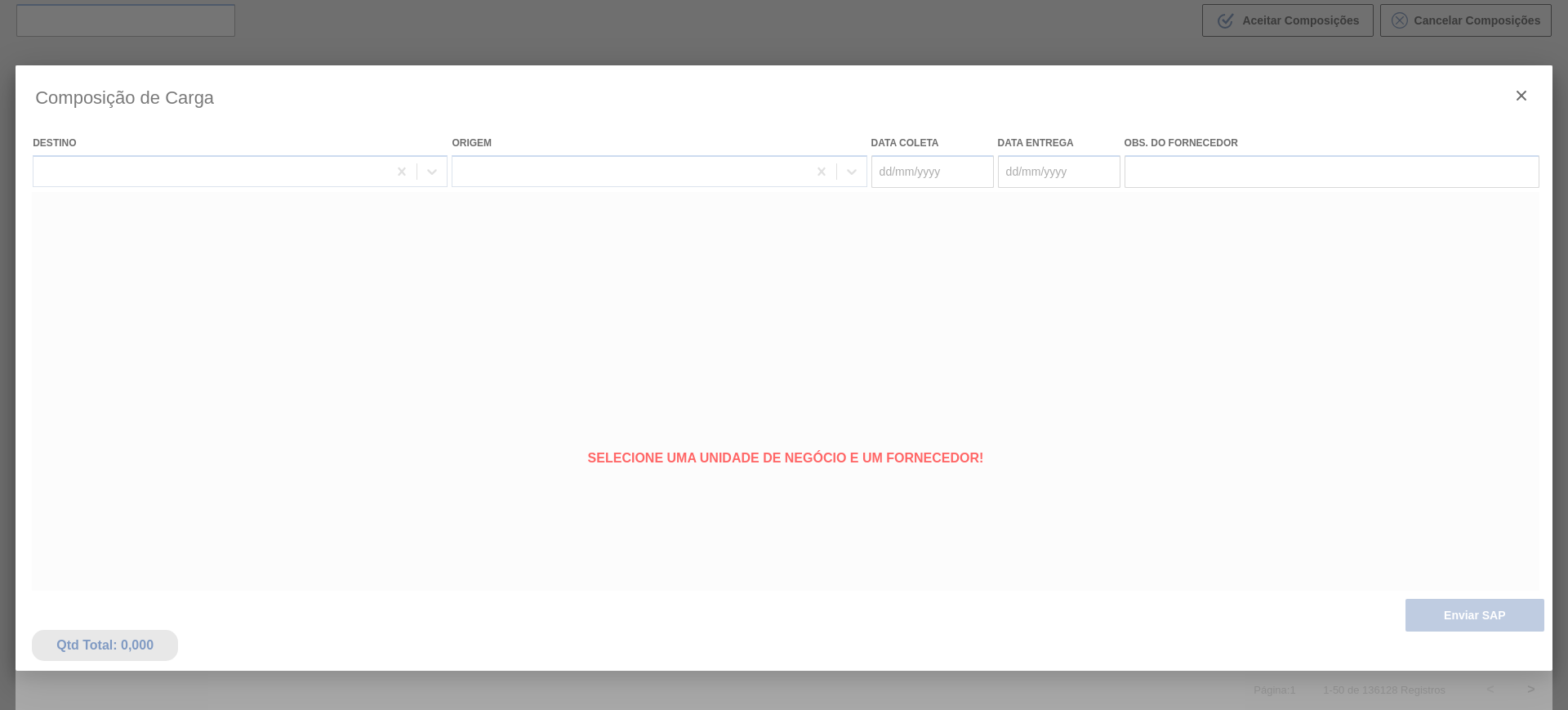
type coleta "[DATE]"
type Entrega "[DATE]"
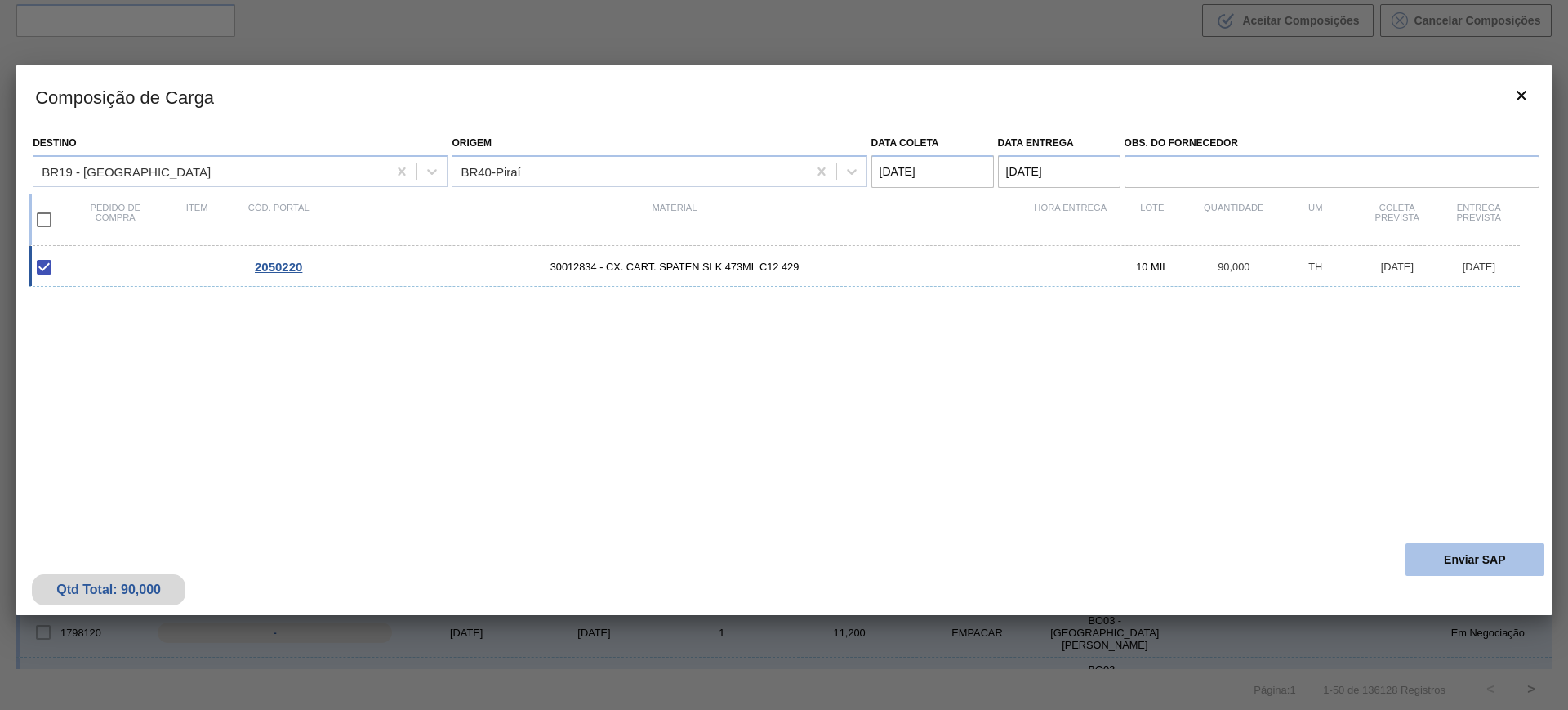
click at [1441, 564] on button "Enviar SAP" at bounding box center [1474, 560] width 139 height 33
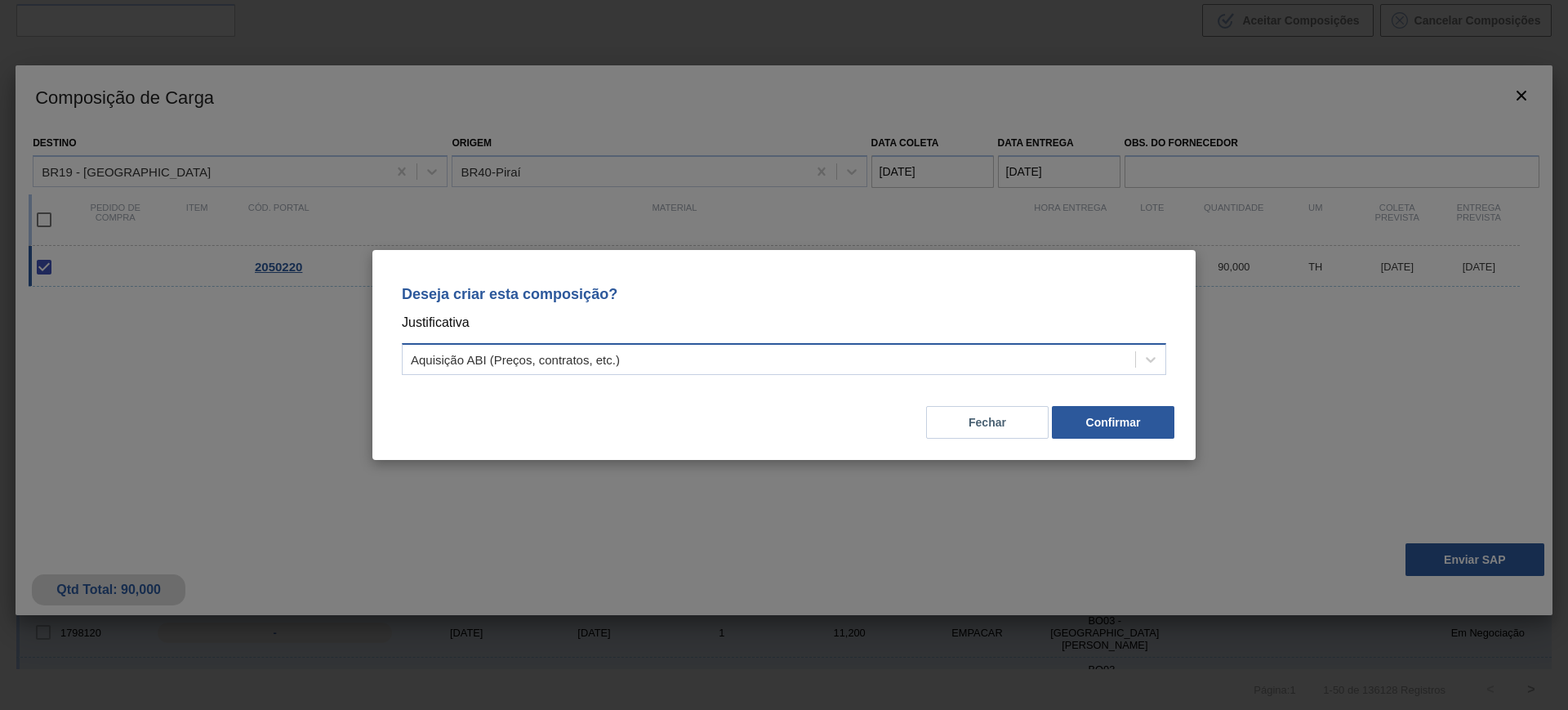
click at [915, 358] on div "Aquisição ABI (Preços, contratos, etc.)" at bounding box center [768, 360] width 732 height 24
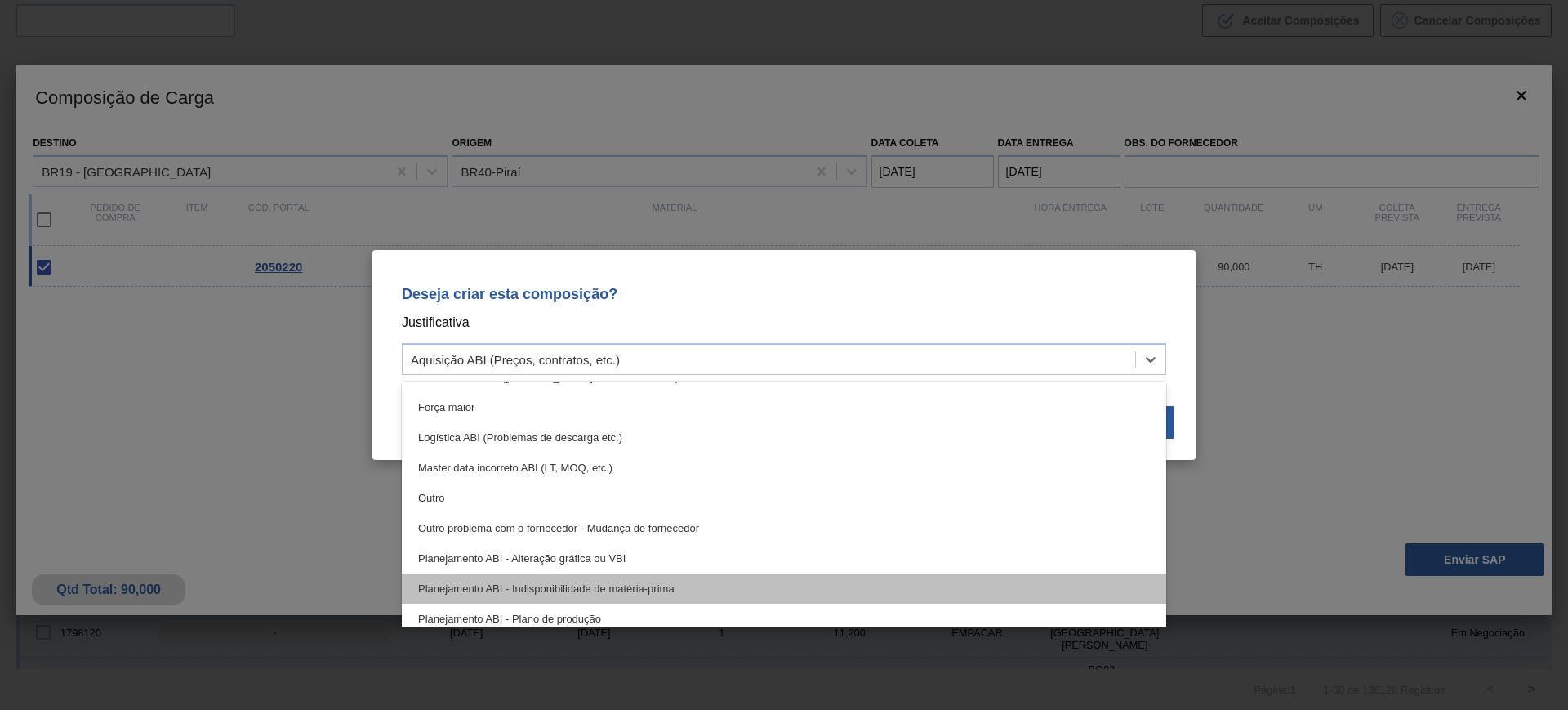
scroll to position [102, 0]
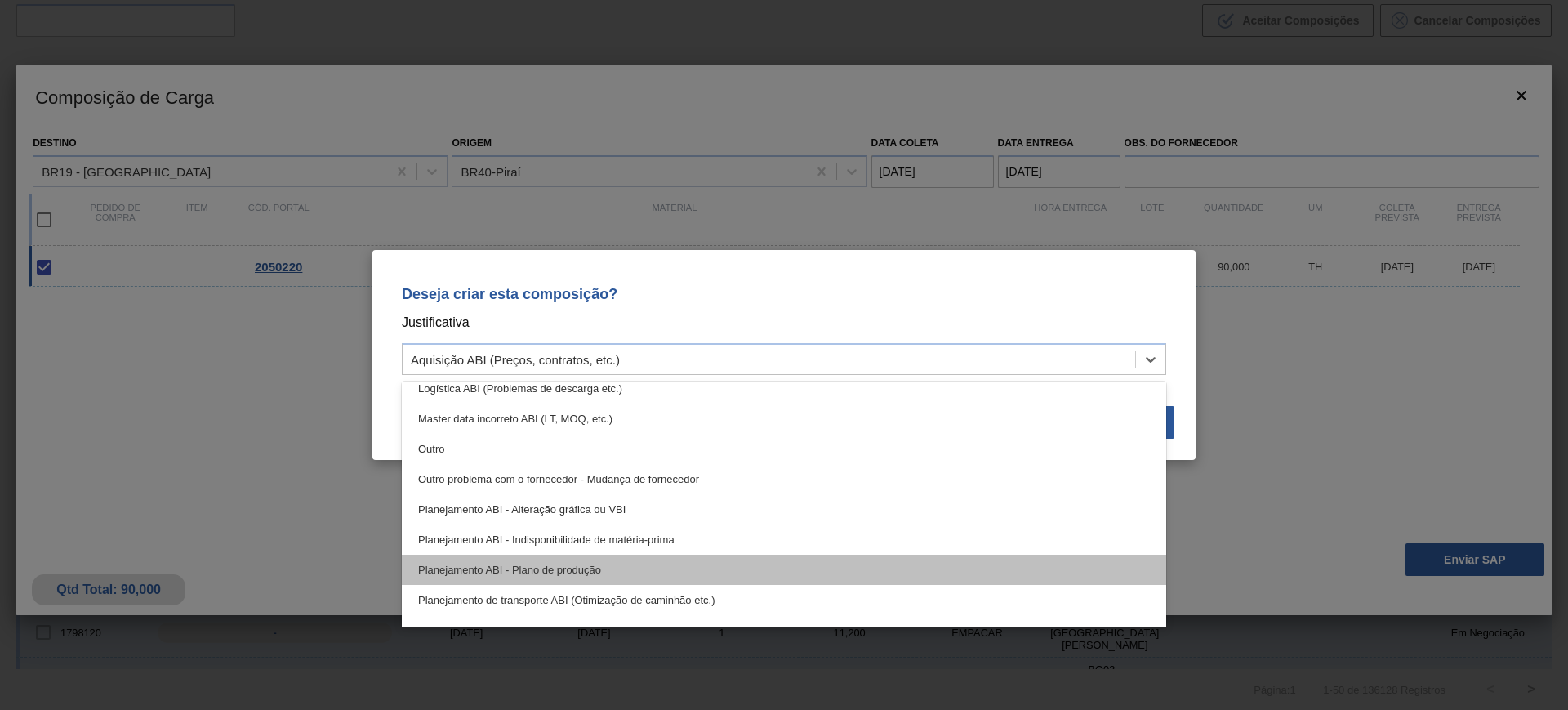
click at [687, 561] on div "Planejamento ABI - Plano de produção" at bounding box center [784, 569] width 764 height 30
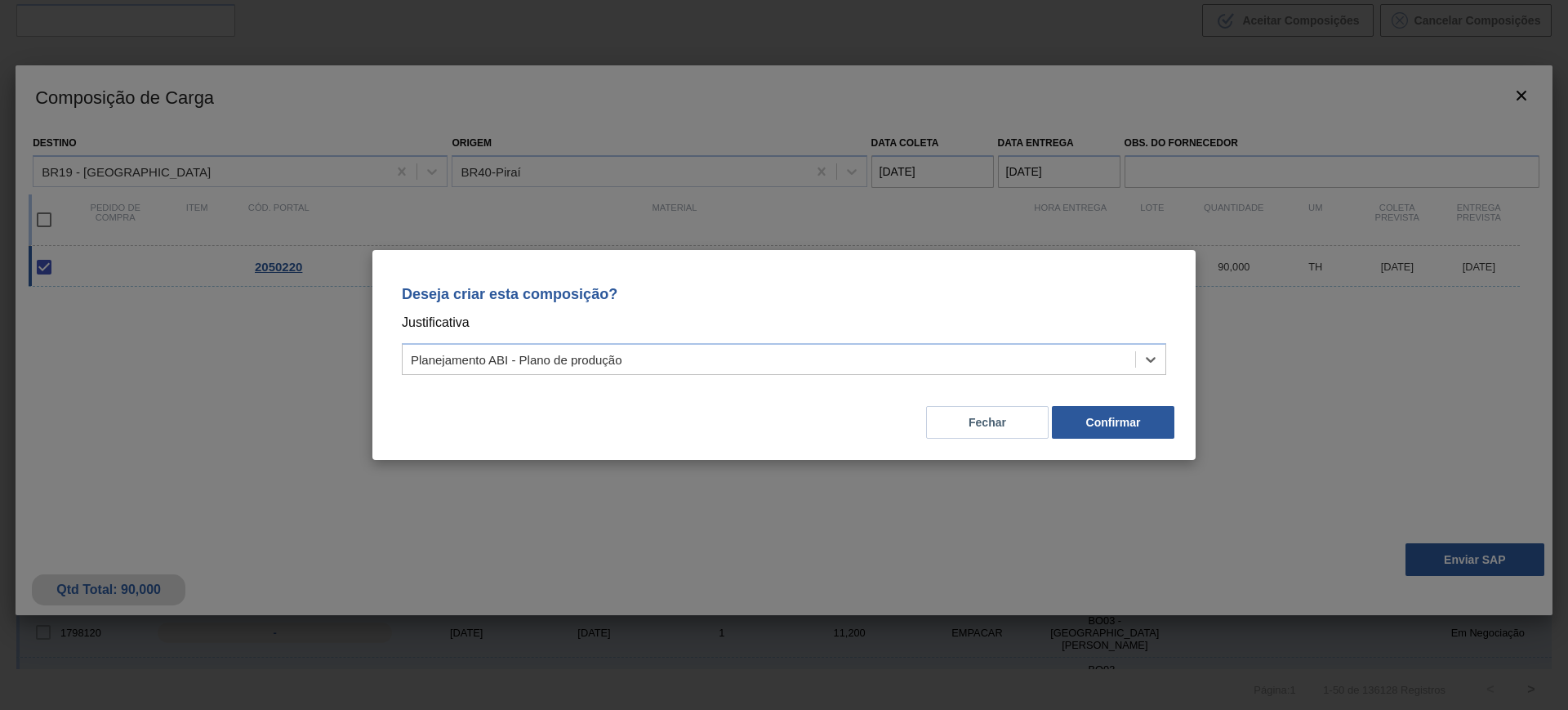
click at [1166, 404] on div "Fechar Confirmar" at bounding box center [784, 412] width 784 height 56
click at [1142, 418] on button "Confirmar" at bounding box center [1112, 422] width 123 height 33
